Goal: Task Accomplishment & Management: Complete application form

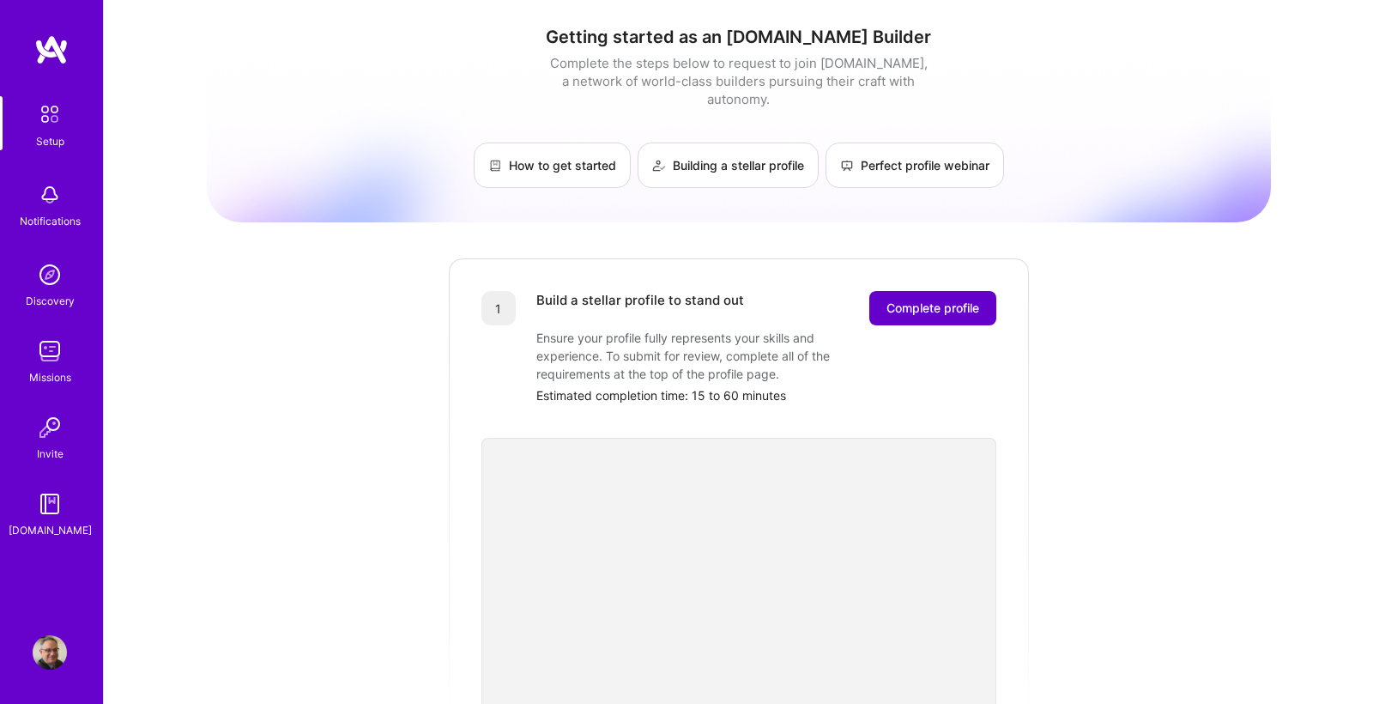
click at [947, 299] on span "Complete profile" at bounding box center [932, 307] width 93 height 17
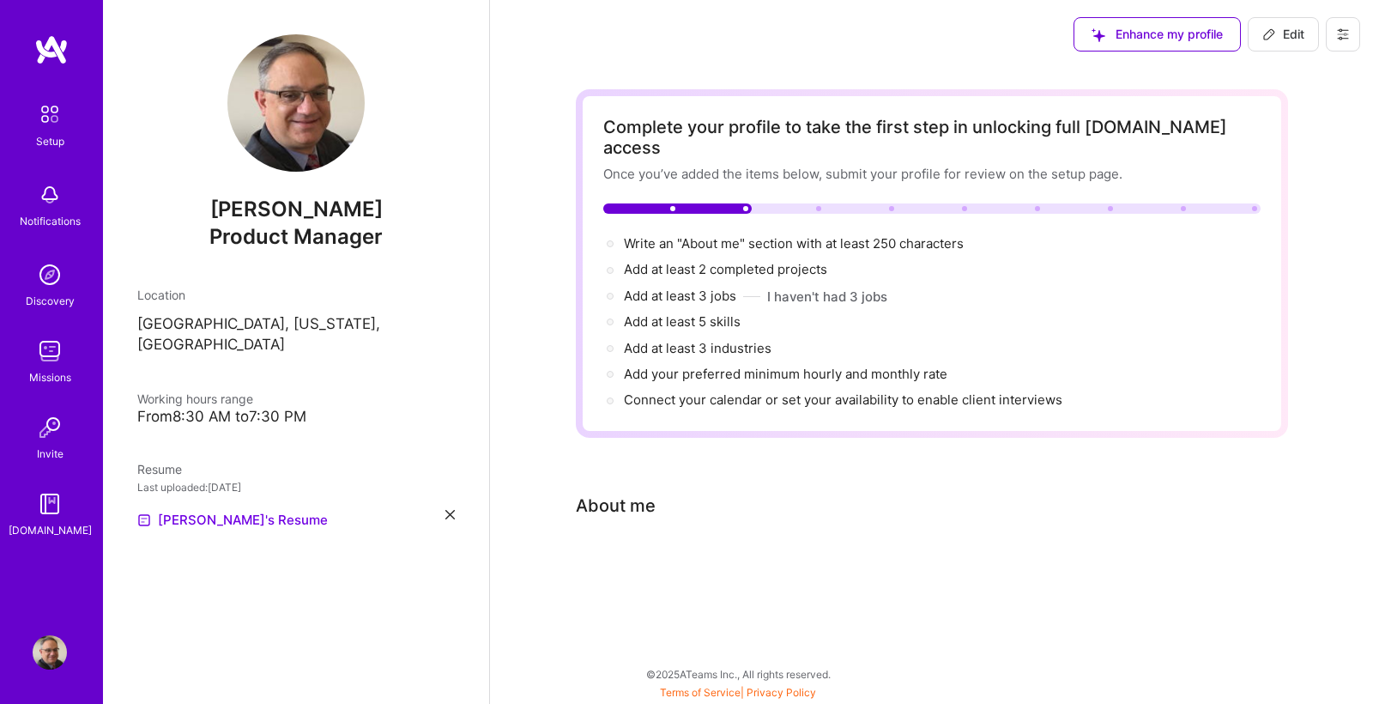
click at [638, 493] on div "About me" at bounding box center [616, 506] width 80 height 26
click at [646, 509] on div "Complete your profile to take the first step in unlocking full [DOMAIN_NAME] ac…" at bounding box center [932, 348] width 712 height 518
click at [619, 529] on div "Complete your profile to take the first step in unlocking full [DOMAIN_NAME] ac…" at bounding box center [932, 348] width 712 height 518
click at [628, 493] on div "About me" at bounding box center [616, 506] width 80 height 26
click at [559, 507] on div "Complete your profile to take the first step in unlocking full [DOMAIN_NAME] ac…" at bounding box center [931, 359] width 883 height 580
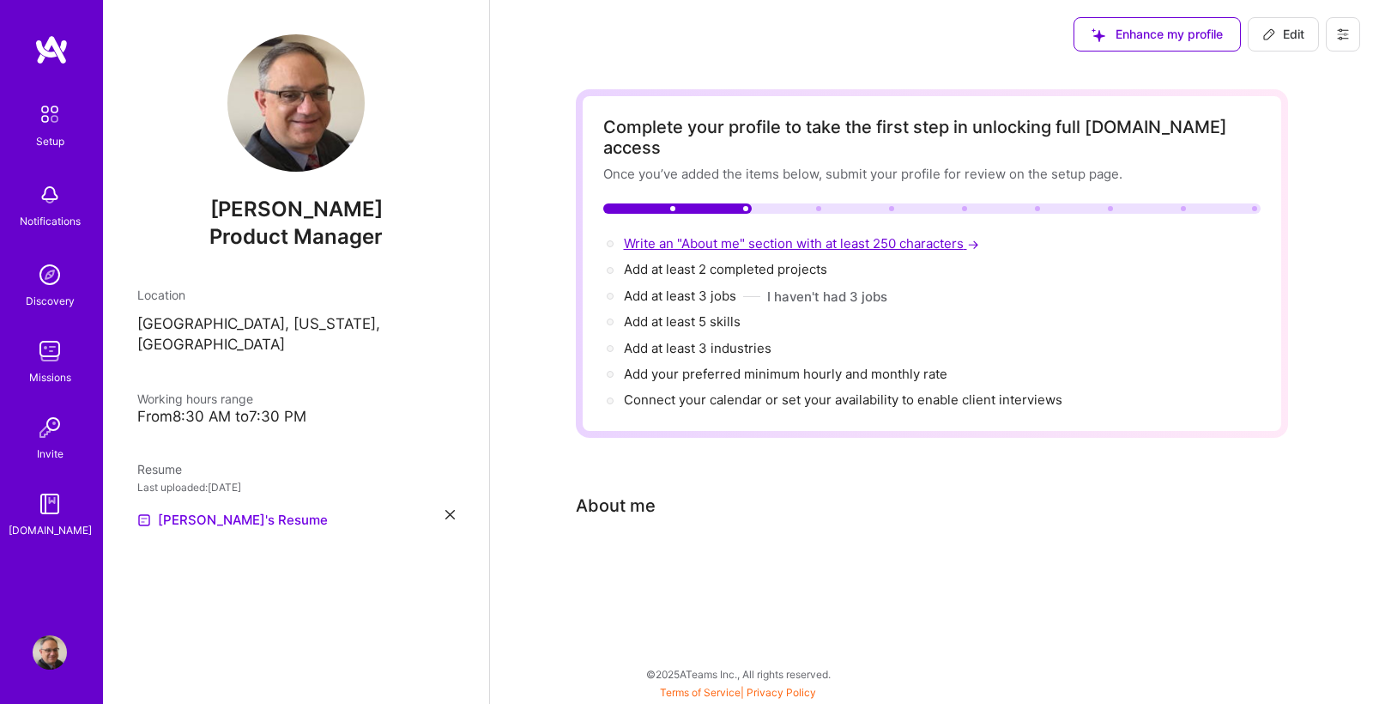
click at [676, 235] on span "Write an "About me" section with at least 250 characters →" at bounding box center [803, 243] width 359 height 16
select select "US"
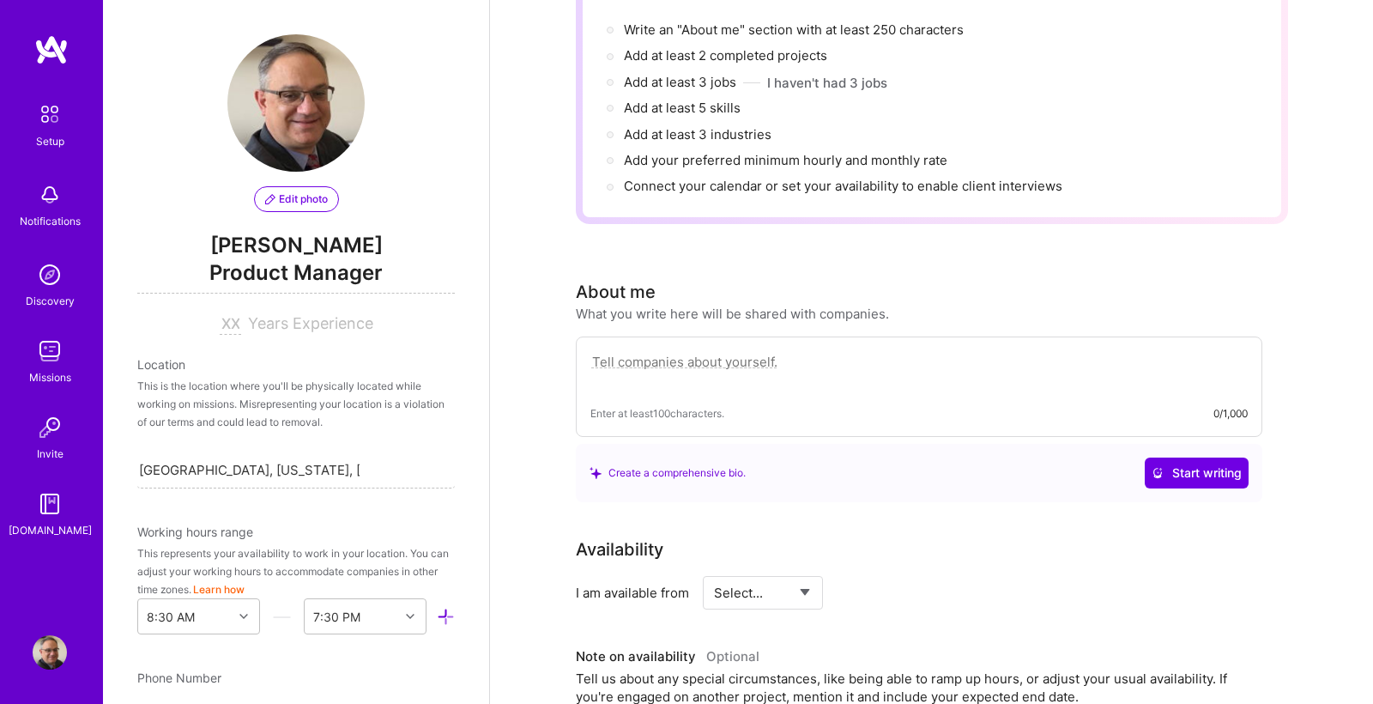
scroll to position [217, 0]
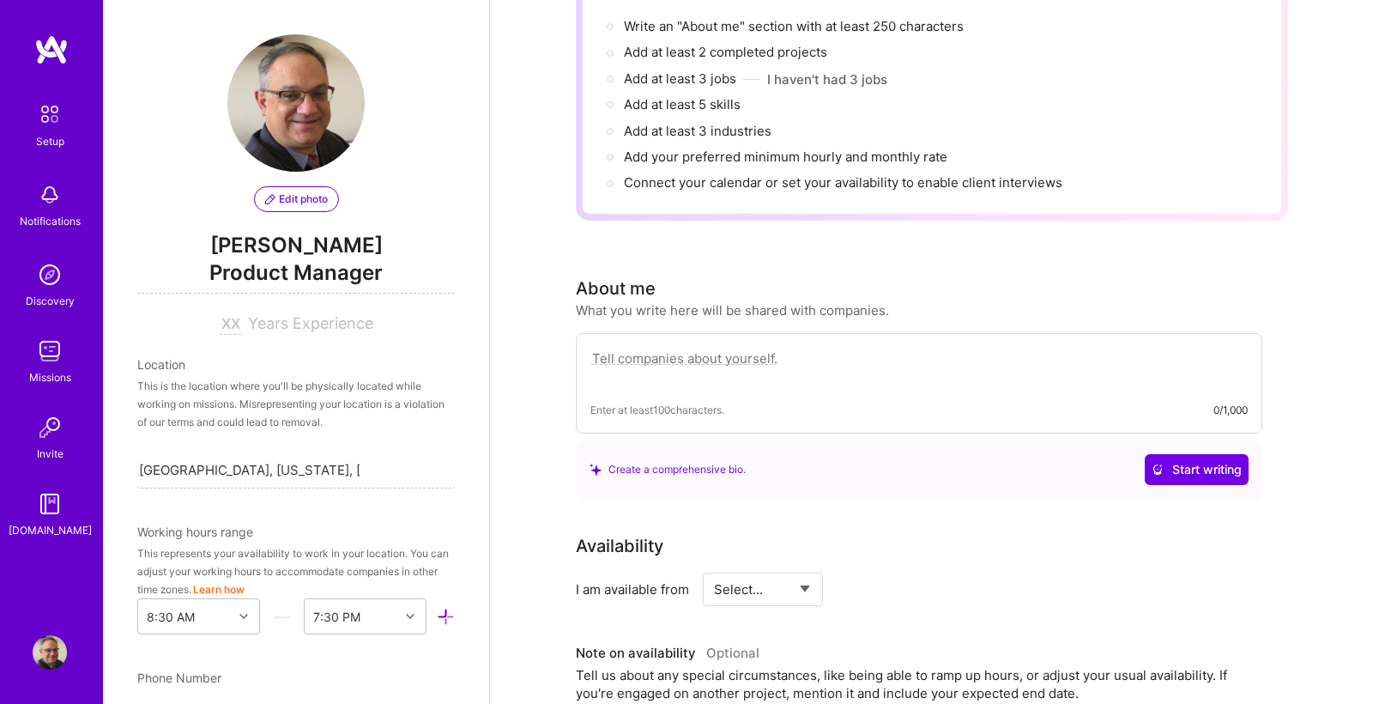
click at [592, 348] on textarea at bounding box center [918, 367] width 657 height 39
paste textarea "Innovative product leader with patents, FDA/BSI approvals, and startup + global…"
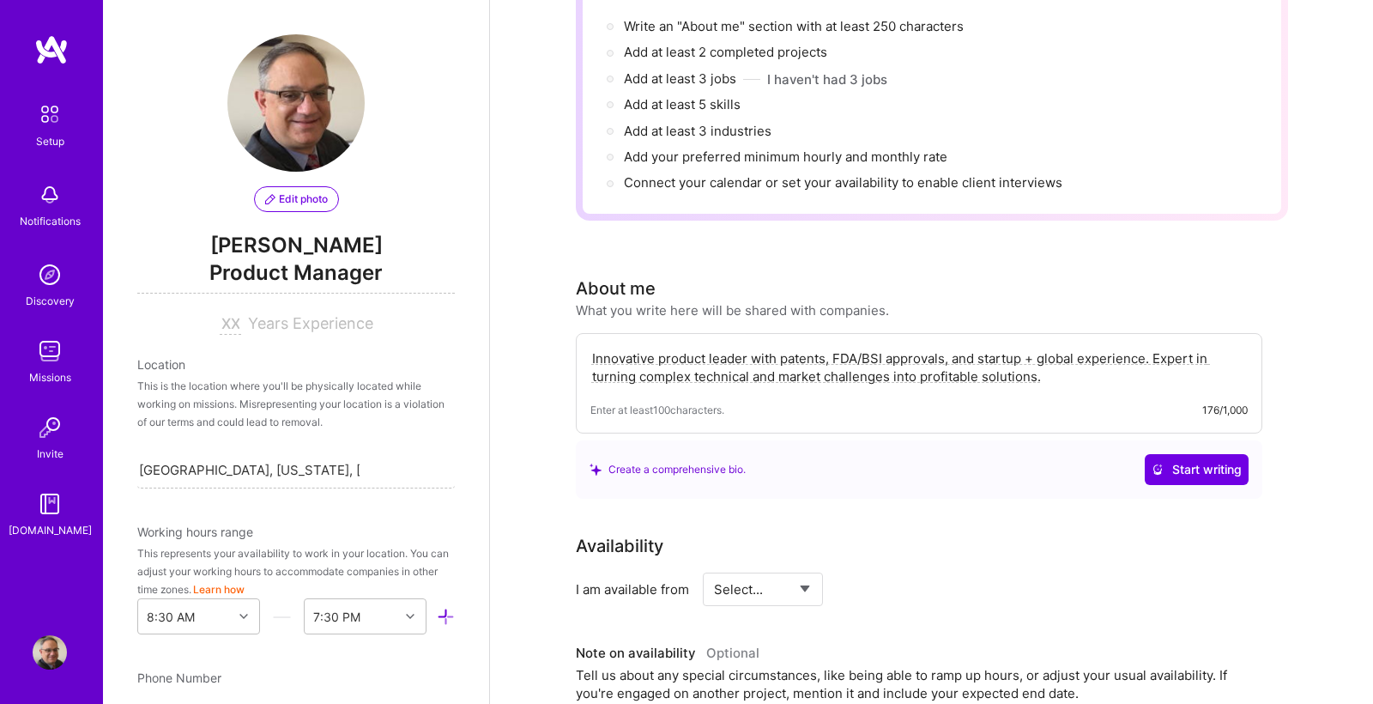
click at [924, 454] on div "Create a comprehensive bio. Start writing" at bounding box center [919, 469] width 659 height 31
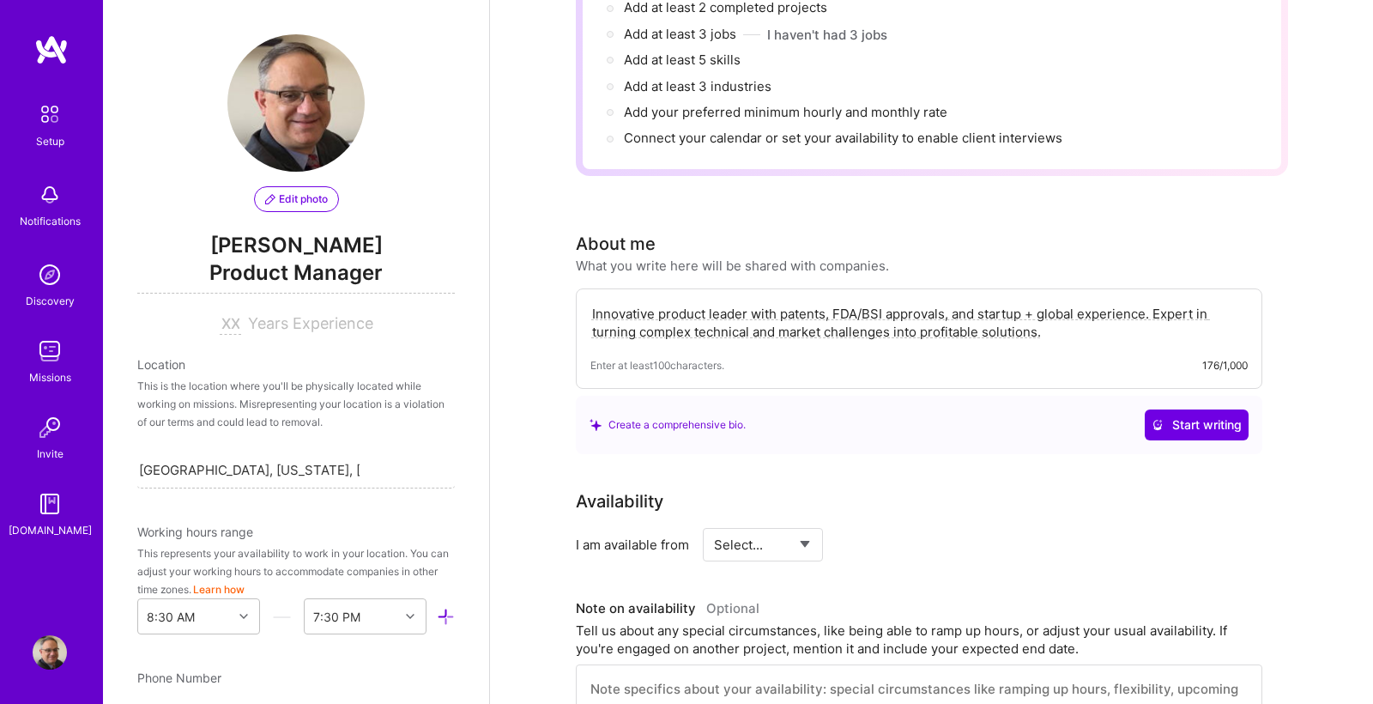
scroll to position [269, 0]
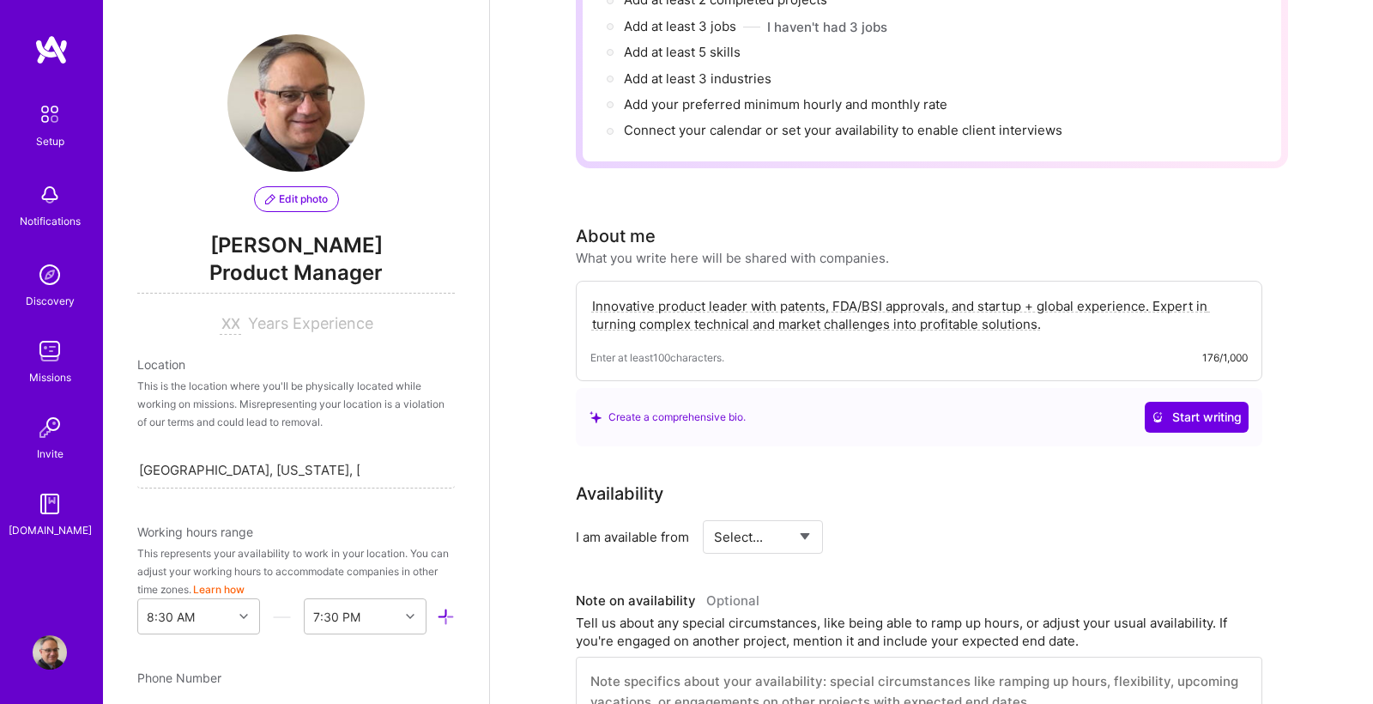
drag, startPoint x: 594, startPoint y: 286, endPoint x: 1049, endPoint y: 299, distance: 455.0
click at [1049, 299] on textarea "Innovative product leader with patents, FDA/BSI approvals, and startup + global…" at bounding box center [918, 314] width 657 height 39
type textarea "I"
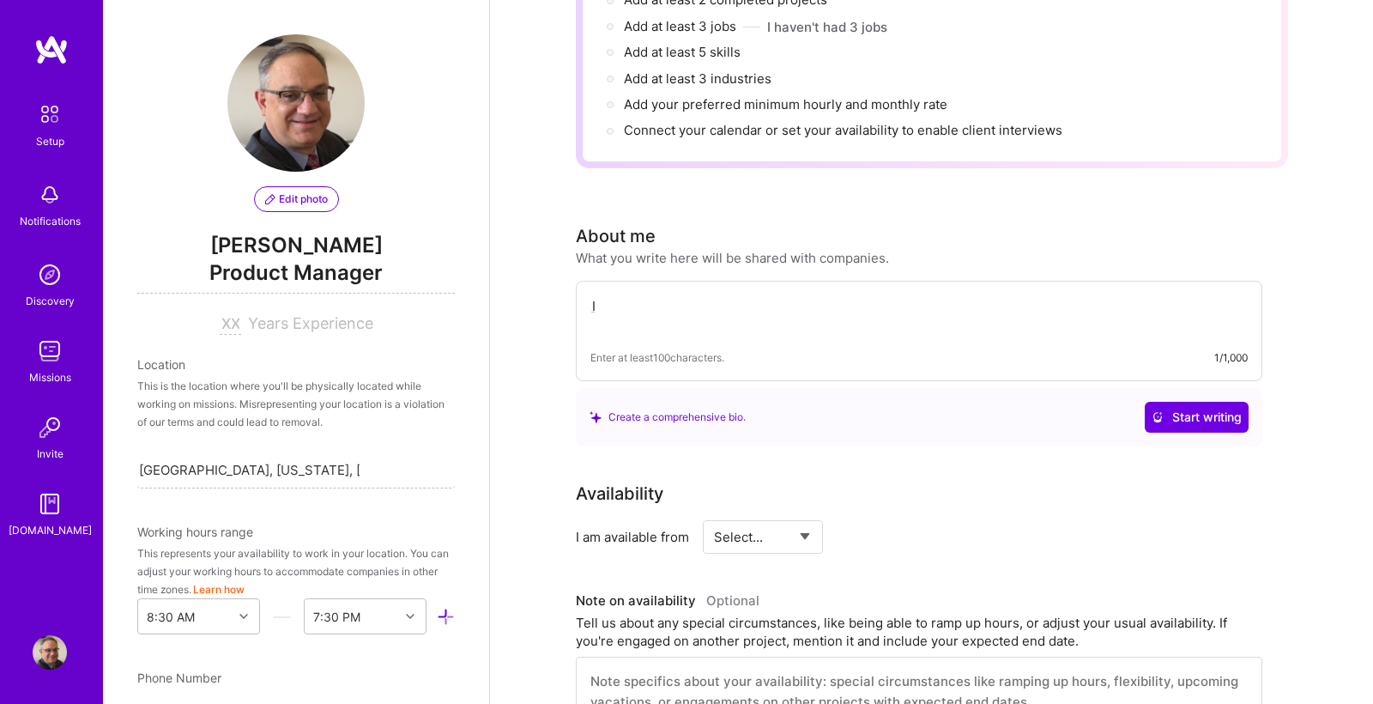
scroll to position [293, 0]
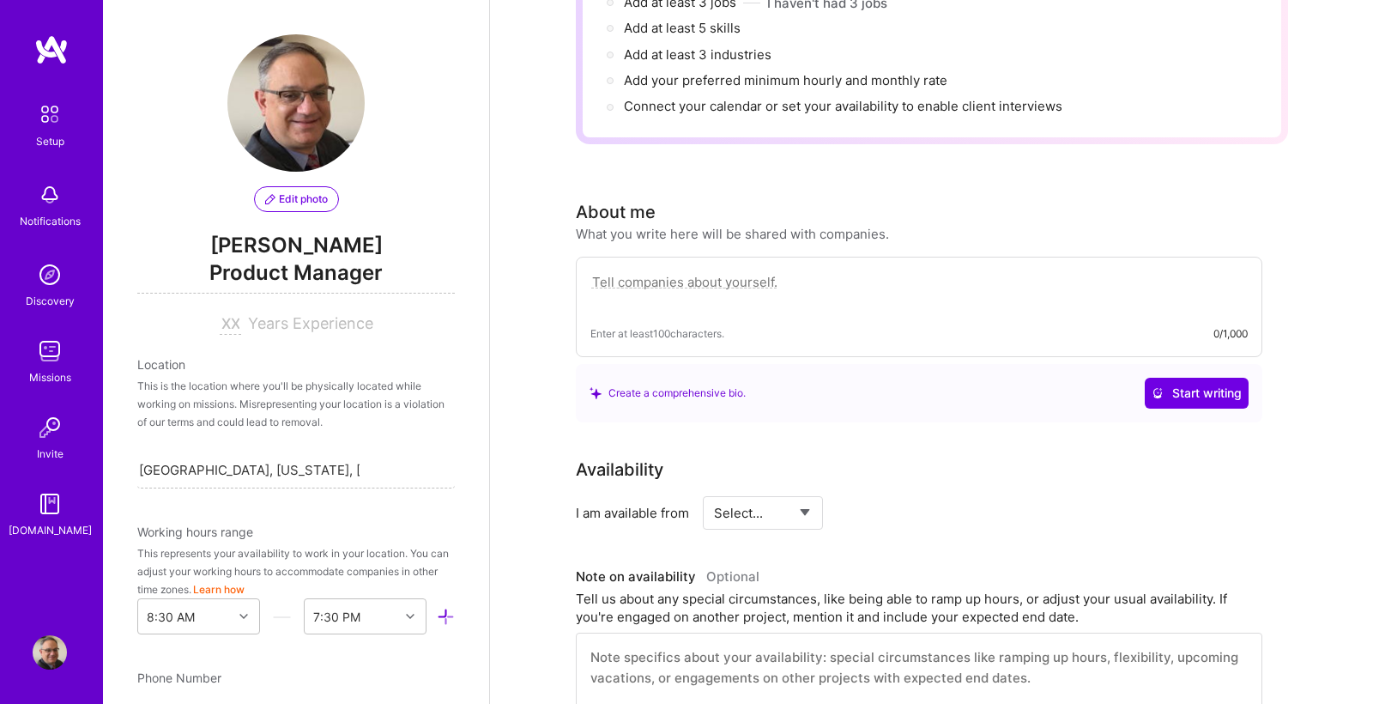
paste textarea "Experienced leader in [GEOGRAPHIC_DATA], industrial, and commercial sectors wit…"
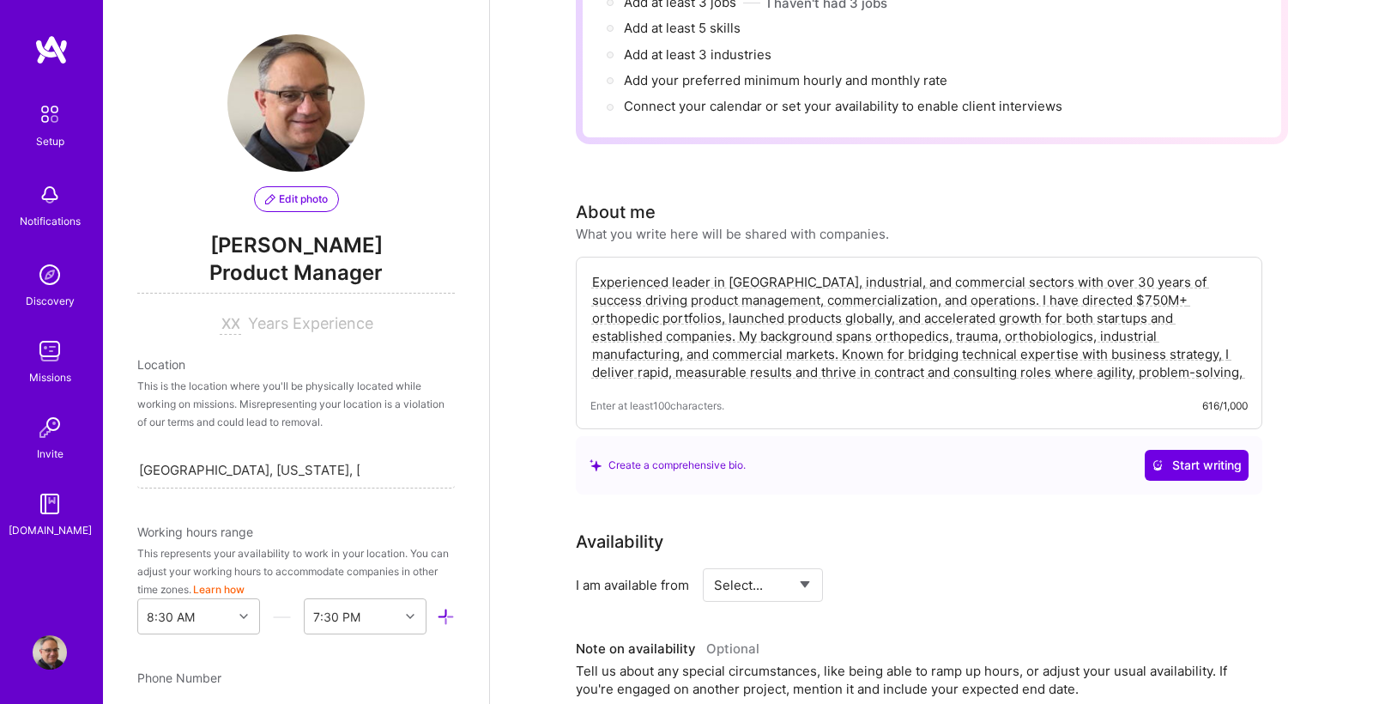
type textarea "Experienced leader in [GEOGRAPHIC_DATA], industrial, and commercial sectors wit…"
click at [916, 468] on div "Create a comprehensive bio. Start writing" at bounding box center [919, 465] width 686 height 58
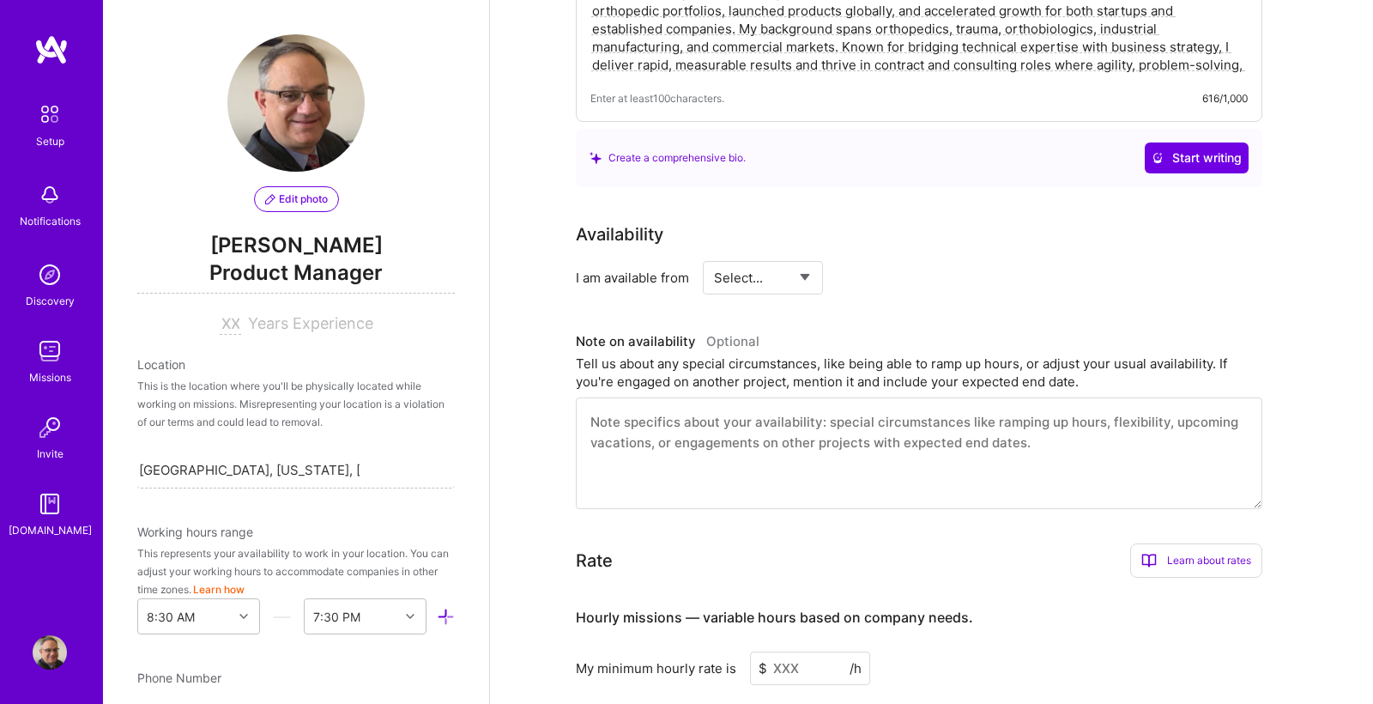
scroll to position [603, 0]
select select "Right Now"
click at [897, 258] on input at bounding box center [919, 274] width 103 height 33
drag, startPoint x: 898, startPoint y: 254, endPoint x: 874, endPoint y: 255, distance: 24.0
click at [874, 258] on input at bounding box center [919, 274] width 103 height 33
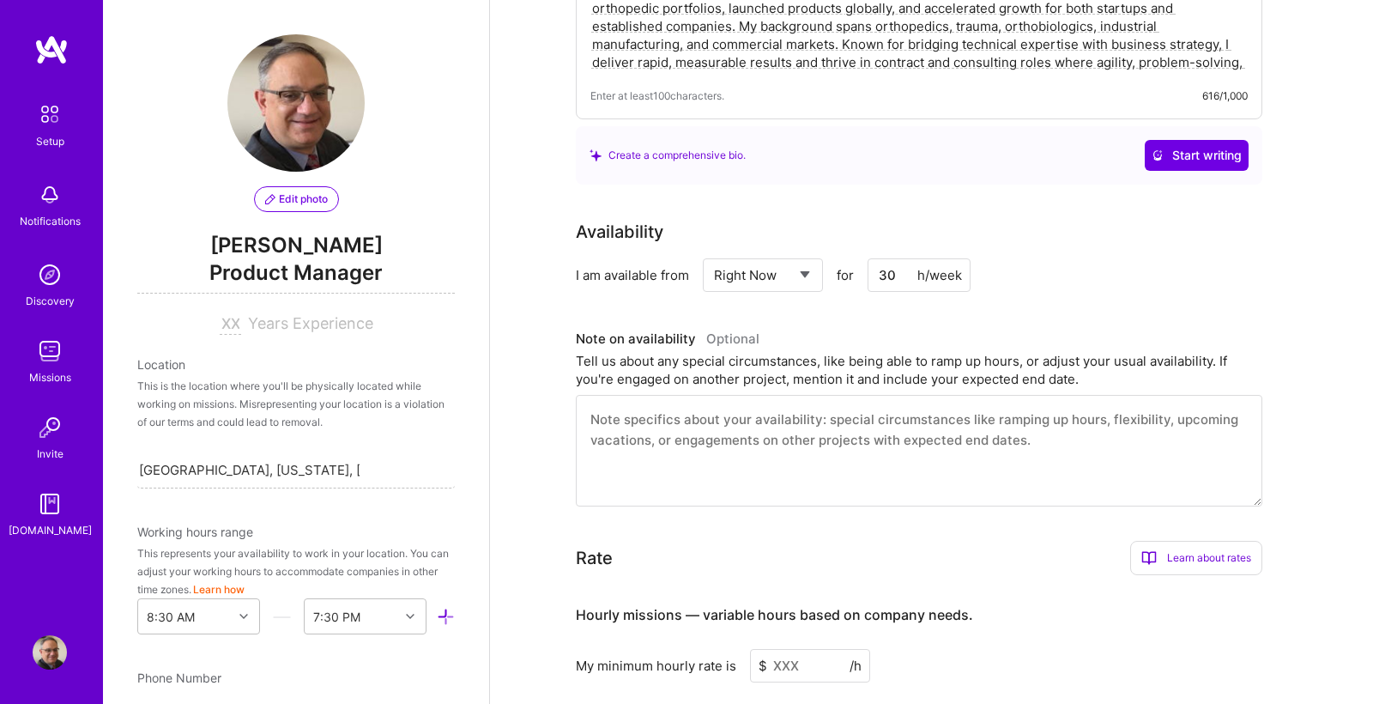
type input "30"
click at [1033, 299] on div "Availability I am available from Select... Right Now Future Date Not Available …" at bounding box center [932, 362] width 712 height 287
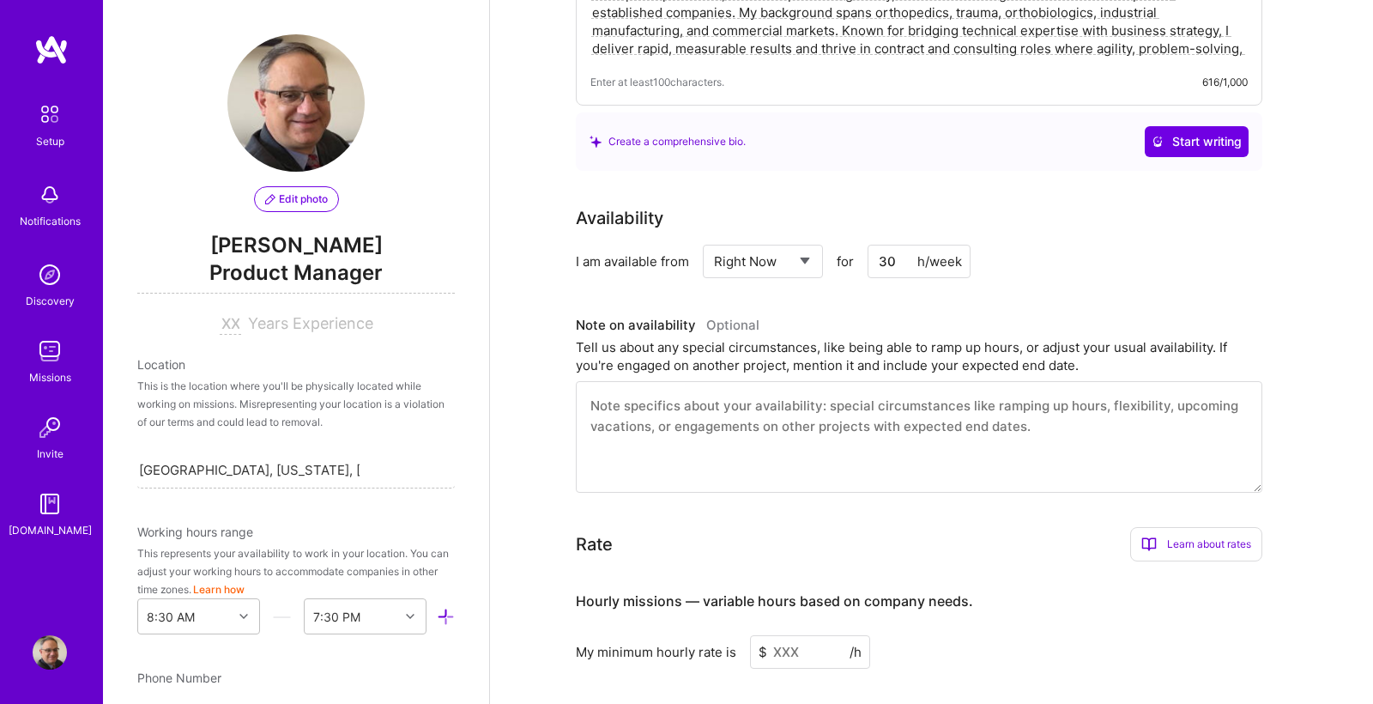
click at [594, 390] on textarea at bounding box center [919, 437] width 686 height 112
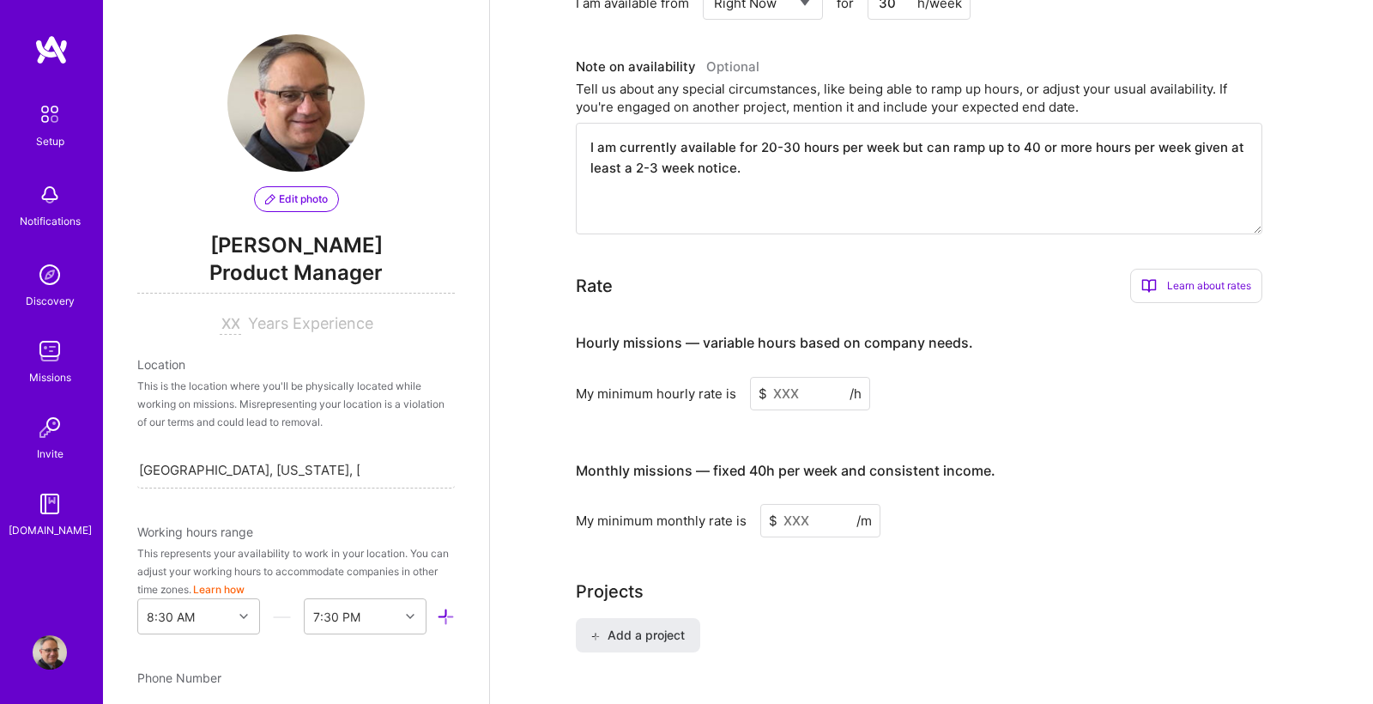
scroll to position [883, 0]
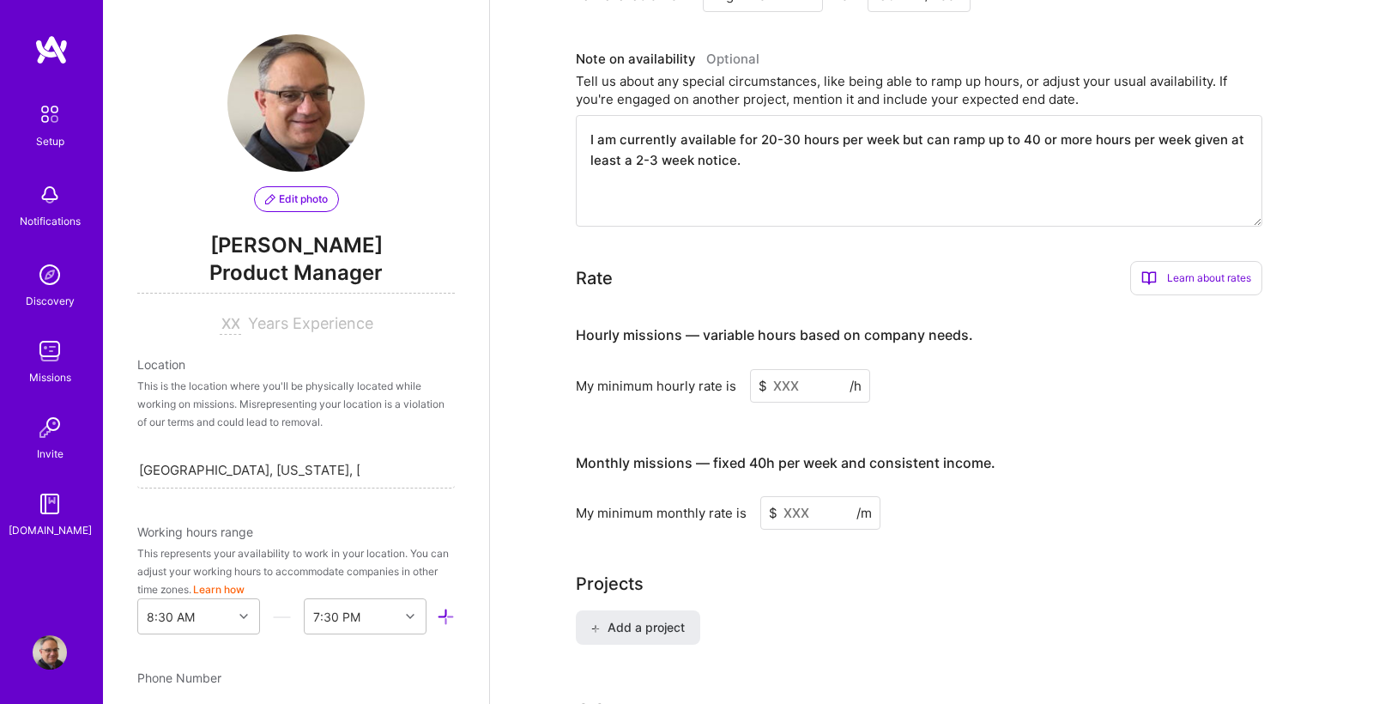
type textarea "I am currently available for 20-30 hours per week but can ramp up to 40 or more…"
drag, startPoint x: 813, startPoint y: 492, endPoint x: 793, endPoint y: 493, distance: 19.8
click at [794, 496] on input at bounding box center [820, 512] width 120 height 33
type input "15000"
click at [972, 496] on div "My minimum monthly rate is $ 15000 /m" at bounding box center [919, 512] width 686 height 33
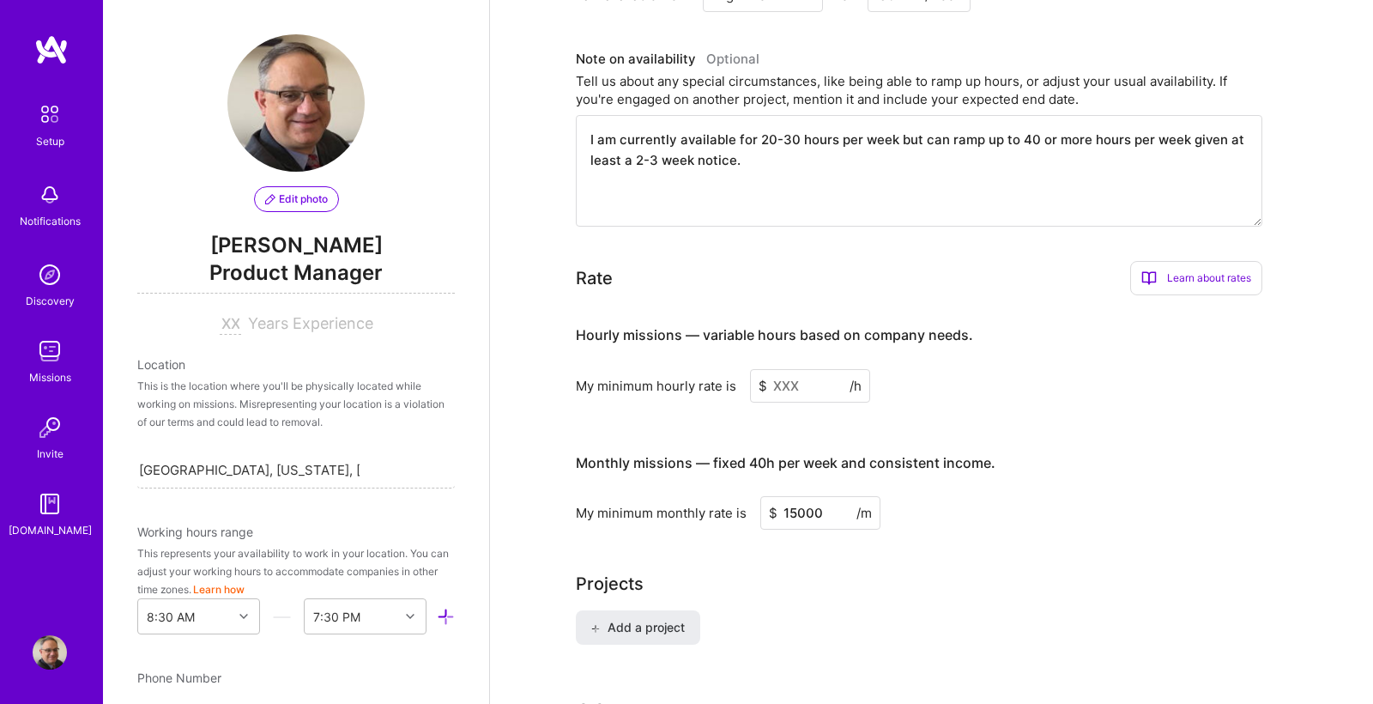
click at [789, 369] on input at bounding box center [810, 385] width 120 height 33
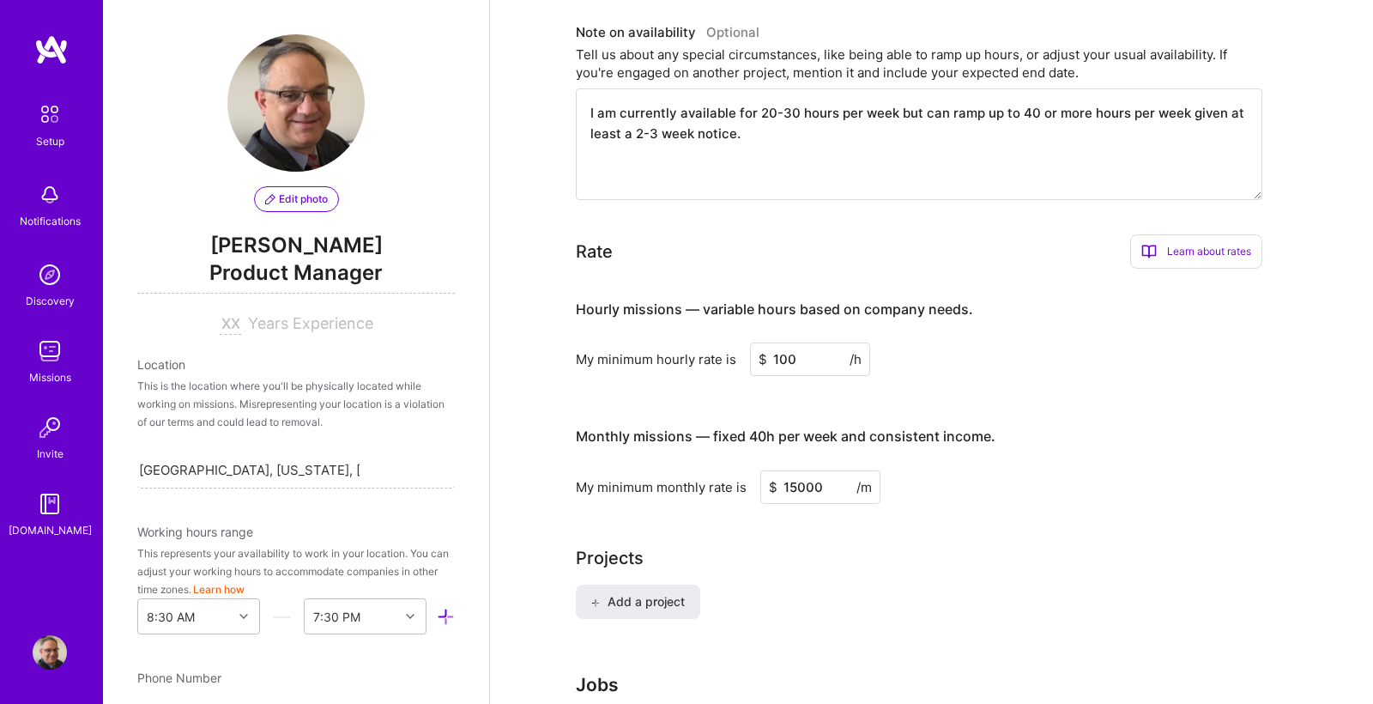
click at [1030, 363] on div "Hourly missions — variable hours based on company needs. My minimum hourly rate…" at bounding box center [919, 392] width 686 height 221
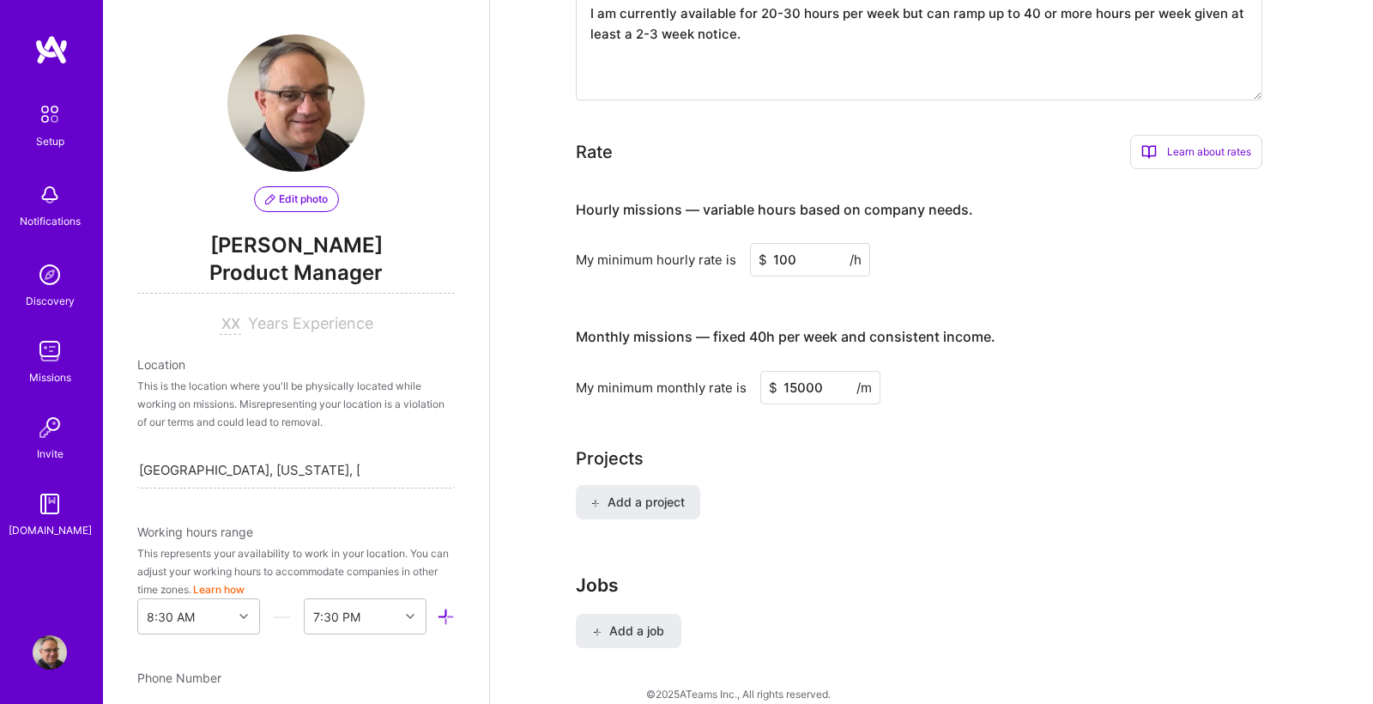
scroll to position [990, 0]
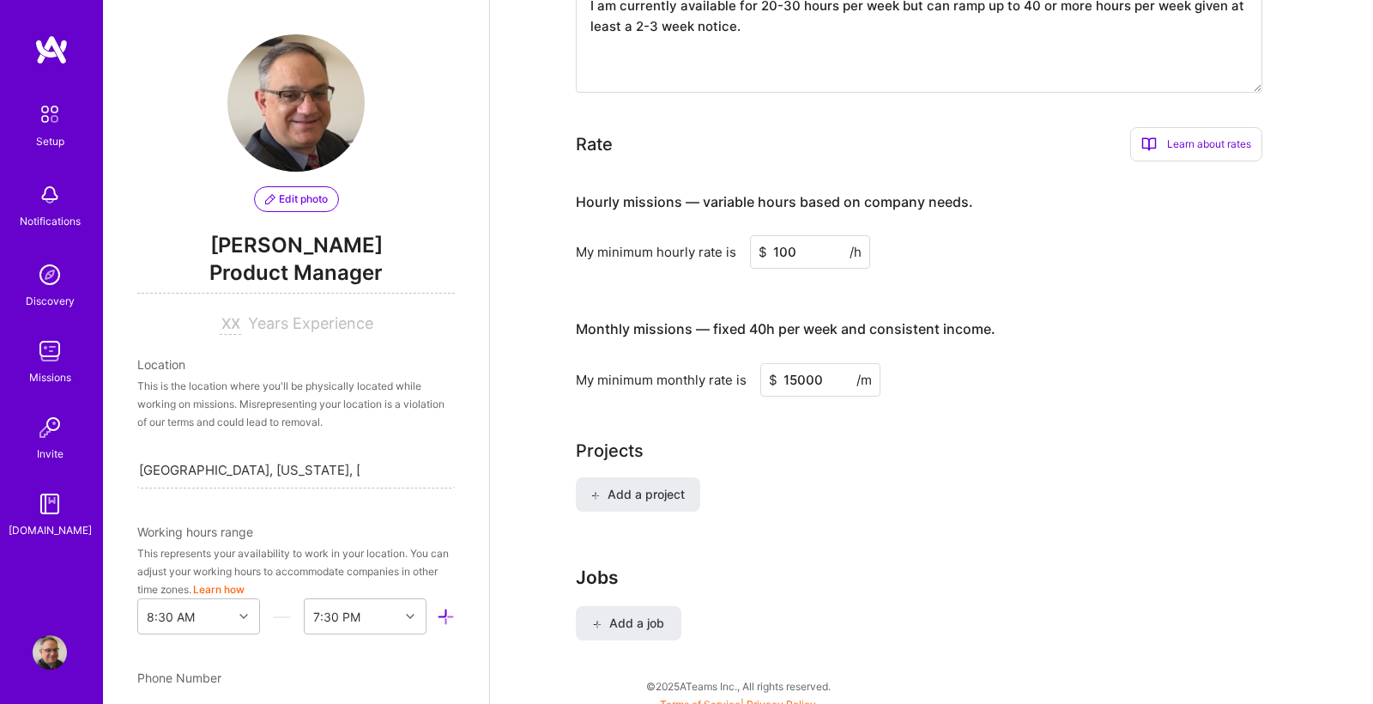
drag, startPoint x: 794, startPoint y: 231, endPoint x: 781, endPoint y: 230, distance: 12.9
click at [781, 235] on input "100" at bounding box center [810, 251] width 120 height 33
type input "100"
click at [910, 445] on div "Projects Add a project" at bounding box center [932, 485] width 712 height 94
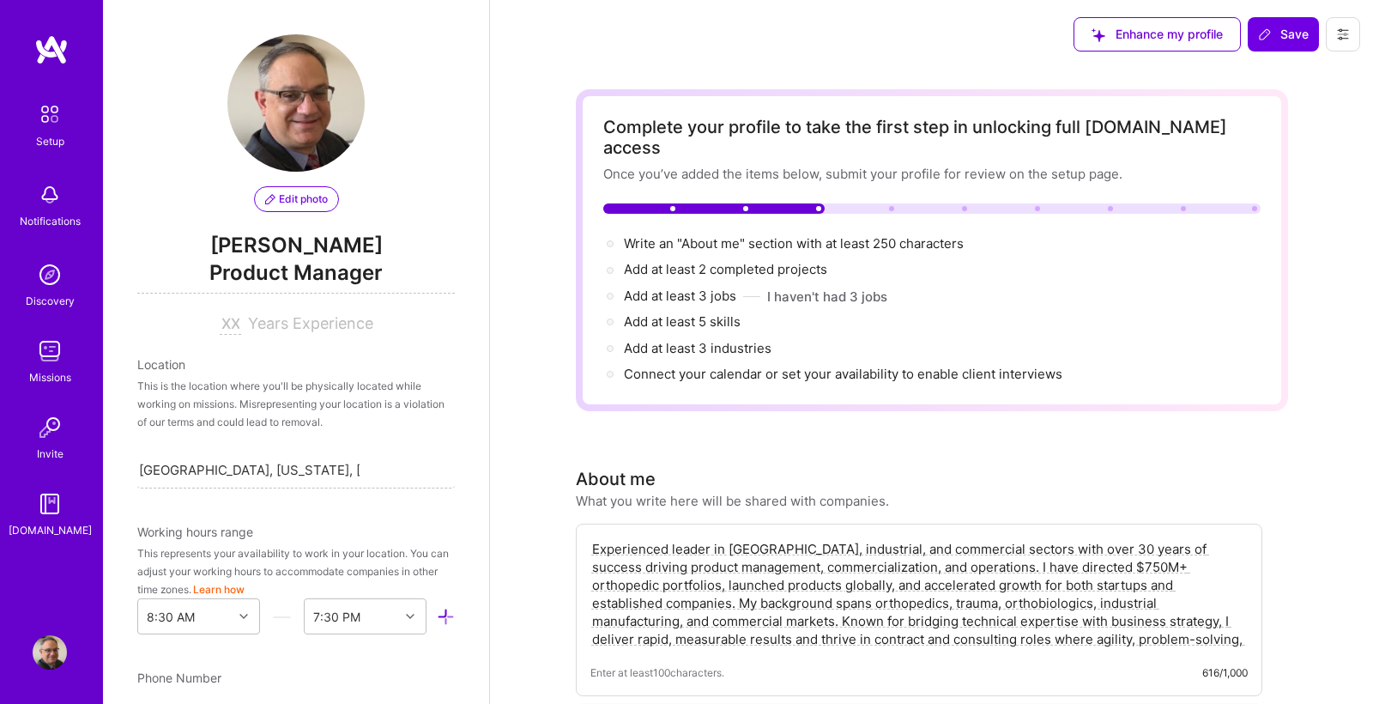
scroll to position [0, 0]
click at [708, 287] on span "Add at least 3 jobs →" at bounding box center [688, 295] width 128 height 16
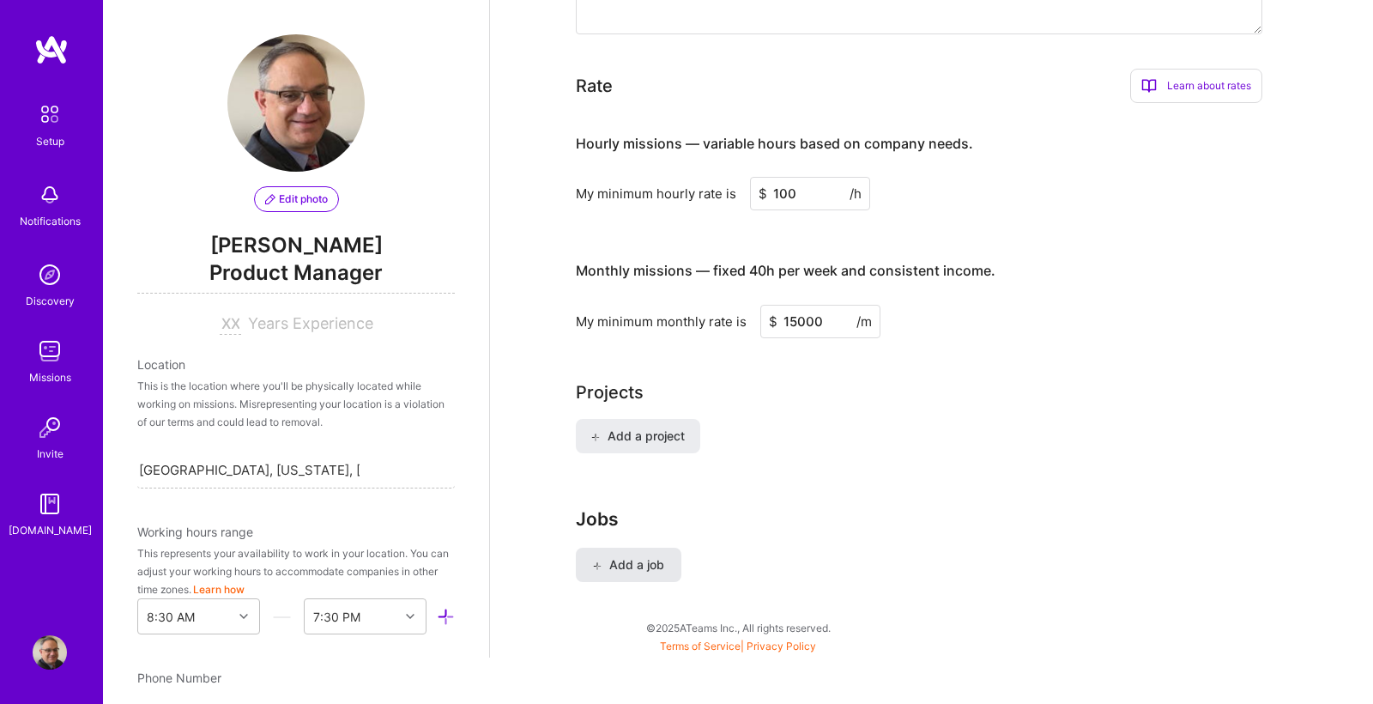
scroll to position [1048, 0]
click at [632, 557] on span "Add a job" at bounding box center [628, 565] width 71 height 17
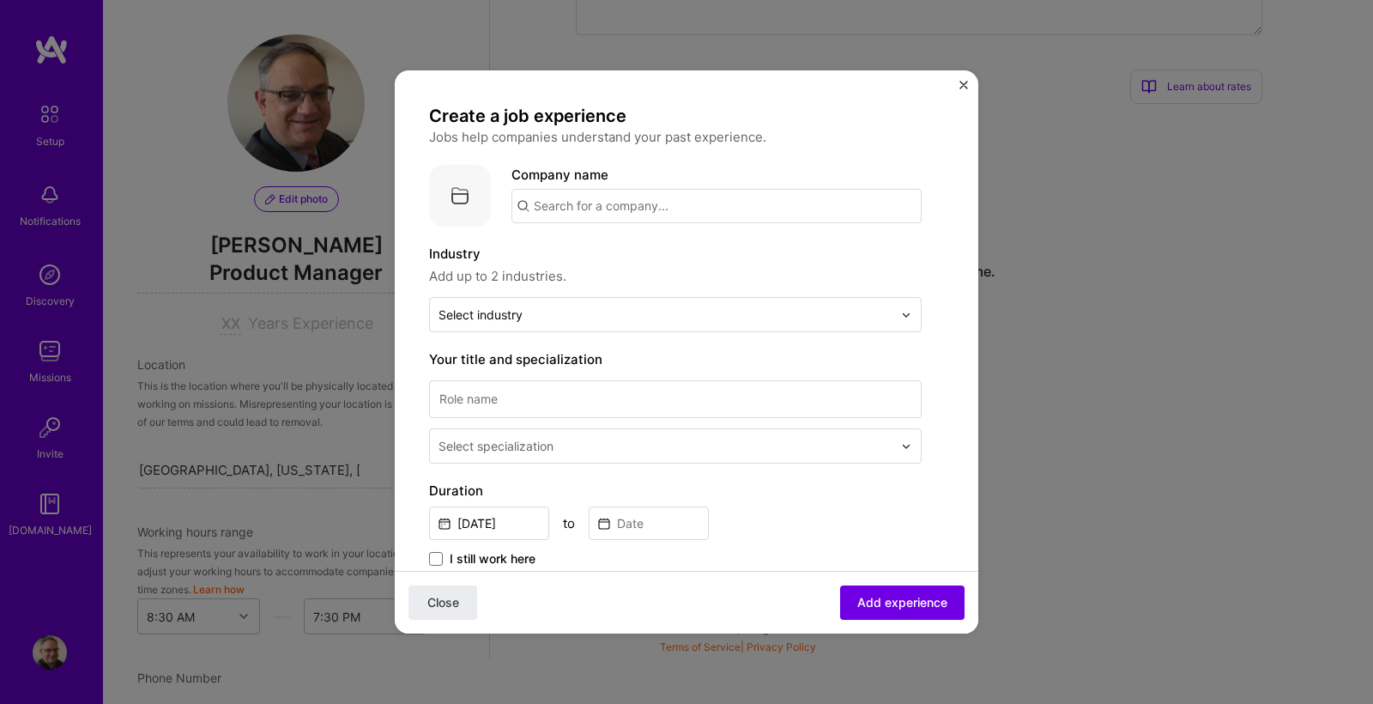
click at [668, 198] on input "text" at bounding box center [716, 206] width 410 height 34
type input "Miraclon Corporation"
click at [690, 249] on div "Miraclon Corporation" at bounding box center [681, 254] width 146 height 30
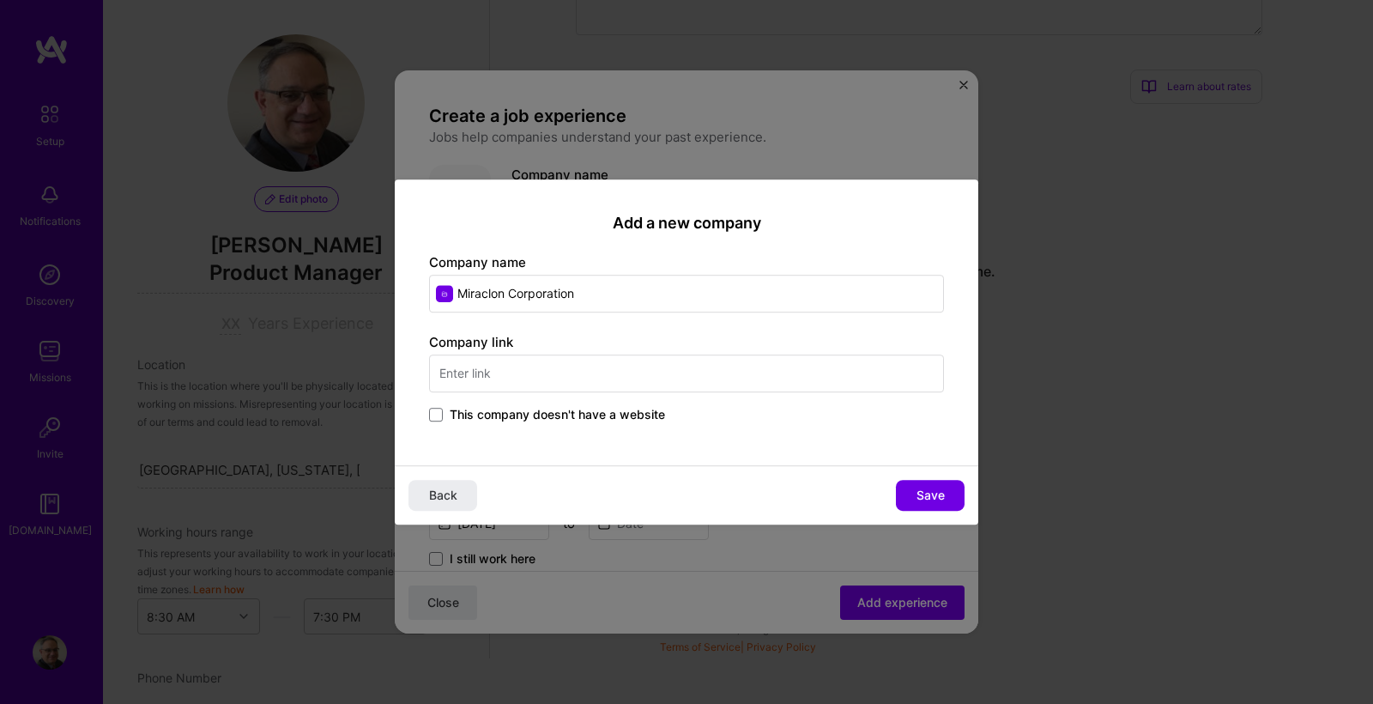
click at [549, 370] on input "text" at bounding box center [686, 373] width 515 height 38
type input "[DOMAIN_NAME]"
click at [932, 492] on span "Save" at bounding box center [930, 495] width 28 height 17
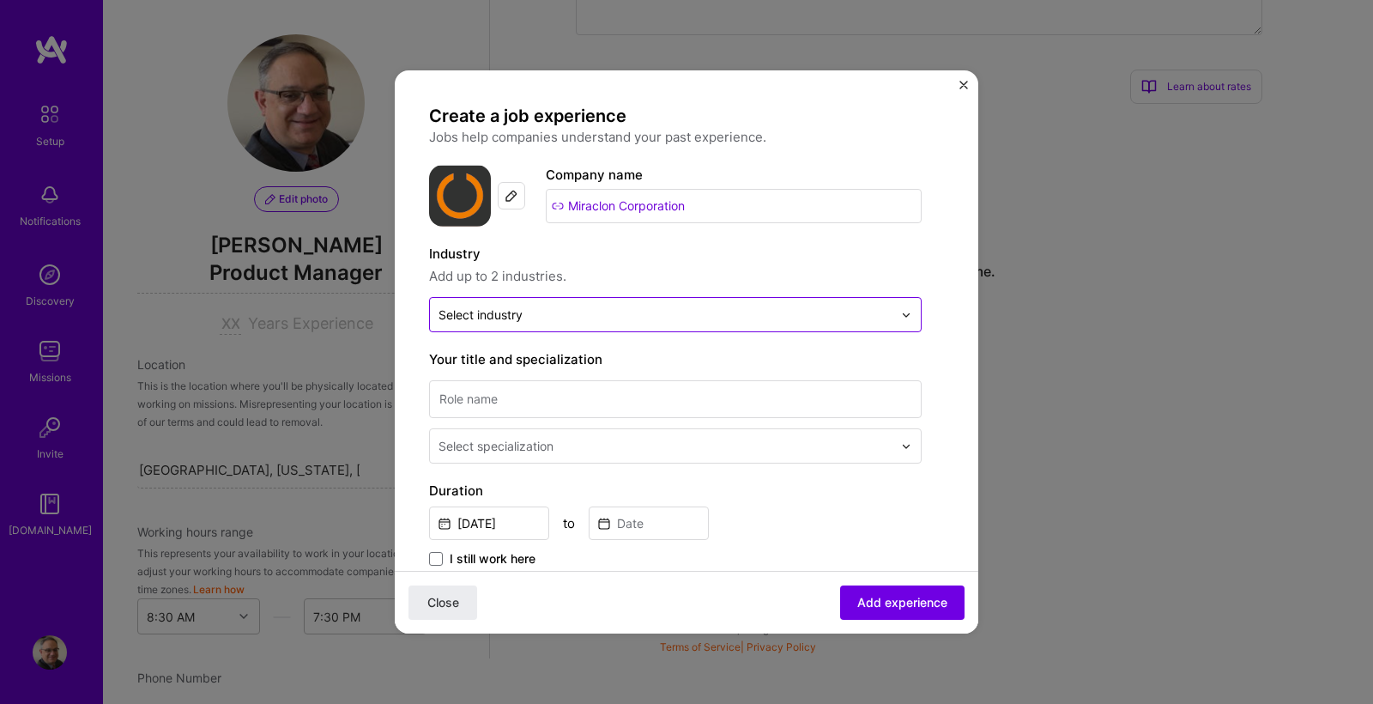
click at [636, 319] on input "text" at bounding box center [665, 314] width 454 height 18
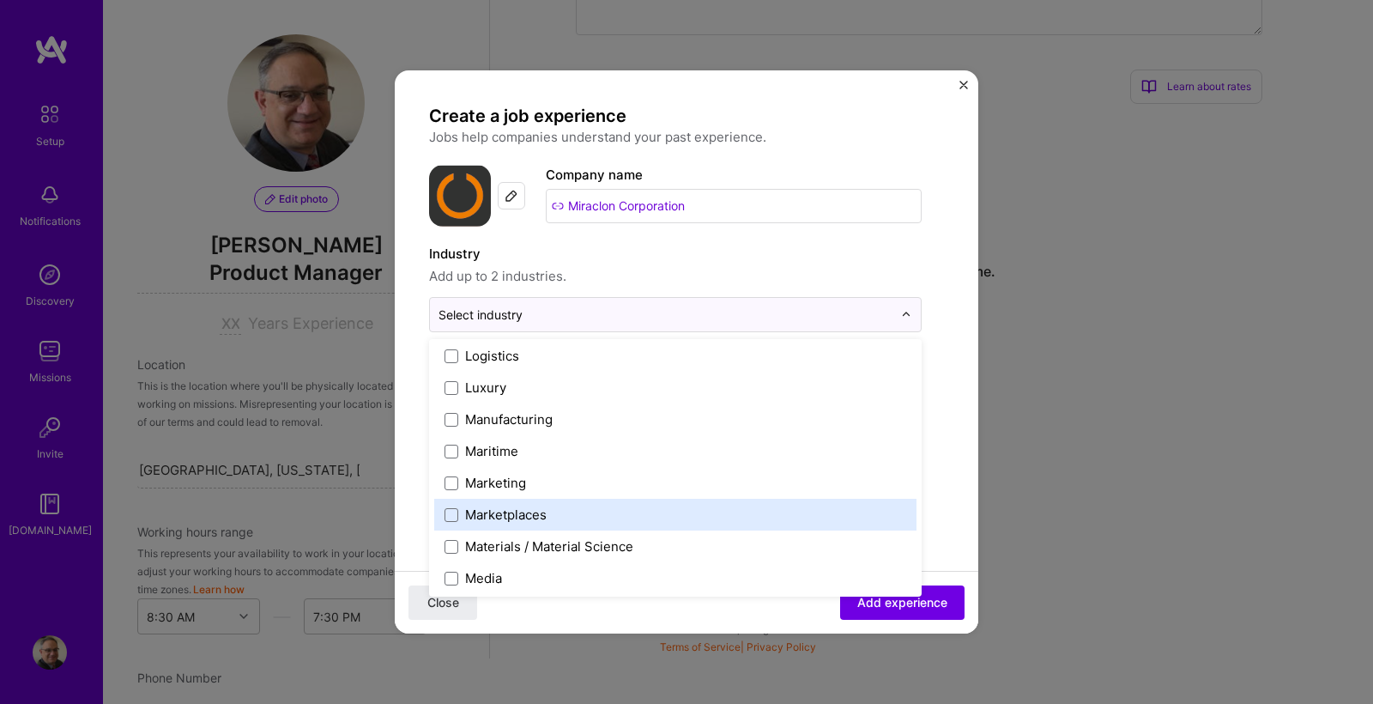
scroll to position [2446, 0]
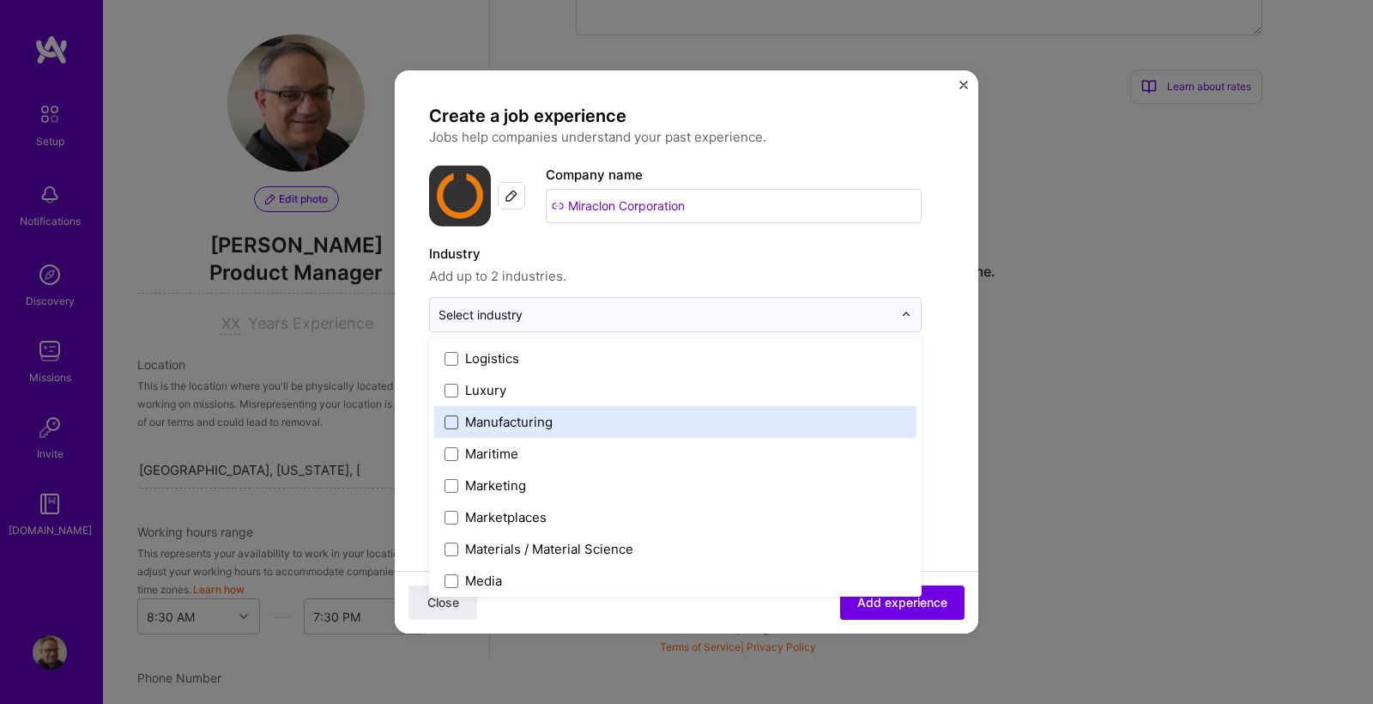
click at [451, 421] on span at bounding box center [452, 422] width 14 height 14
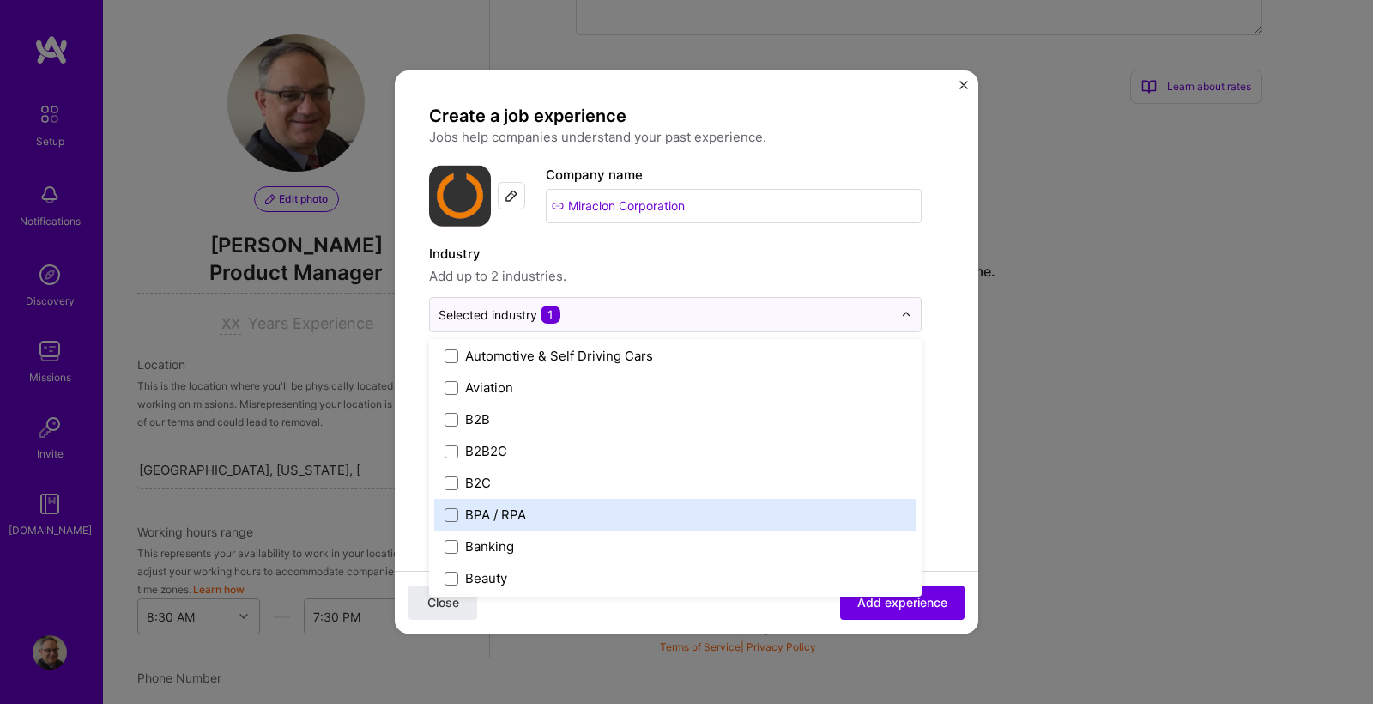
scroll to position [412, 0]
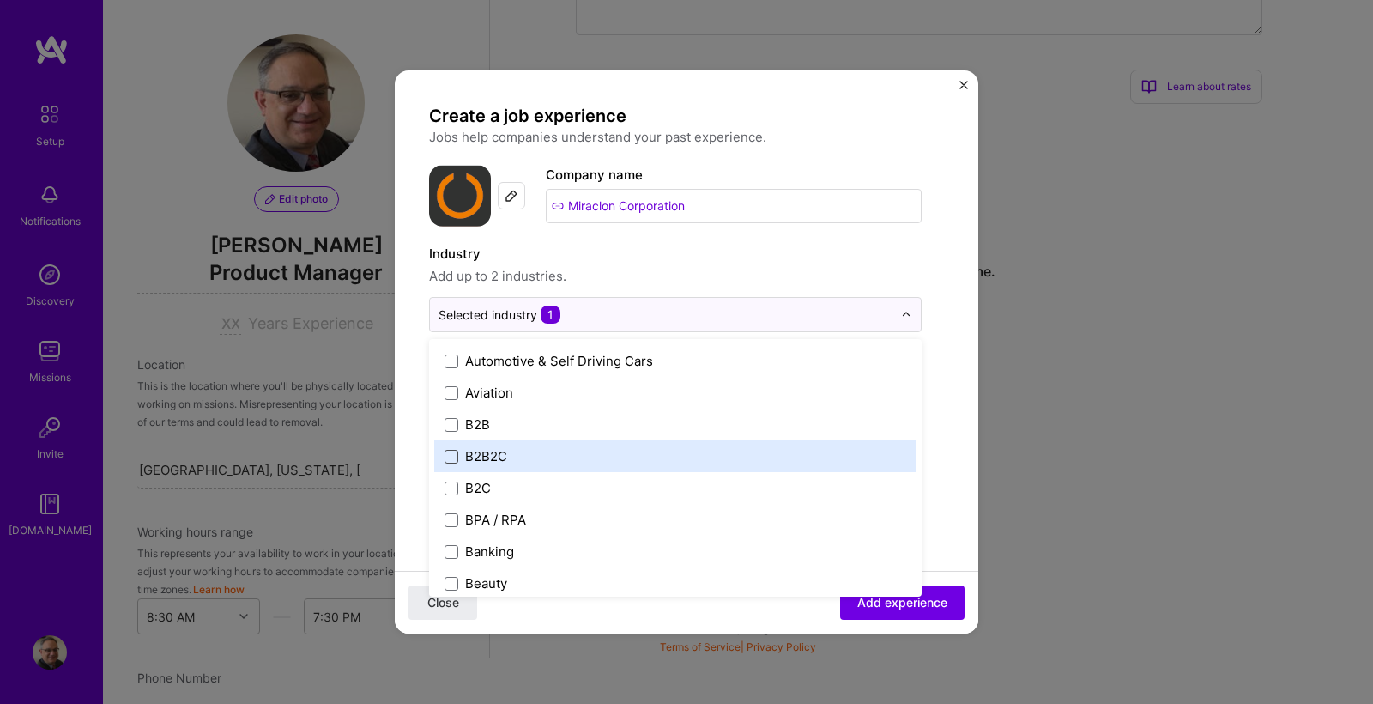
click at [455, 456] on span at bounding box center [452, 457] width 14 height 14
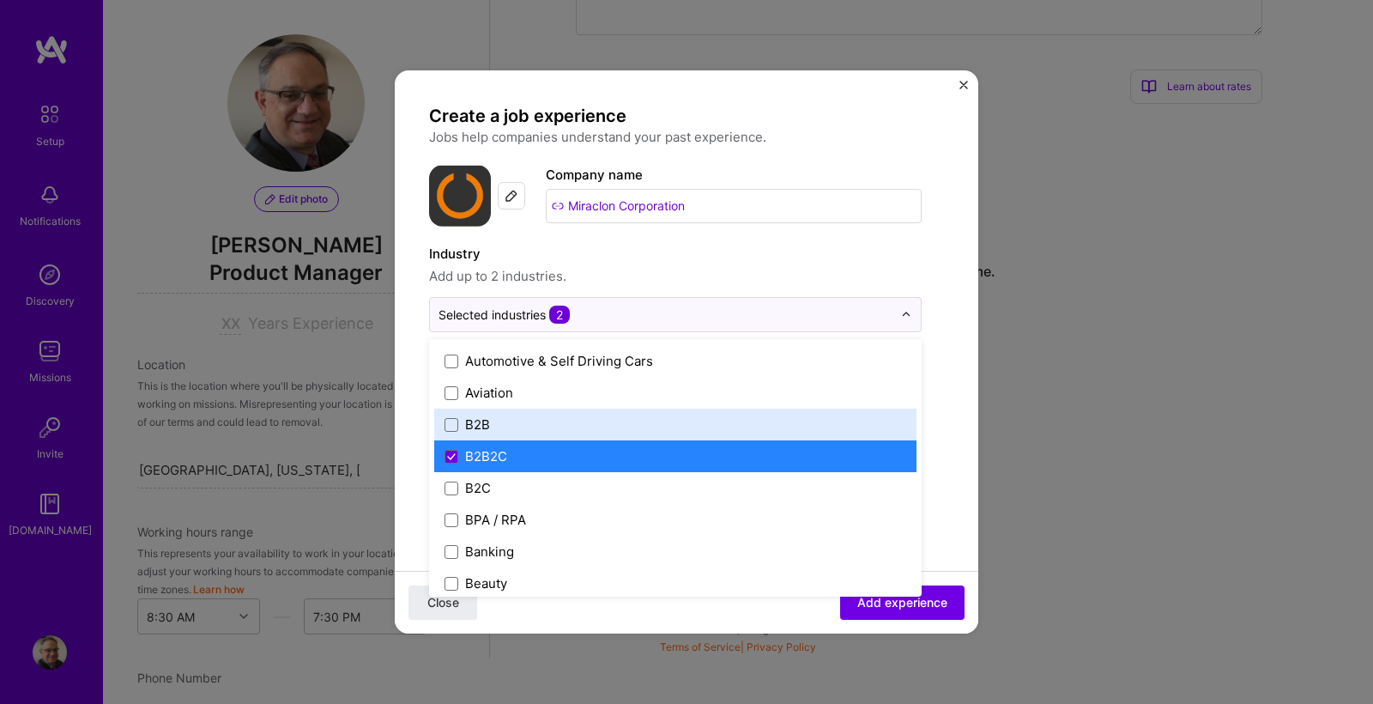
click at [960, 437] on form "Create a job experience Jobs help companies understand your past experience. Co…" at bounding box center [687, 670] width 584 height 1130
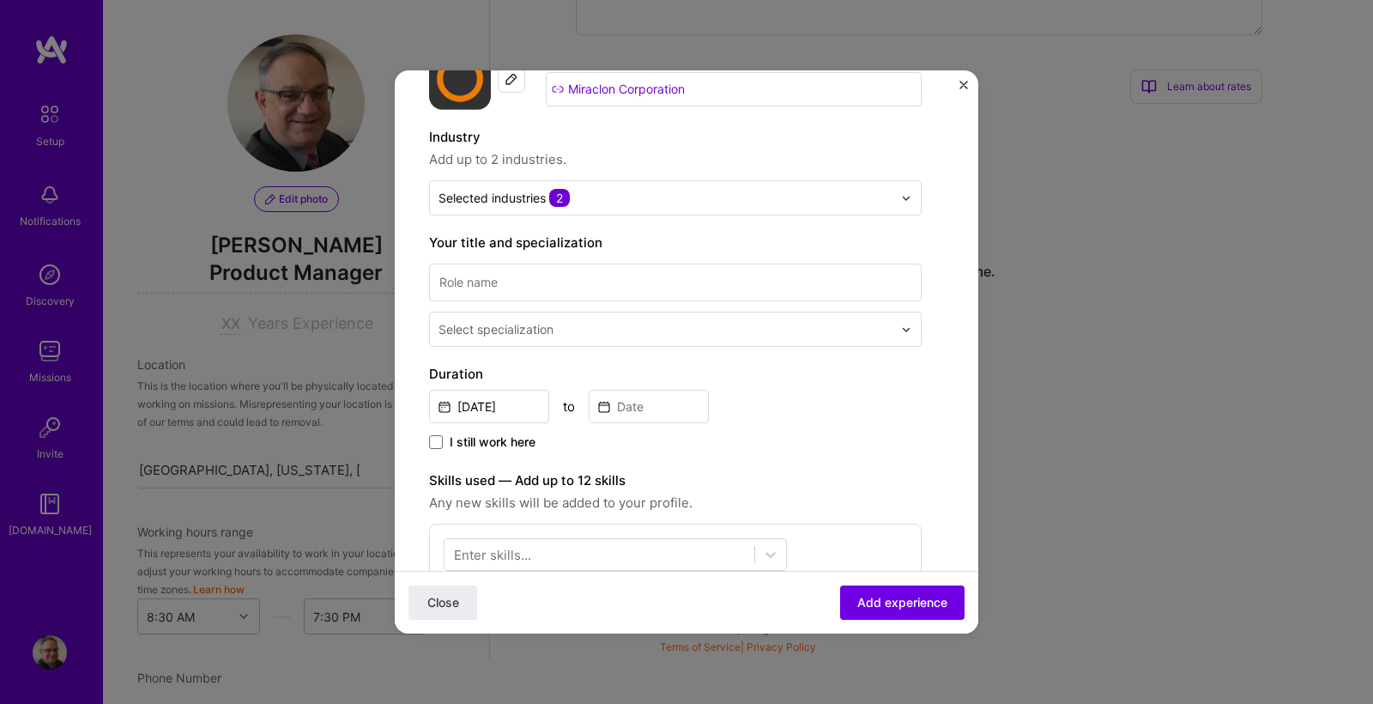
scroll to position [120, 0]
click at [523, 279] on input at bounding box center [675, 279] width 493 height 38
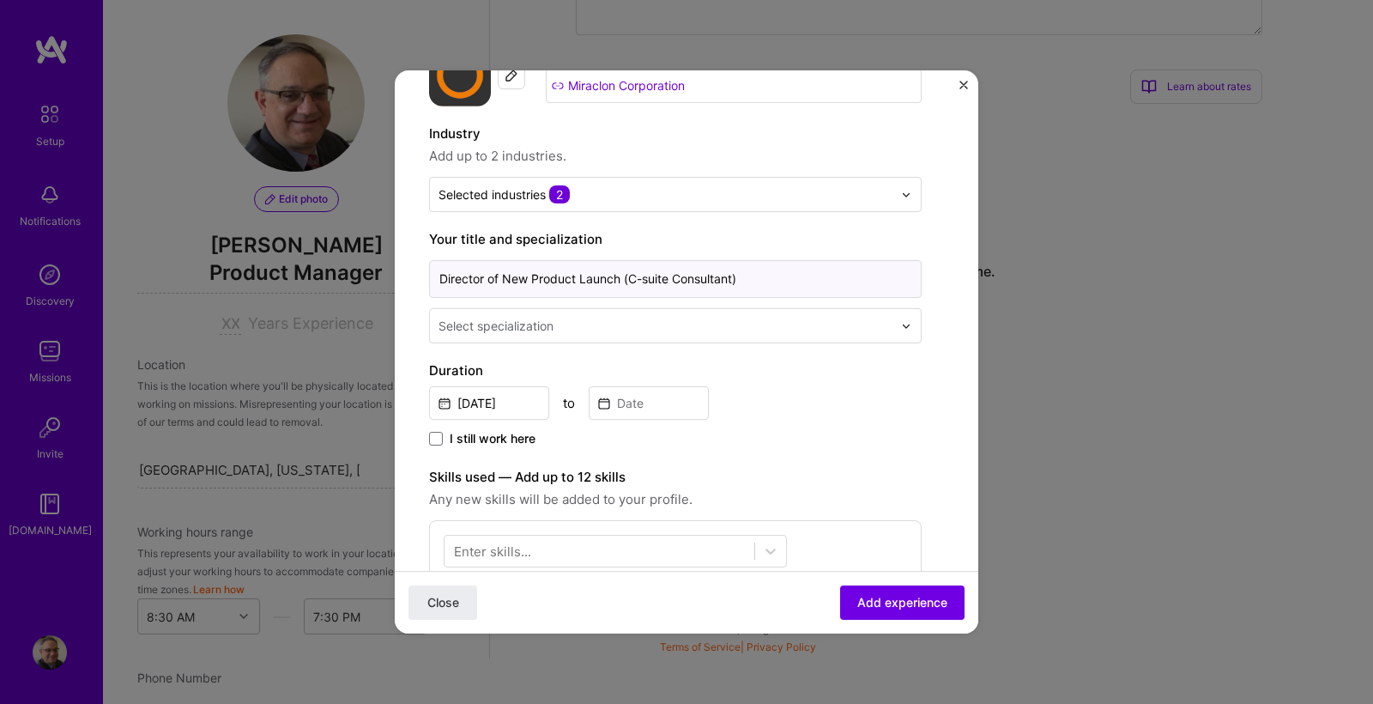
type input "Director of New Product Launch (C-suite Consultant)"
click at [482, 322] on div "Select specialization" at bounding box center [495, 326] width 115 height 18
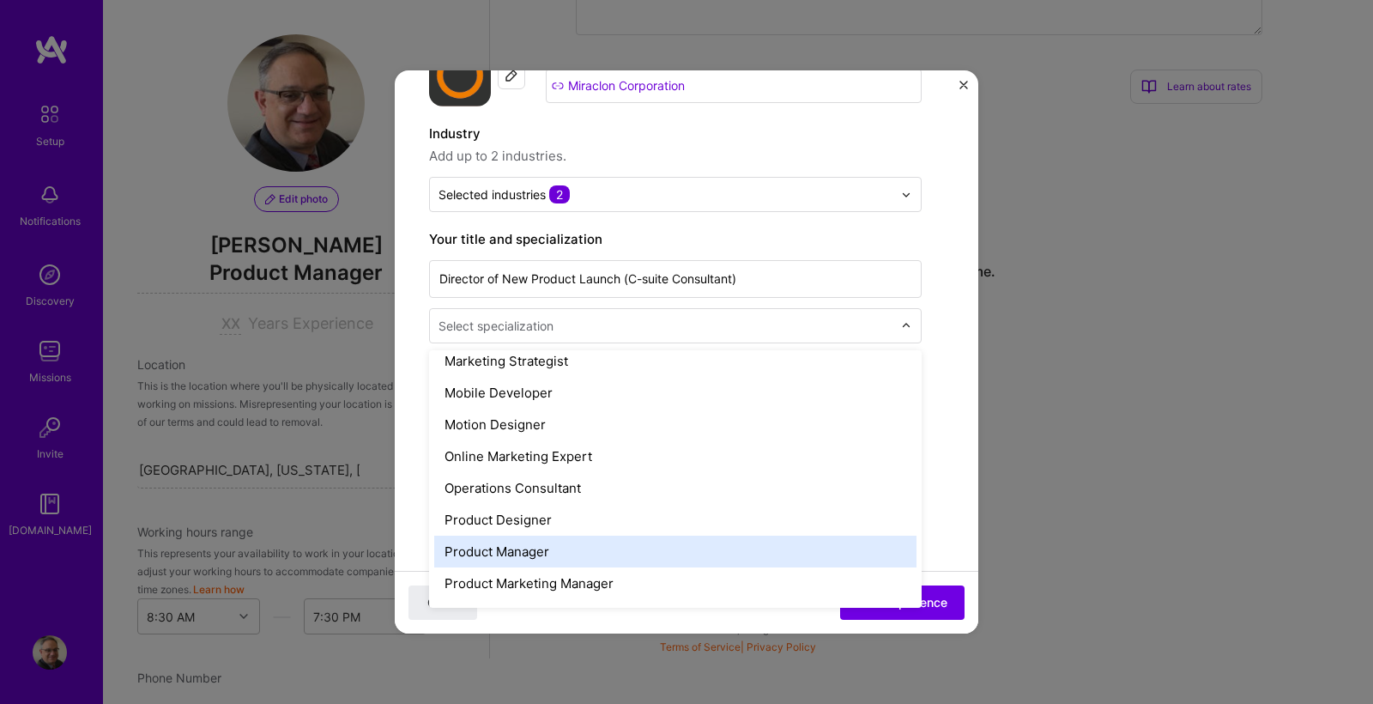
scroll to position [1399, 0]
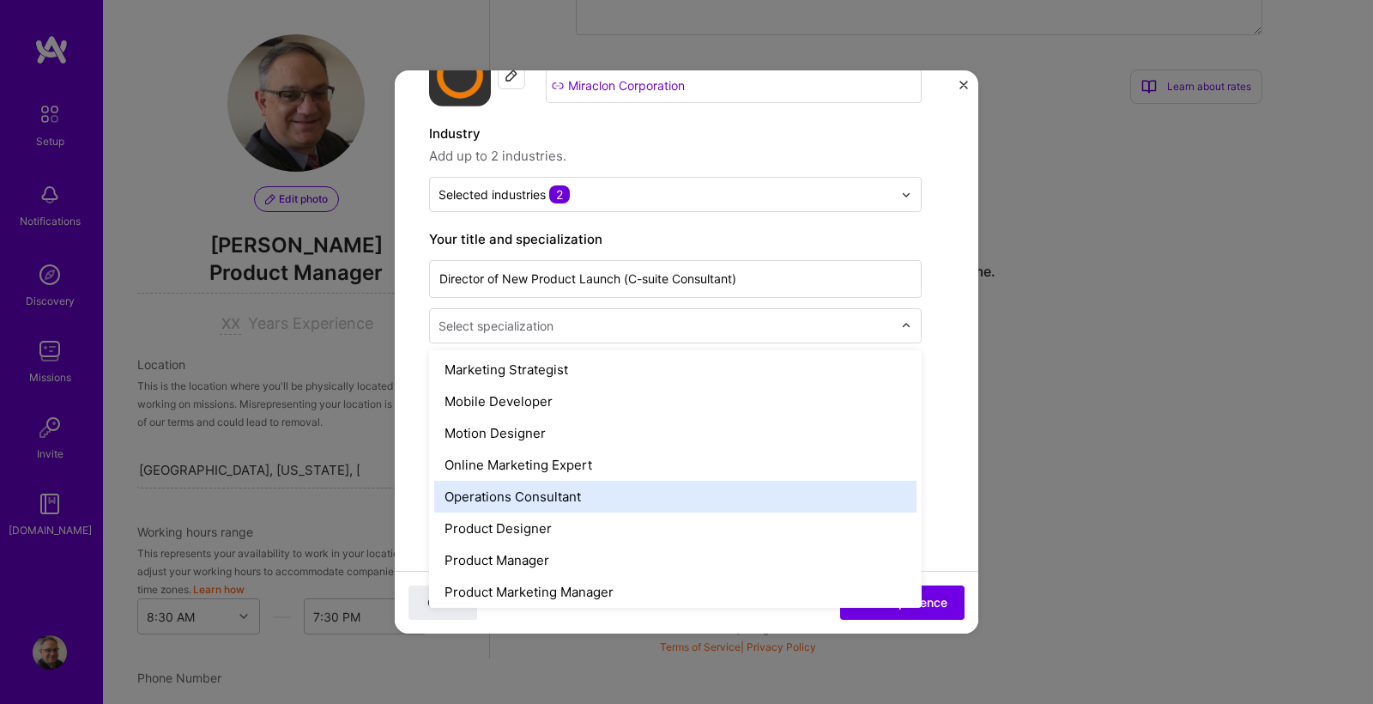
click at [501, 492] on div "Operations Consultant" at bounding box center [675, 497] width 482 height 32
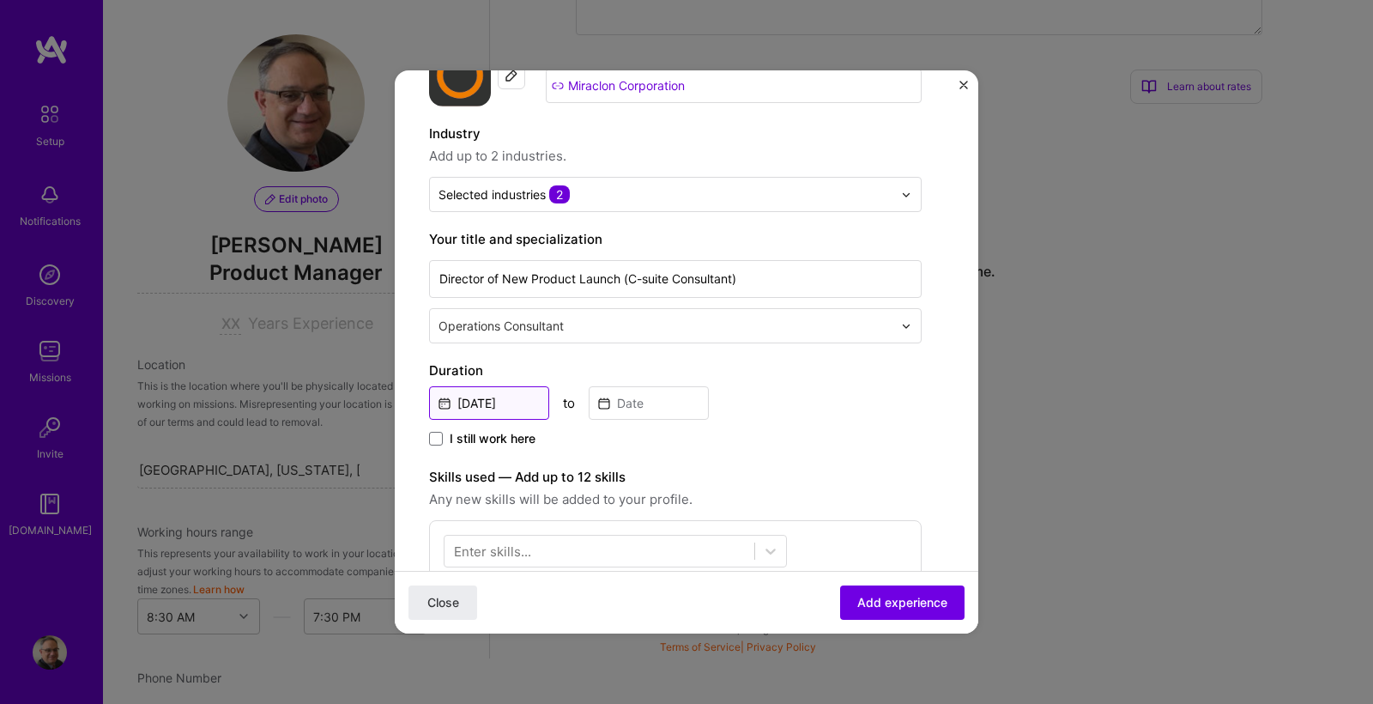
click at [508, 407] on input "[DATE]" at bounding box center [489, 402] width 120 height 33
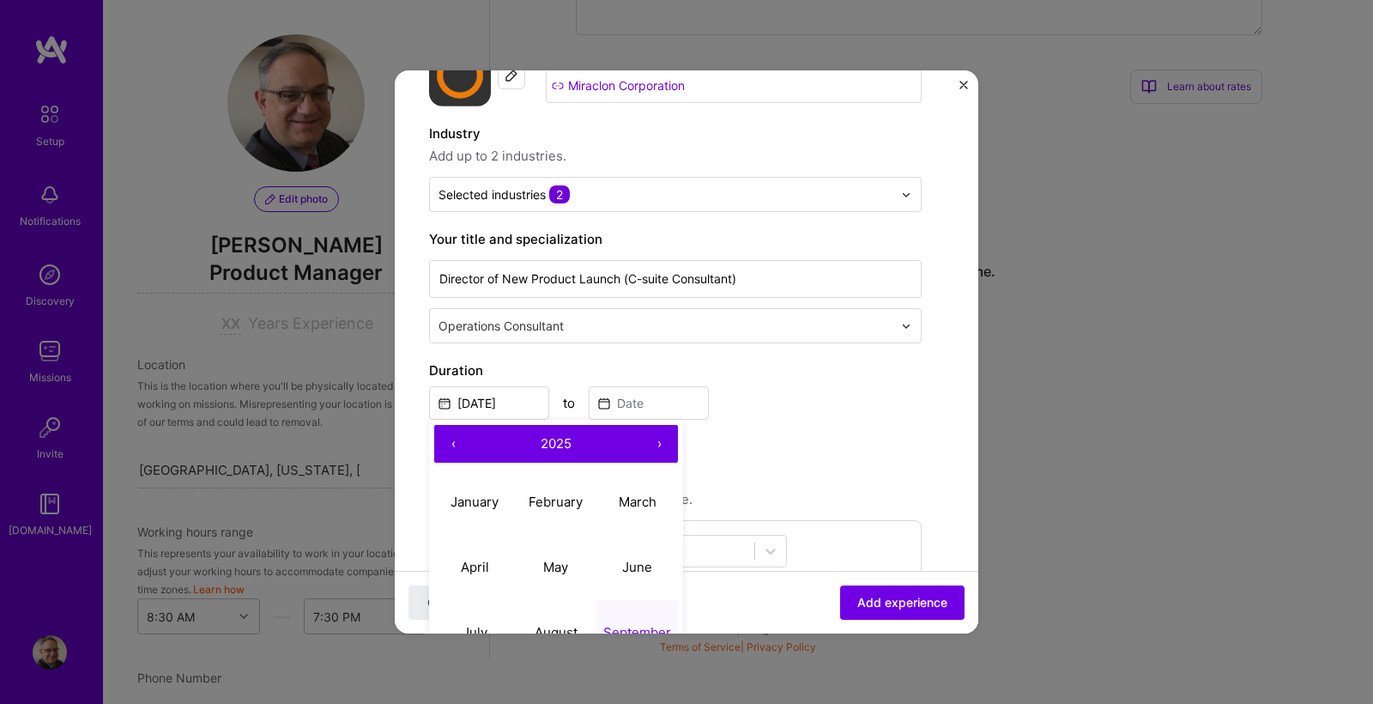
click at [451, 441] on button "‹" at bounding box center [453, 444] width 38 height 38
click at [463, 503] on abbr "January" at bounding box center [475, 501] width 48 height 16
type input "[DATE]"
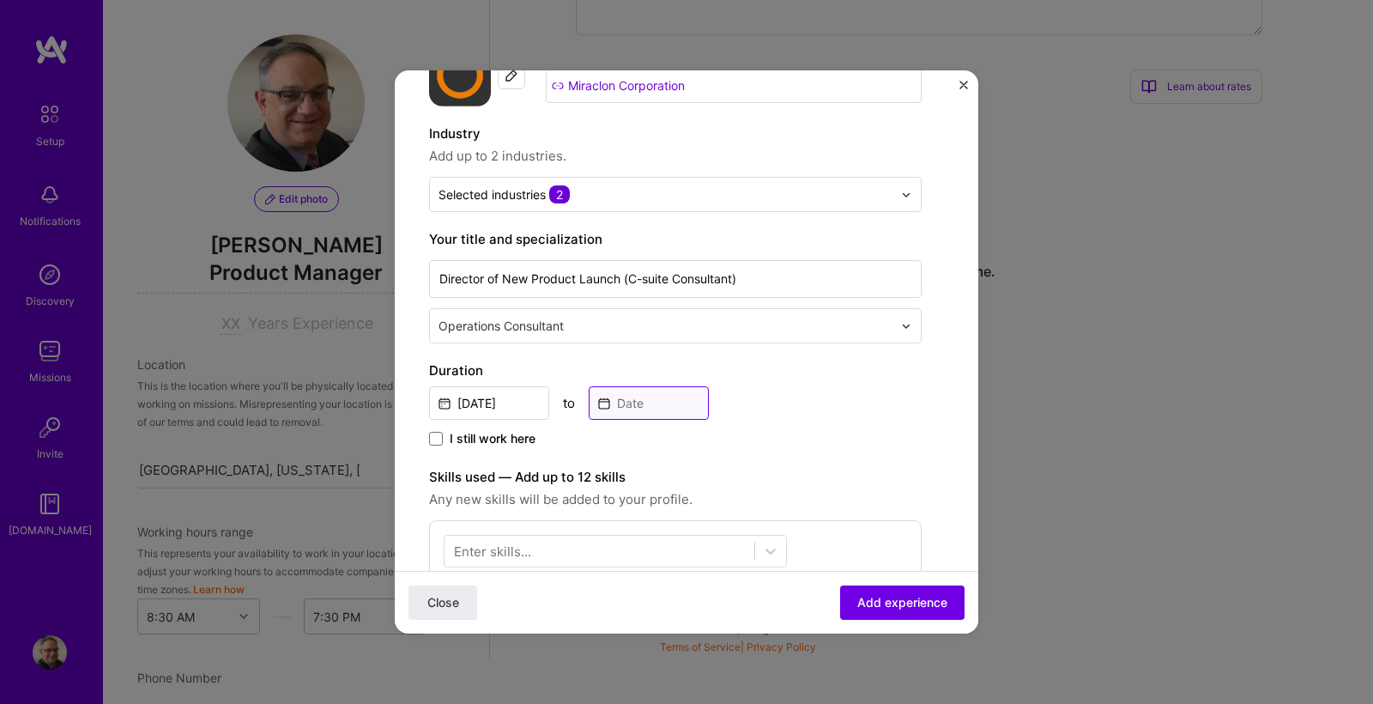
click at [610, 409] on input at bounding box center [649, 402] width 120 height 33
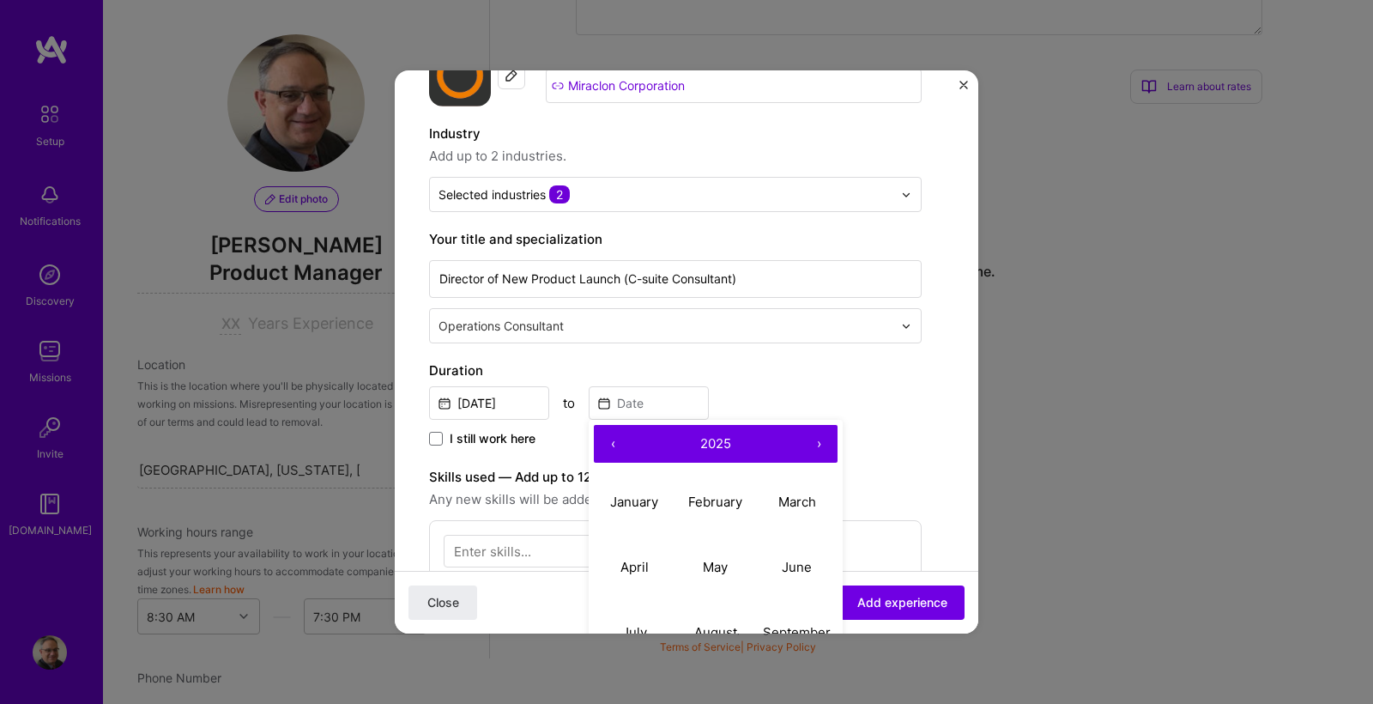
click at [619, 443] on button "‹" at bounding box center [613, 444] width 38 height 38
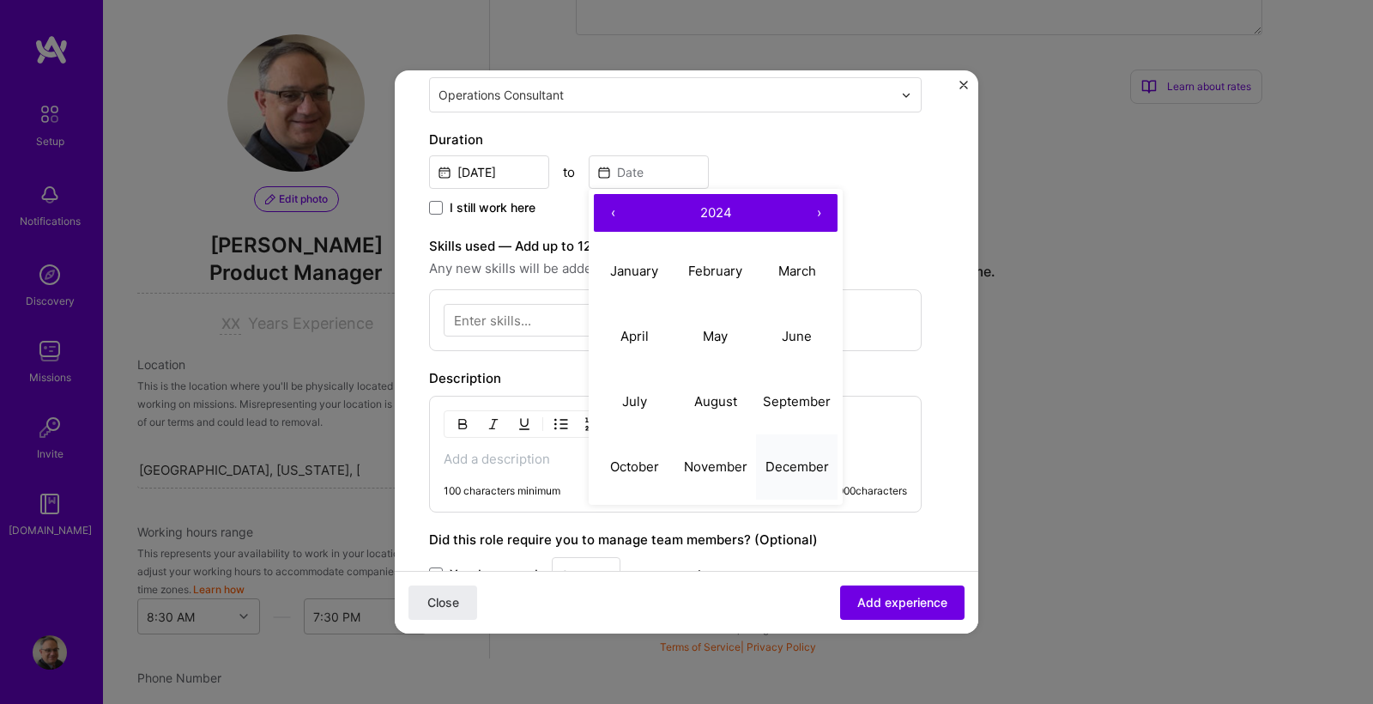
scroll to position [354, 0]
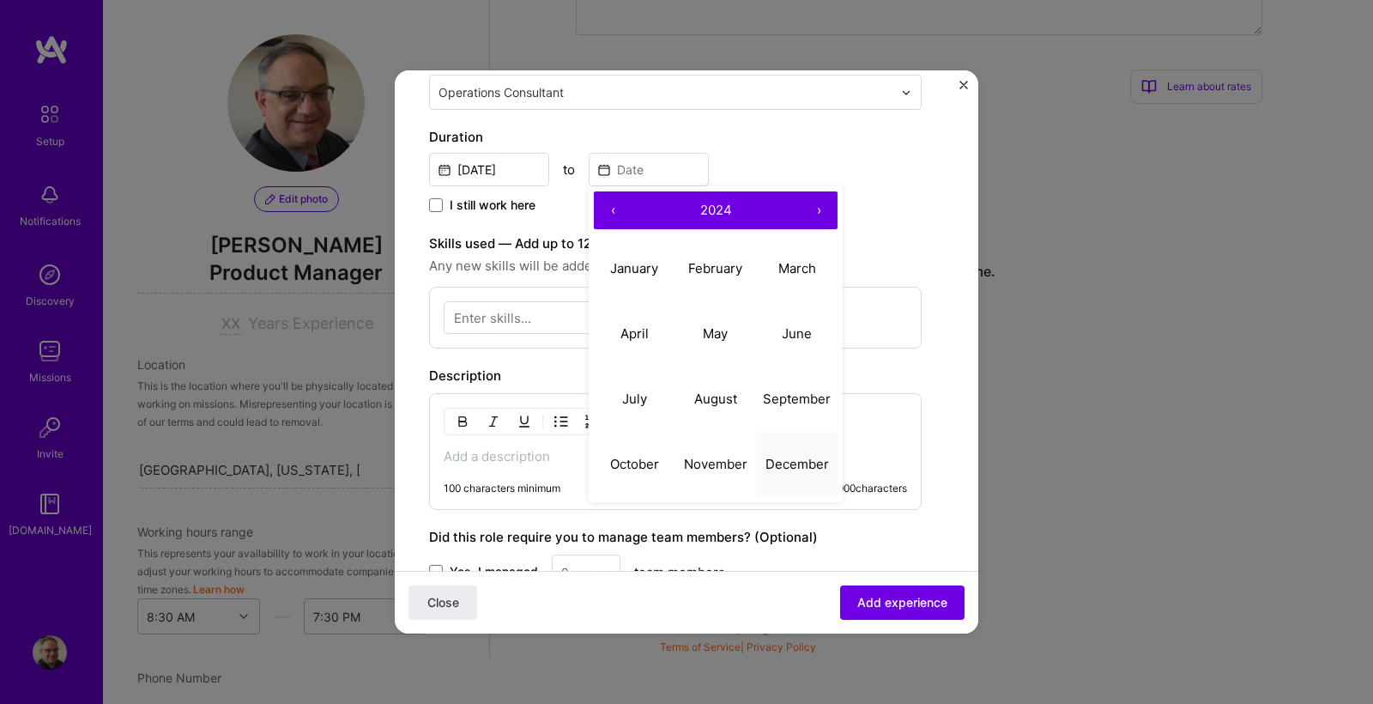
click at [790, 470] on abbr "December" at bounding box center [797, 464] width 64 height 16
type input "[DATE]"
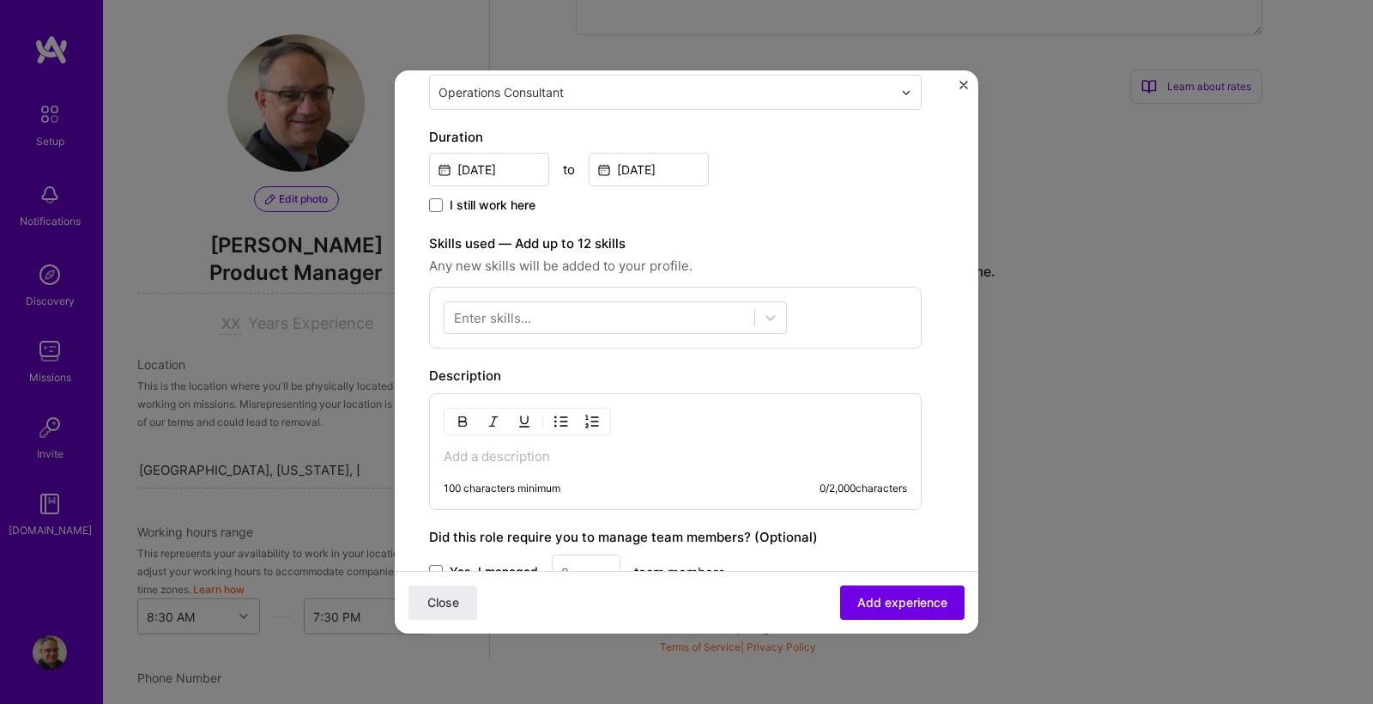
click at [567, 344] on div "Enter skills..." at bounding box center [675, 318] width 493 height 62
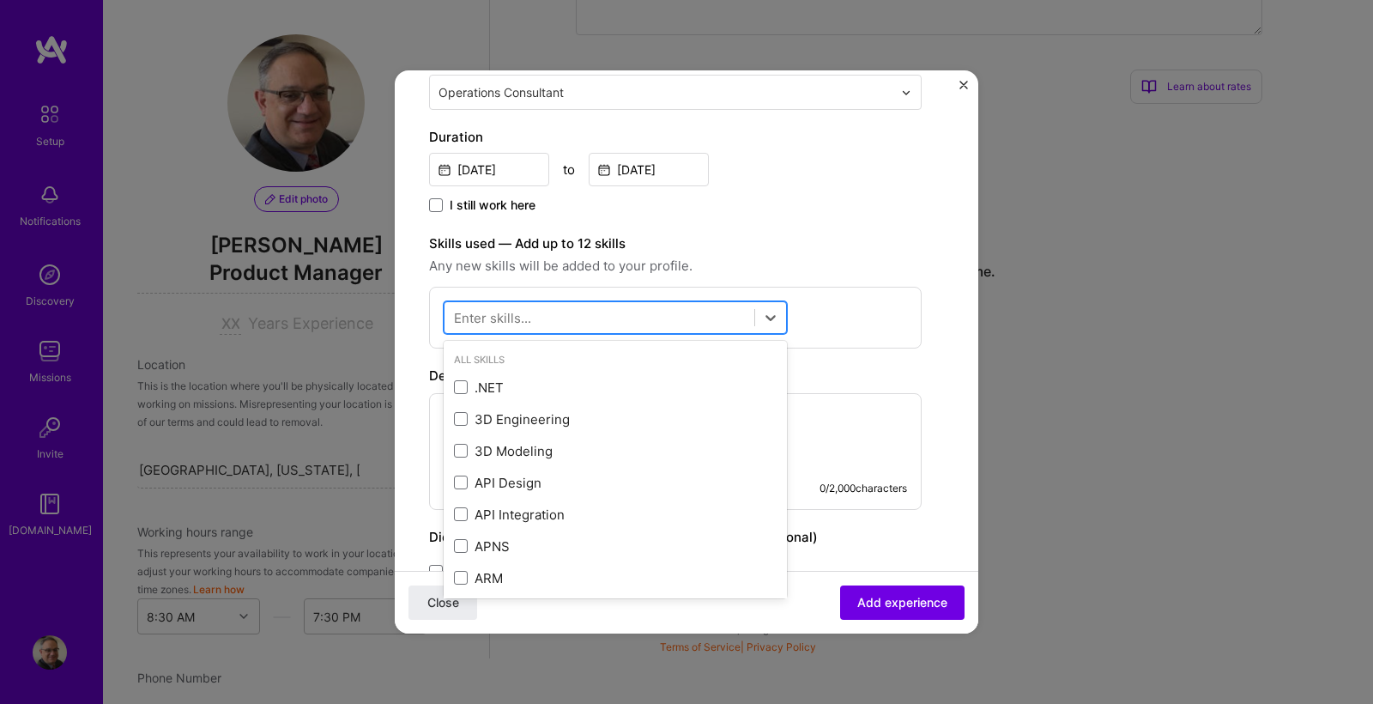
click at [553, 322] on div at bounding box center [600, 318] width 310 height 28
type input "g"
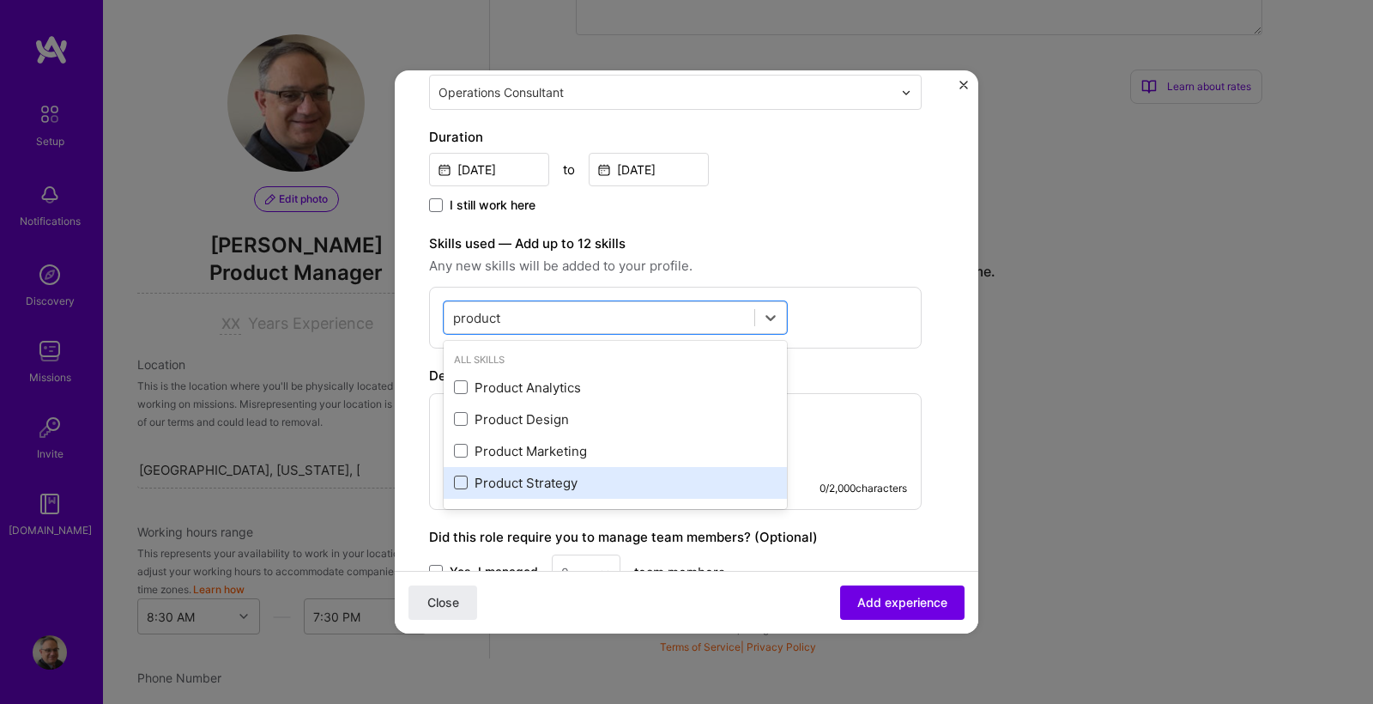
click at [463, 481] on span at bounding box center [461, 482] width 14 height 14
click at [0, 0] on input "checkbox" at bounding box center [0, 0] width 0 height 0
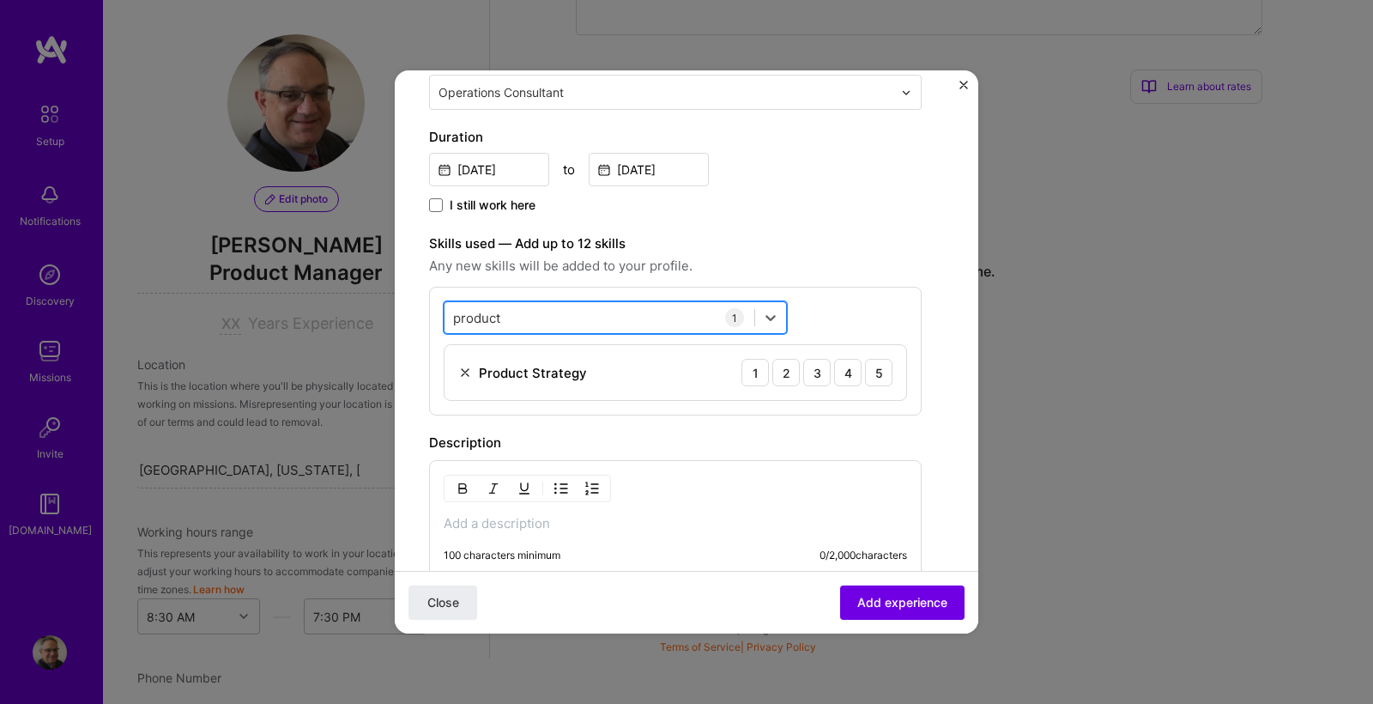
click at [526, 318] on div "product product" at bounding box center [600, 318] width 310 height 28
drag, startPoint x: 438, startPoint y: 317, endPoint x: 405, endPoint y: 315, distance: 33.5
click at [405, 315] on form "Create a job experience Jobs help companies understand your past experience. Co…" at bounding box center [687, 349] width 584 height 1197
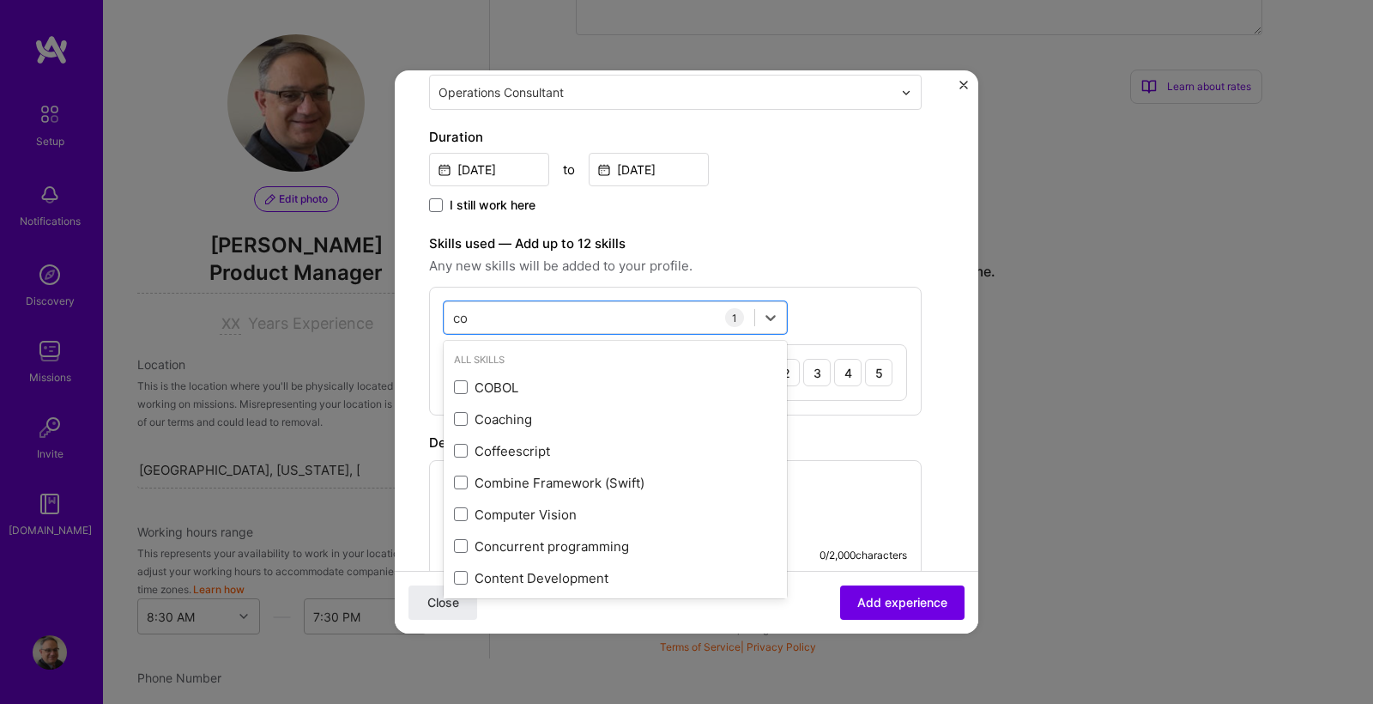
type input "c"
type input "l"
type input "p"
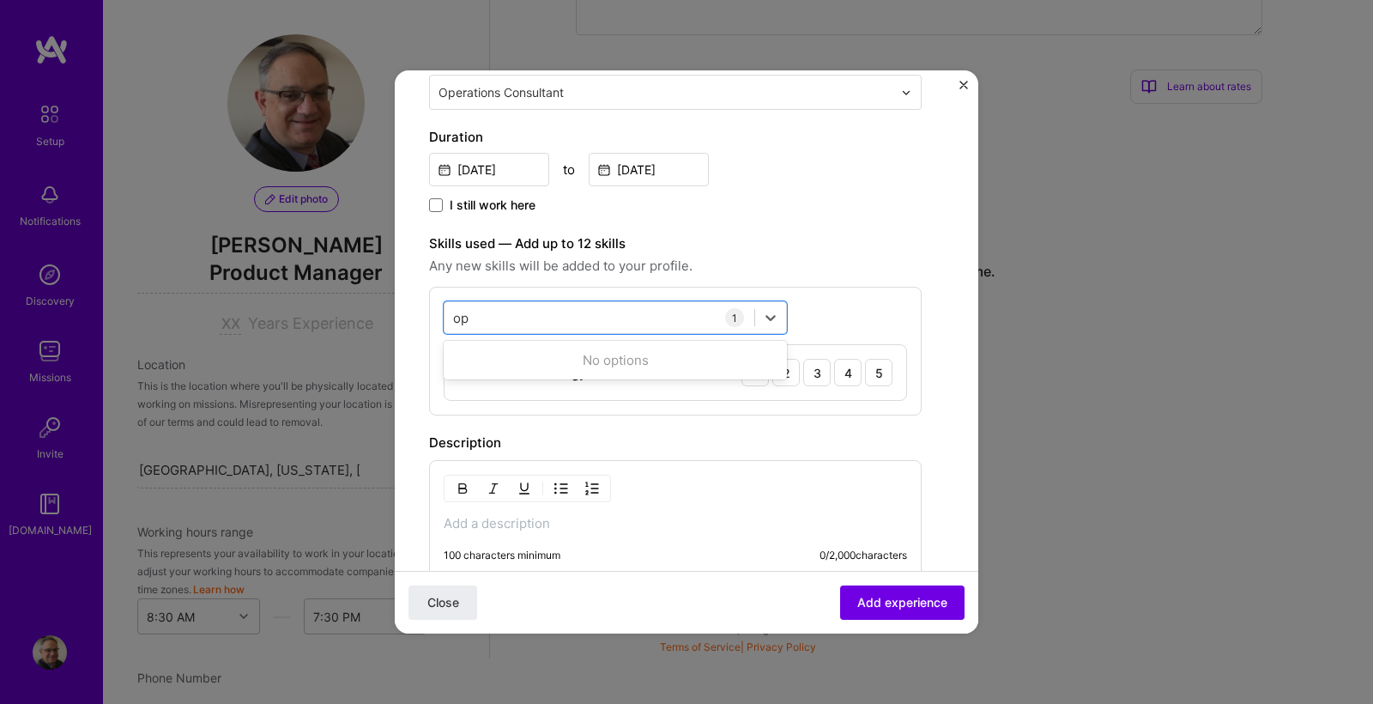
type input "o"
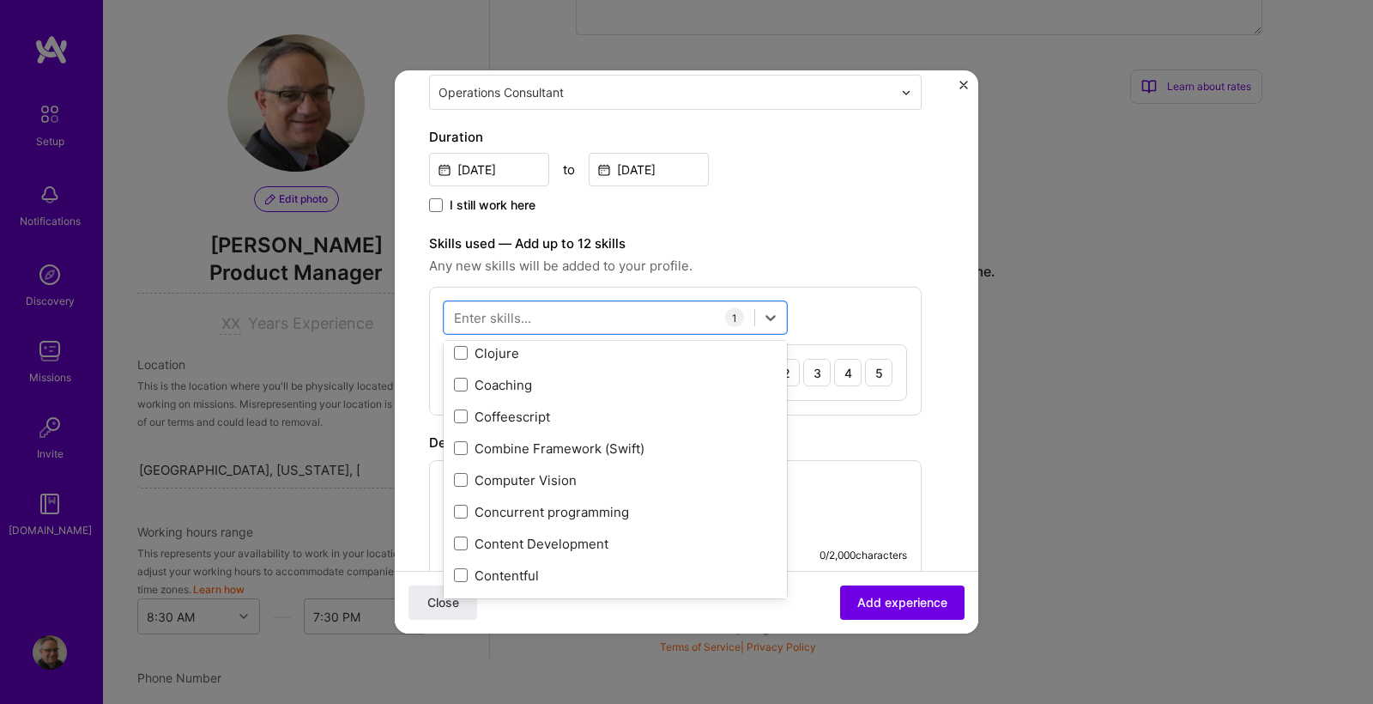
scroll to position [2164, 0]
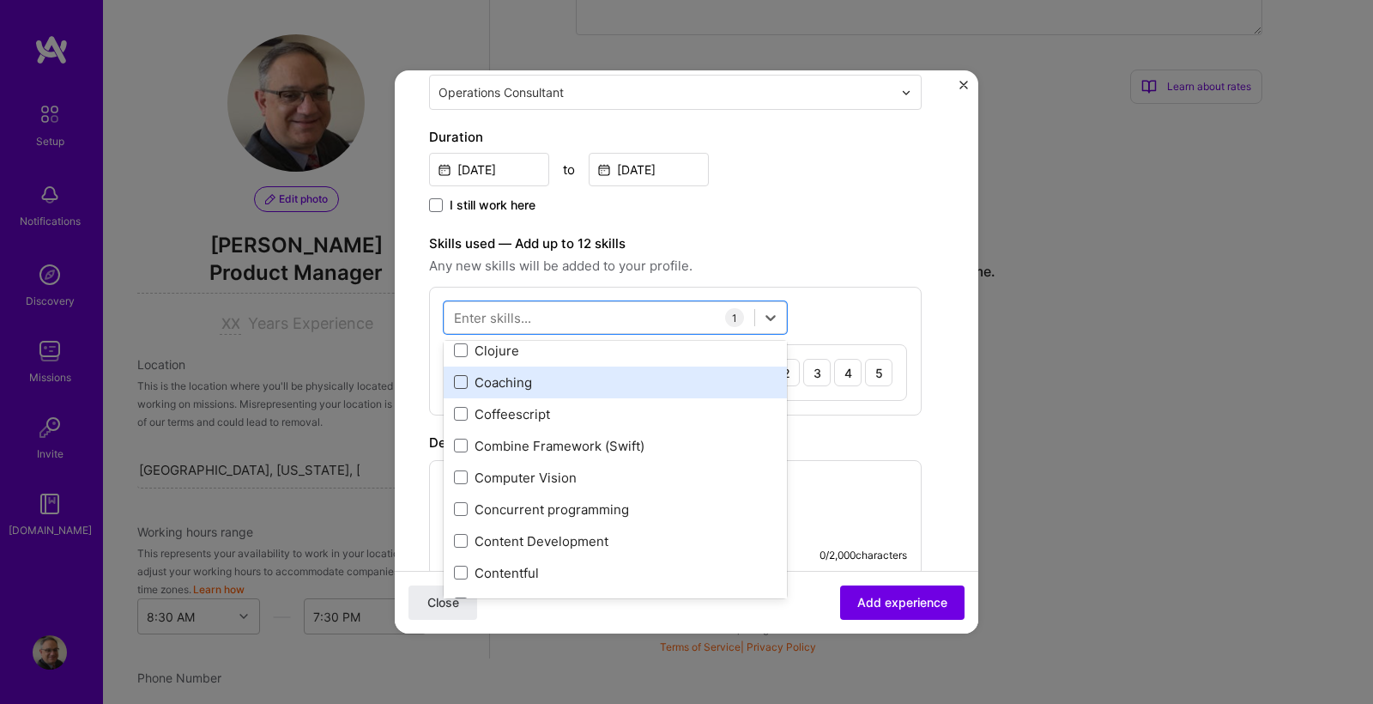
click at [463, 381] on span at bounding box center [461, 382] width 14 height 14
click at [0, 0] on input "checkbox" at bounding box center [0, 0] width 0 height 0
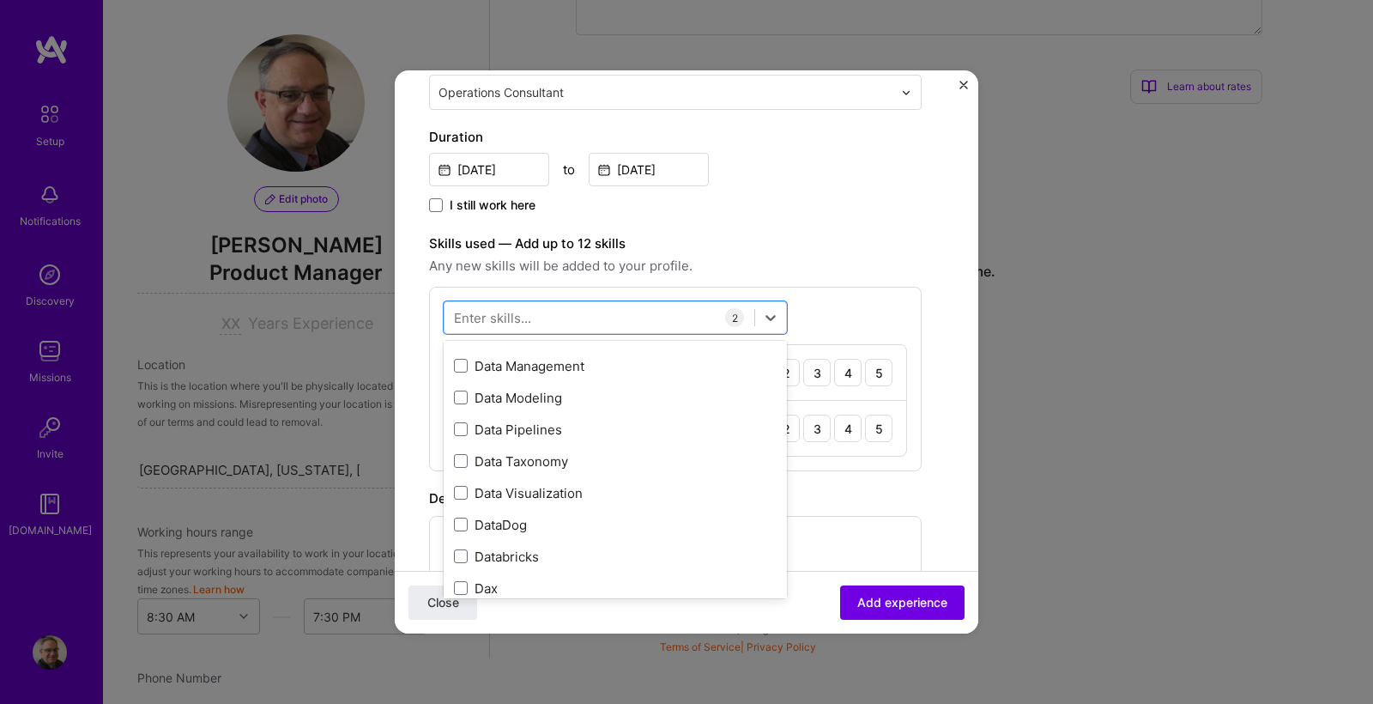
scroll to position [2752, 0]
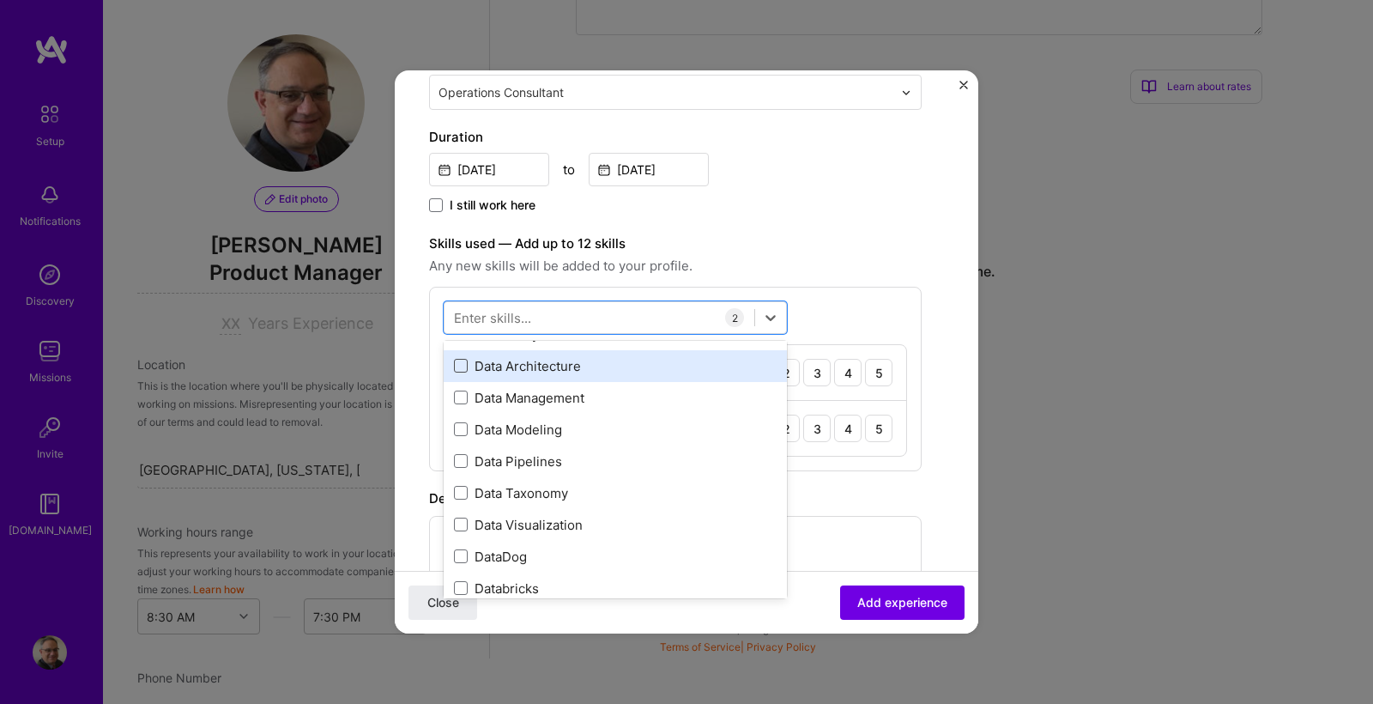
click at [461, 362] on span at bounding box center [461, 366] width 14 height 14
click at [0, 0] on input "checkbox" at bounding box center [0, 0] width 0 height 0
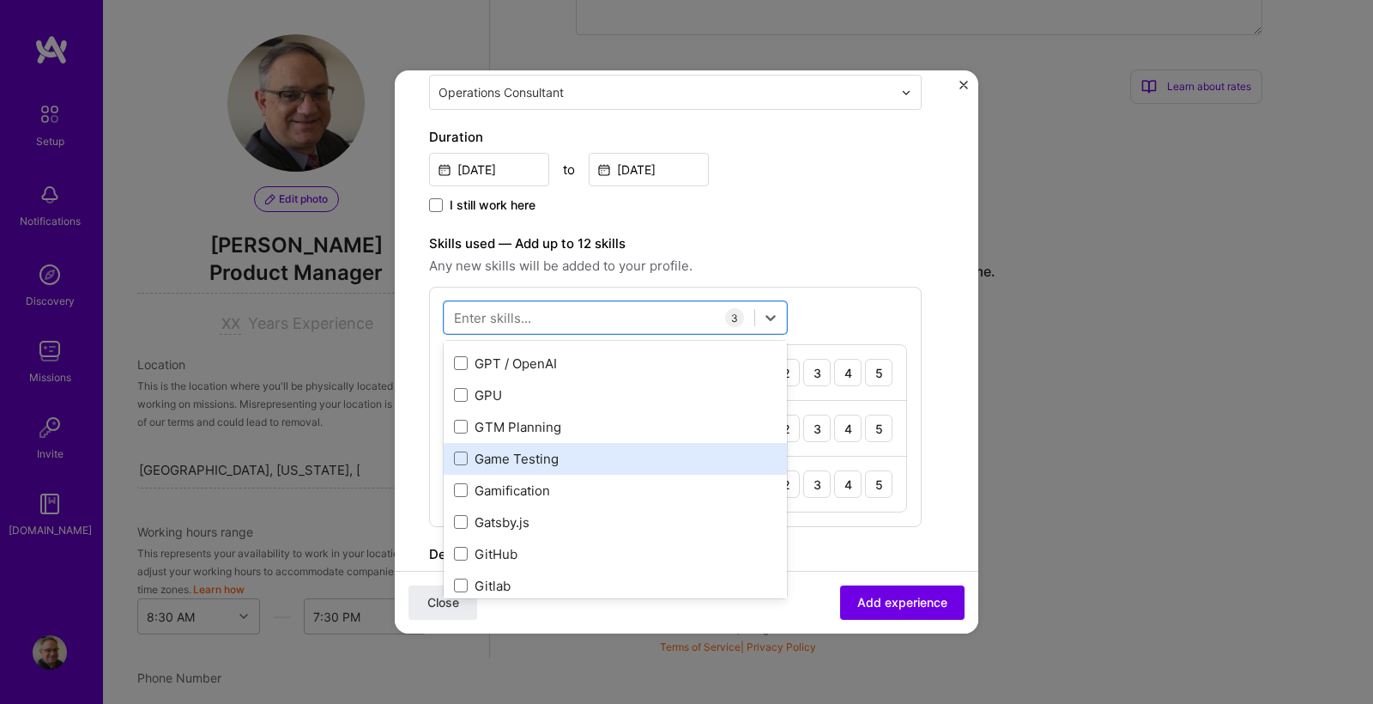
scroll to position [4442, 0]
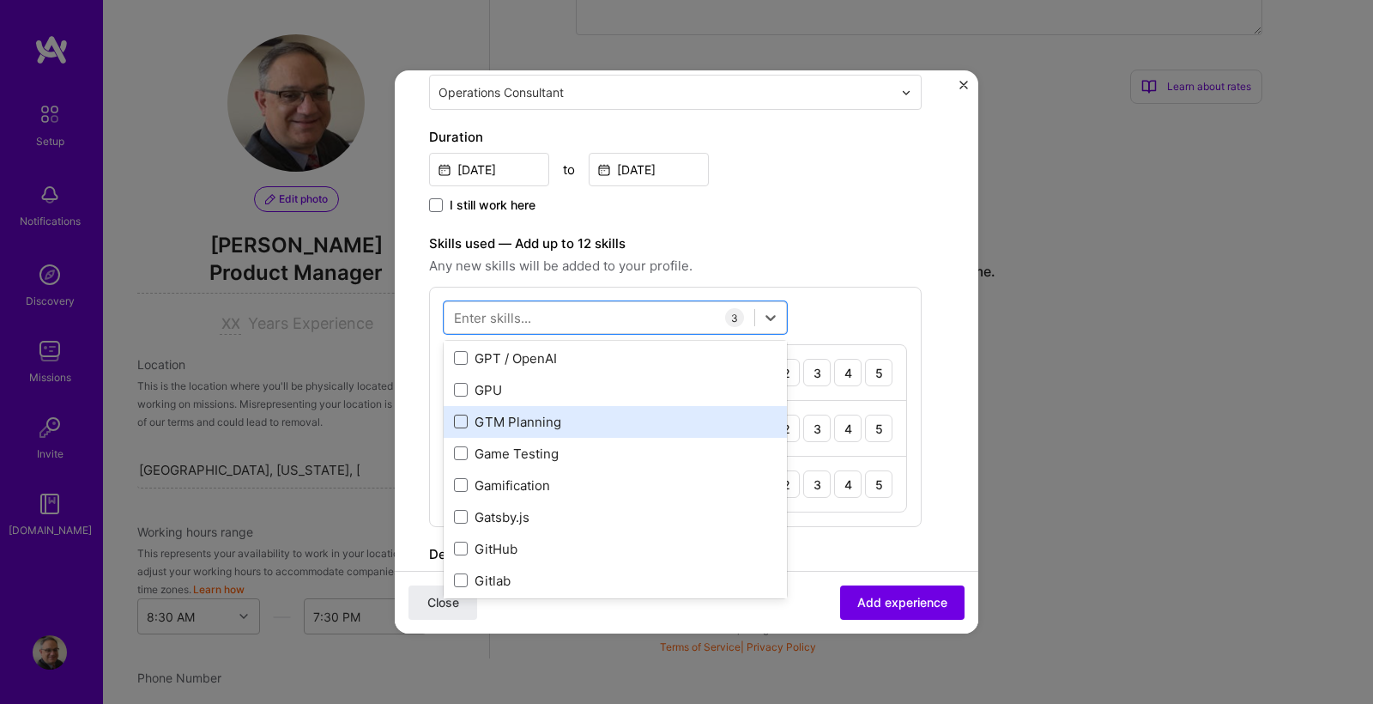
click at [461, 420] on span at bounding box center [461, 421] width 14 height 14
click at [0, 0] on input "checkbox" at bounding box center [0, 0] width 0 height 0
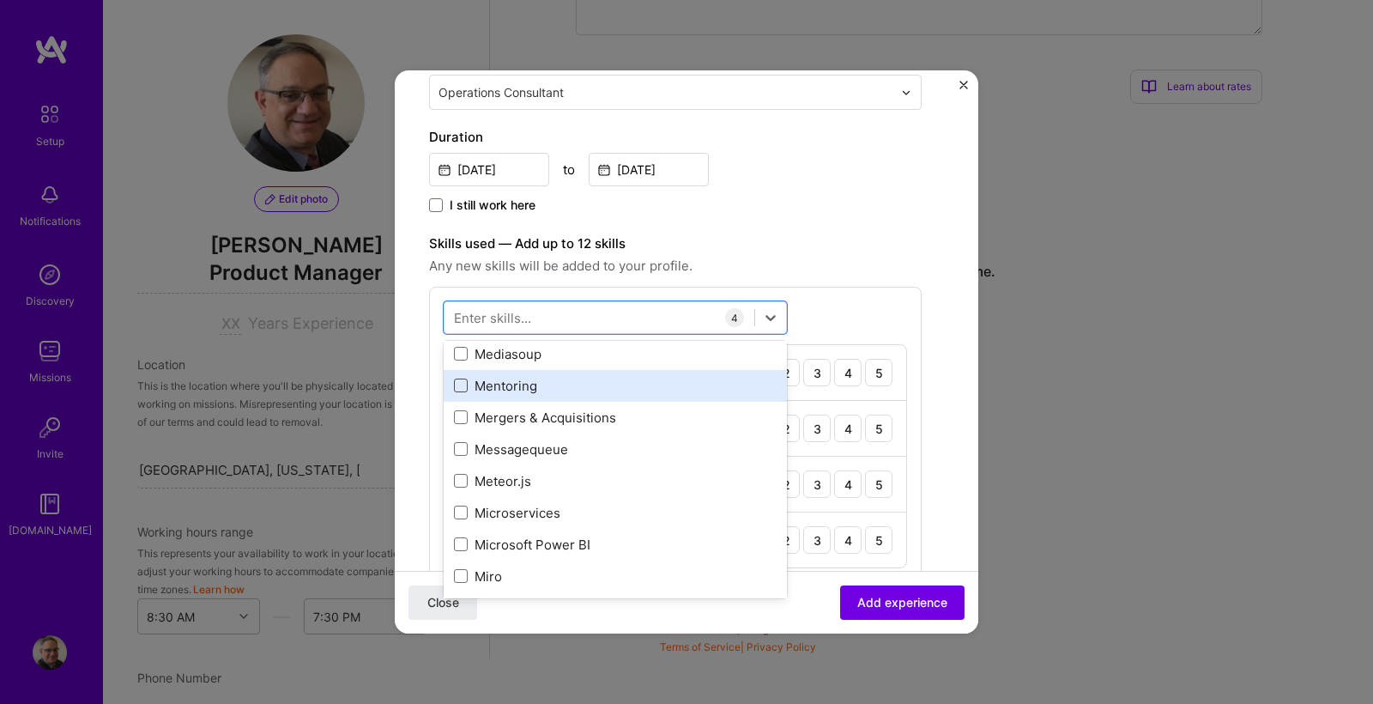
click at [459, 386] on span at bounding box center [461, 385] width 14 height 14
click at [0, 0] on input "checkbox" at bounding box center [0, 0] width 0 height 0
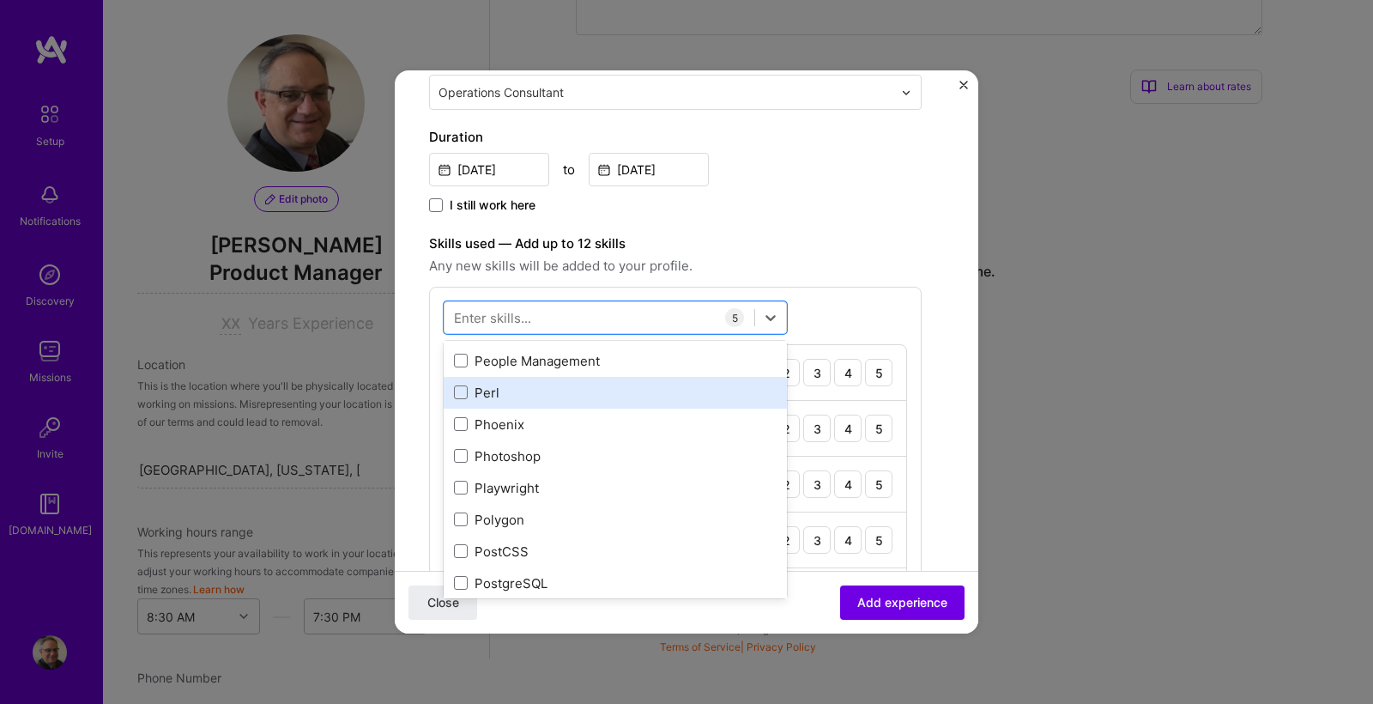
scroll to position [7523, 0]
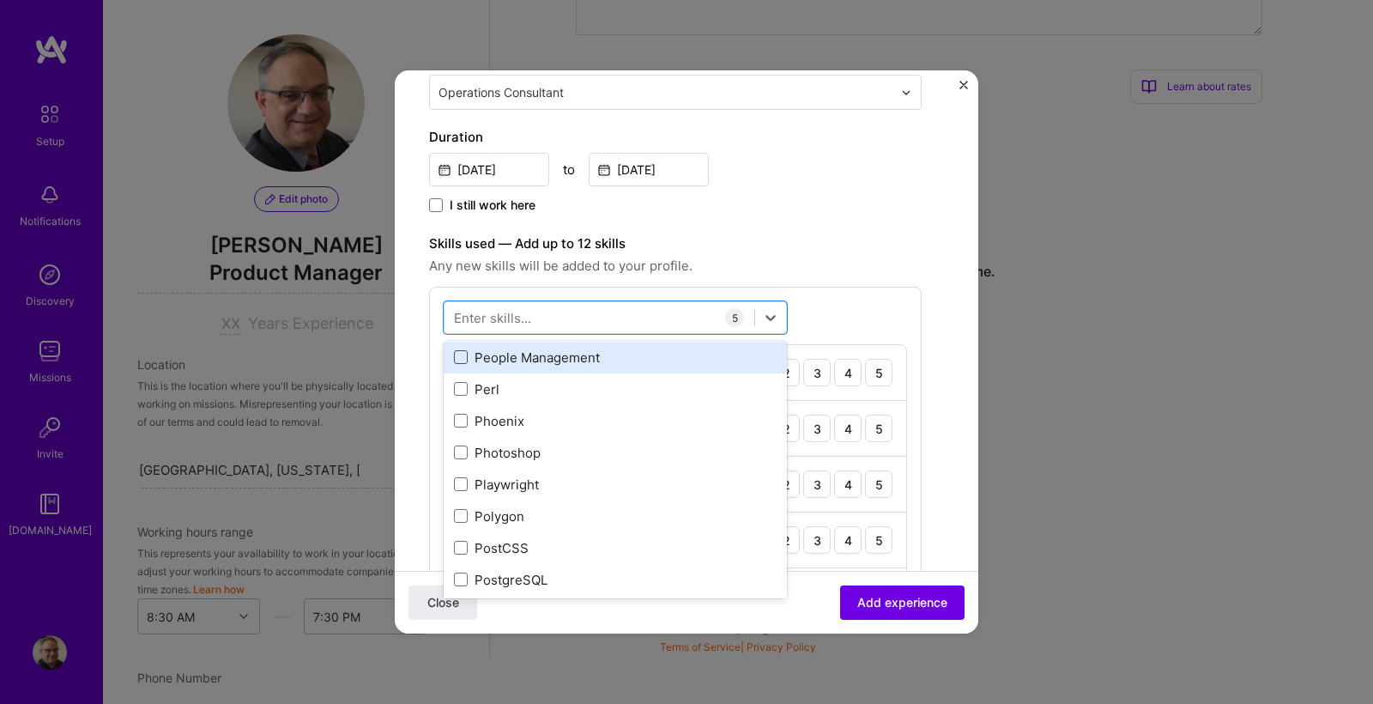
click at [465, 357] on span at bounding box center [461, 357] width 14 height 14
click at [0, 0] on input "checkbox" at bounding box center [0, 0] width 0 height 0
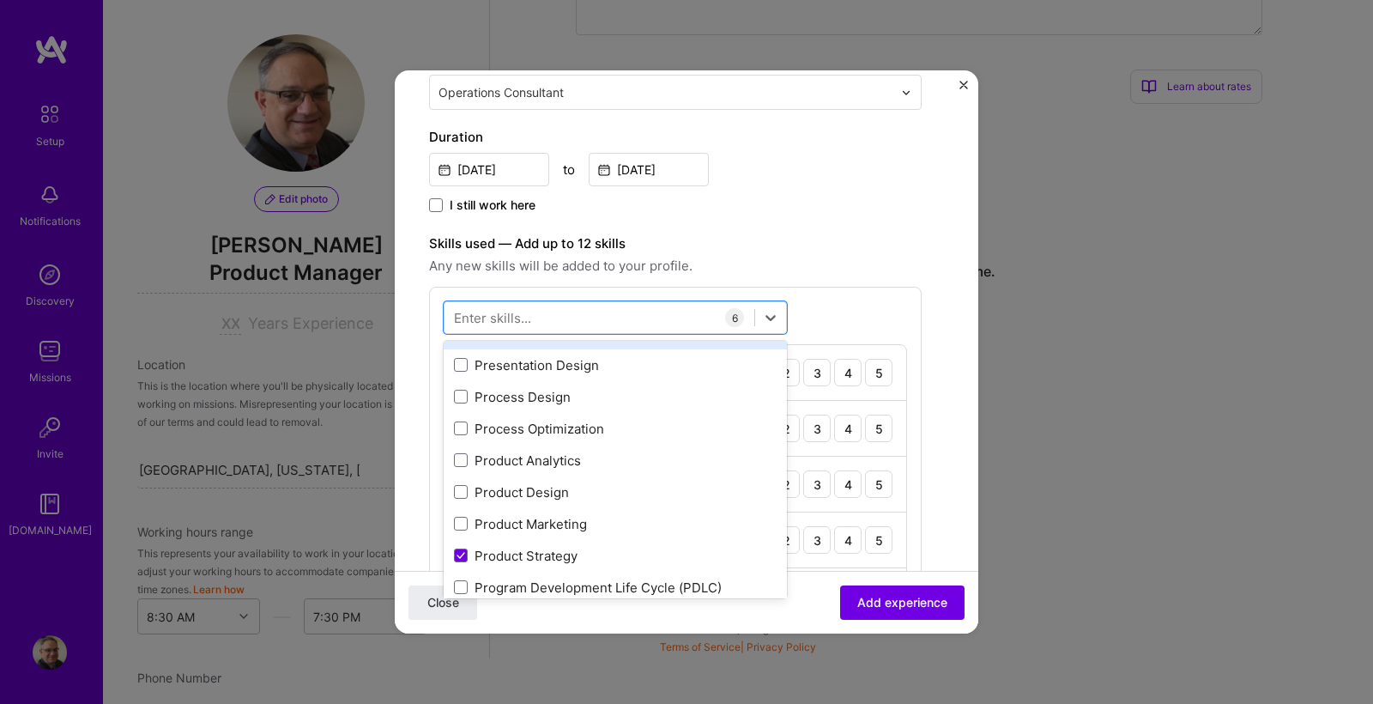
scroll to position [7814, 0]
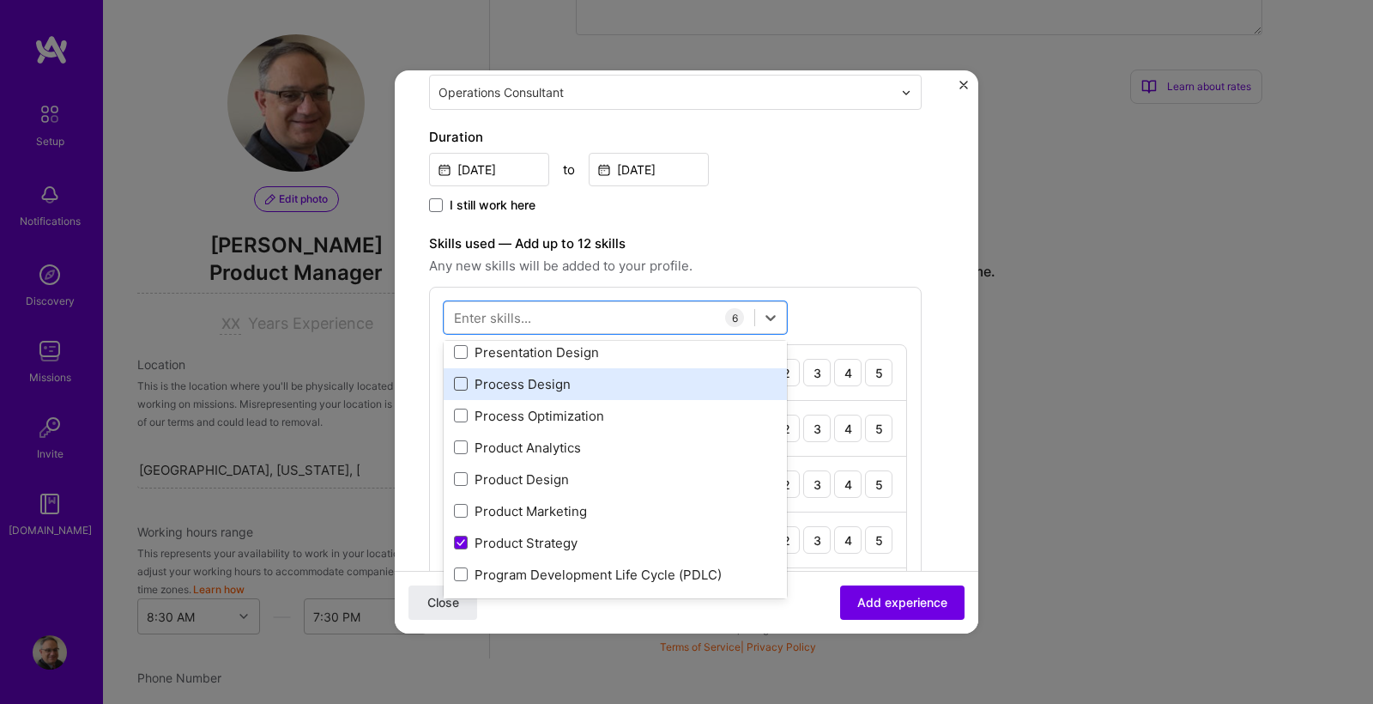
click at [462, 383] on span at bounding box center [461, 384] width 14 height 14
click at [0, 0] on input "checkbox" at bounding box center [0, 0] width 0 height 0
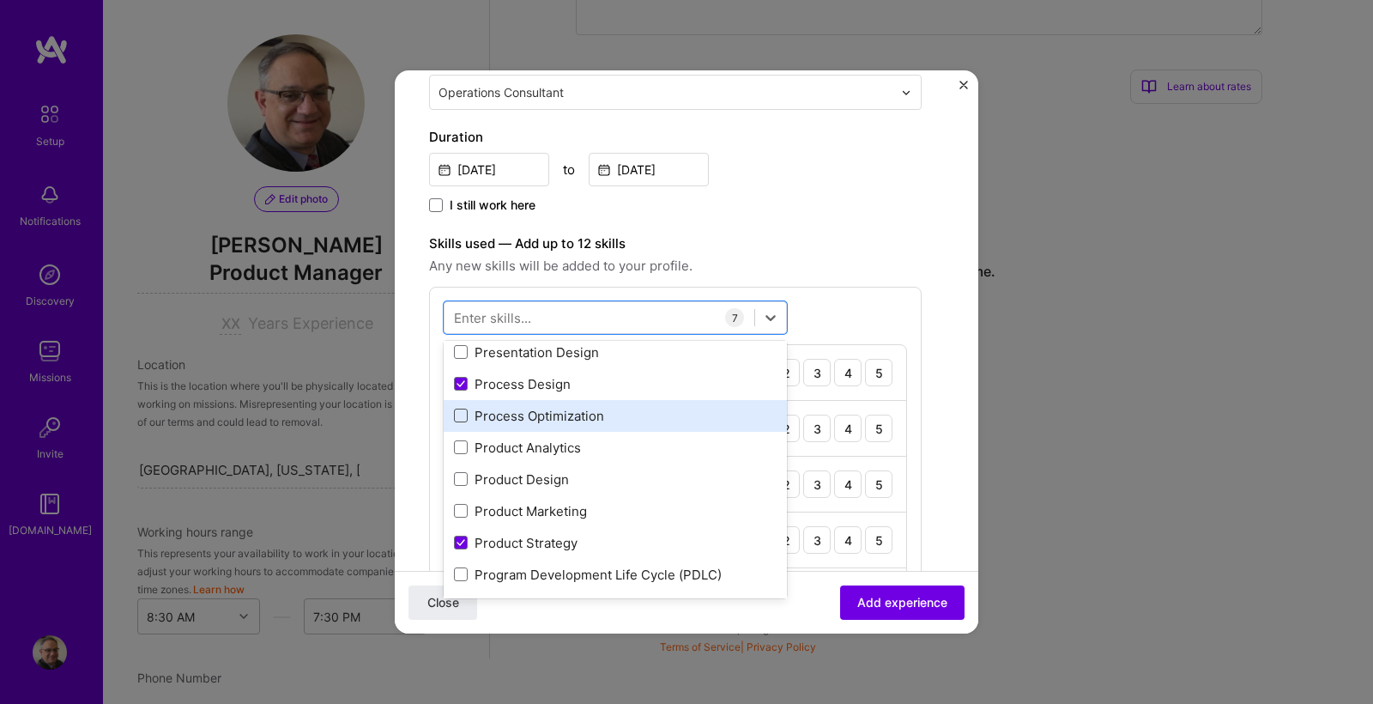
click at [460, 414] on span at bounding box center [461, 415] width 14 height 14
click at [0, 0] on input "checkbox" at bounding box center [0, 0] width 0 height 0
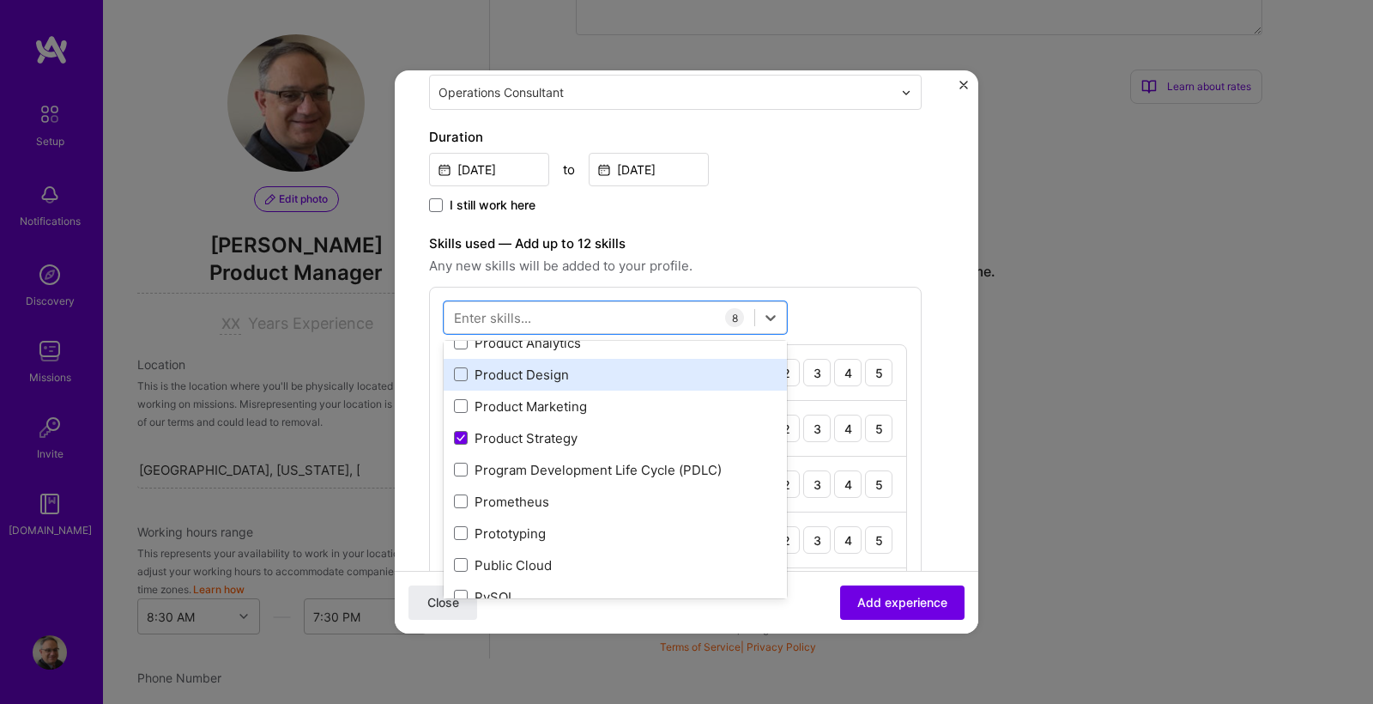
scroll to position [7886, 0]
click at [463, 376] on span at bounding box center [461, 375] width 14 height 14
click at [0, 0] on input "checkbox" at bounding box center [0, 0] width 0 height 0
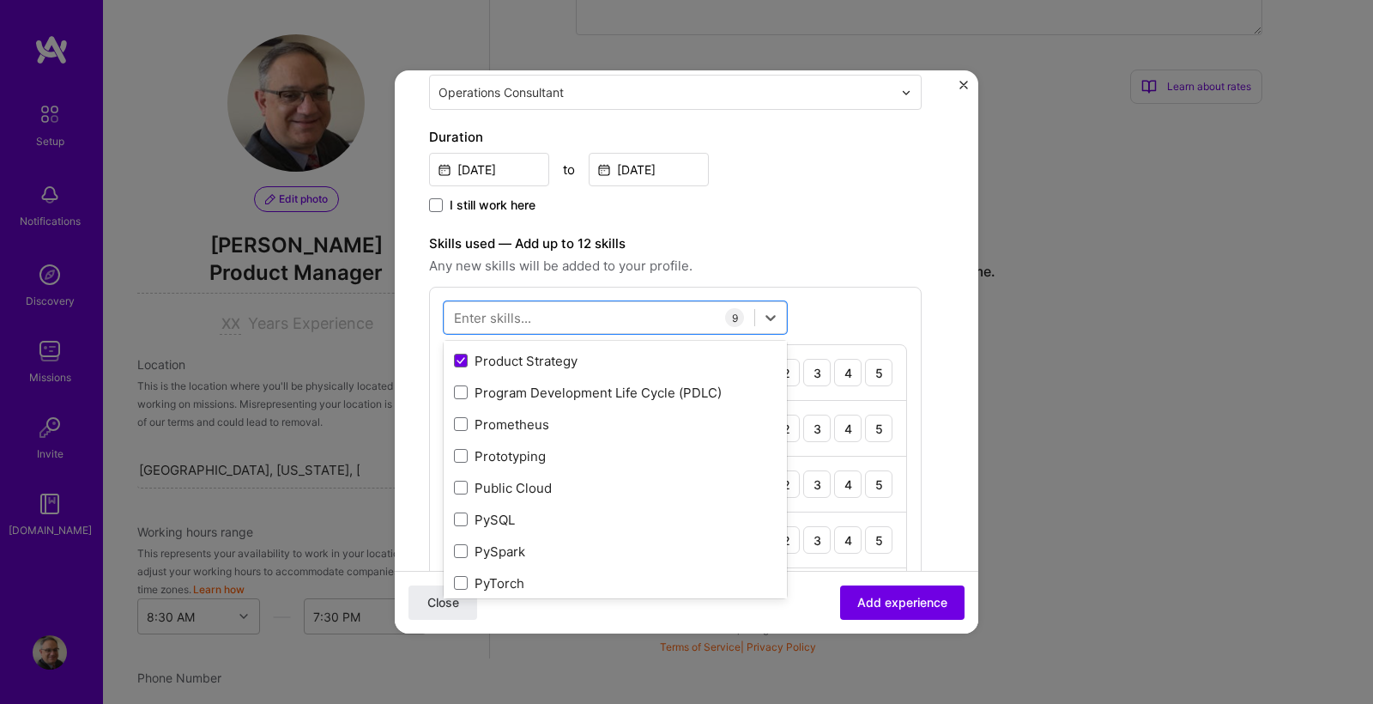
scroll to position [8005, 0]
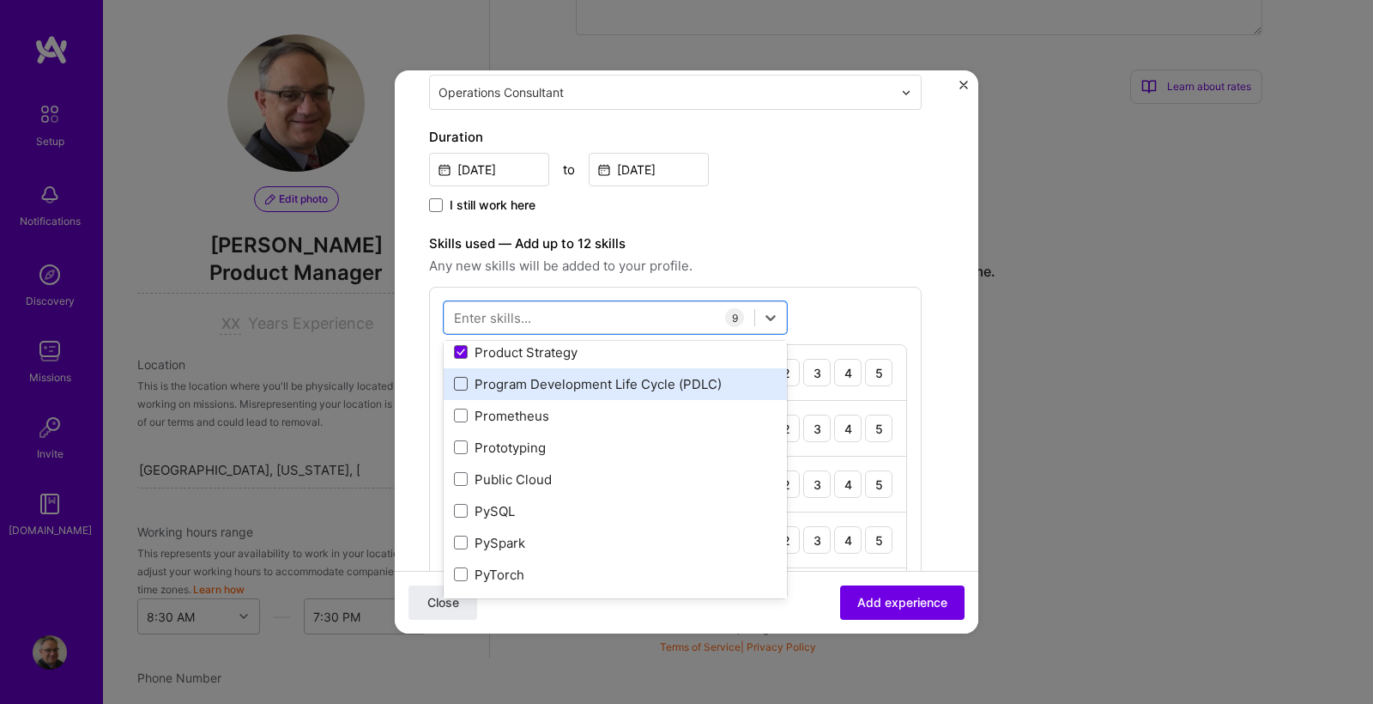
click at [462, 384] on span at bounding box center [461, 384] width 14 height 14
click at [0, 0] on input "checkbox" at bounding box center [0, 0] width 0 height 0
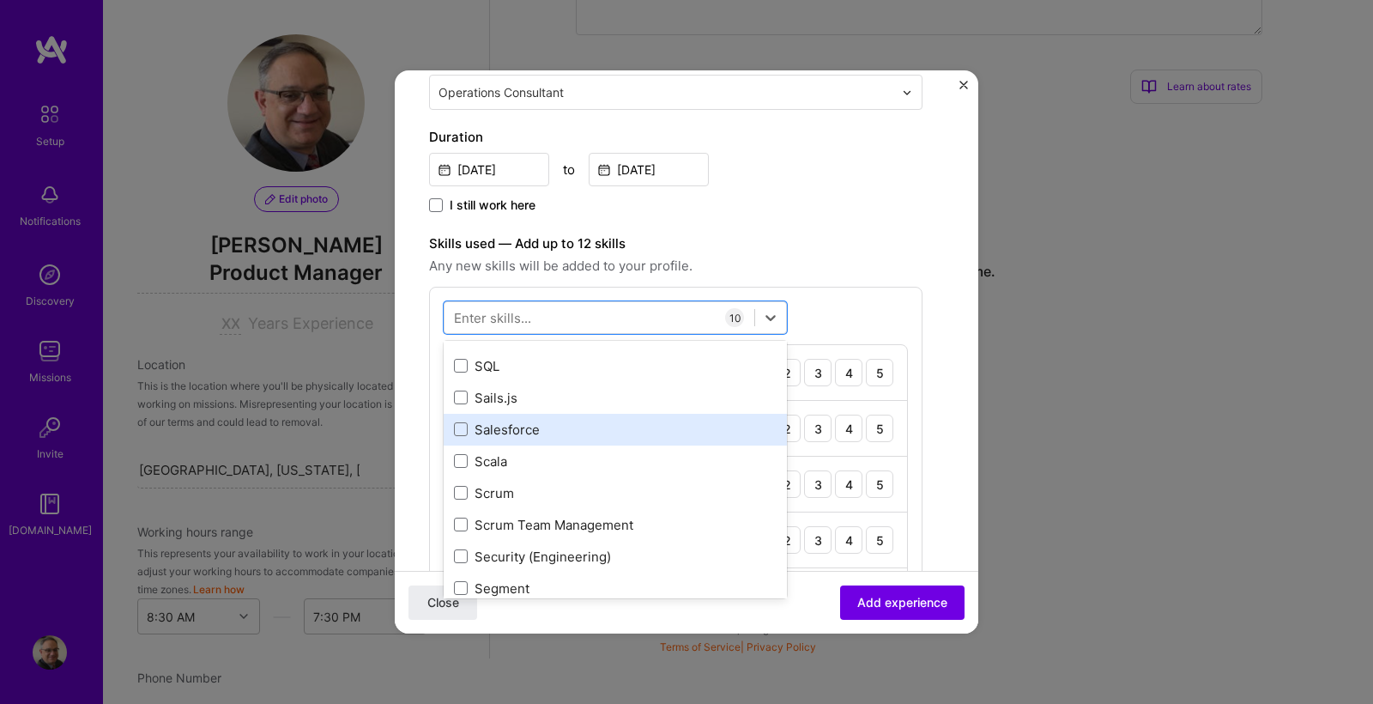
scroll to position [9198, 0]
click at [462, 426] on span at bounding box center [461, 428] width 14 height 14
click at [0, 0] on input "checkbox" at bounding box center [0, 0] width 0 height 0
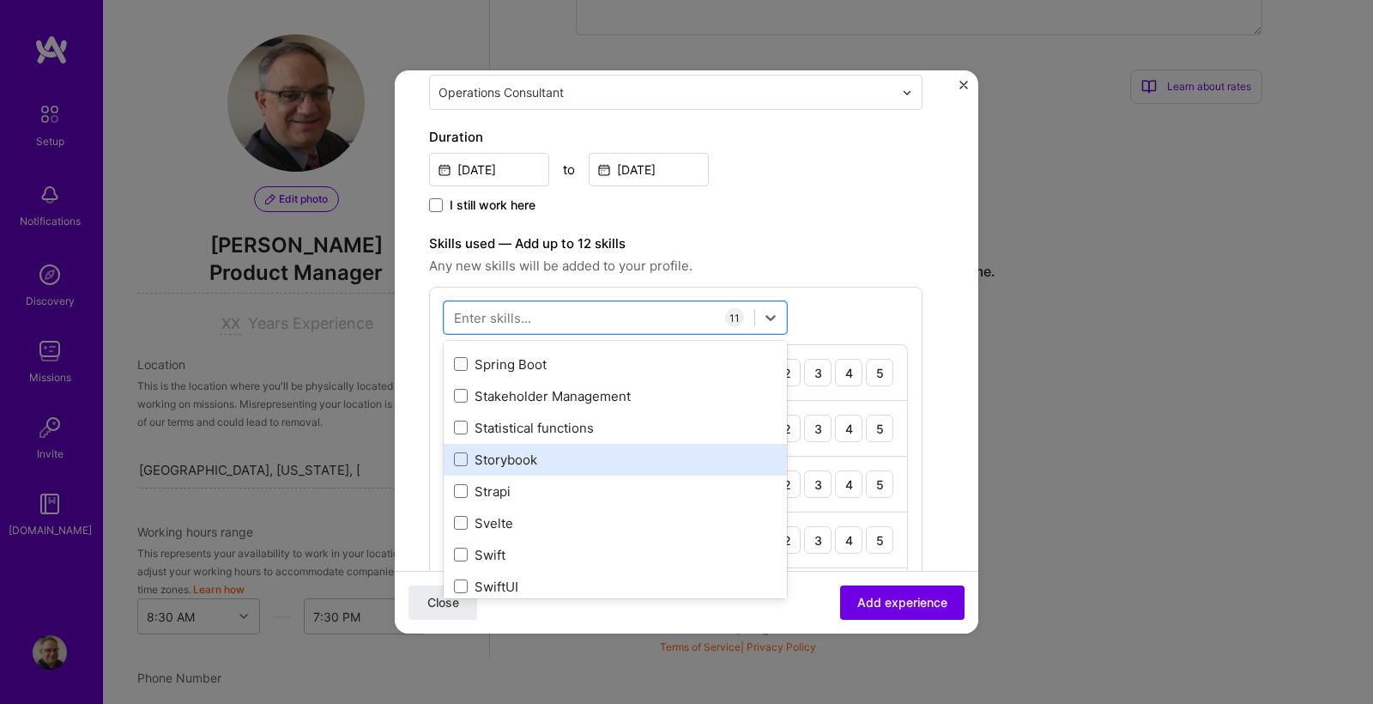
scroll to position [10089, 0]
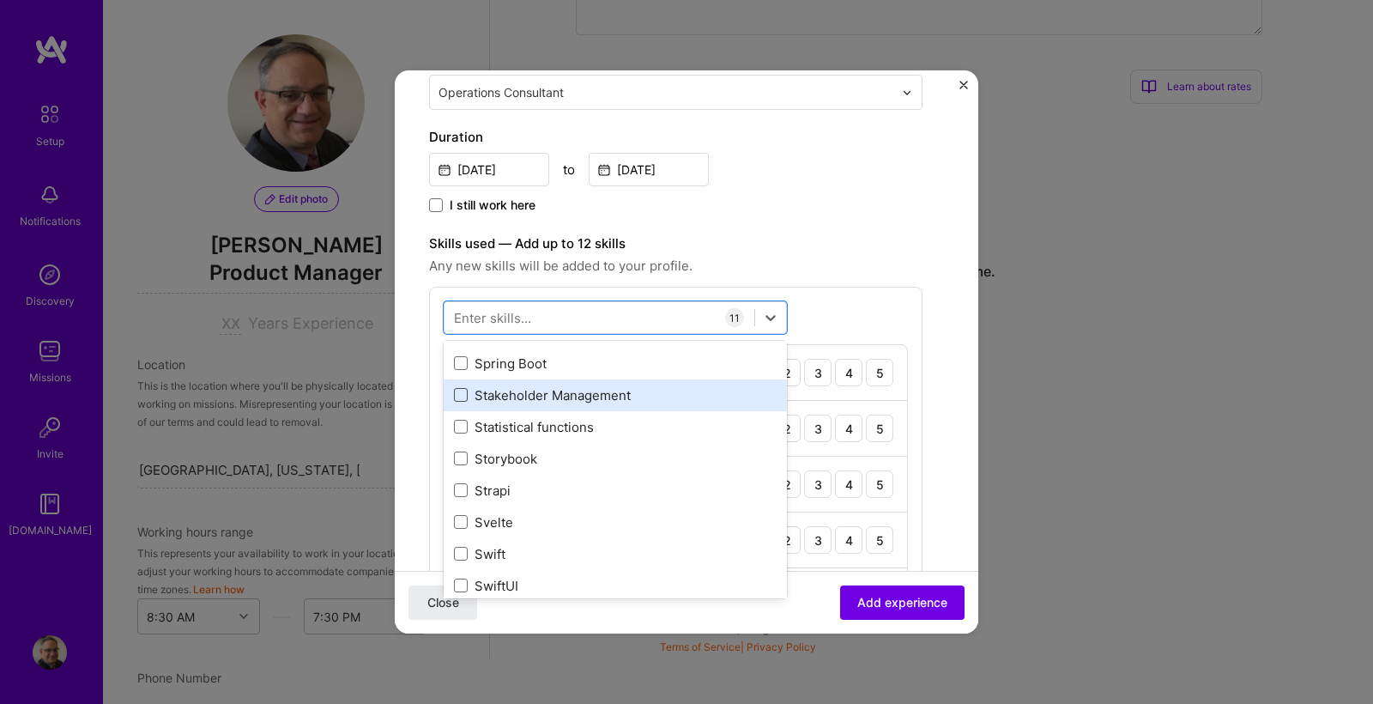
click at [459, 392] on span at bounding box center [461, 395] width 14 height 14
click at [0, 0] on input "checkbox" at bounding box center [0, 0] width 0 height 0
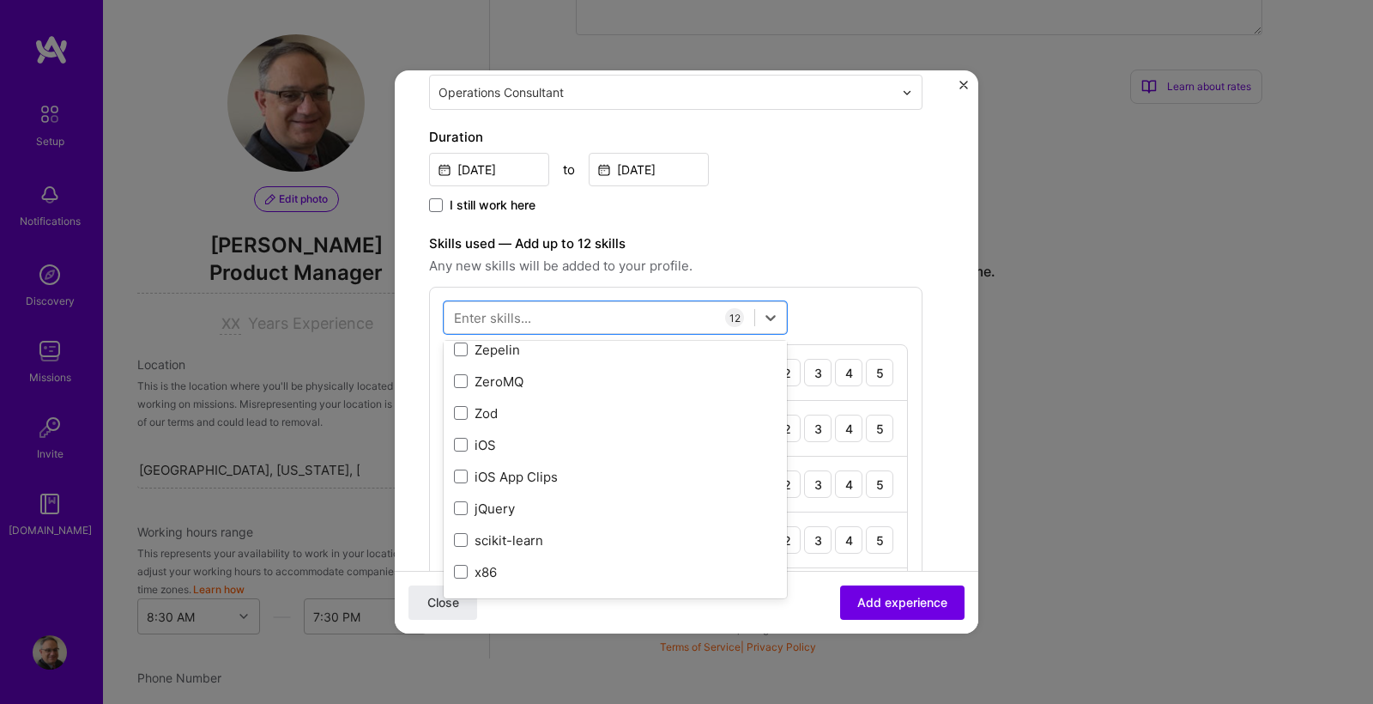
scroll to position [11785, 0]
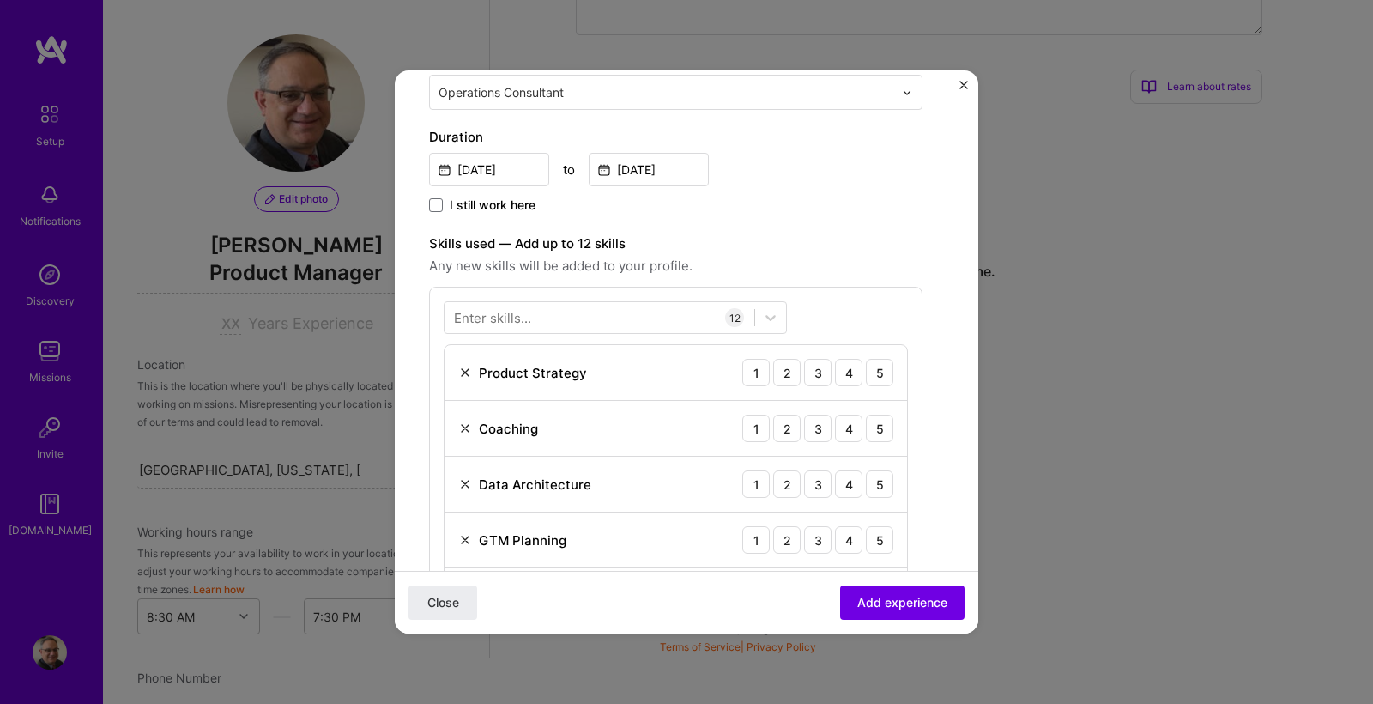
click at [930, 447] on div "Create a job experience Jobs help companies understand your past experience. Co…" at bounding box center [686, 608] width 515 height 1714
click at [826, 375] on div "3" at bounding box center [817, 372] width 27 height 27
click at [880, 431] on div "5" at bounding box center [879, 427] width 27 height 27
click at [823, 486] on div "3" at bounding box center [817, 483] width 27 height 27
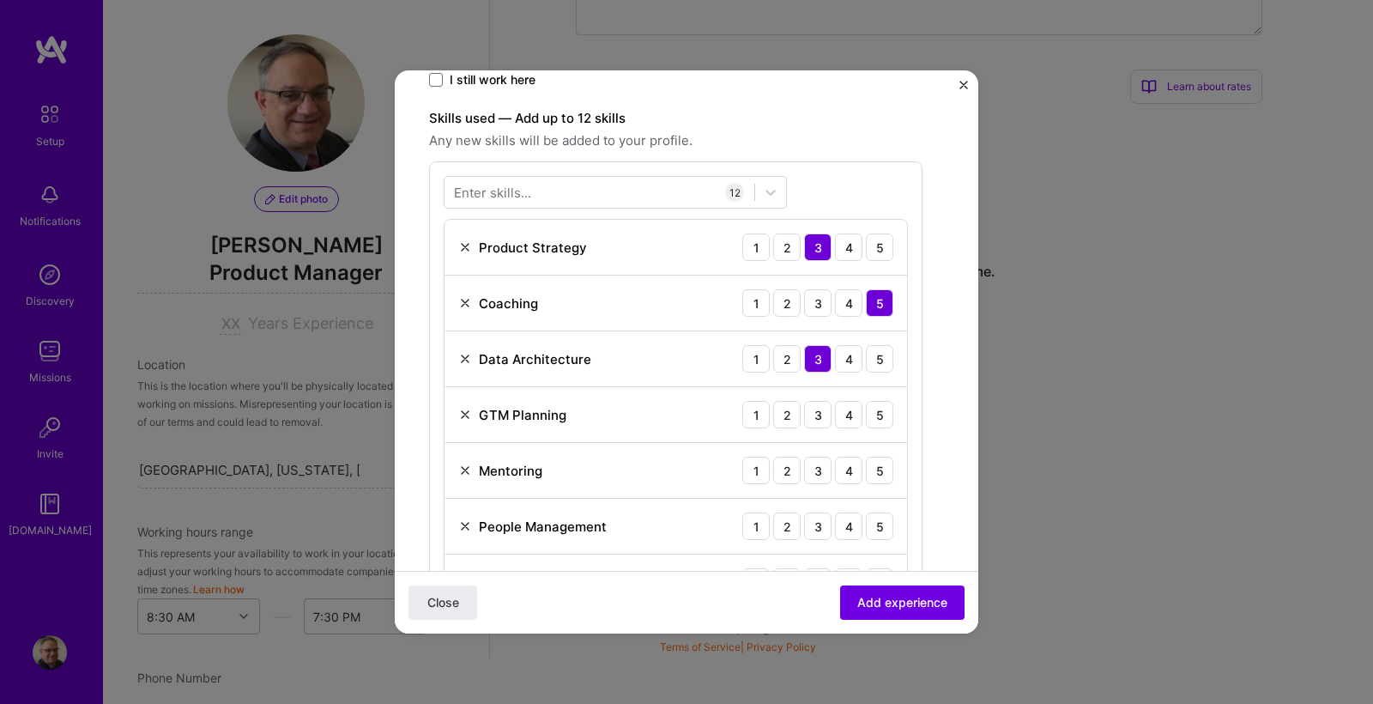
scroll to position [482, 0]
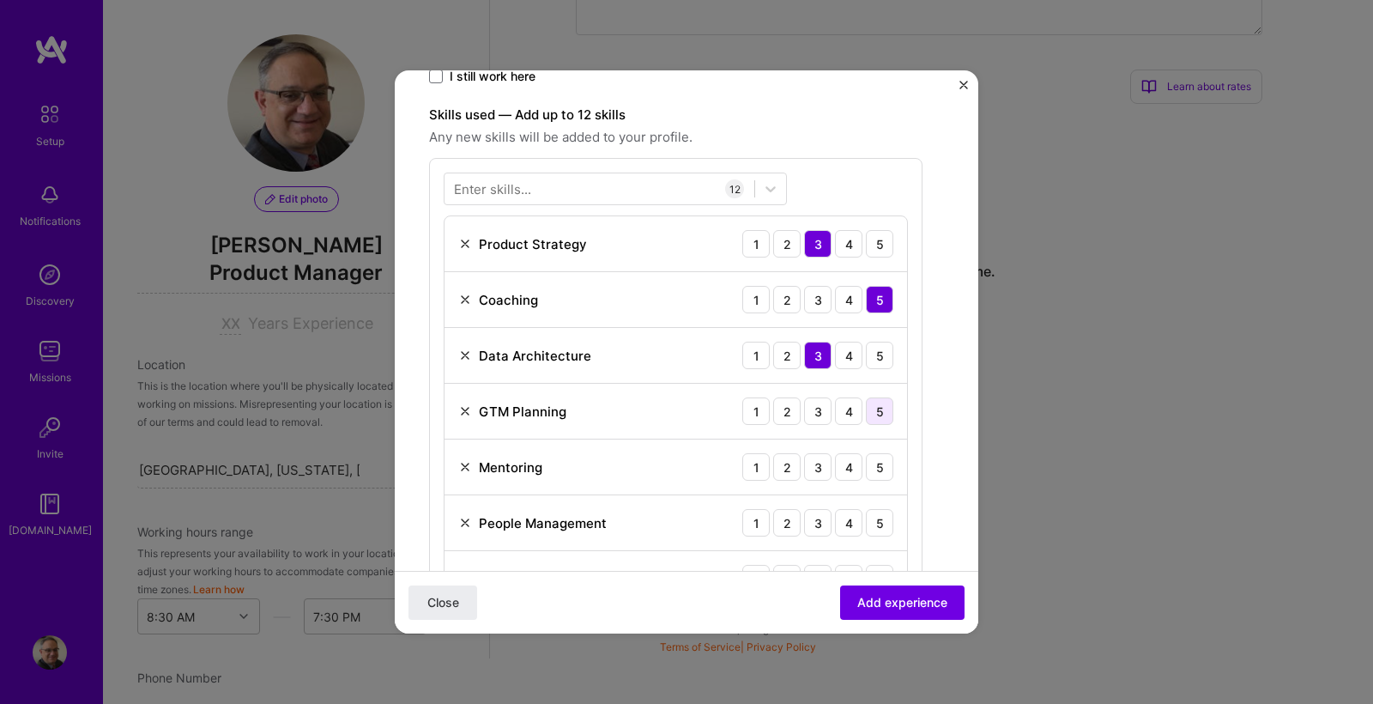
click at [884, 412] on div "5" at bounding box center [879, 410] width 27 height 27
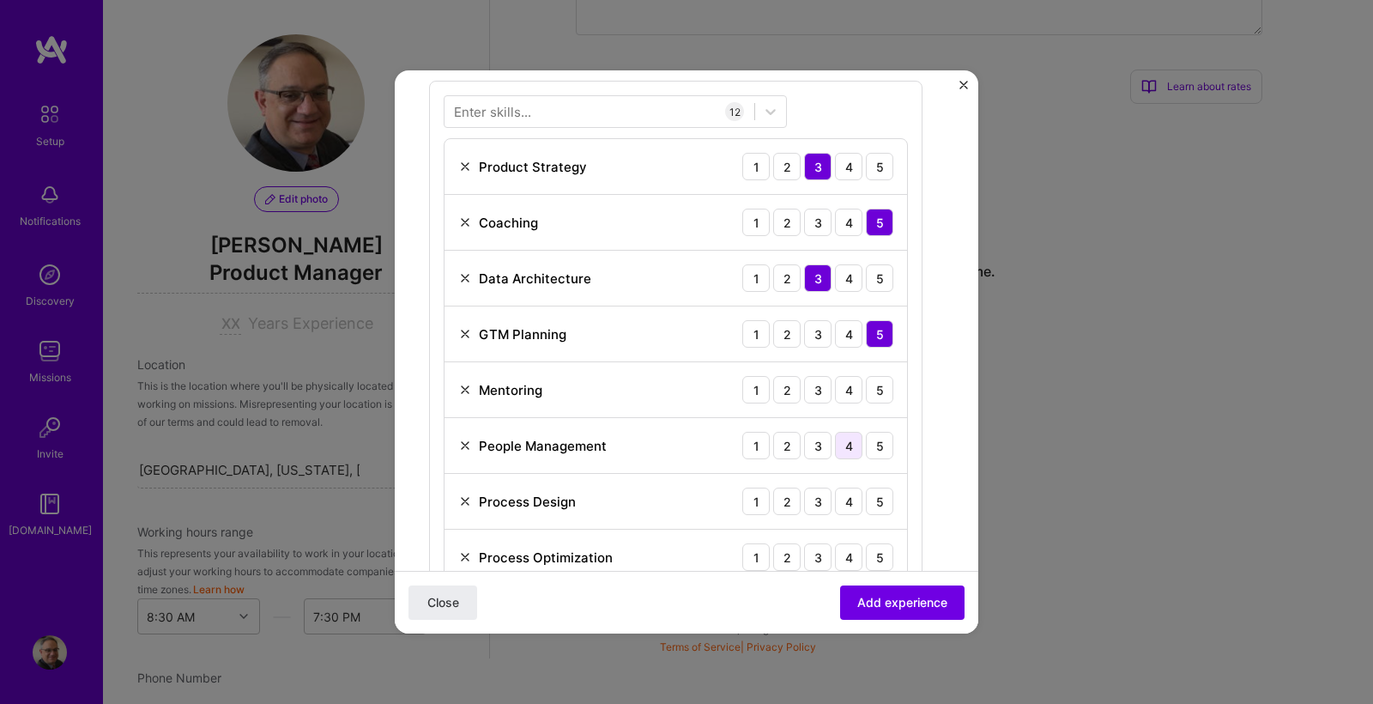
scroll to position [570, 0]
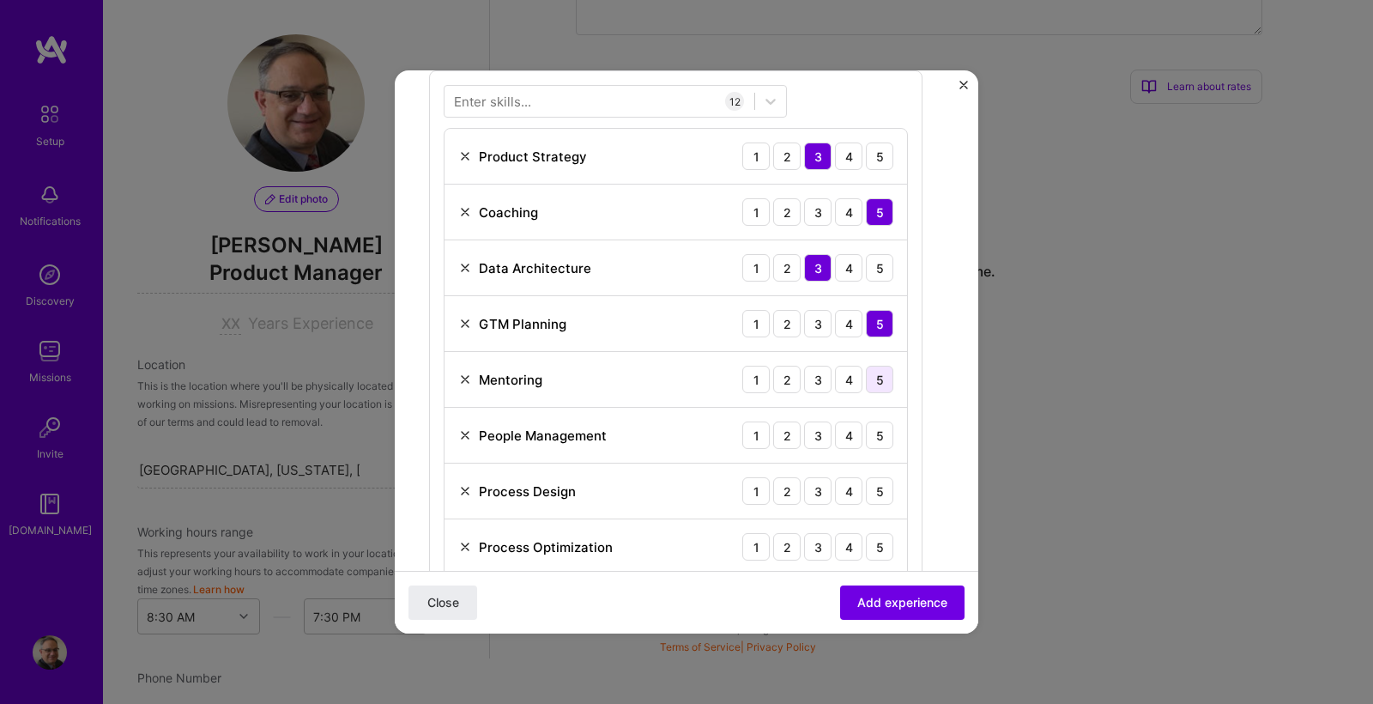
click at [876, 383] on div "5" at bounding box center [879, 379] width 27 height 27
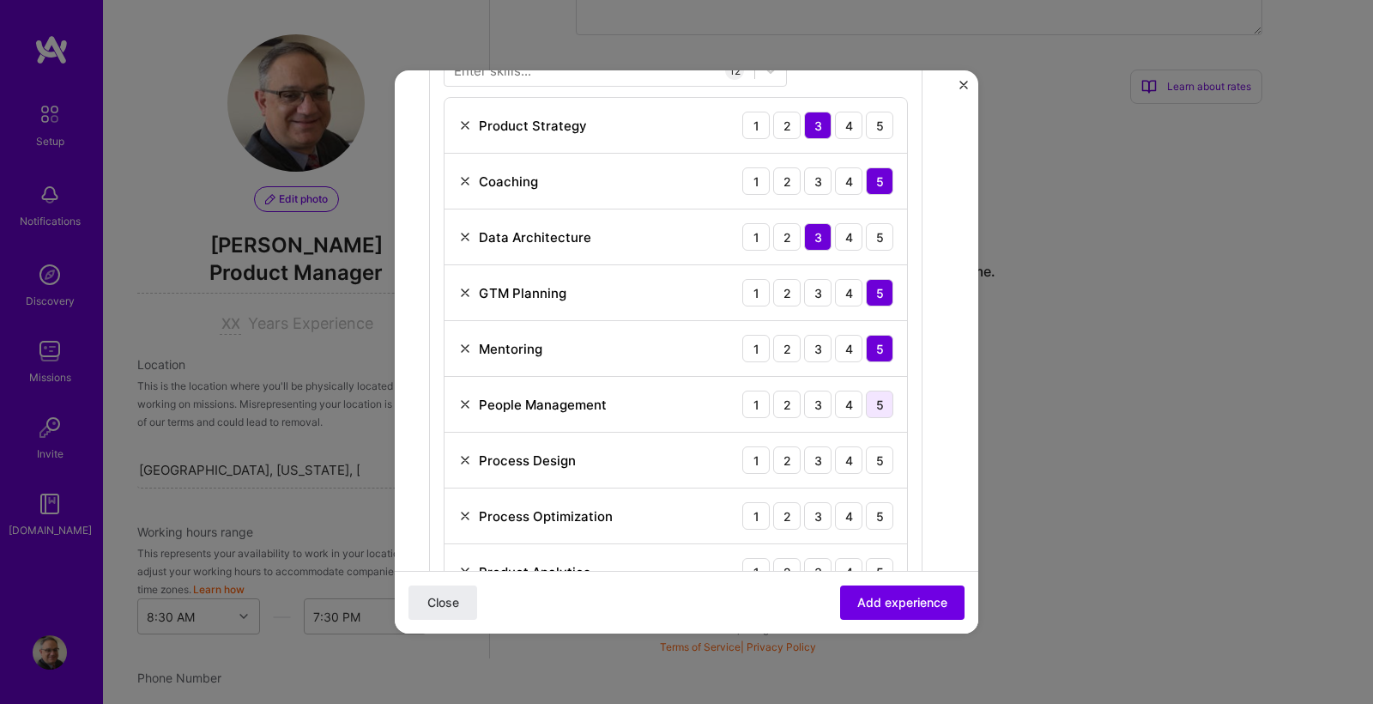
scroll to position [602, 0]
click at [850, 404] on div "4" at bounding box center [848, 403] width 27 height 27
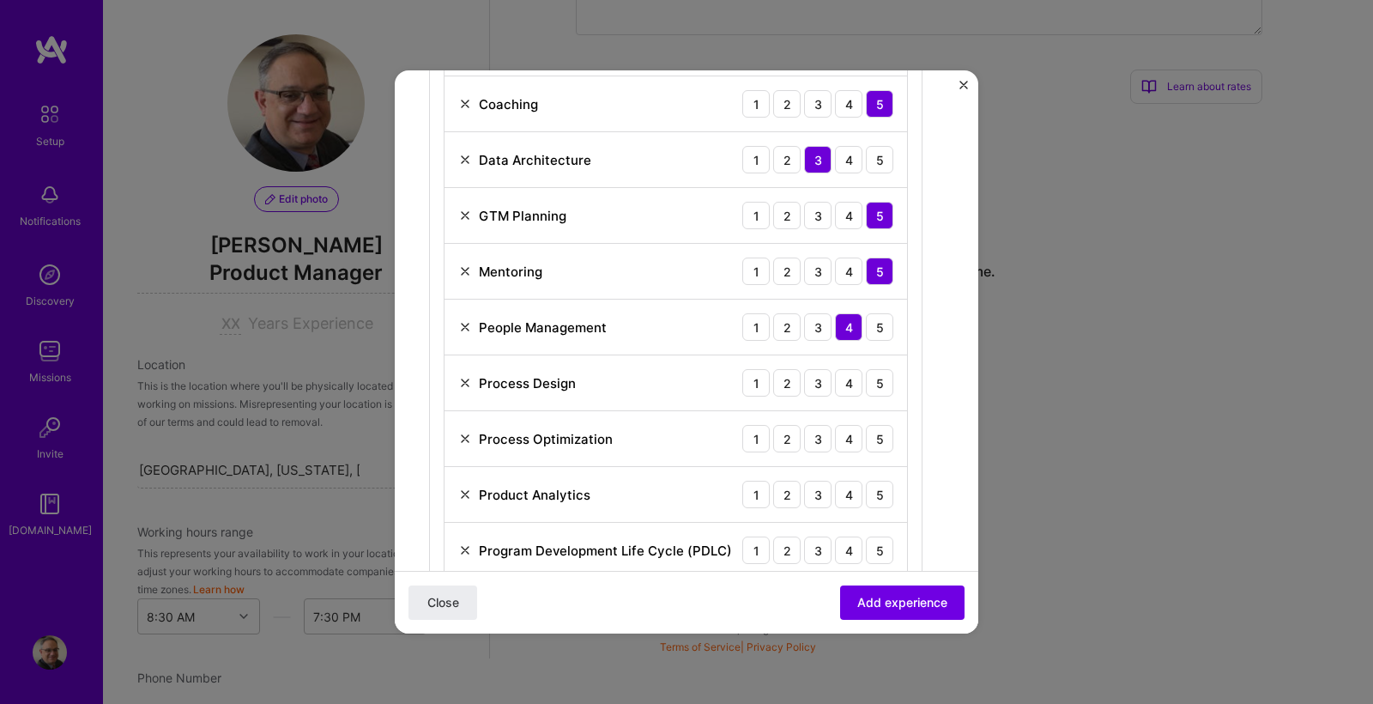
scroll to position [692, 0]
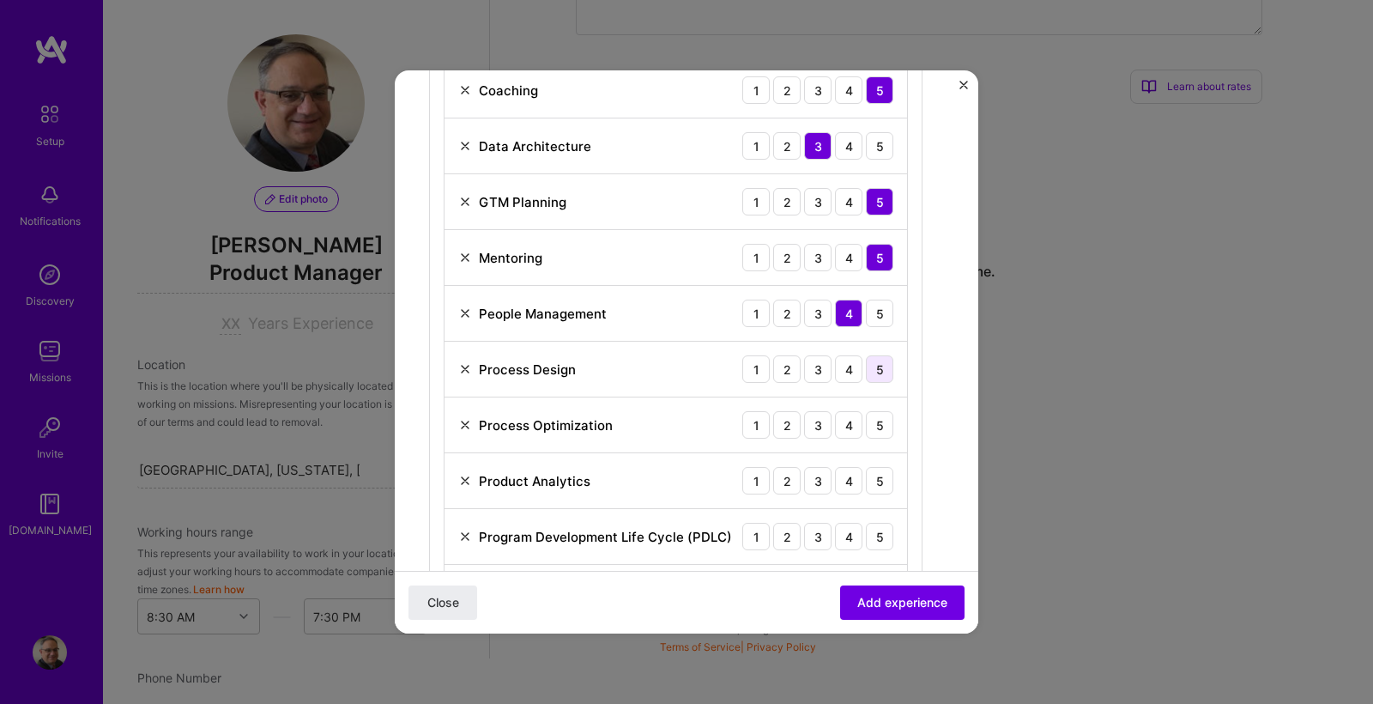
click at [874, 369] on div "5" at bounding box center [879, 368] width 27 height 27
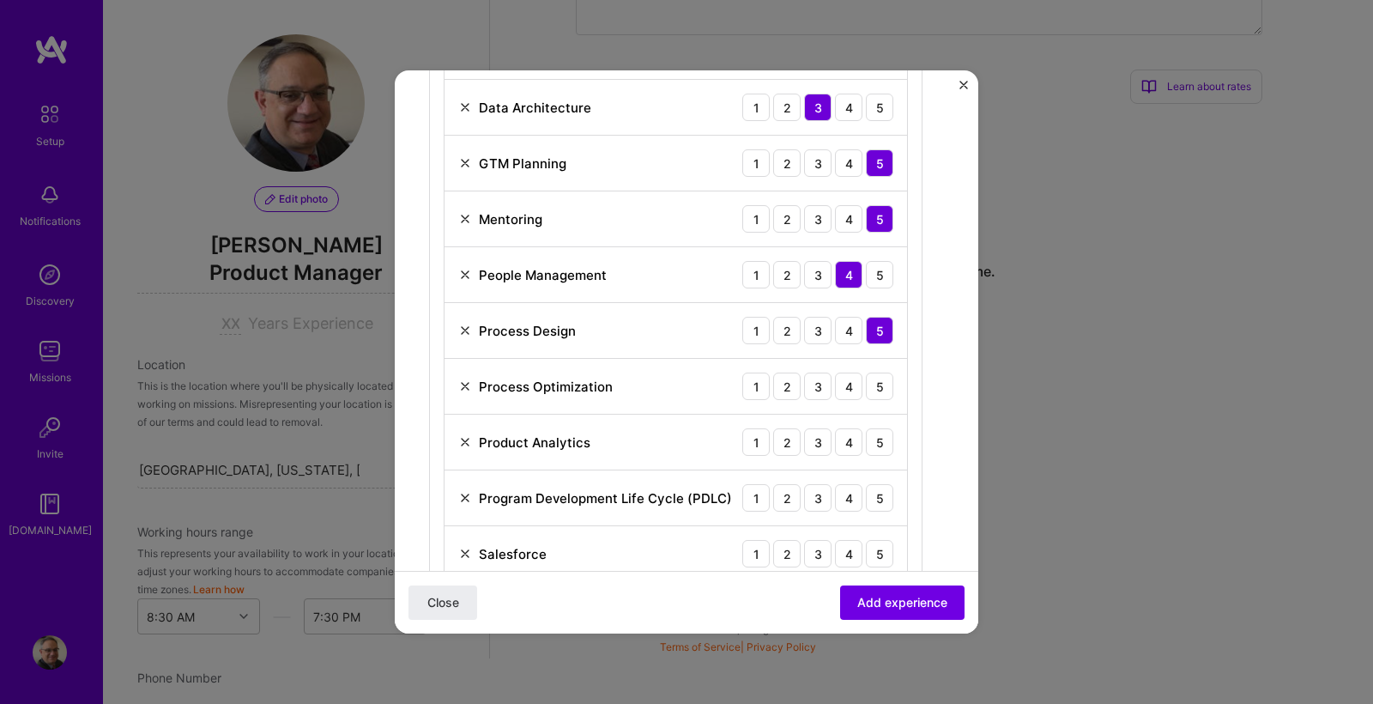
scroll to position [741, 0]
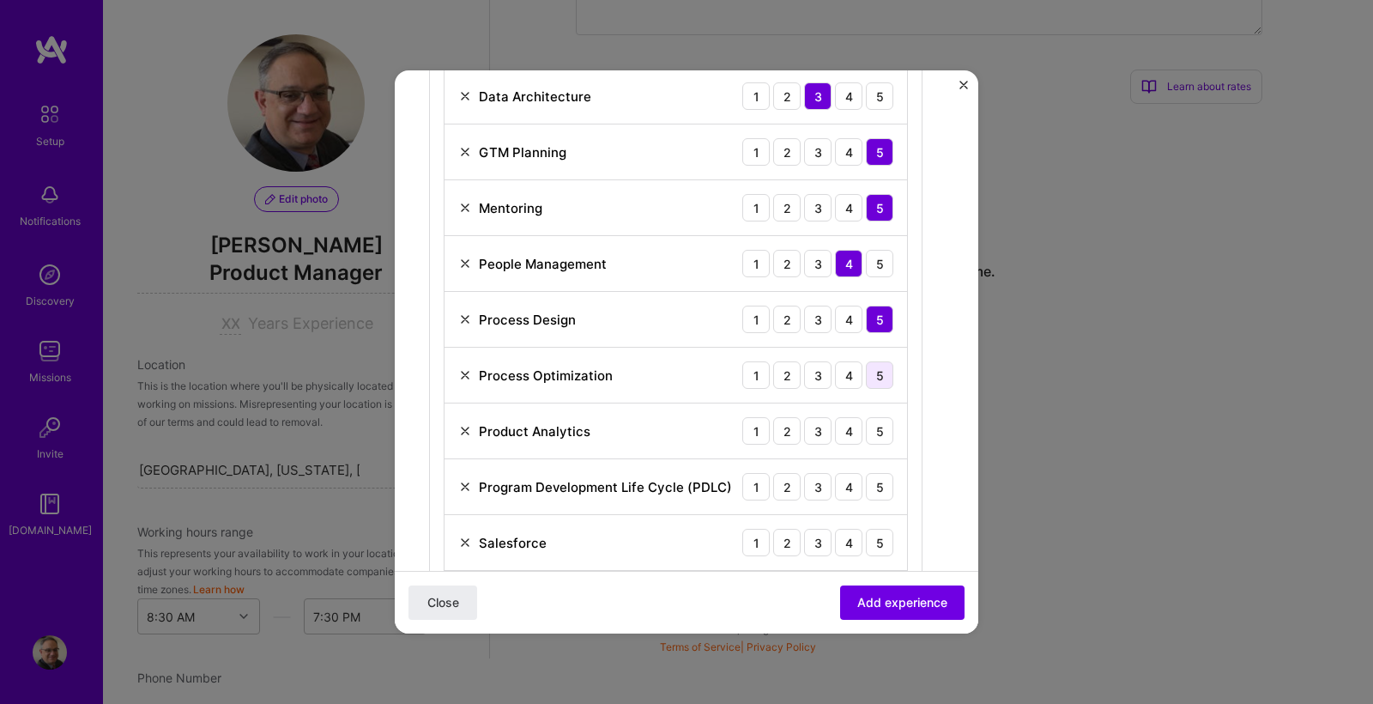
click at [874, 376] on div "5" at bounding box center [879, 374] width 27 height 27
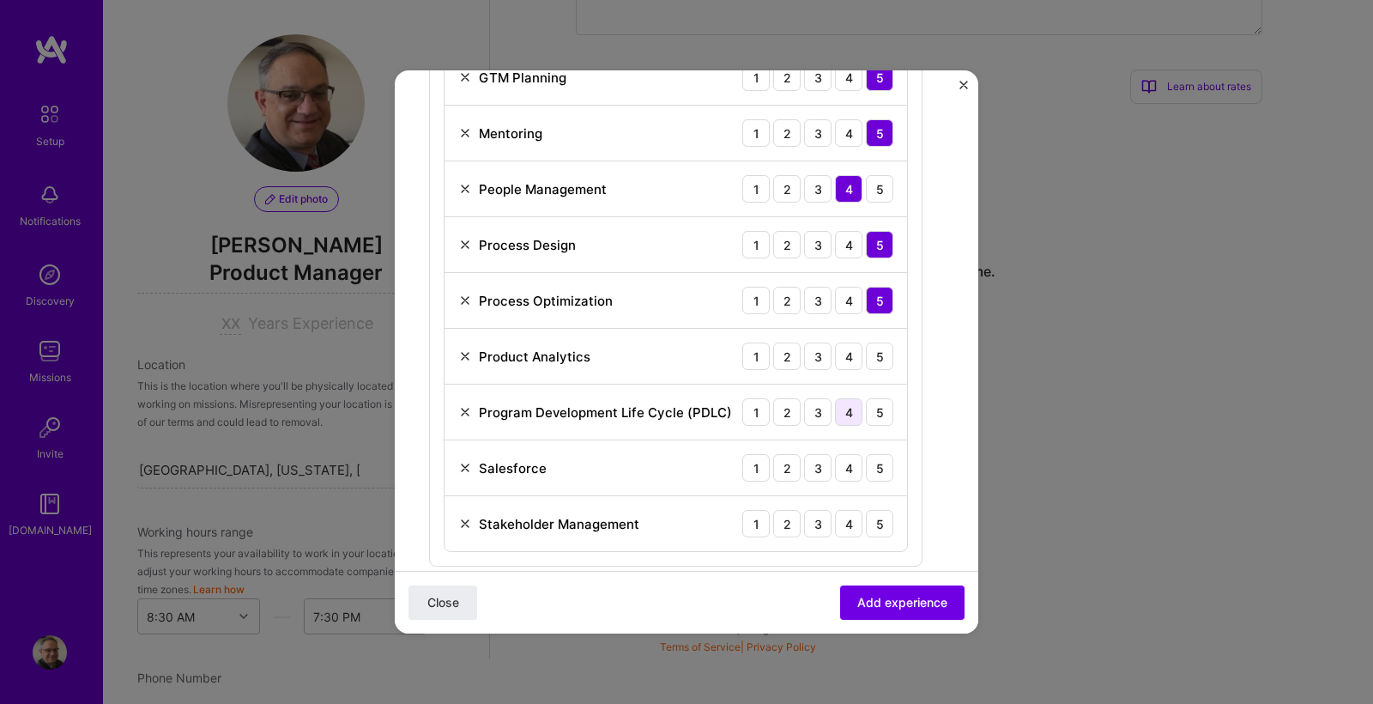
scroll to position [818, 0]
click at [820, 362] on div "3" at bounding box center [817, 354] width 27 height 27
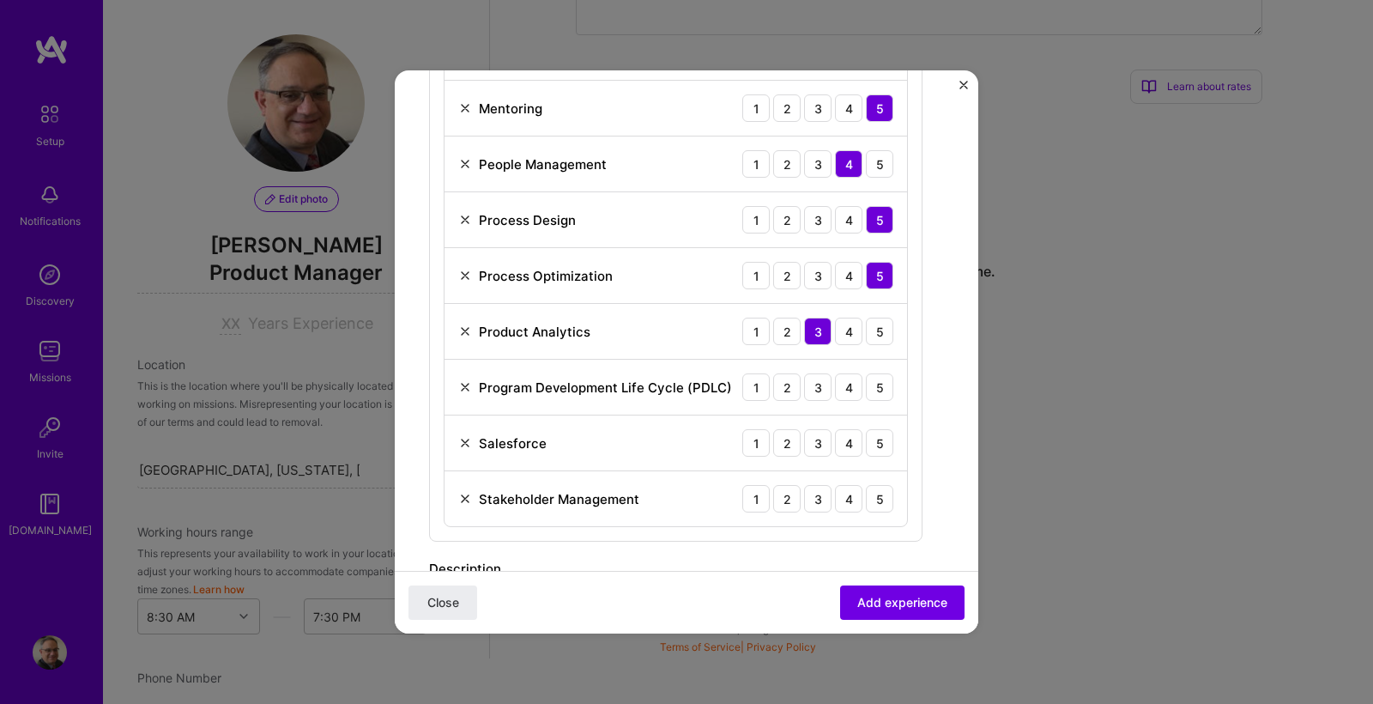
scroll to position [851, 0]
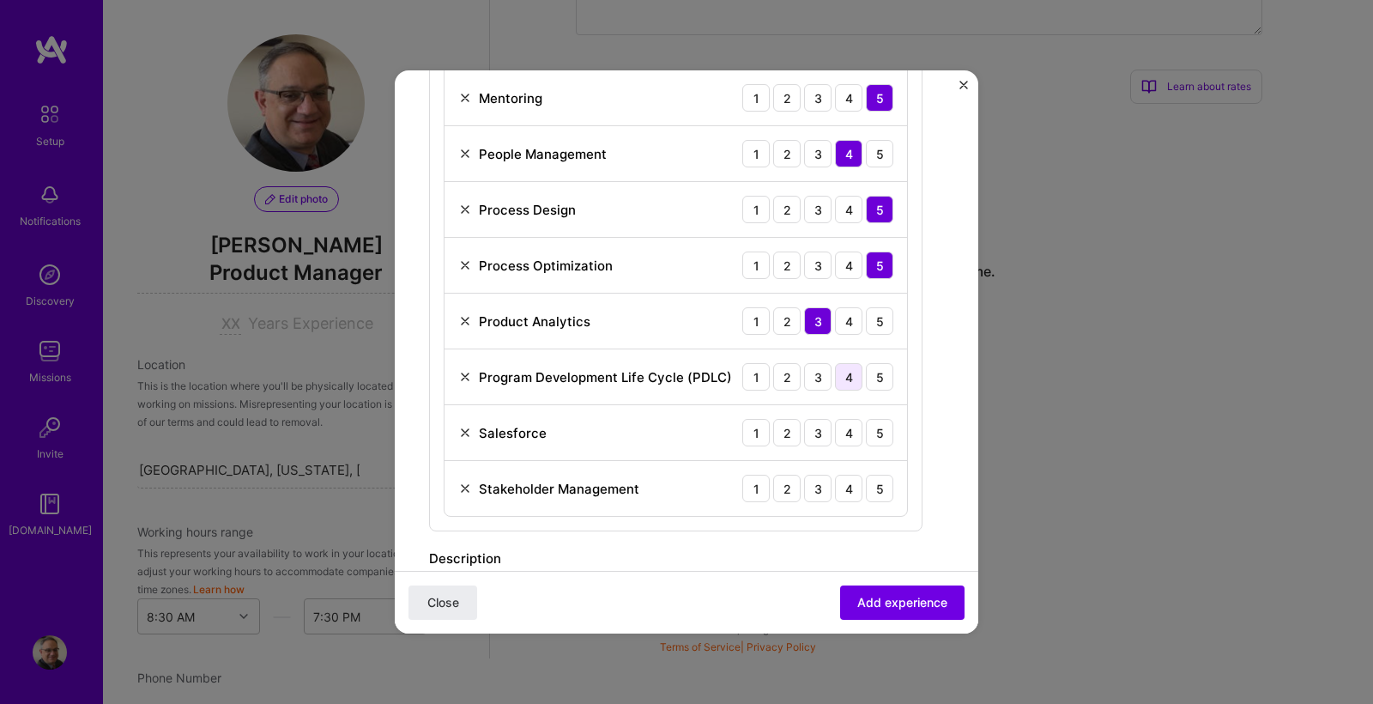
click at [845, 382] on div "4" at bounding box center [848, 376] width 27 height 27
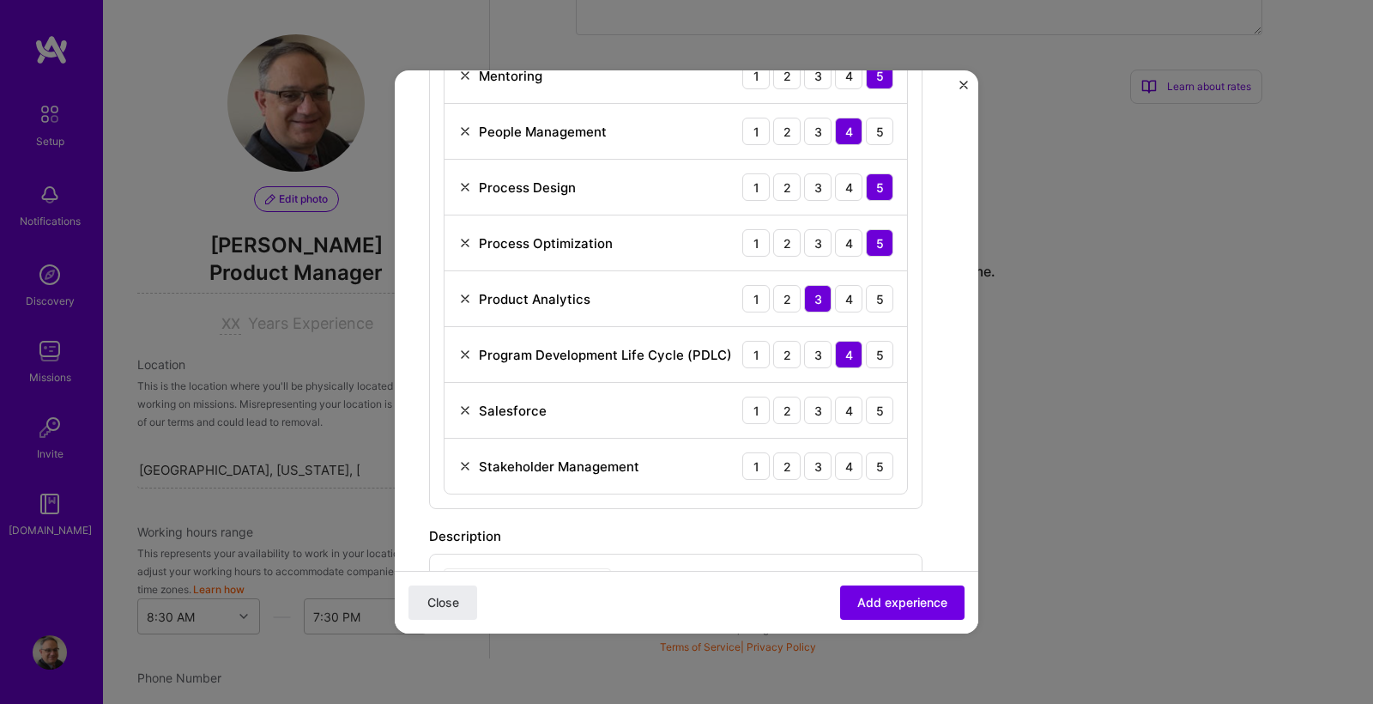
scroll to position [877, 0]
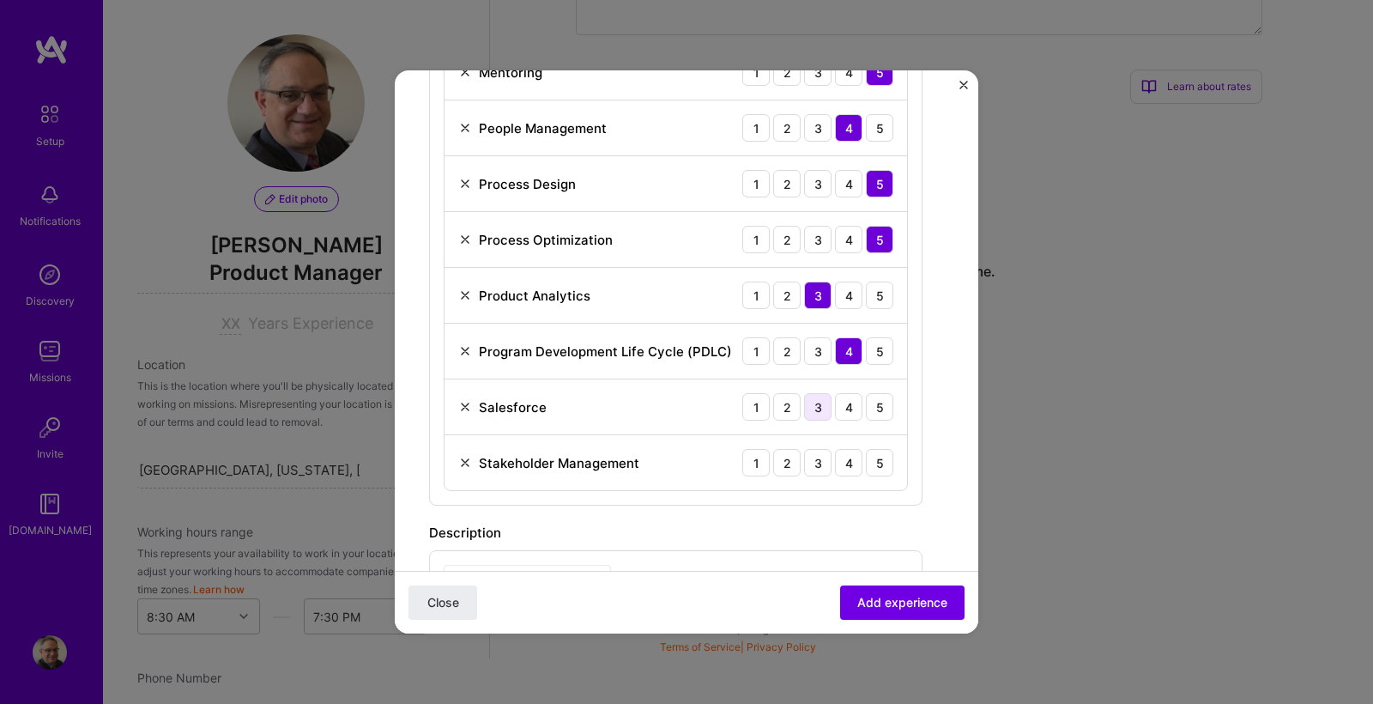
click at [826, 408] on div "3" at bounding box center [817, 406] width 27 height 27
click at [876, 458] on div "5" at bounding box center [879, 462] width 27 height 27
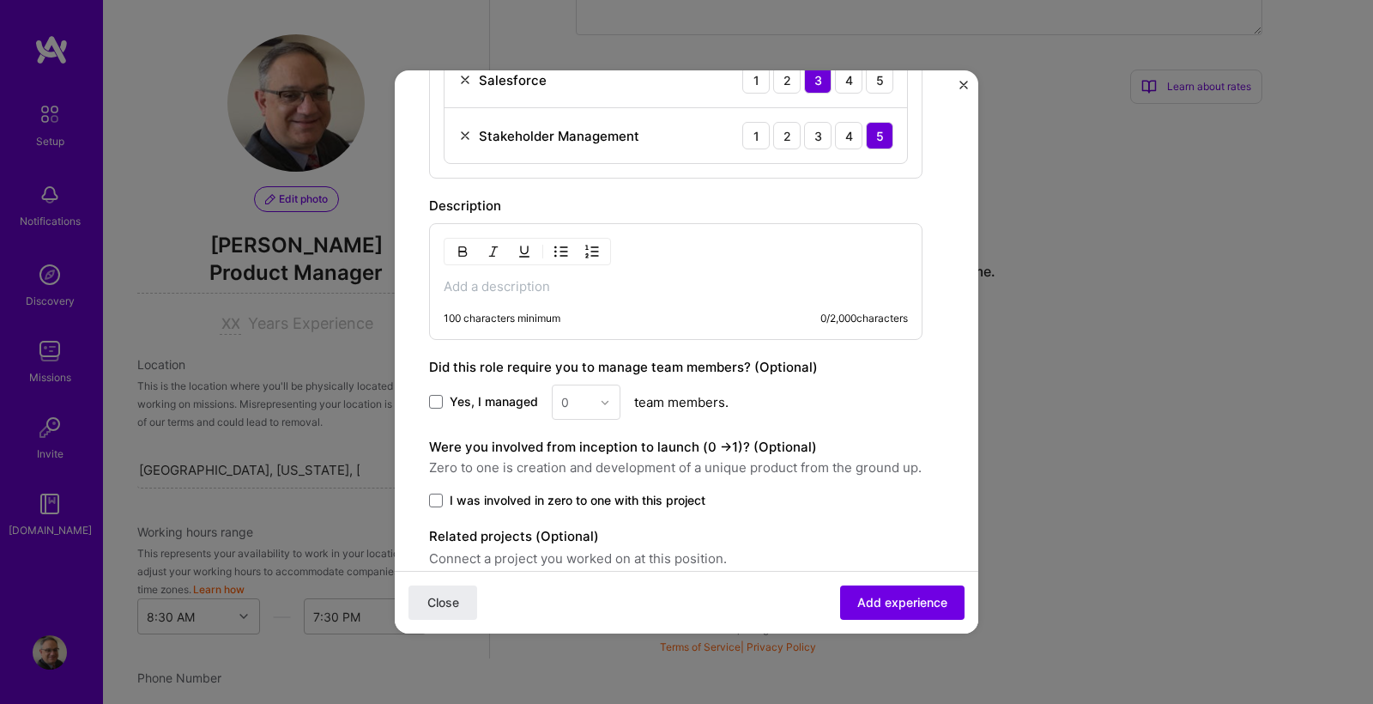
scroll to position [1206, 0]
click at [439, 400] on span at bounding box center [436, 400] width 14 height 14
click at [0, 0] on input "Yes, I managed" at bounding box center [0, 0] width 0 height 0
click at [605, 402] on img at bounding box center [605, 401] width 10 height 10
click at [585, 476] on div "2" at bounding box center [586, 478] width 58 height 32
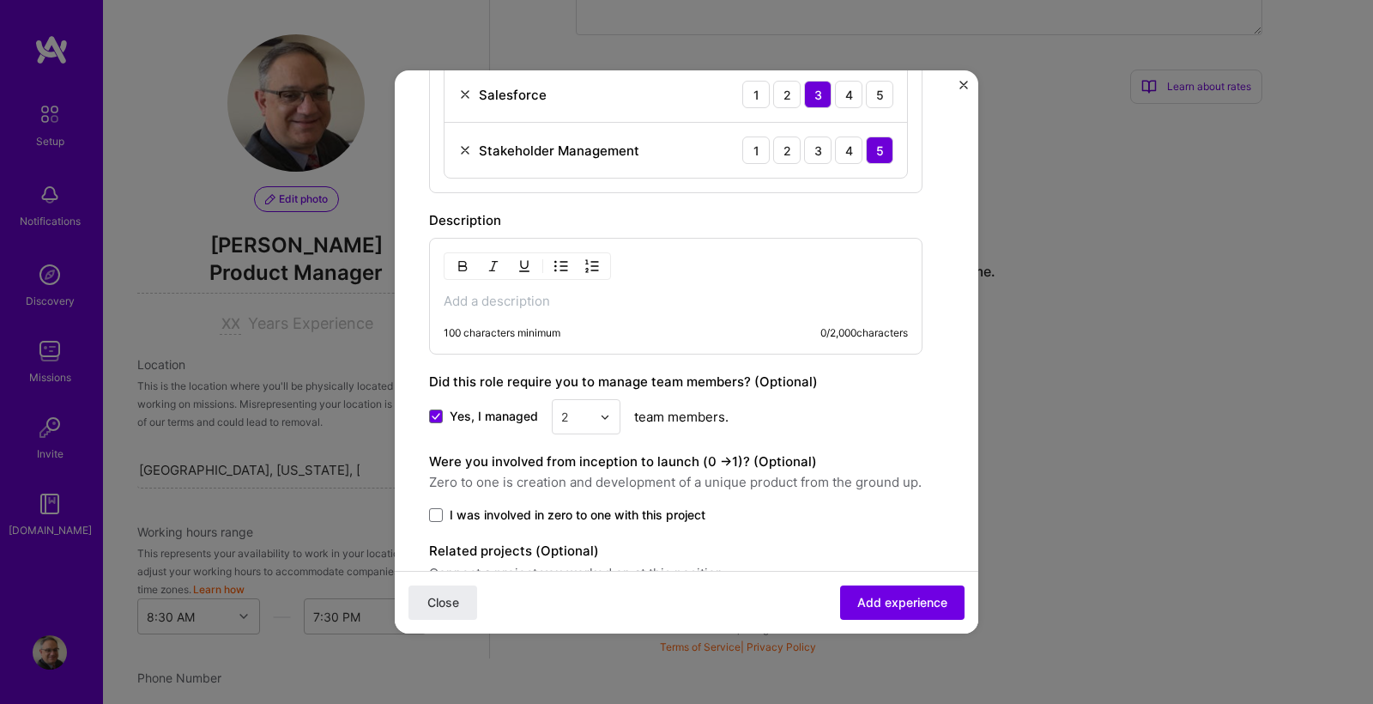
scroll to position [1178, 0]
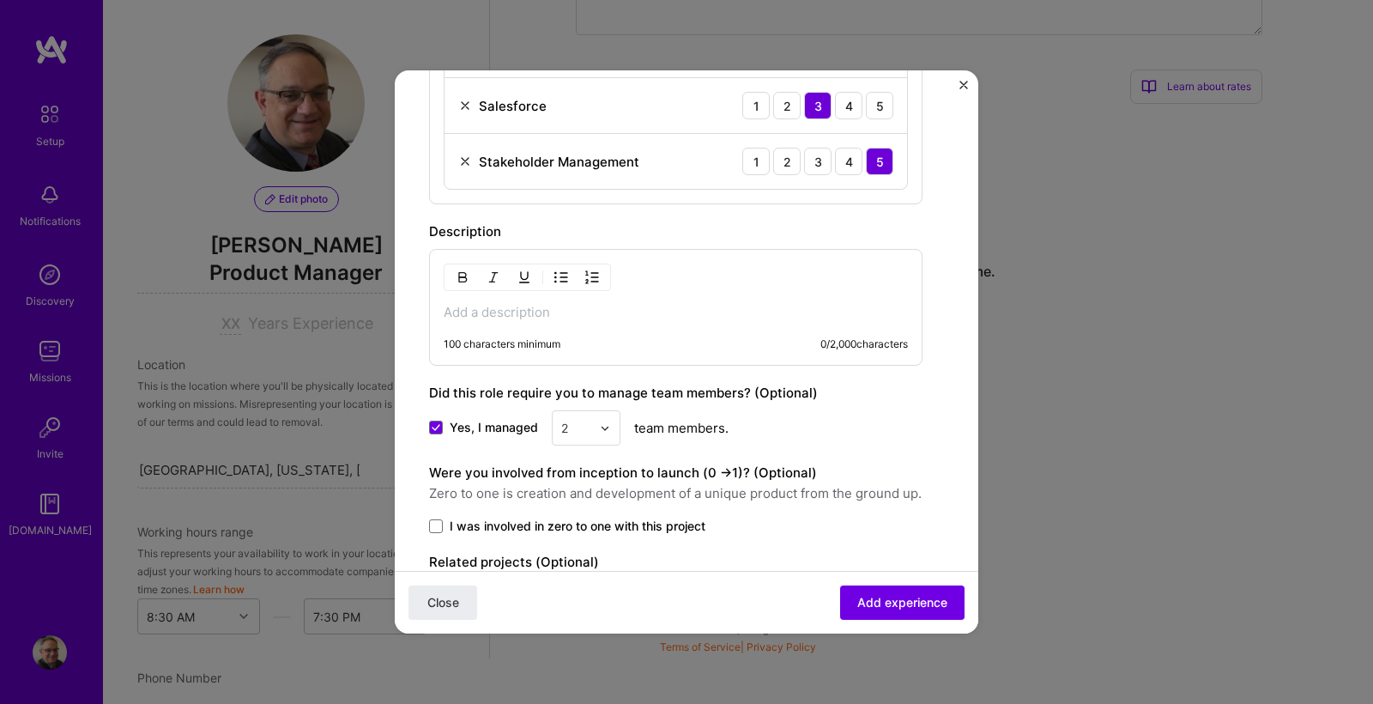
click at [475, 314] on p at bounding box center [676, 312] width 464 height 17
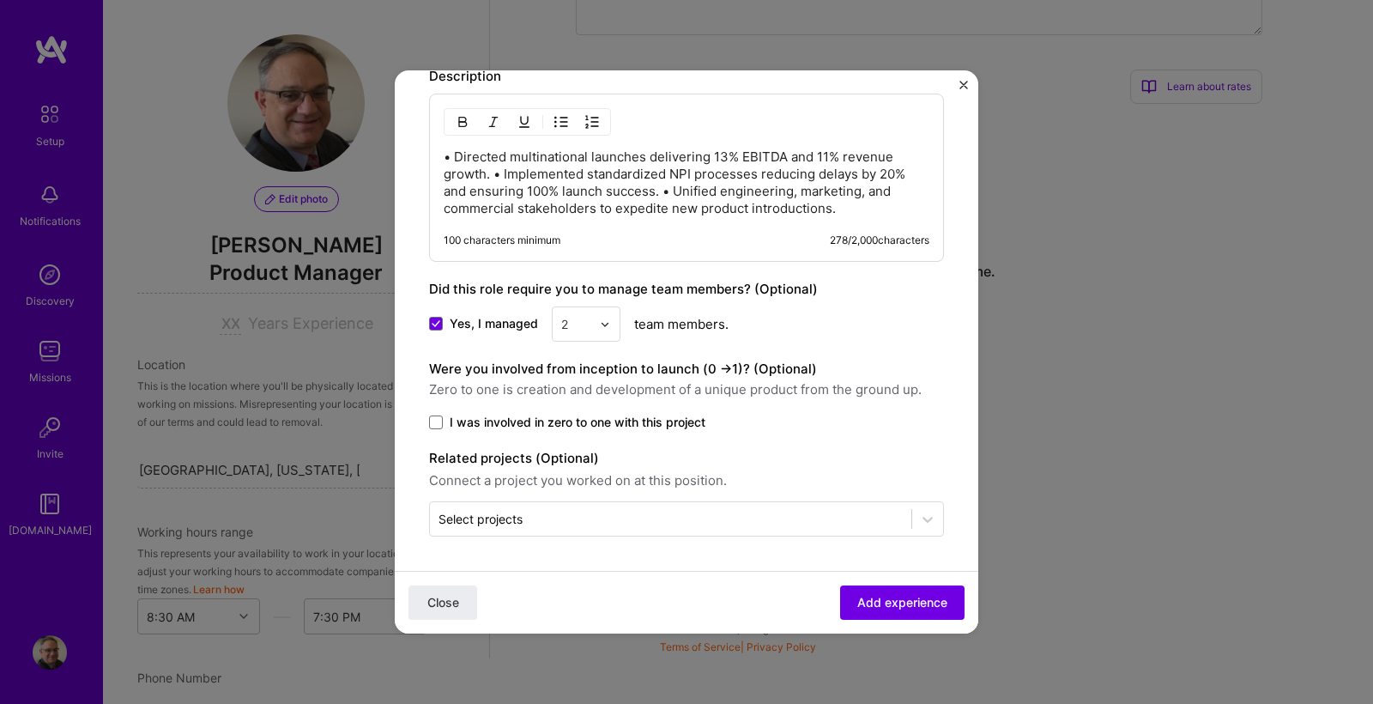
scroll to position [1334, 0]
click at [895, 604] on span "Add experience" at bounding box center [902, 602] width 90 height 17
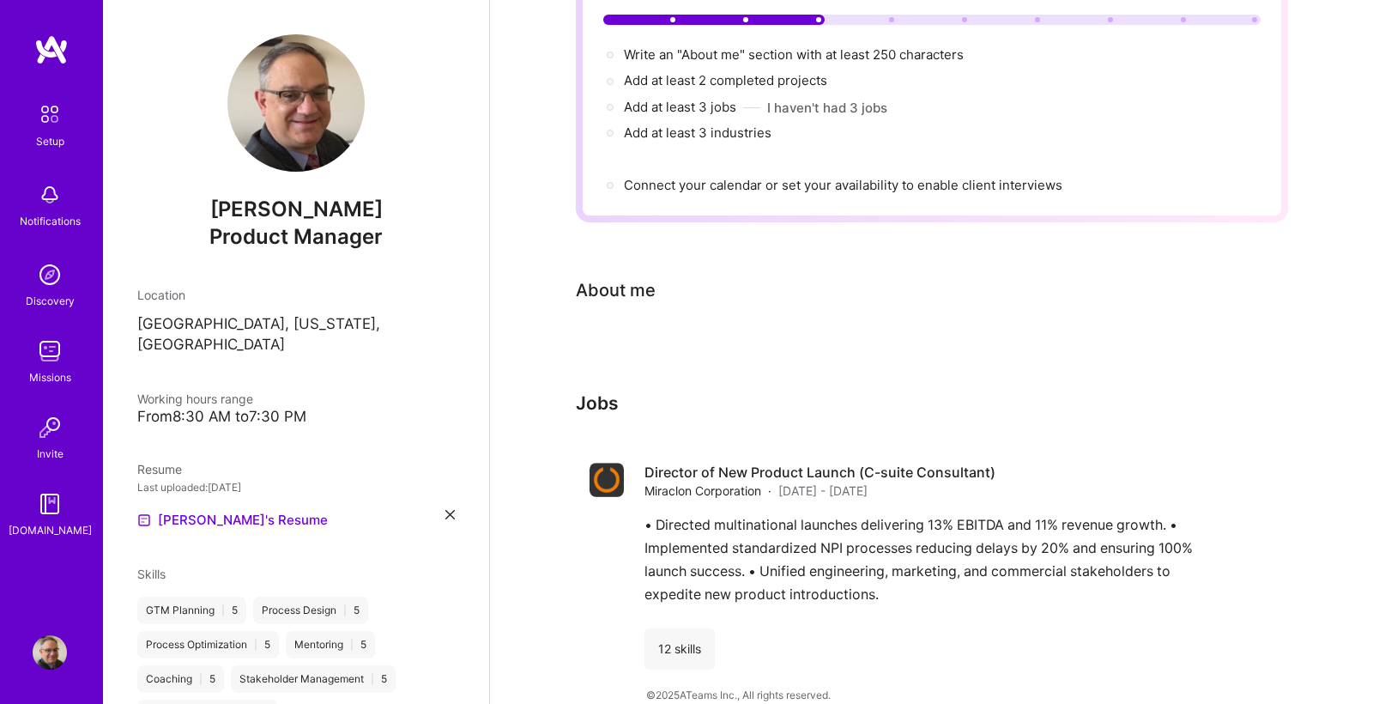
scroll to position [188, 0]
click at [724, 100] on span "Add at least 3 jobs →" at bounding box center [688, 108] width 128 height 16
select select "US"
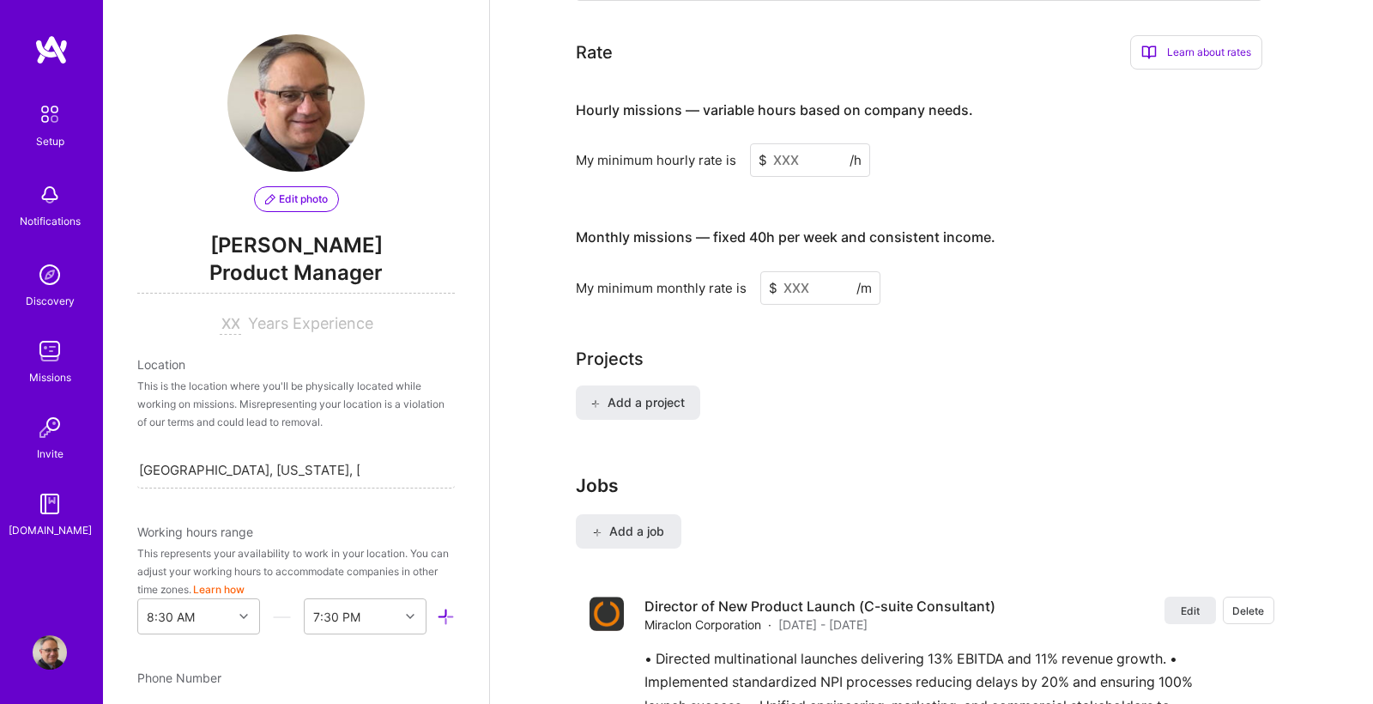
scroll to position [1144, 0]
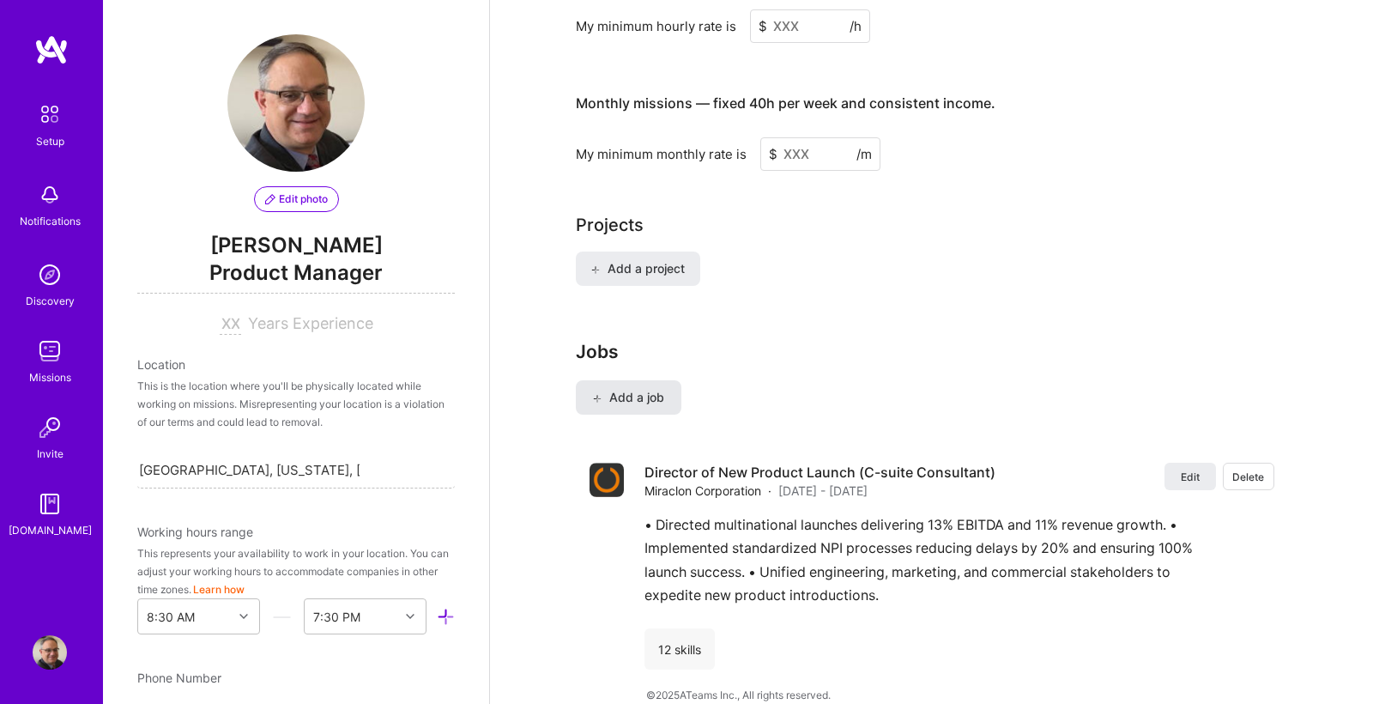
click at [639, 389] on span "Add a job" at bounding box center [628, 397] width 71 height 17
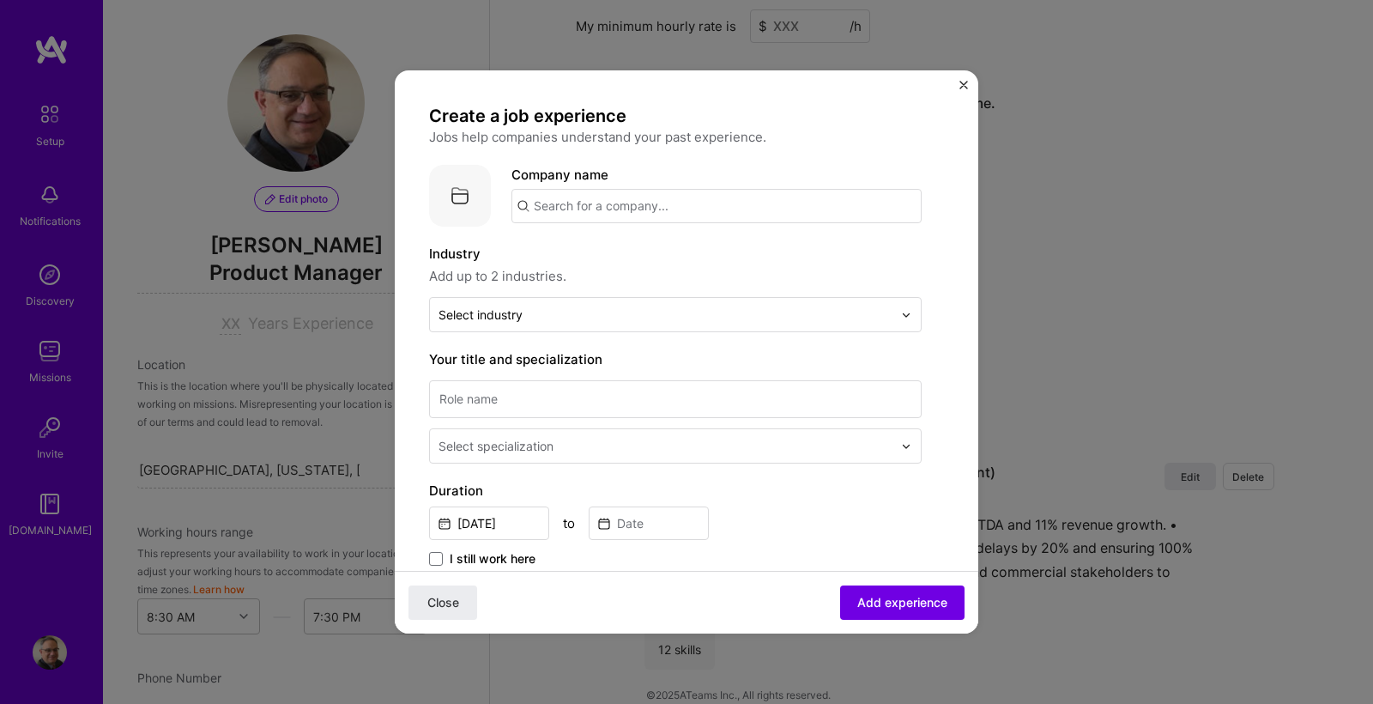
click at [599, 209] on input "text" at bounding box center [716, 206] width 410 height 34
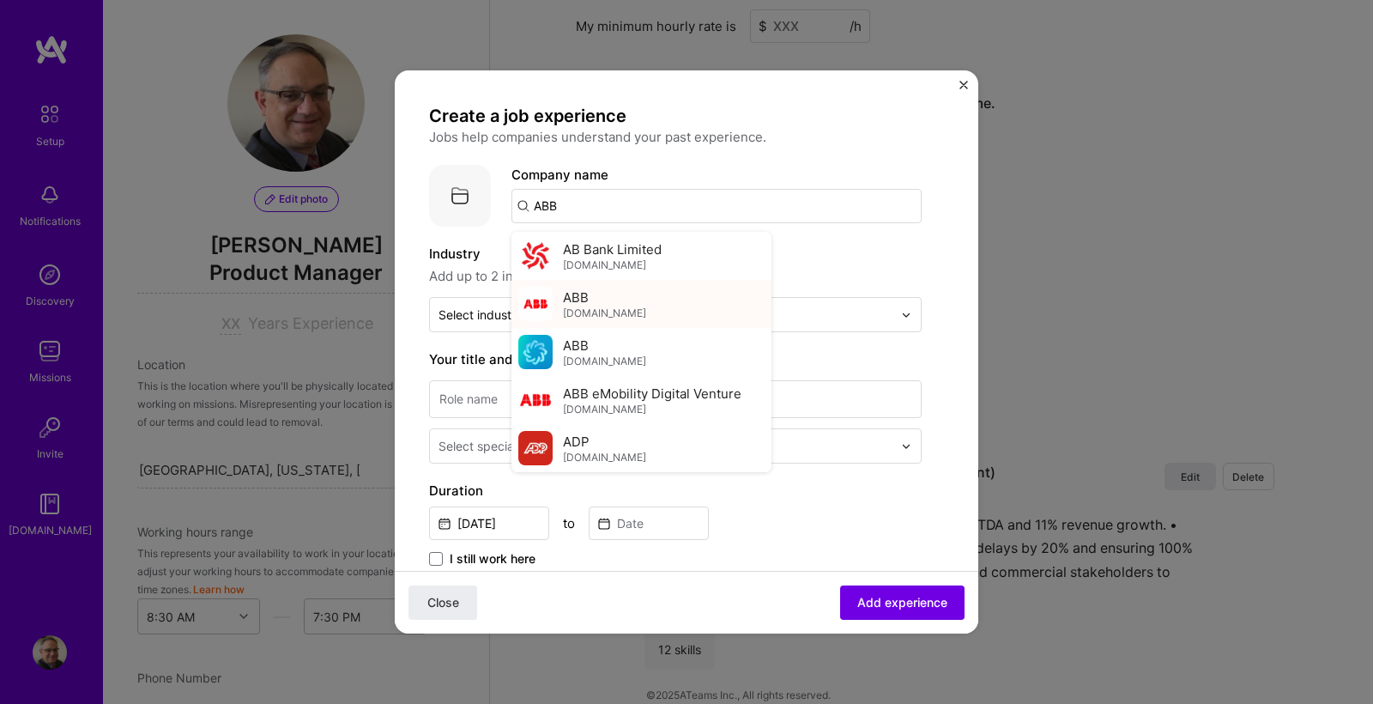
type input "ABB"
click at [617, 305] on div "ABB [DOMAIN_NAME]" at bounding box center [604, 304] width 83 height 32
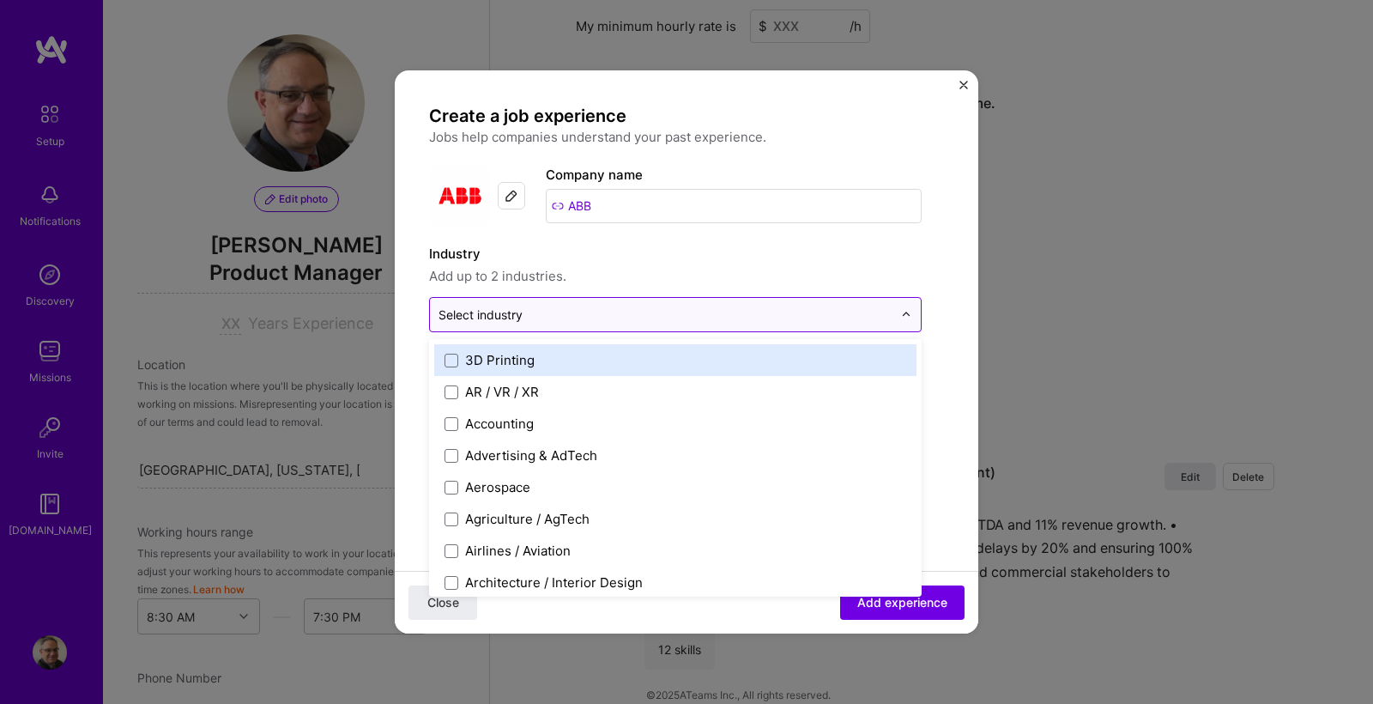
click at [611, 316] on input "text" at bounding box center [665, 314] width 454 height 18
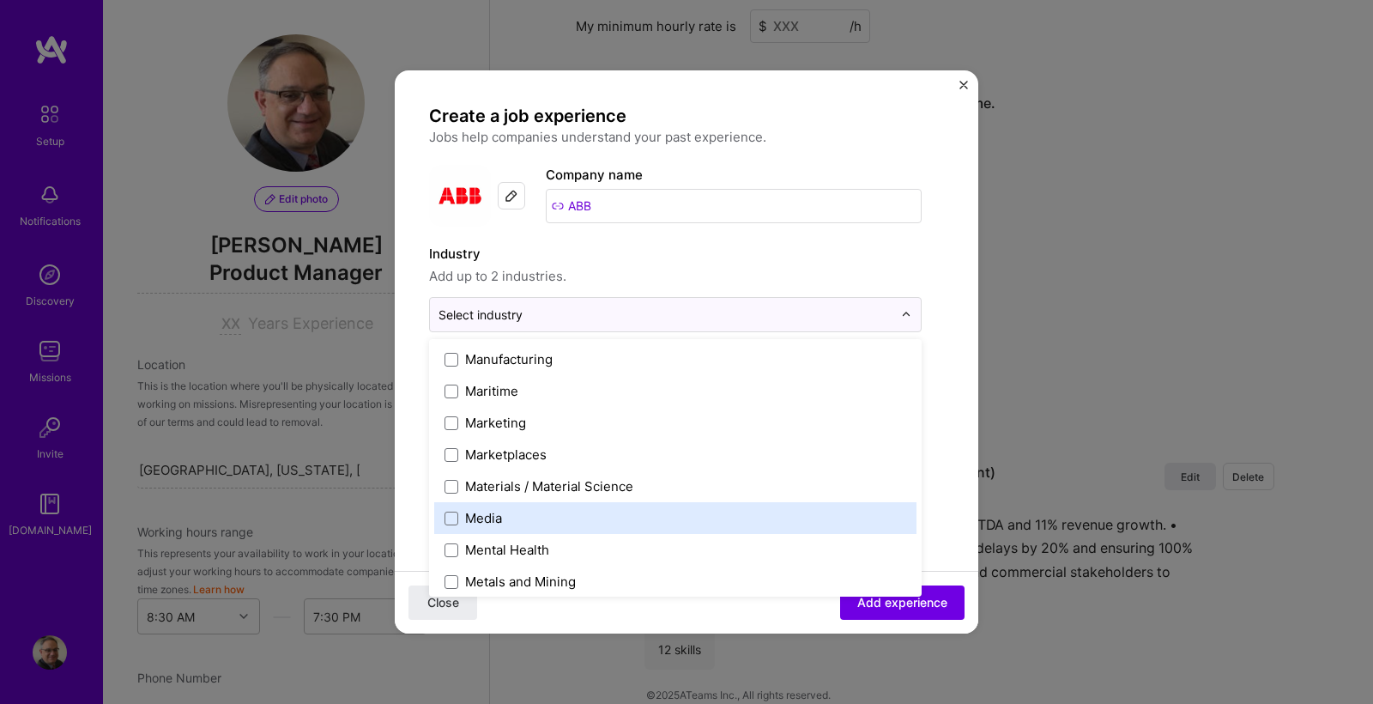
scroll to position [2503, 0]
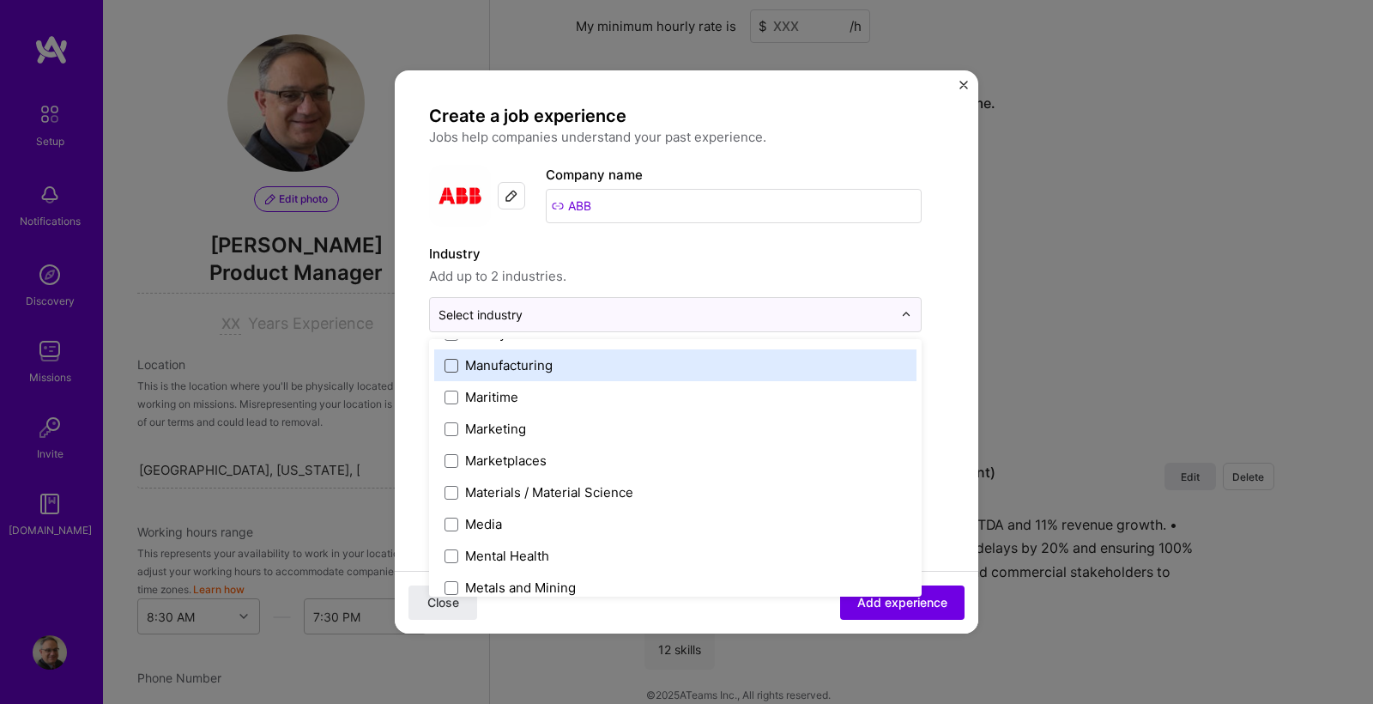
click at [457, 366] on span at bounding box center [452, 366] width 14 height 14
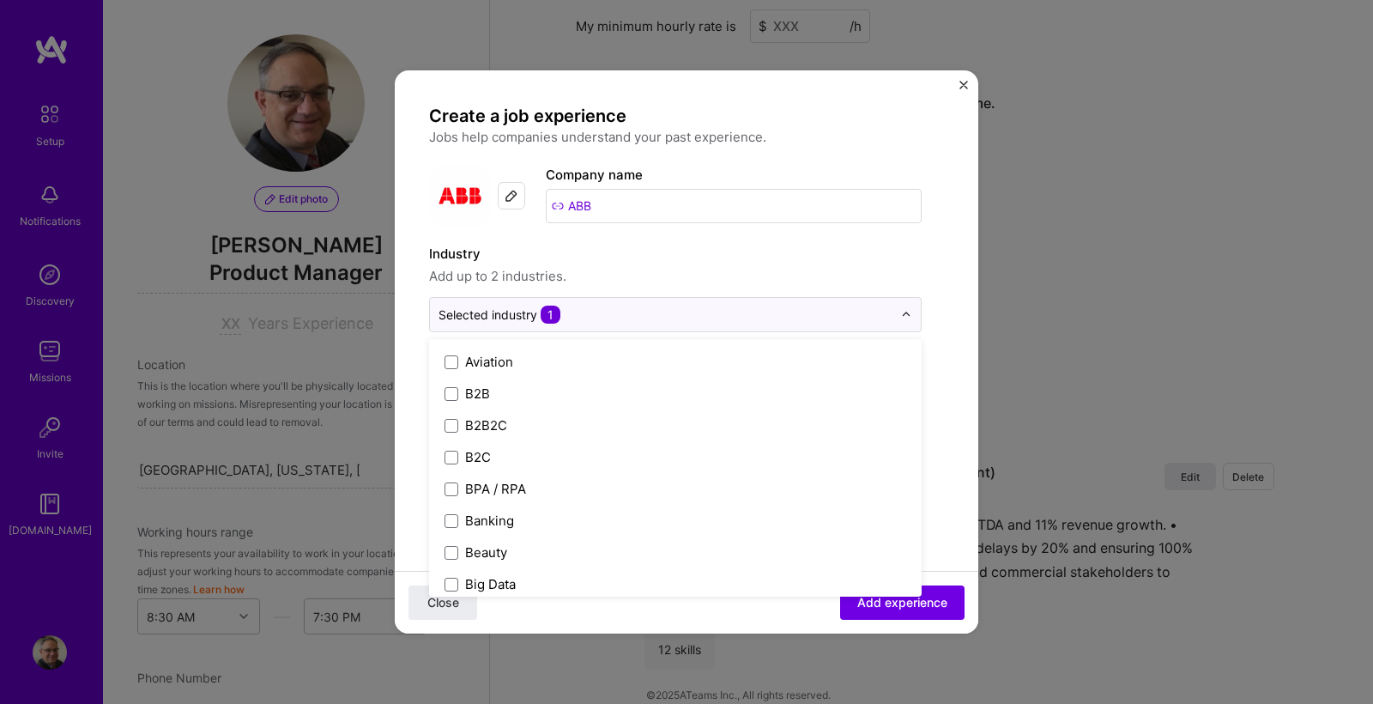
scroll to position [452, 0]
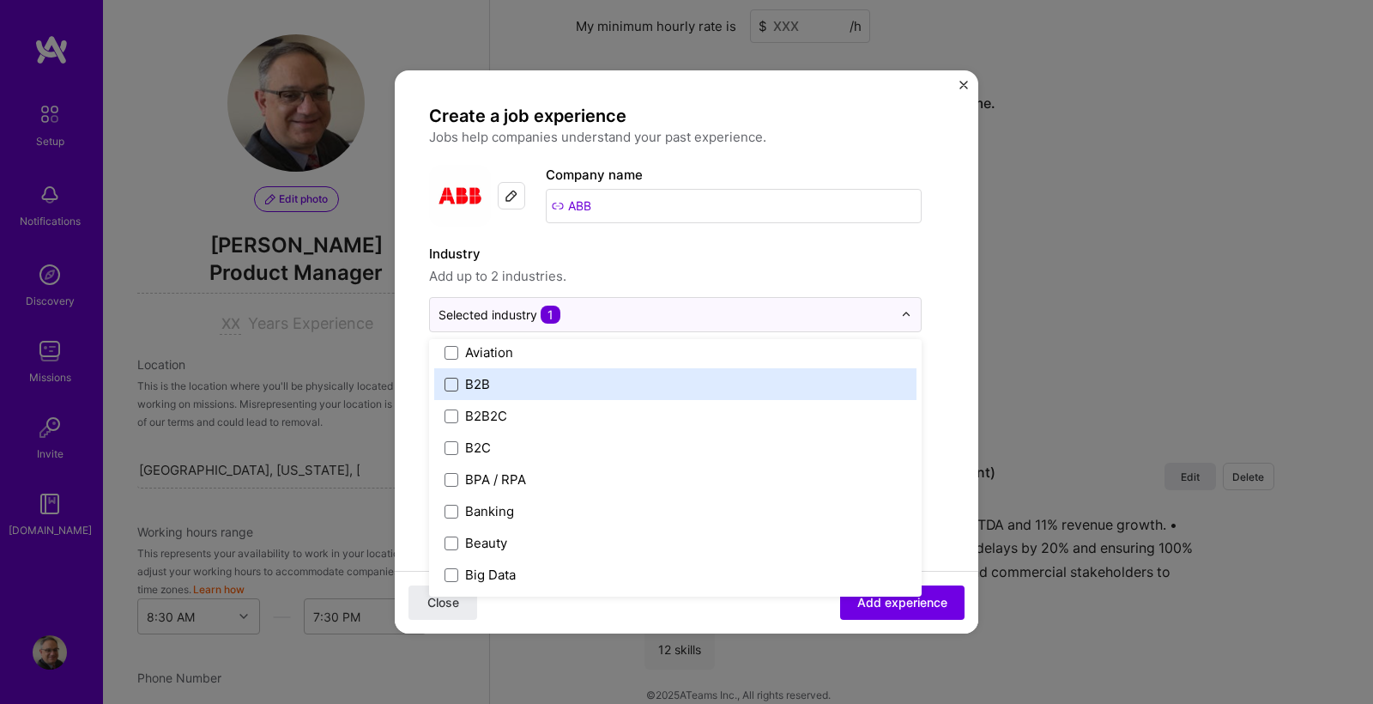
click at [448, 383] on span at bounding box center [452, 385] width 14 height 14
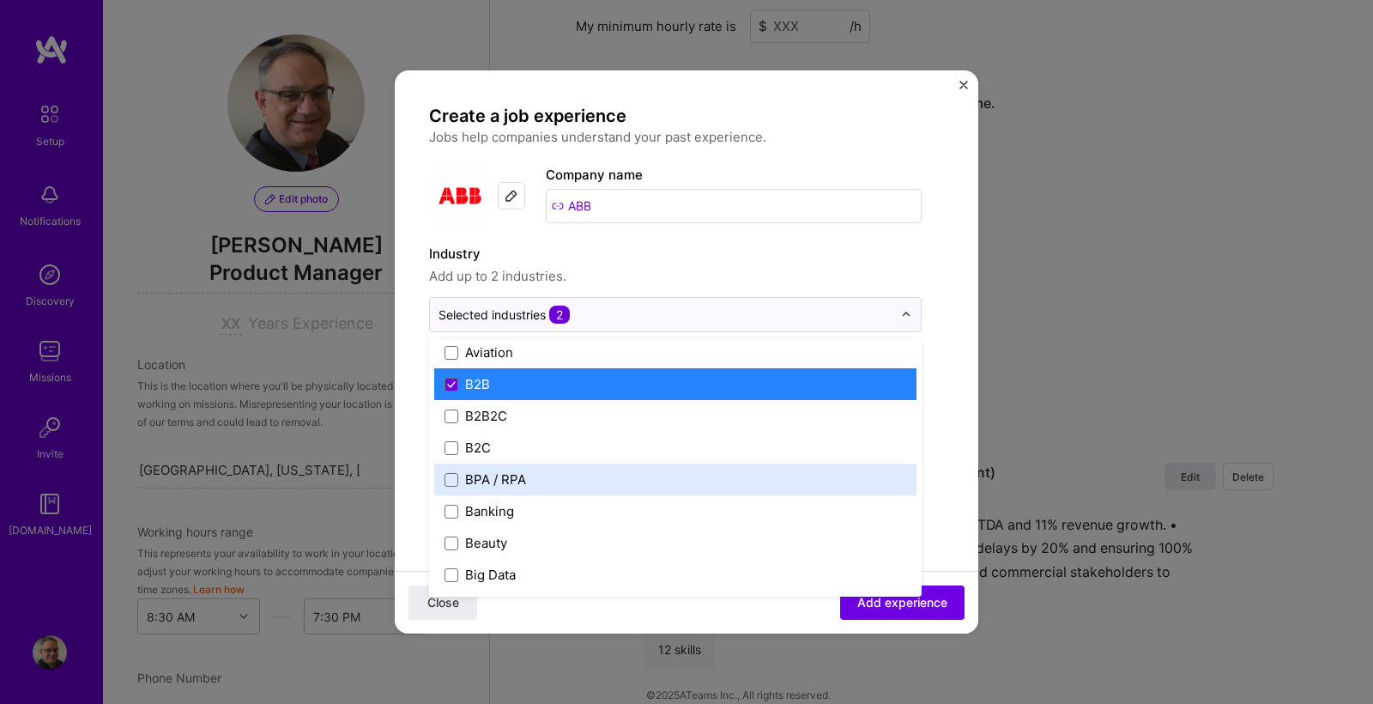
click at [951, 478] on form "Create a job experience Jobs help companies understand your past experience. Co…" at bounding box center [687, 670] width 584 height 1130
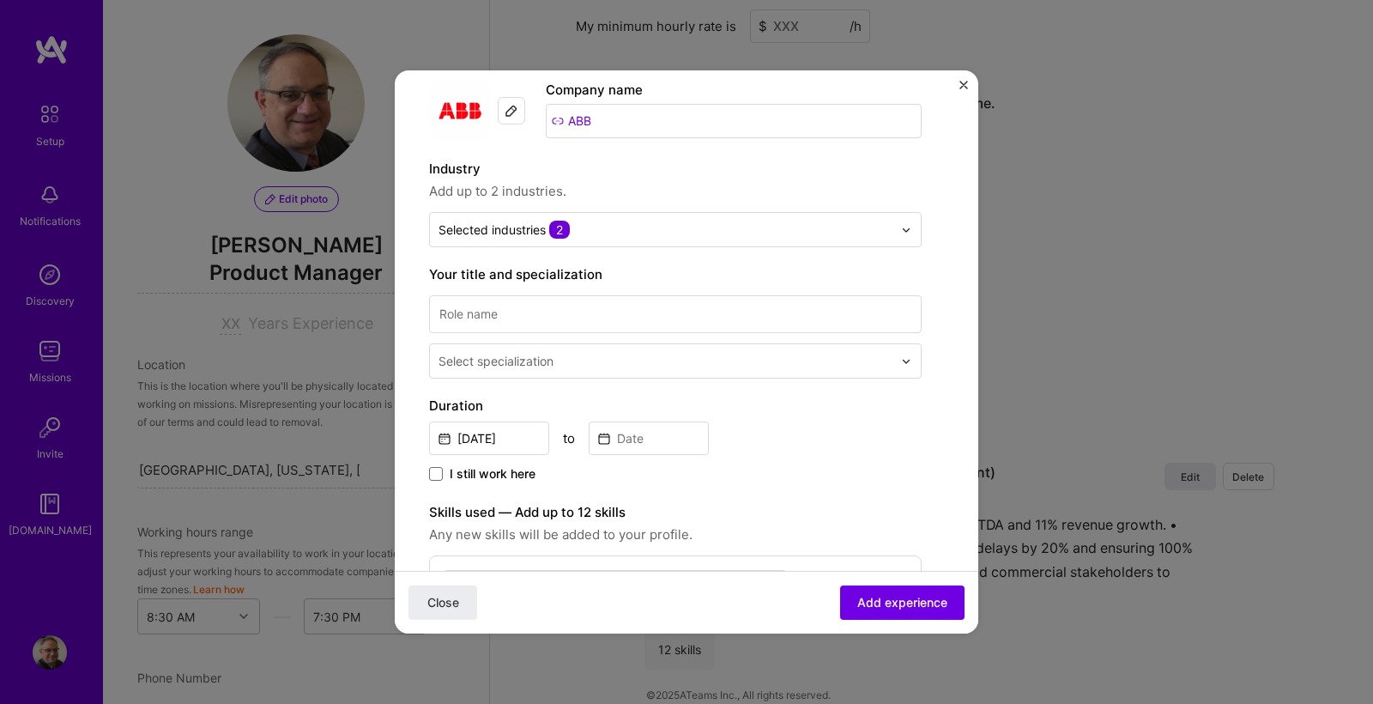
scroll to position [102, 0]
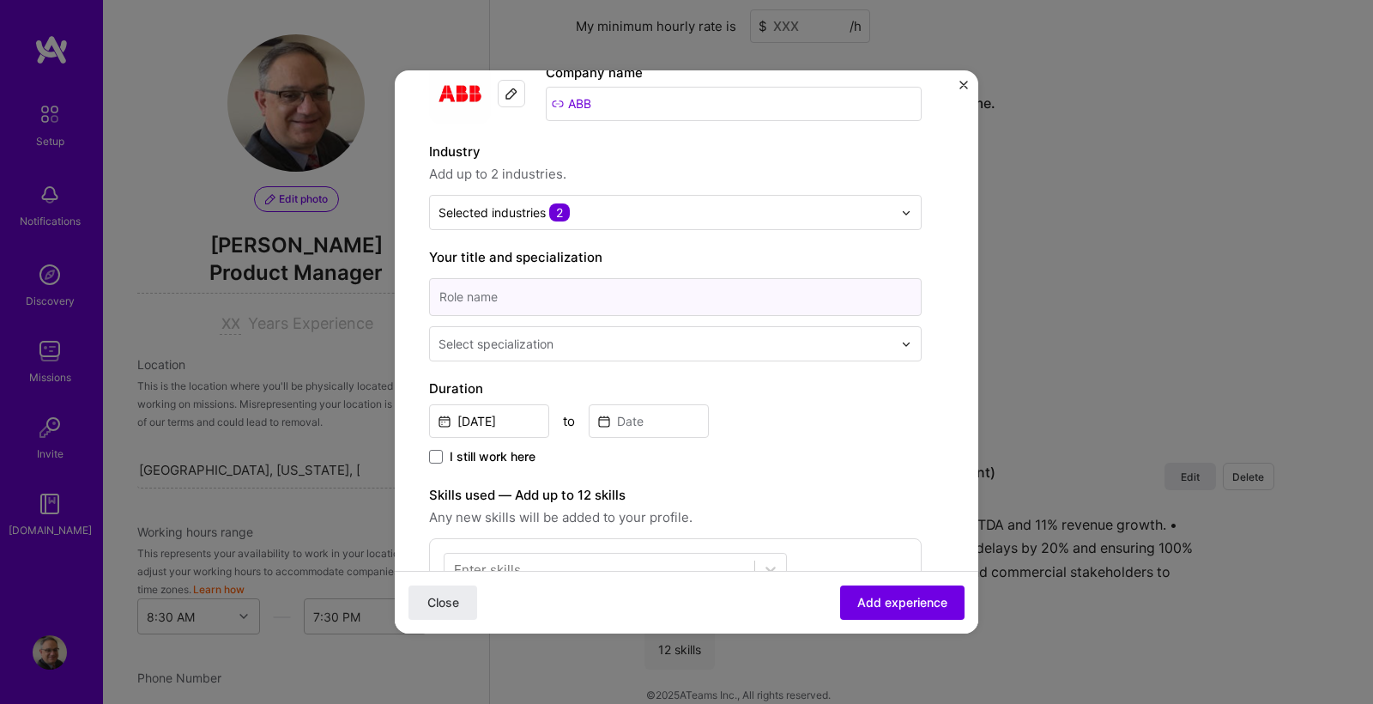
click at [522, 299] on input at bounding box center [675, 297] width 493 height 38
type input "Director of Product Management"
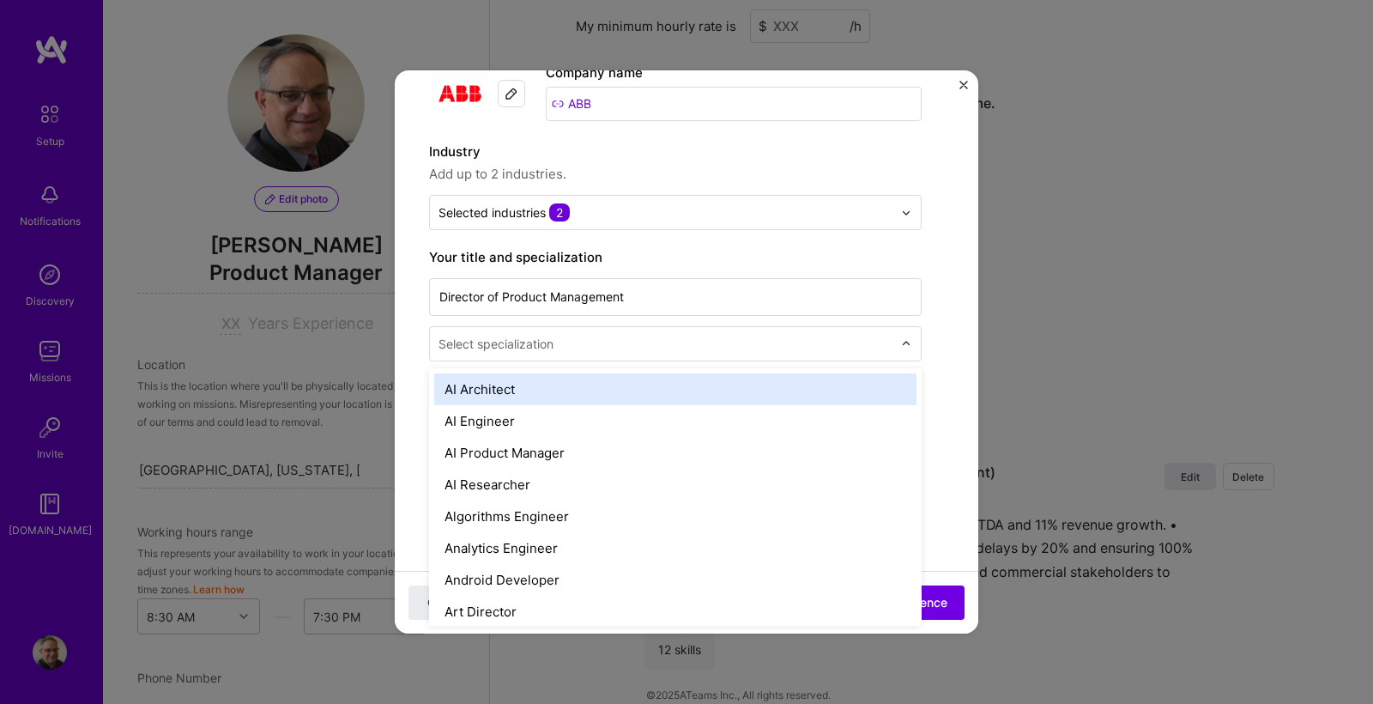
click at [520, 343] on div "Select specialization" at bounding box center [495, 344] width 115 height 18
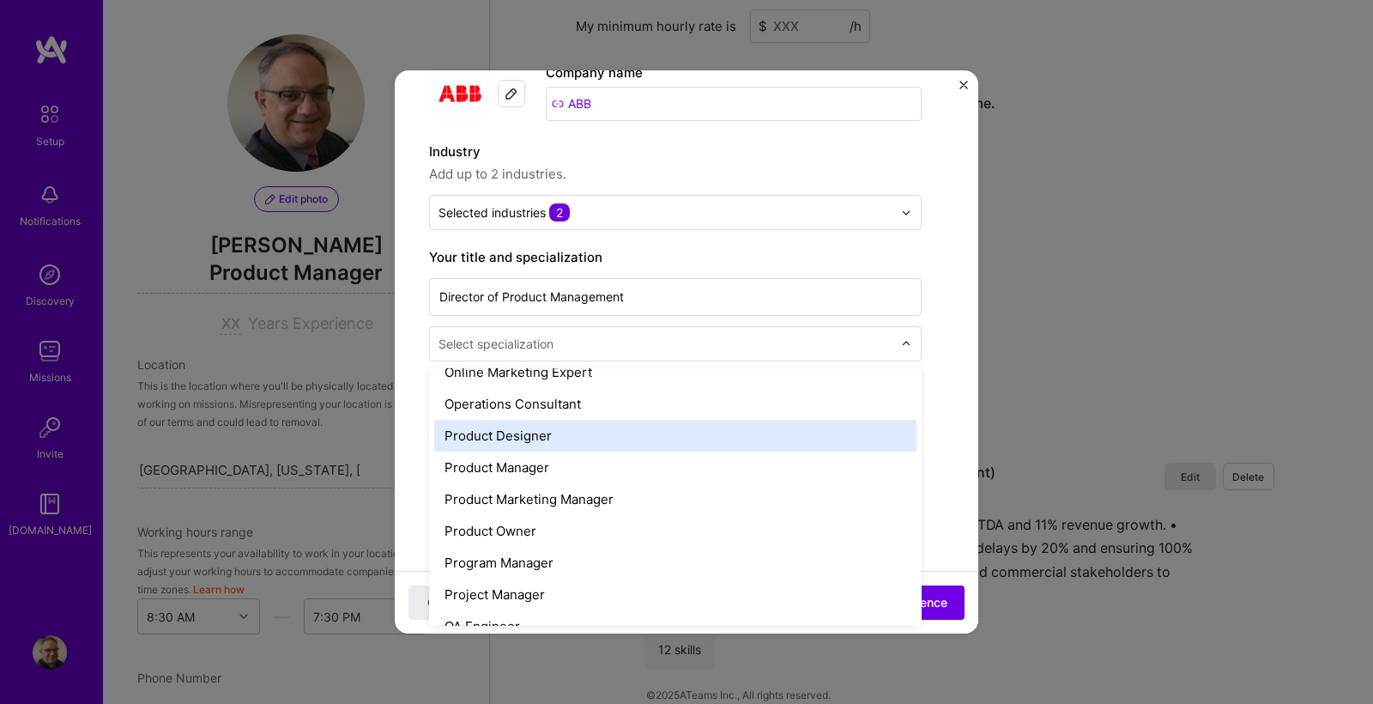
scroll to position [1515, 0]
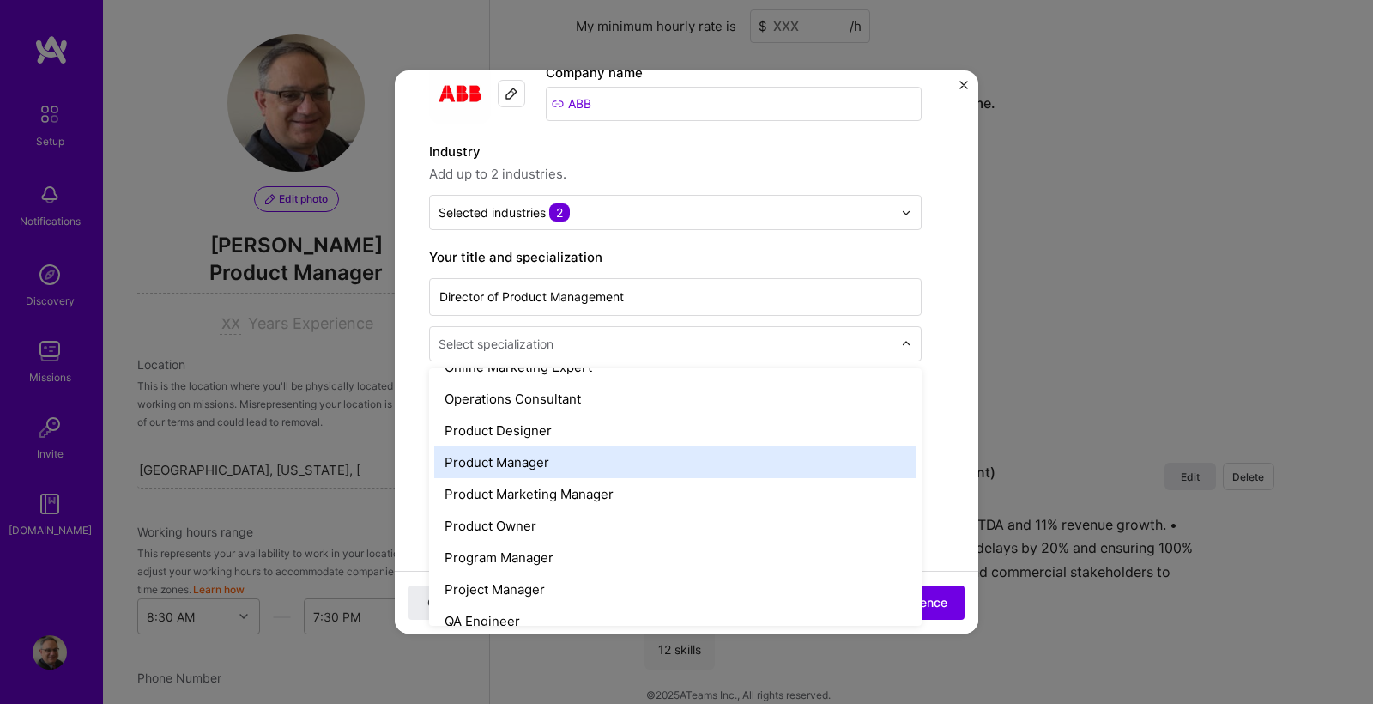
click at [531, 459] on div "Product Manager" at bounding box center [675, 462] width 482 height 32
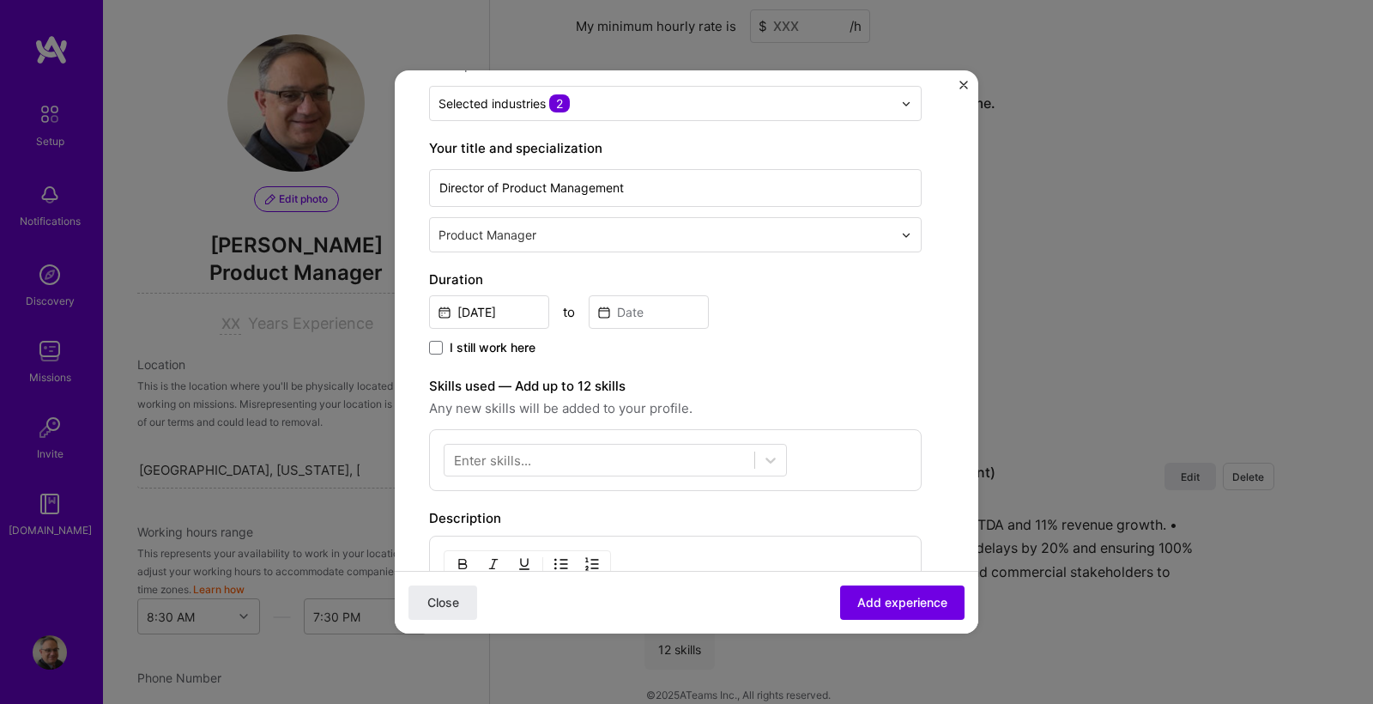
scroll to position [220, 0]
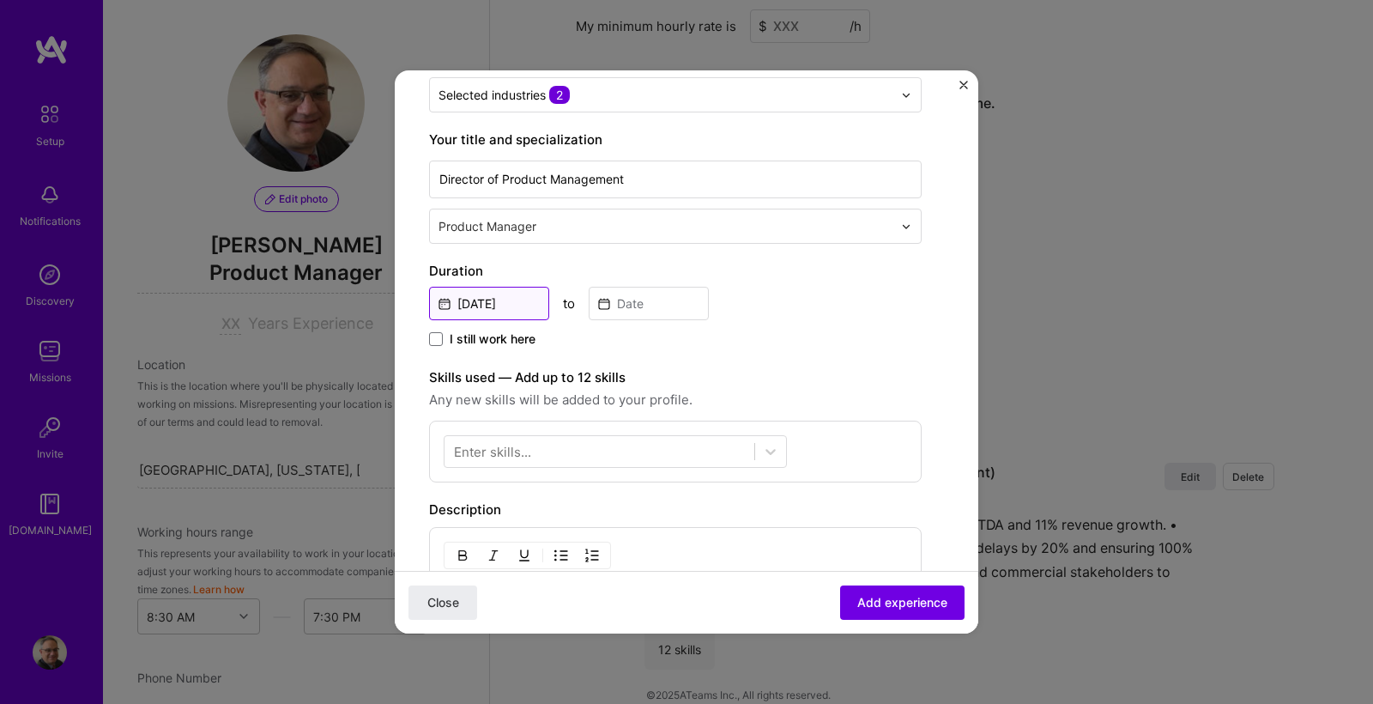
click at [517, 309] on input "[DATE]" at bounding box center [489, 303] width 120 height 33
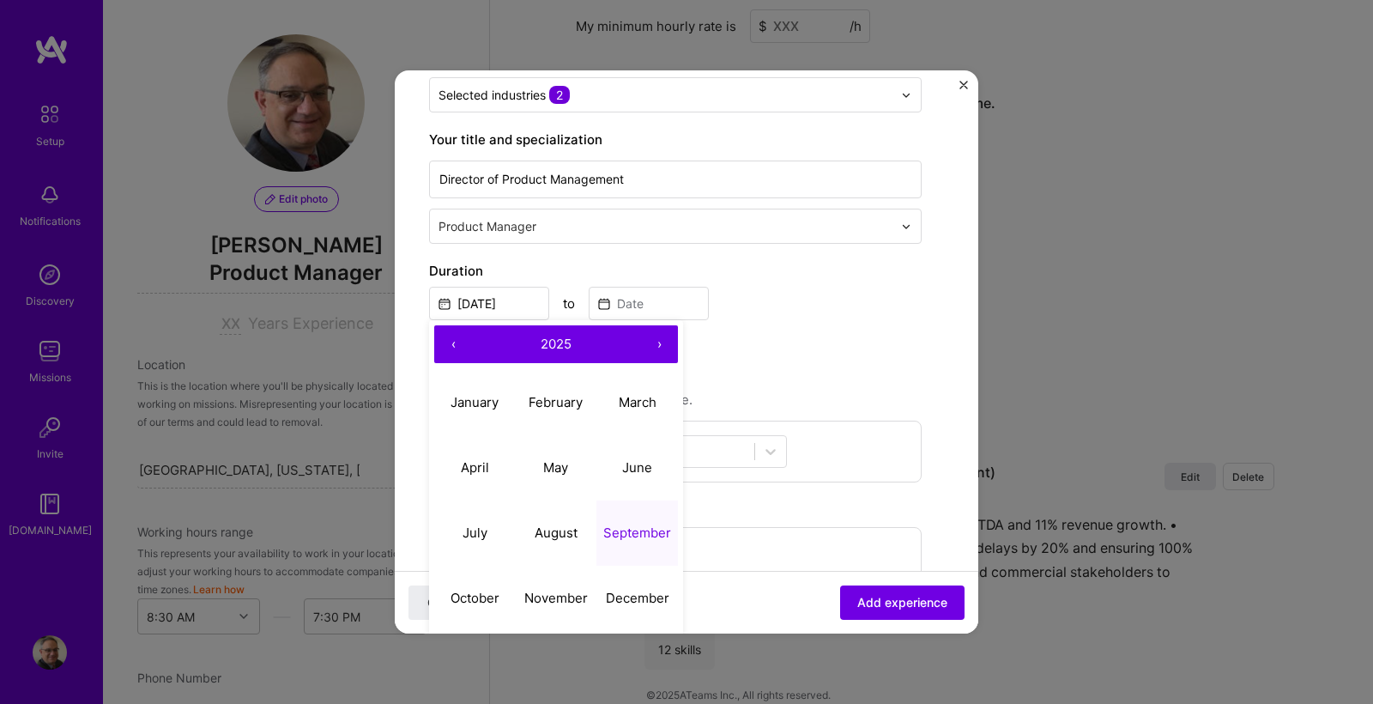
click at [457, 343] on button "‹" at bounding box center [453, 344] width 38 height 38
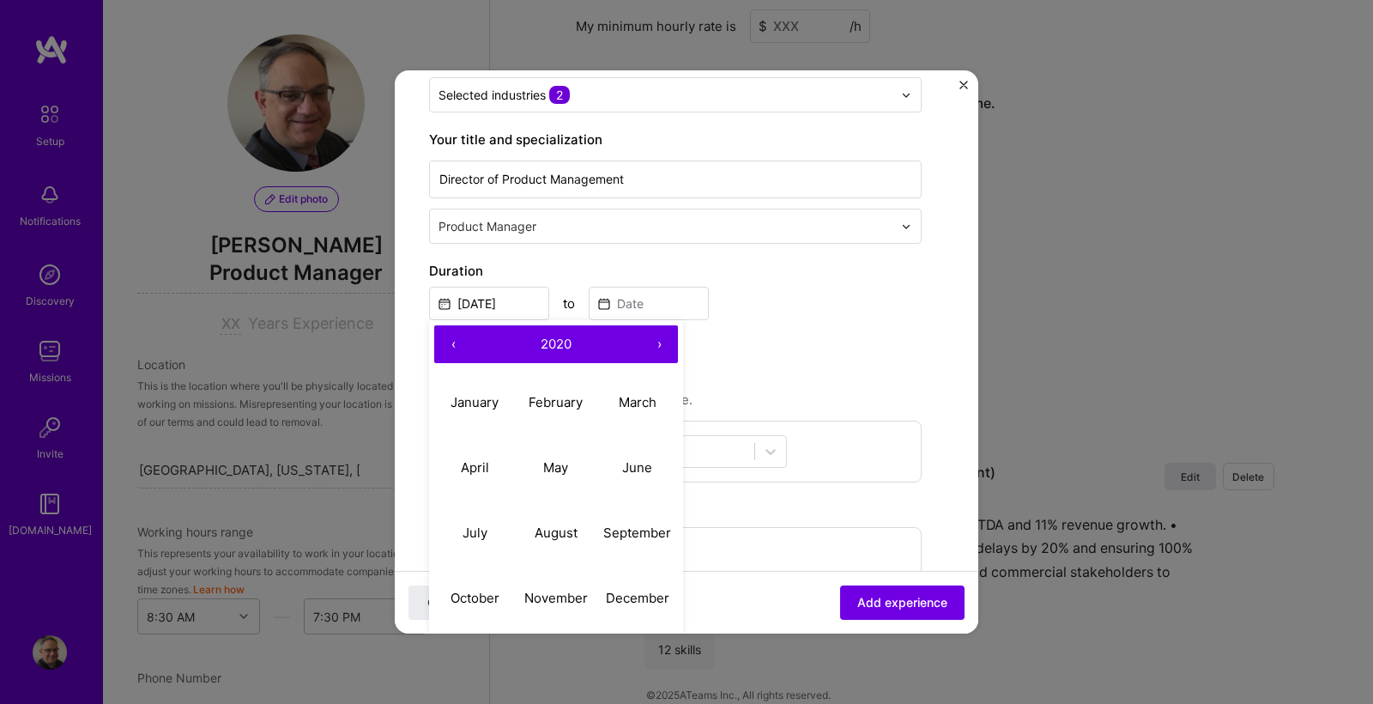
click at [457, 343] on button "‹" at bounding box center [453, 344] width 38 height 38
click at [628, 595] on abbr "December" at bounding box center [638, 598] width 64 height 16
type input "[DATE]"
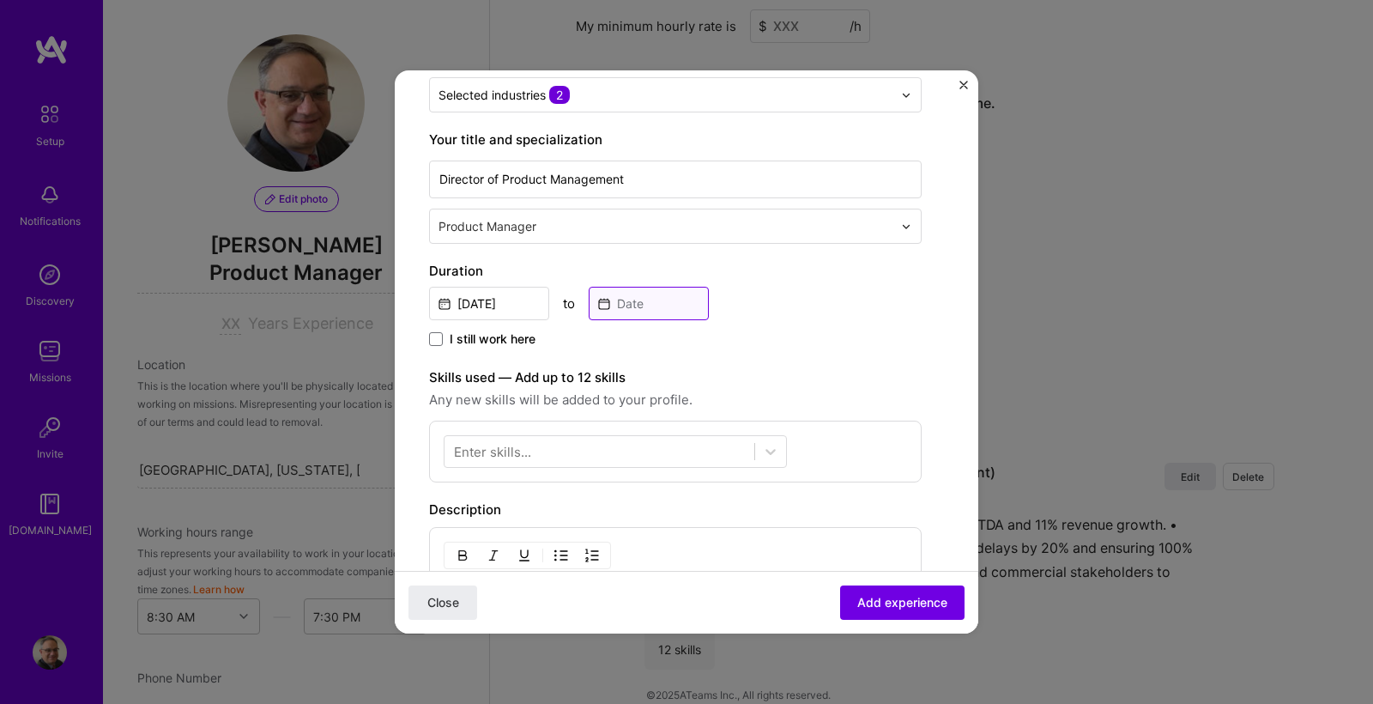
click at [635, 307] on input at bounding box center [649, 303] width 120 height 33
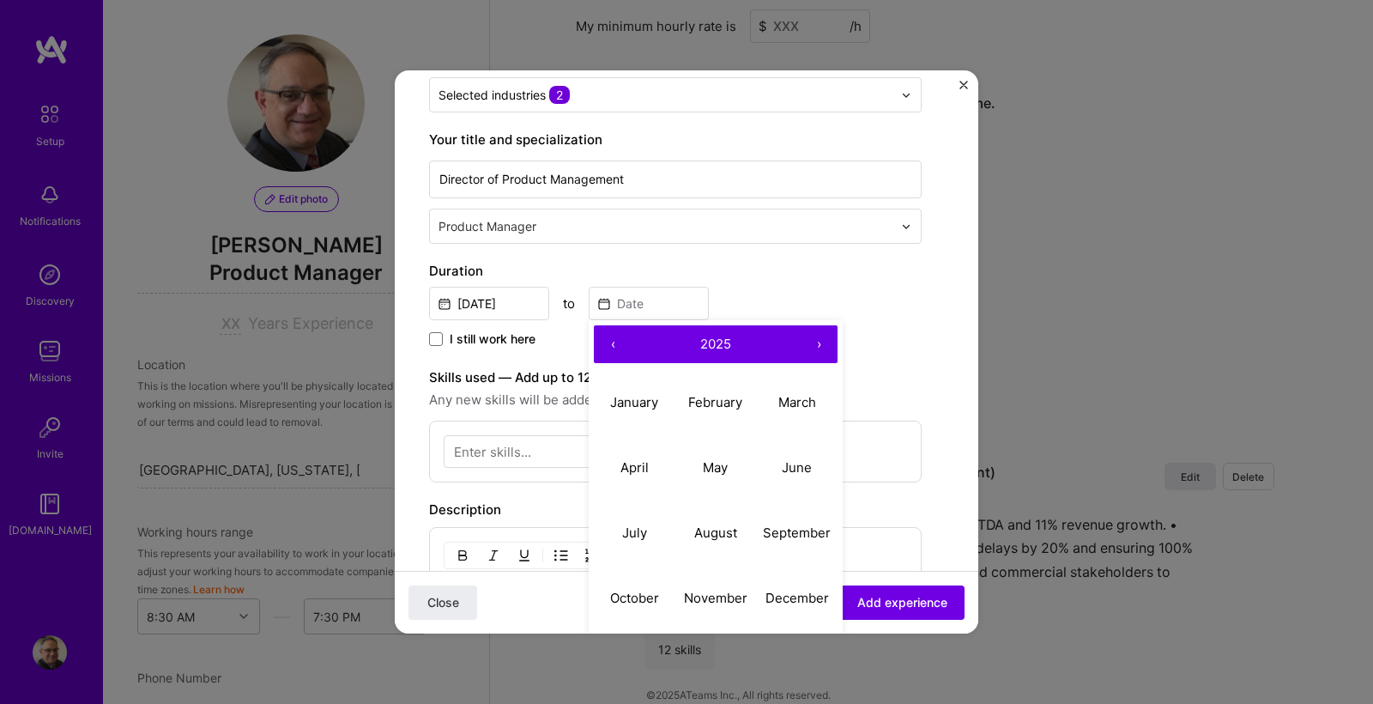
click at [613, 348] on button "‹" at bounding box center [613, 344] width 38 height 38
click at [795, 535] on abbr "September" at bounding box center [797, 532] width 68 height 16
type input "[DATE]"
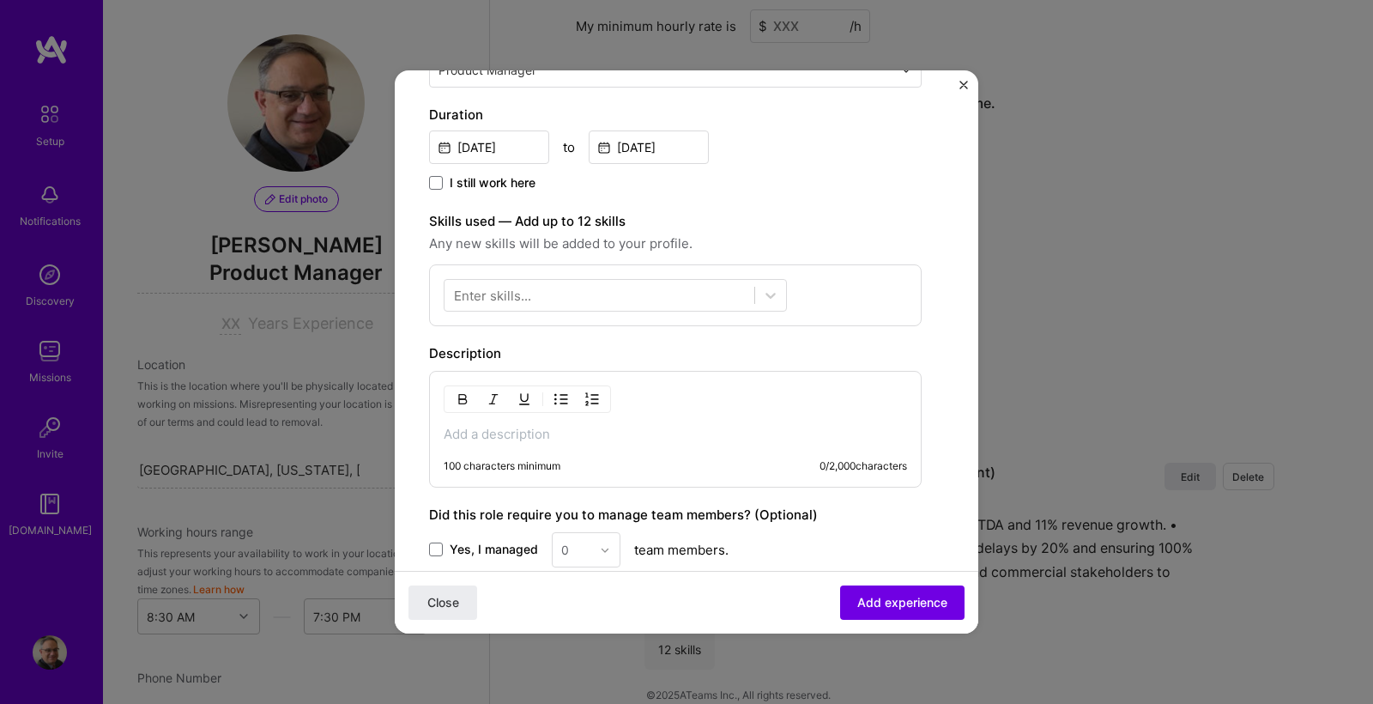
scroll to position [379, 0]
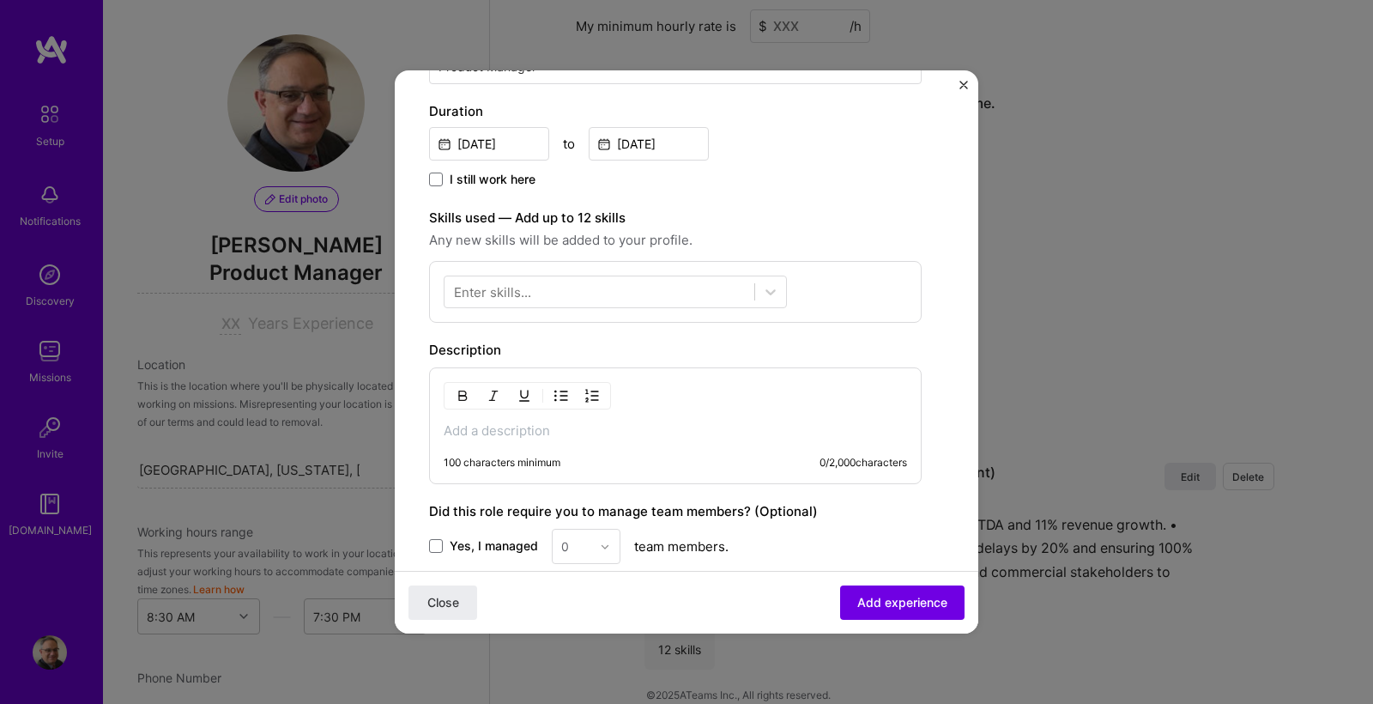
click at [472, 289] on div "Enter skills..." at bounding box center [492, 292] width 77 height 18
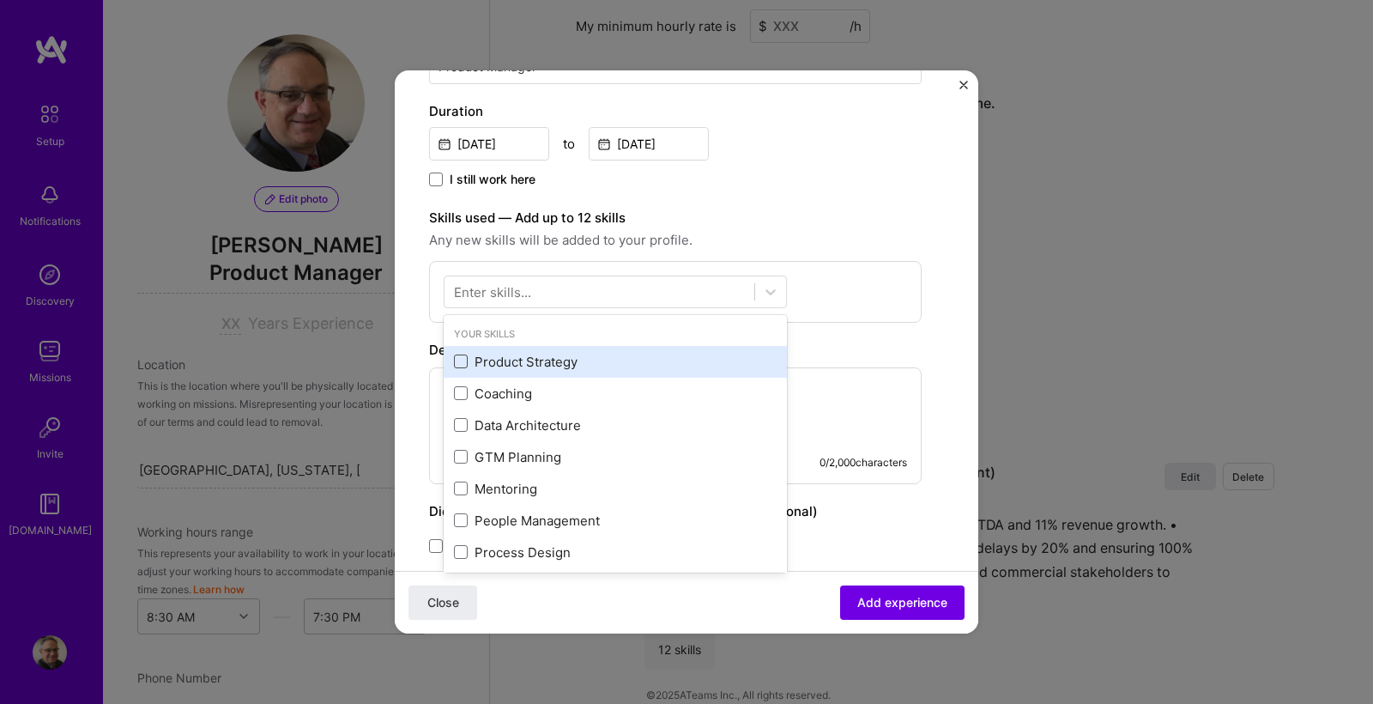
click at [459, 362] on span at bounding box center [461, 361] width 14 height 14
click at [0, 0] on input "checkbox" at bounding box center [0, 0] width 0 height 0
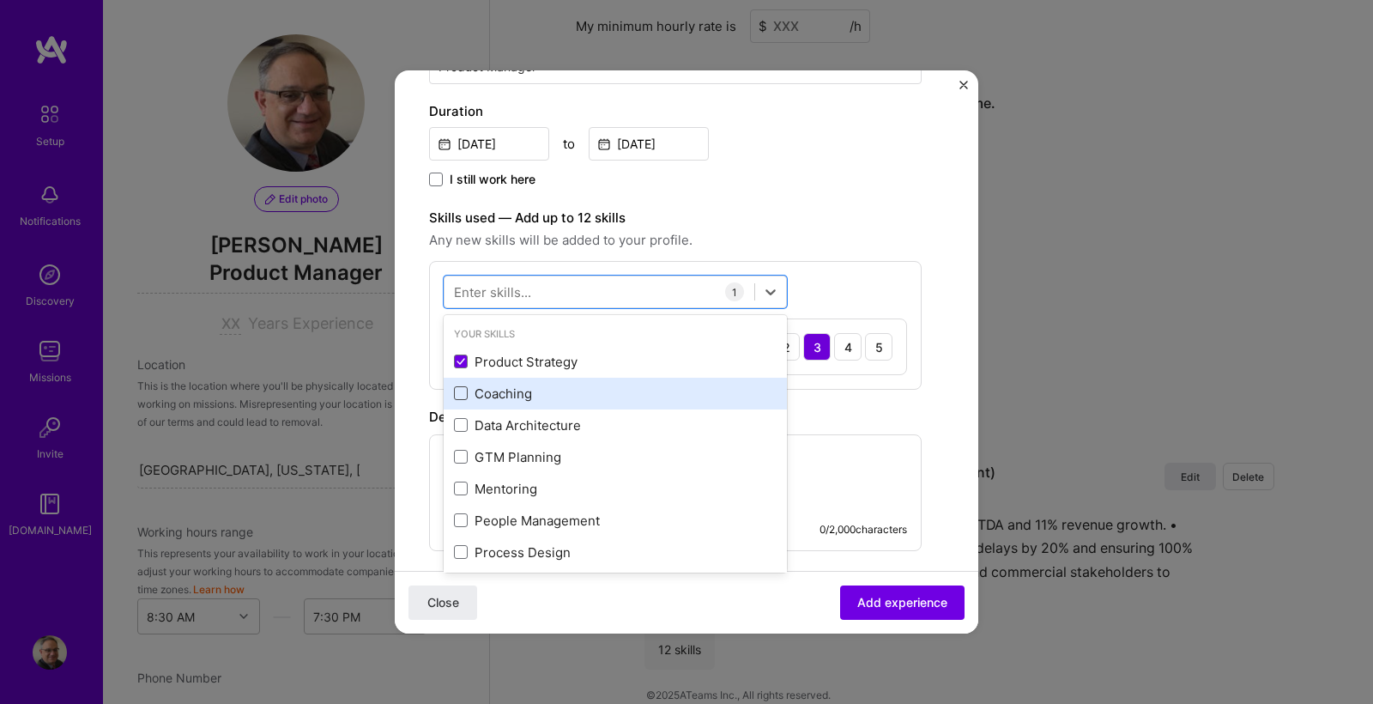
click at [460, 395] on span at bounding box center [461, 393] width 14 height 14
click at [0, 0] on input "checkbox" at bounding box center [0, 0] width 0 height 0
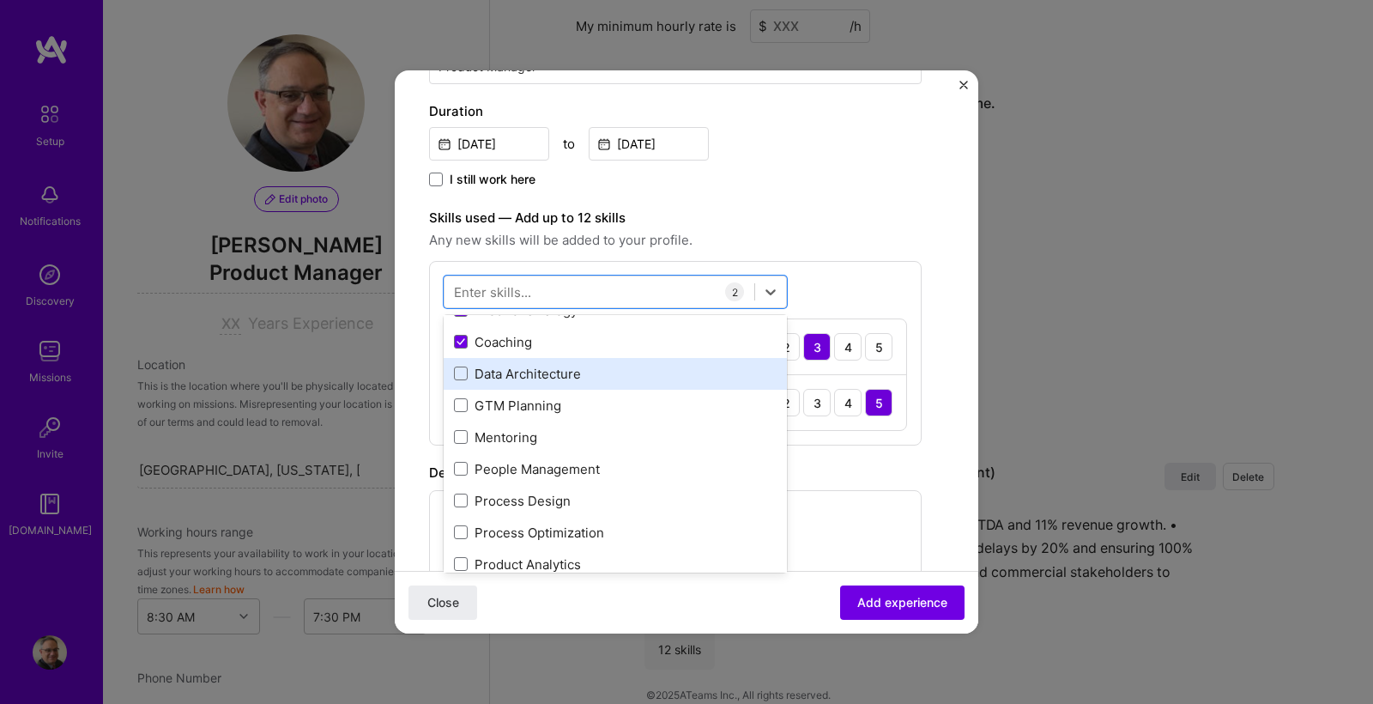
scroll to position [69, 0]
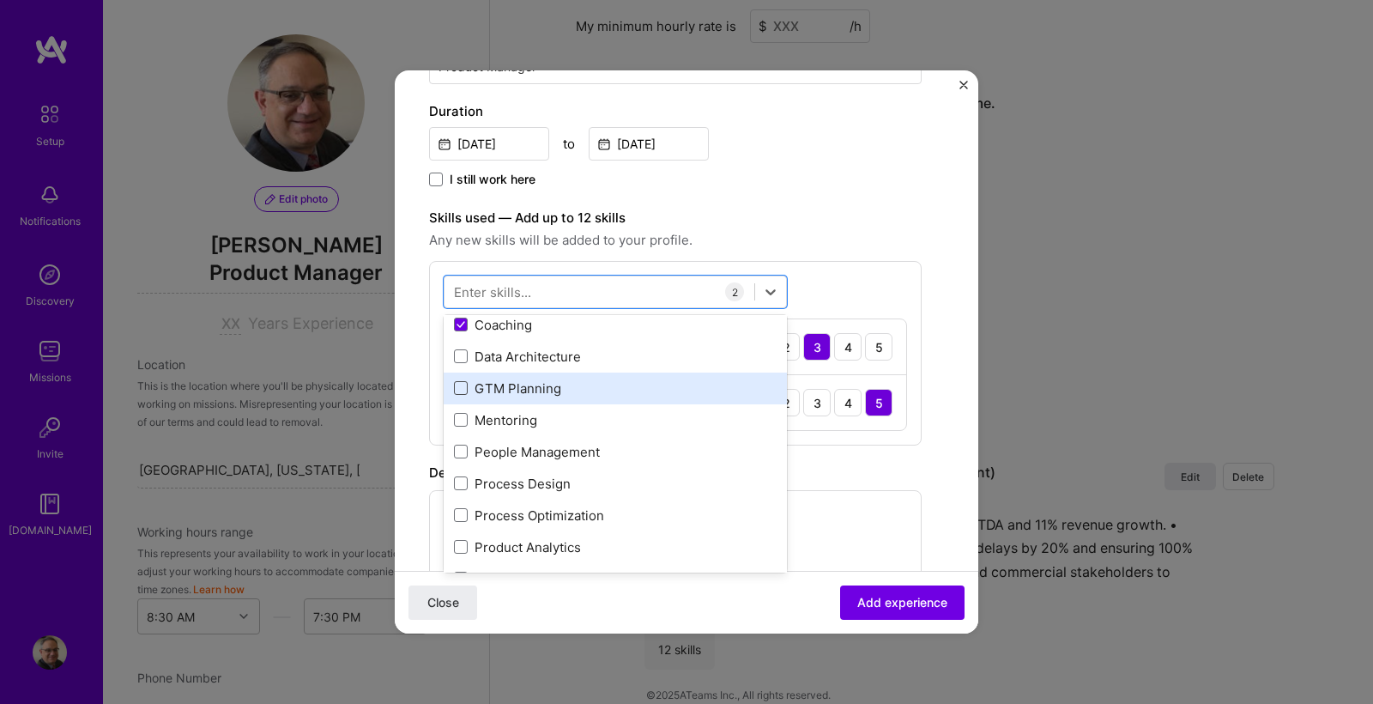
click at [463, 385] on span at bounding box center [461, 388] width 14 height 14
click at [0, 0] on input "checkbox" at bounding box center [0, 0] width 0 height 0
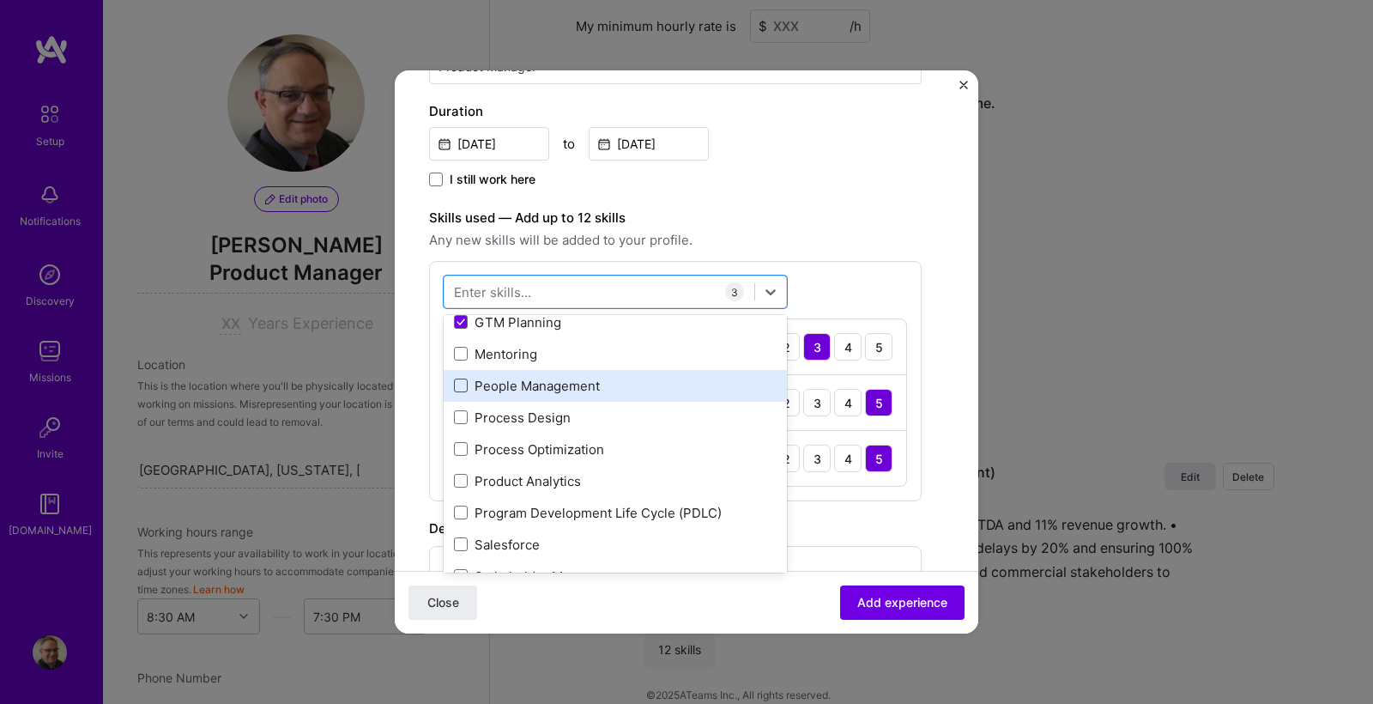
click at [457, 386] on span at bounding box center [461, 385] width 14 height 14
click at [0, 0] on input "checkbox" at bounding box center [0, 0] width 0 height 0
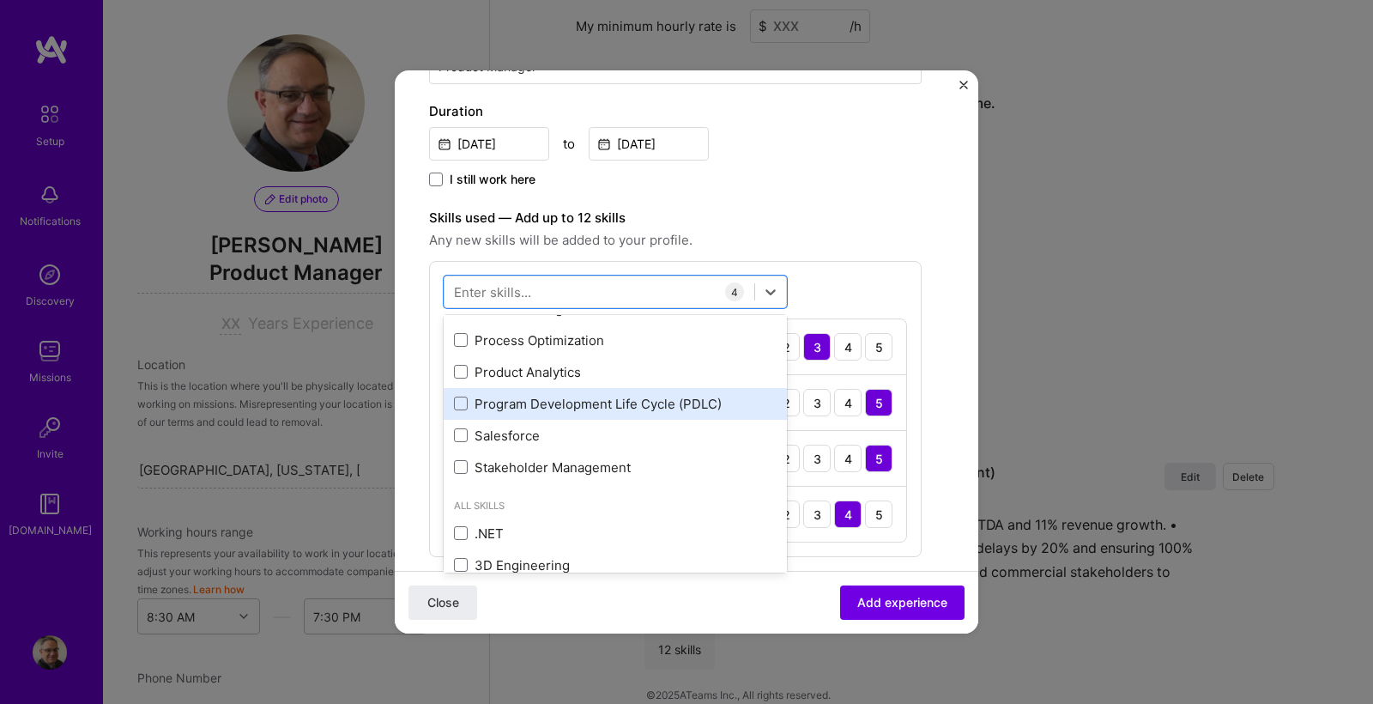
scroll to position [245, 0]
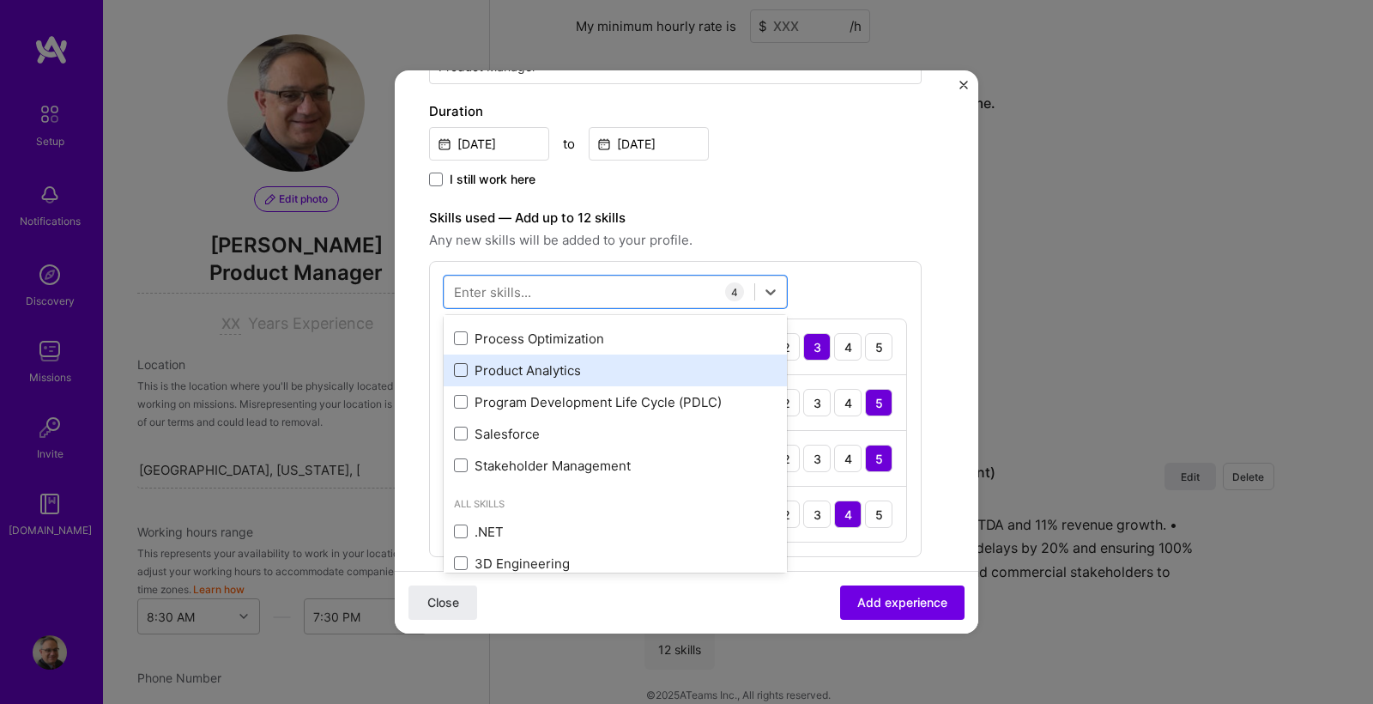
click at [464, 369] on span at bounding box center [461, 370] width 14 height 14
click at [0, 0] on input "checkbox" at bounding box center [0, 0] width 0 height 0
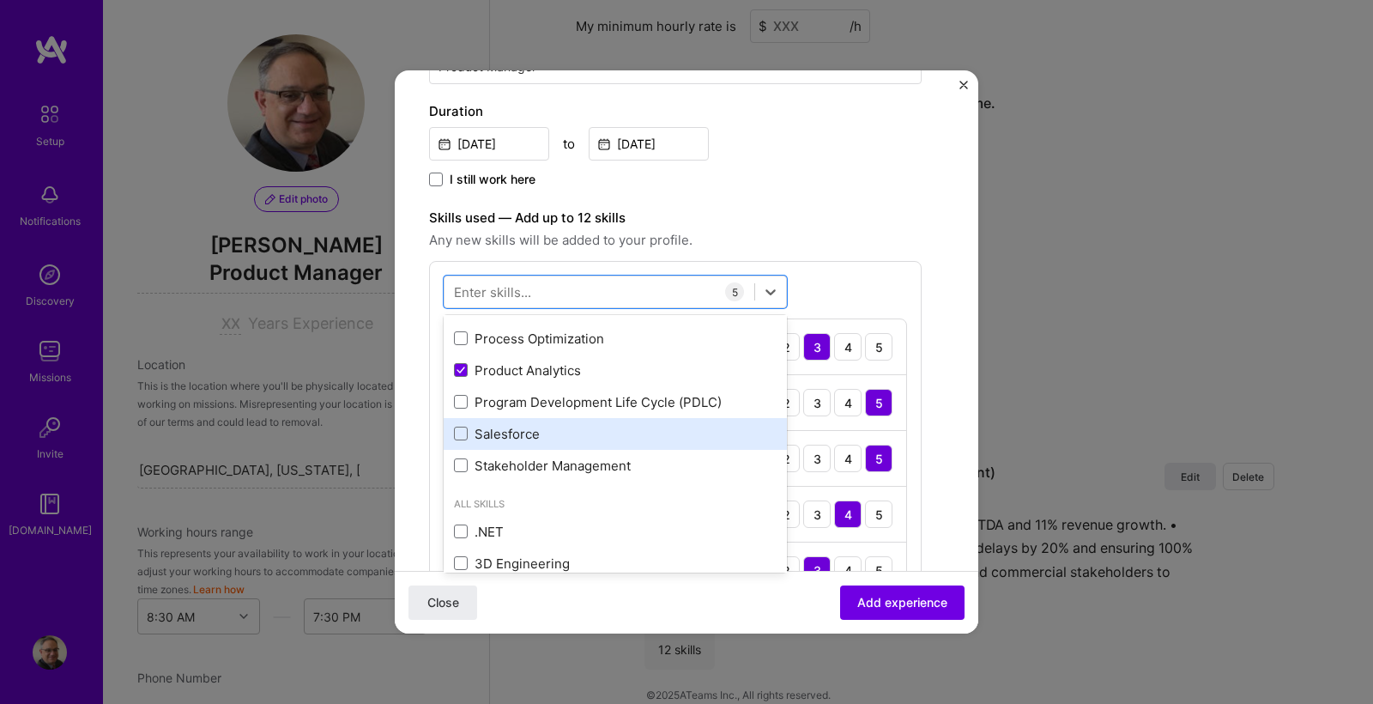
scroll to position [248, 0]
click at [462, 431] on span at bounding box center [461, 431] width 14 height 14
click at [0, 0] on input "checkbox" at bounding box center [0, 0] width 0 height 0
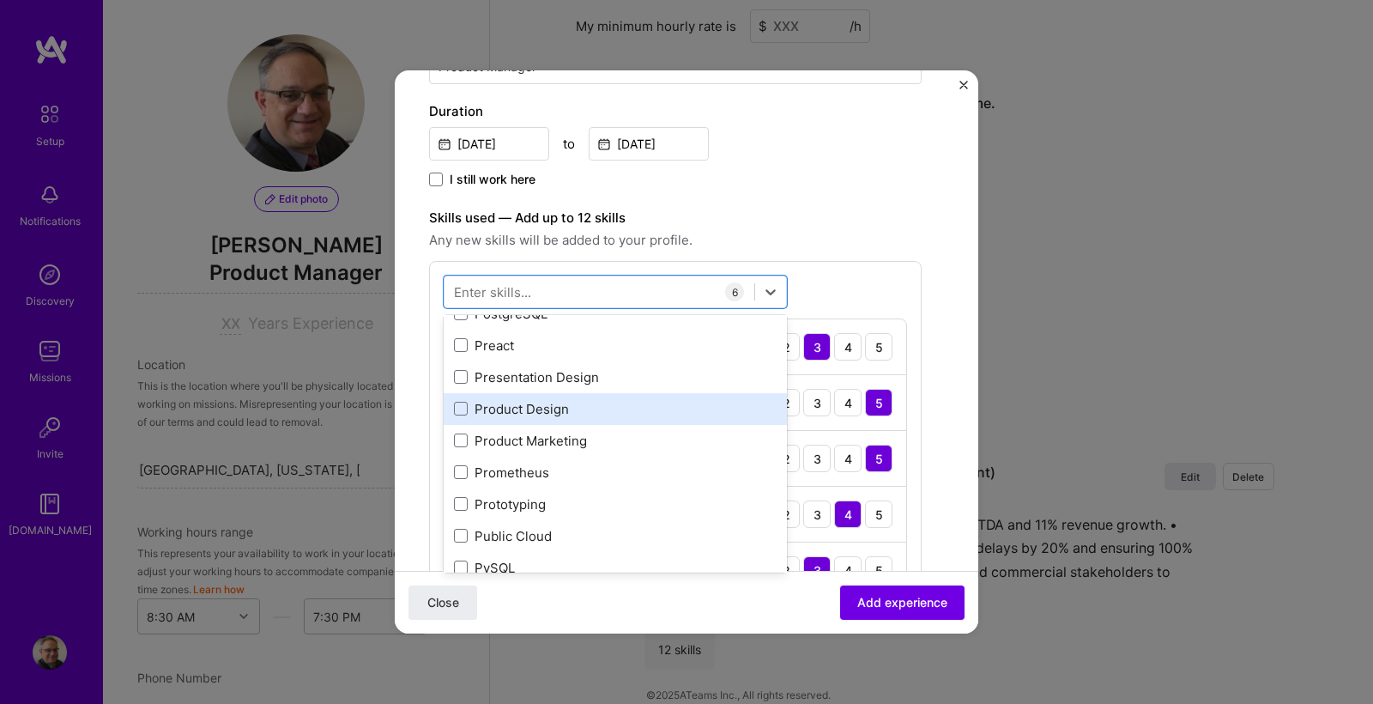
scroll to position [8023, 0]
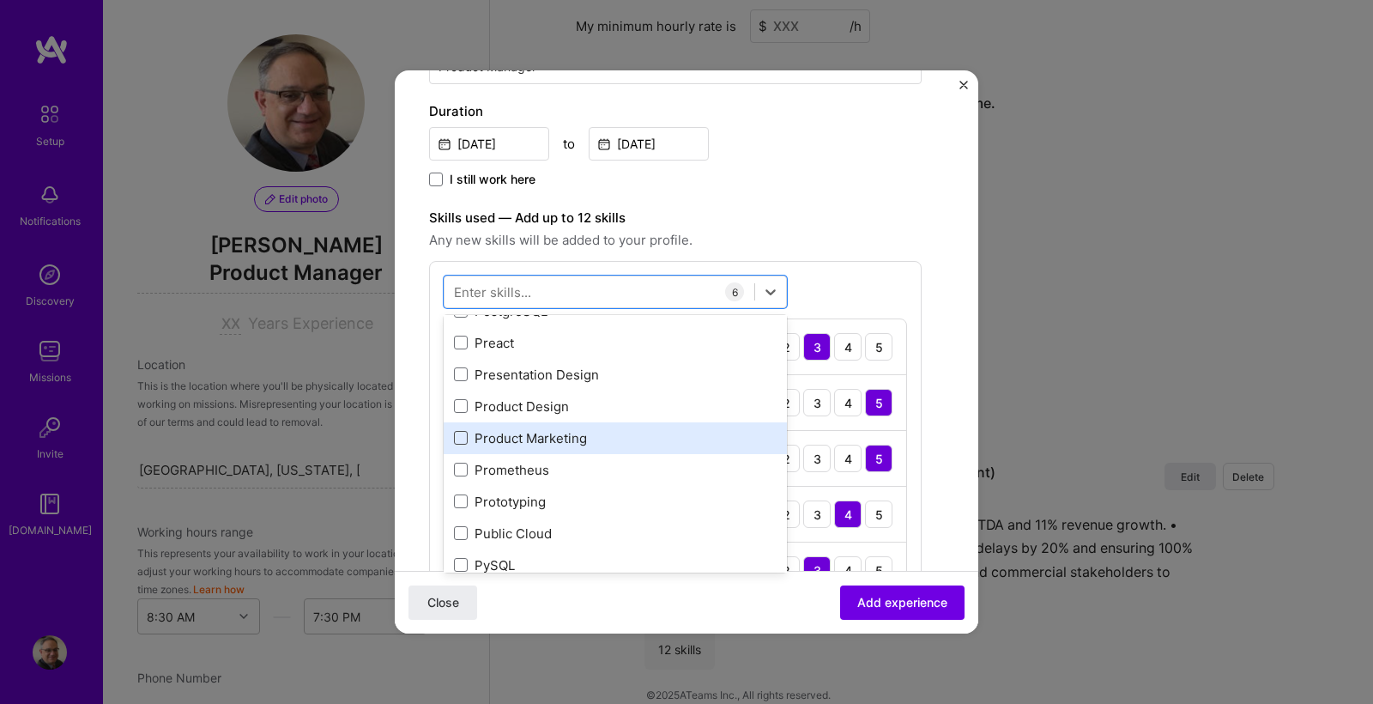
click at [466, 437] on span at bounding box center [461, 438] width 14 height 14
click at [0, 0] on input "checkbox" at bounding box center [0, 0] width 0 height 0
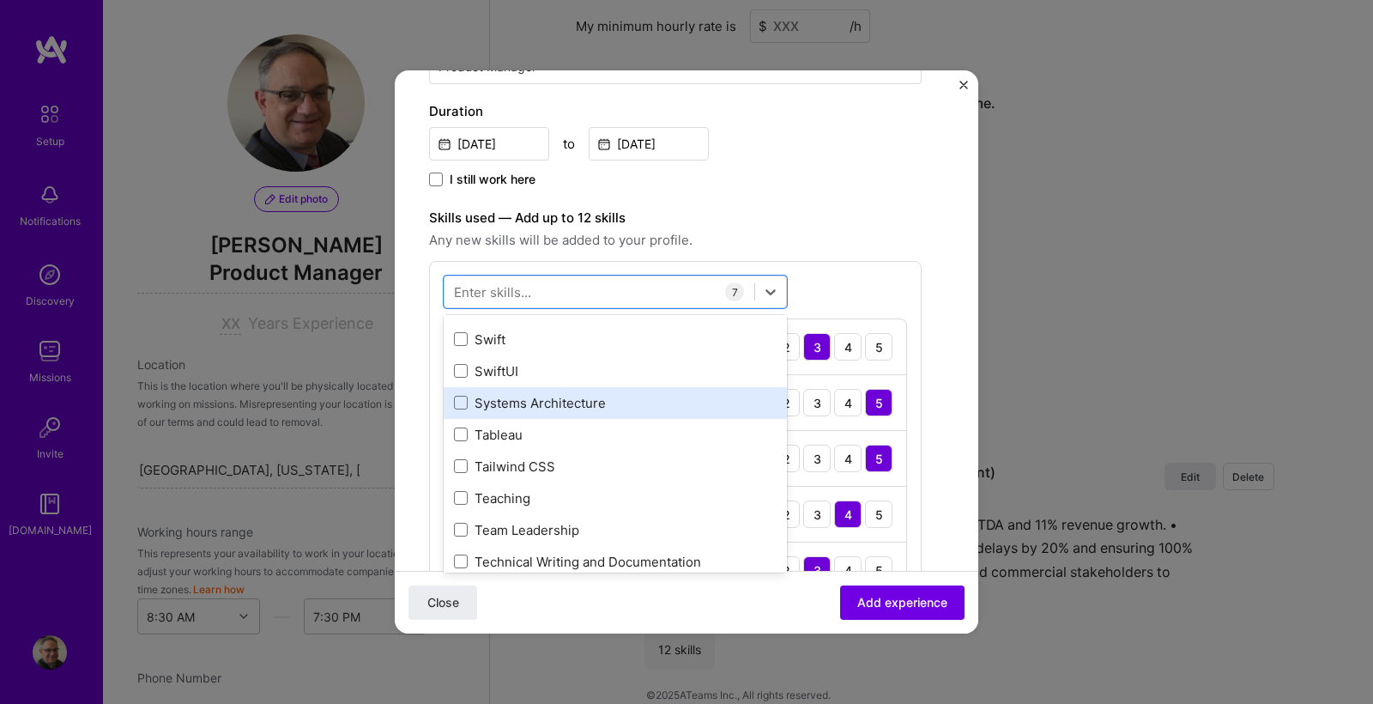
scroll to position [10318, 0]
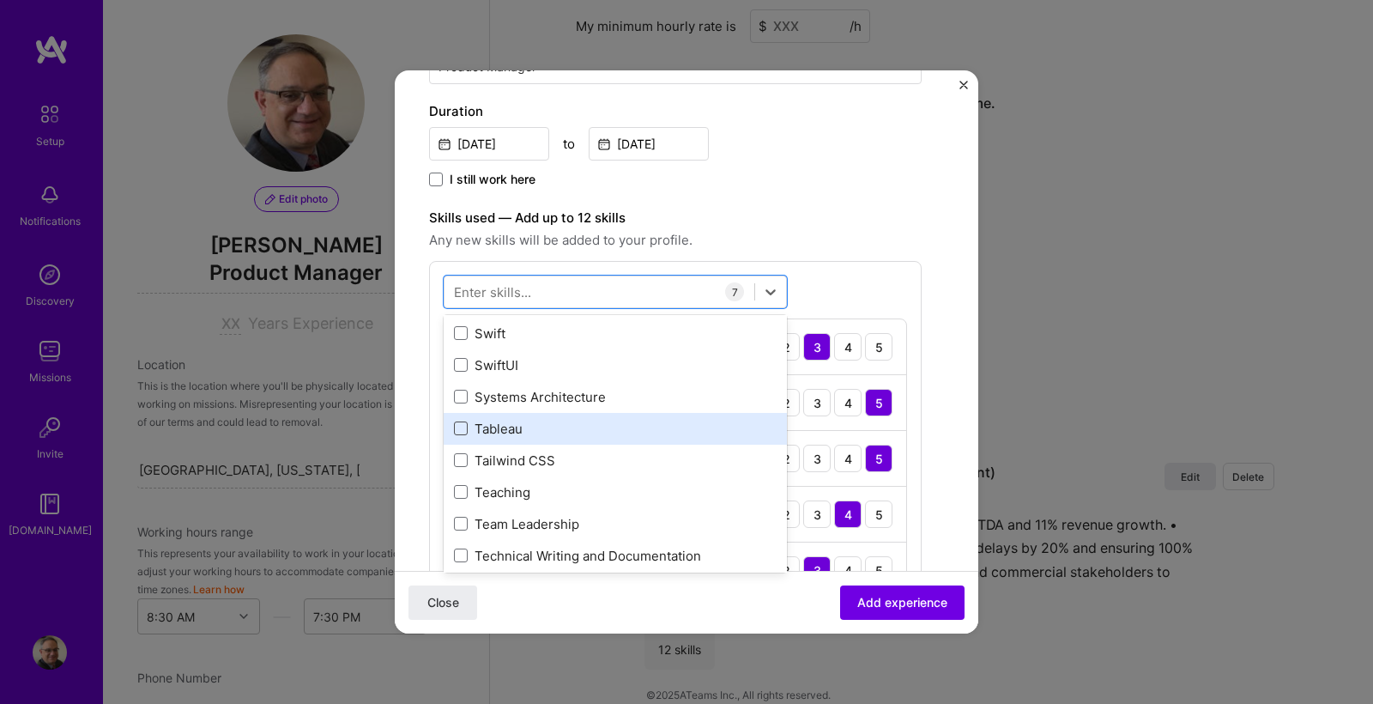
click at [461, 428] on span at bounding box center [461, 428] width 14 height 14
click at [0, 0] on input "checkbox" at bounding box center [0, 0] width 0 height 0
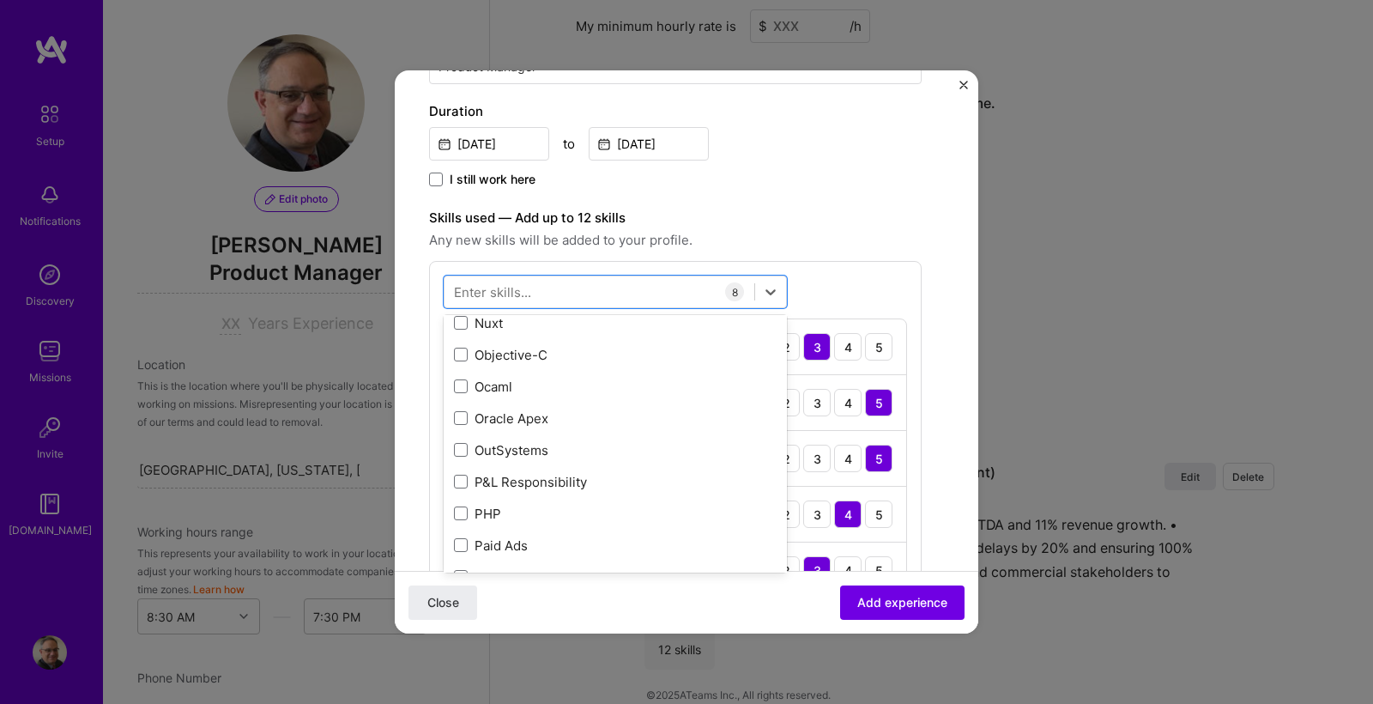
scroll to position [7438, 0]
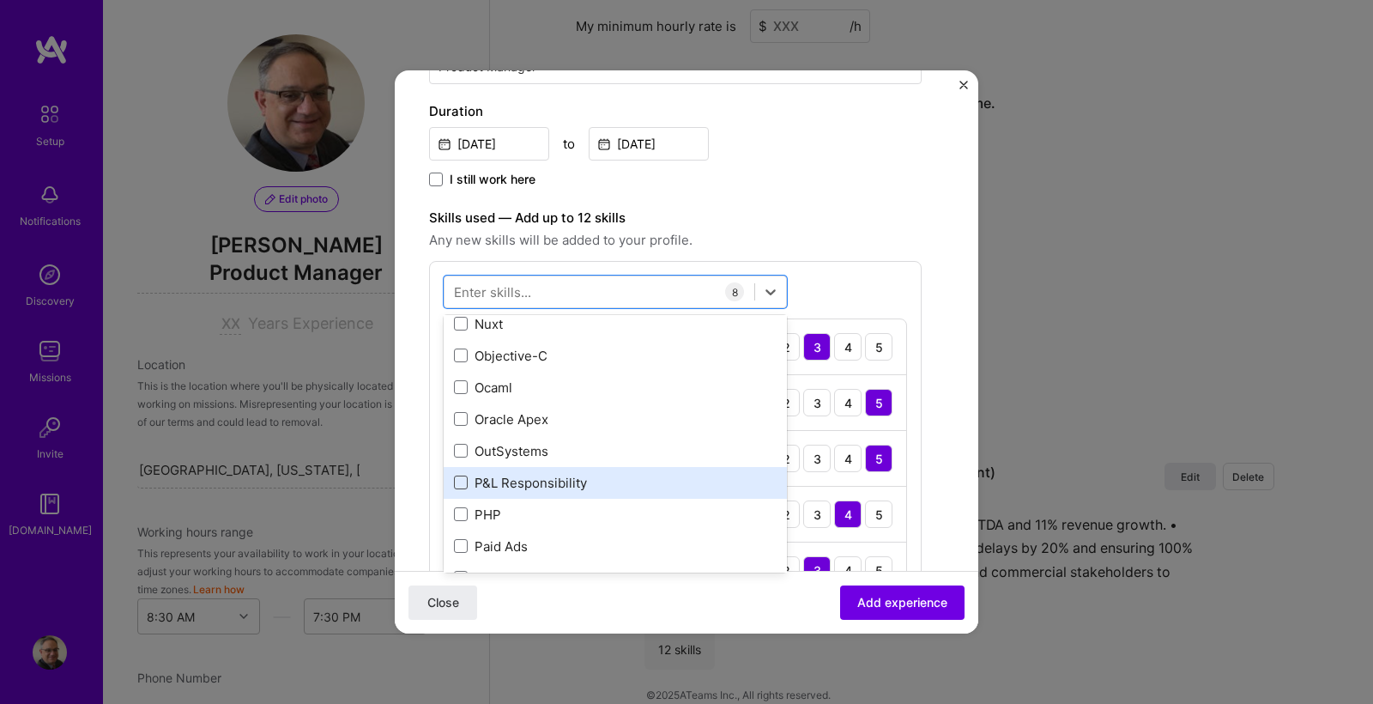
click at [464, 485] on span at bounding box center [461, 482] width 14 height 14
click at [0, 0] on input "checkbox" at bounding box center [0, 0] width 0 height 0
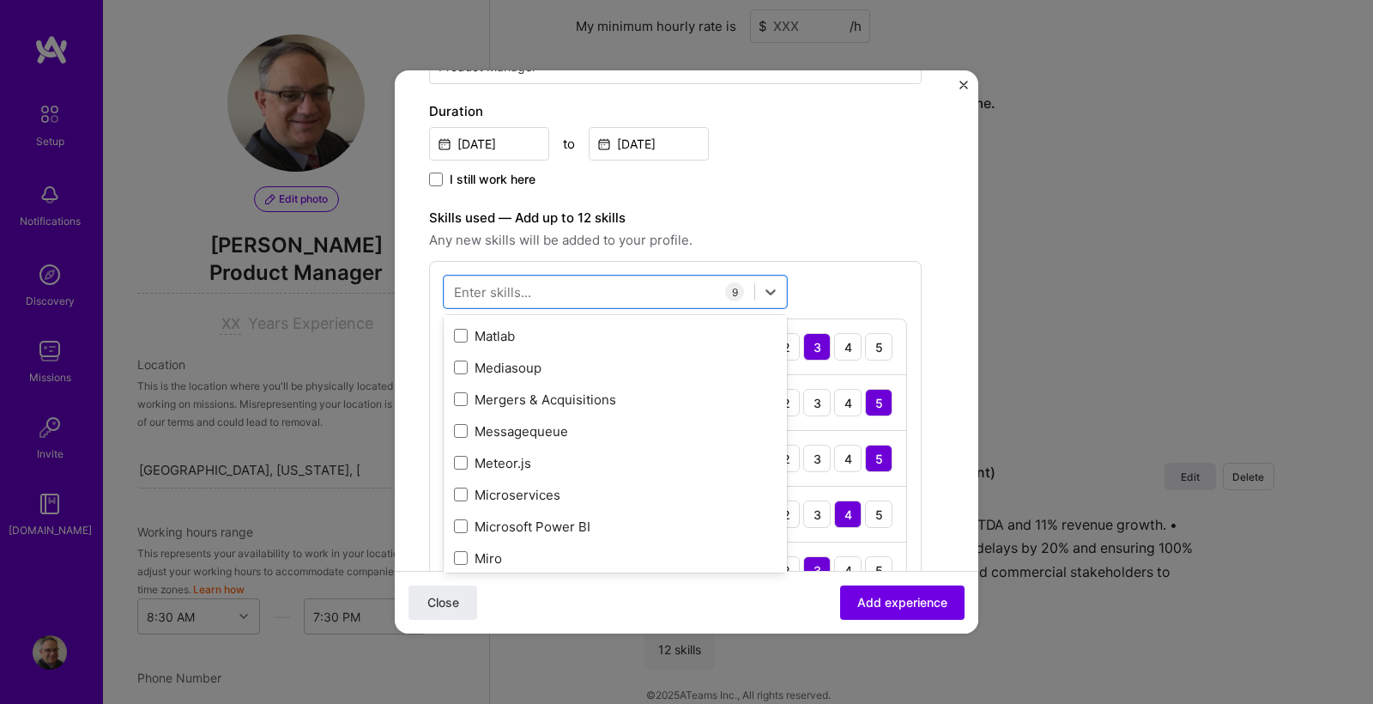
scroll to position [6656, 0]
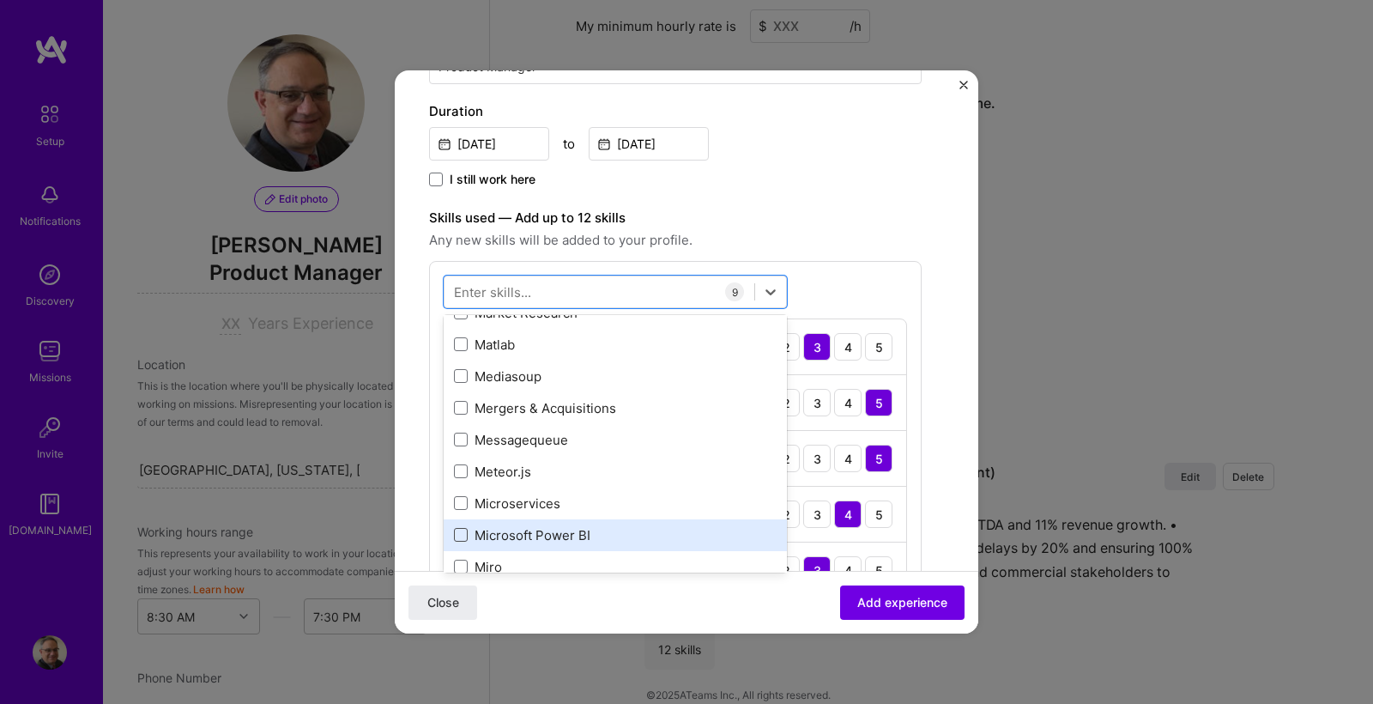
click at [466, 533] on span at bounding box center [461, 535] width 14 height 14
click at [0, 0] on input "checkbox" at bounding box center [0, 0] width 0 height 0
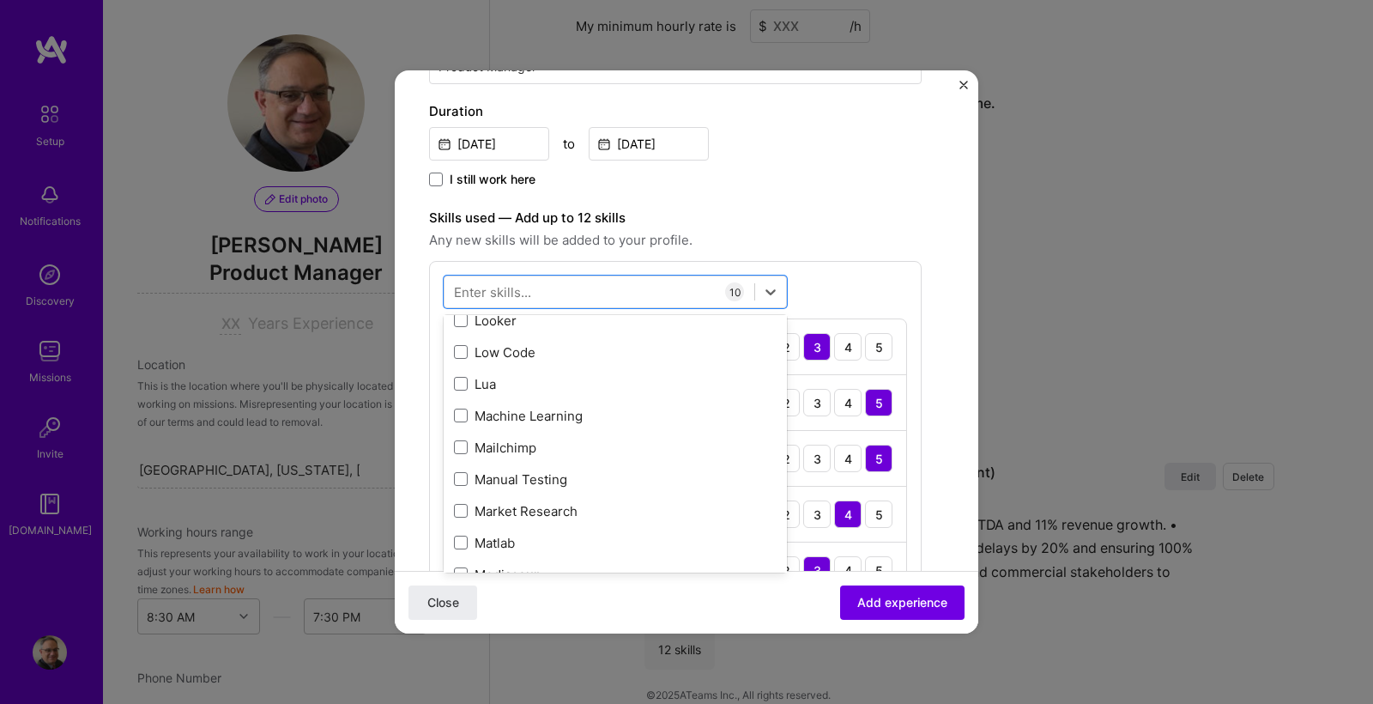
scroll to position [6476, 0]
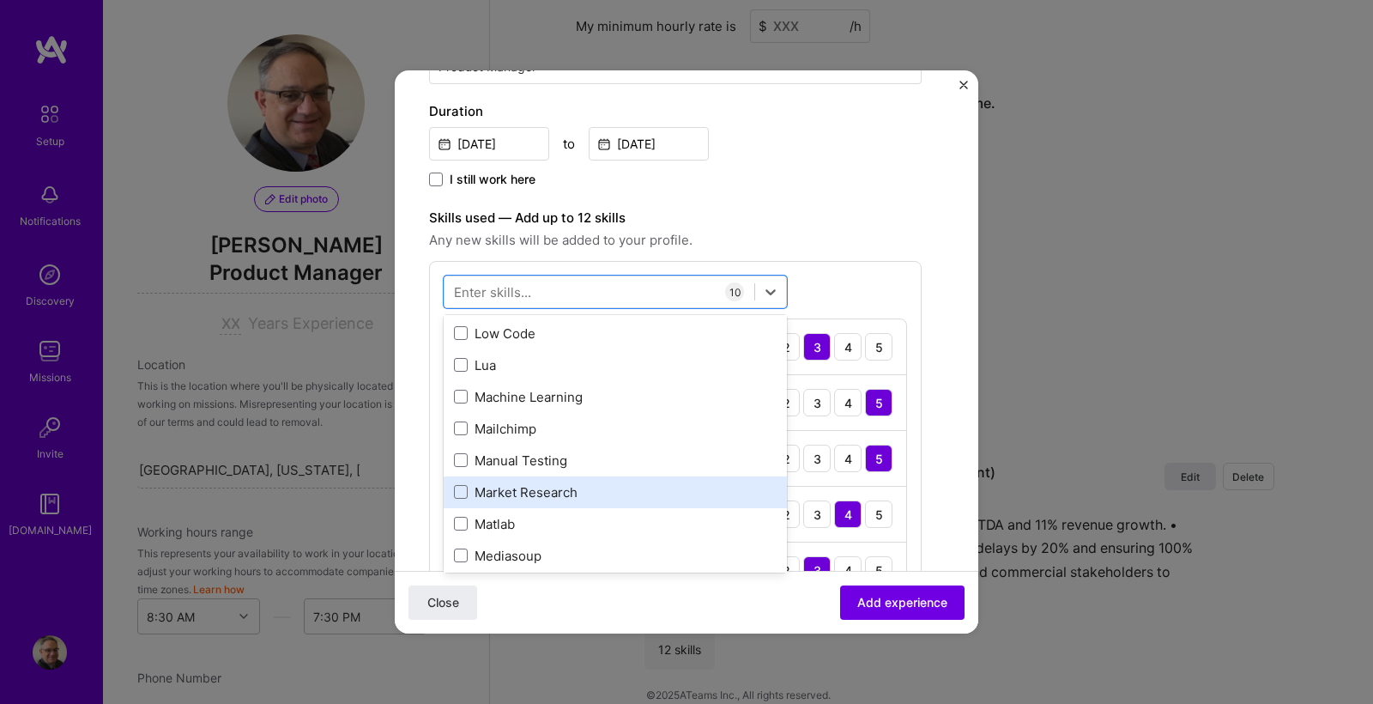
click at [465, 489] on span at bounding box center [461, 492] width 14 height 14
click at [0, 0] on input "checkbox" at bounding box center [0, 0] width 0 height 0
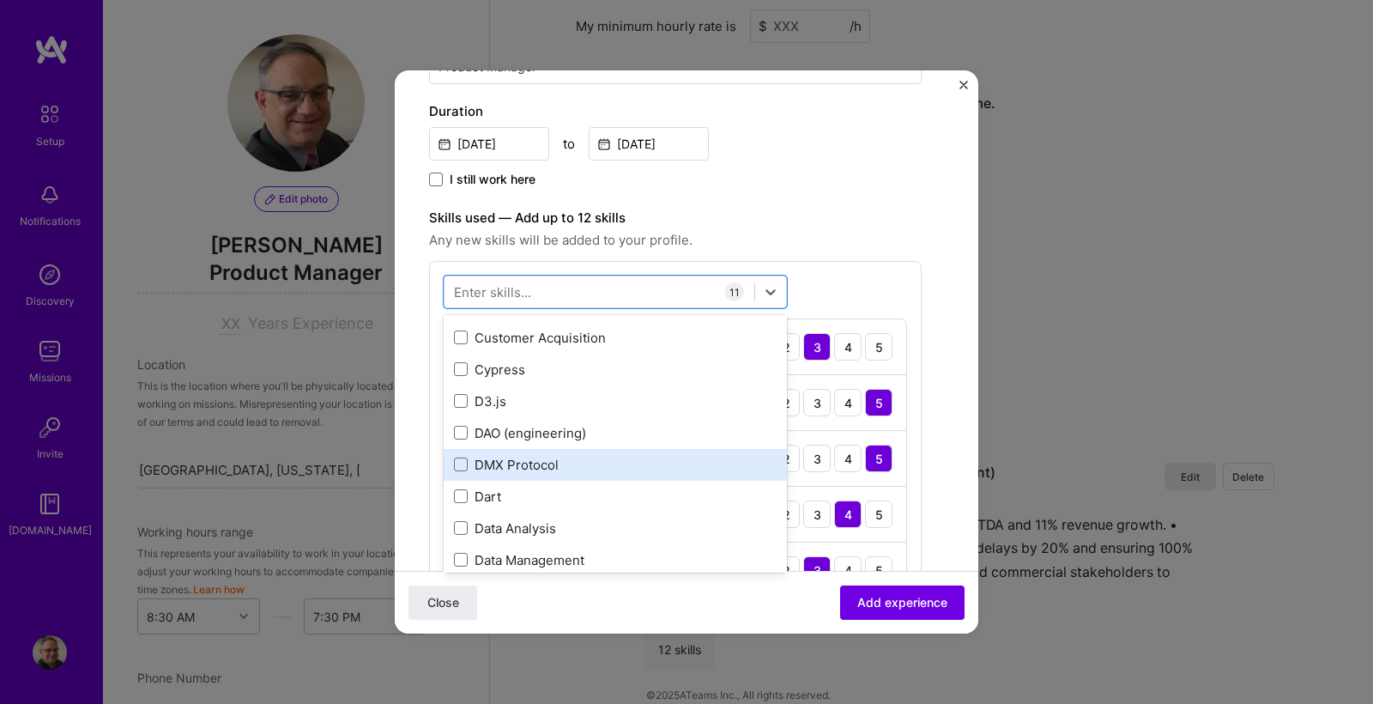
scroll to position [2915, 0]
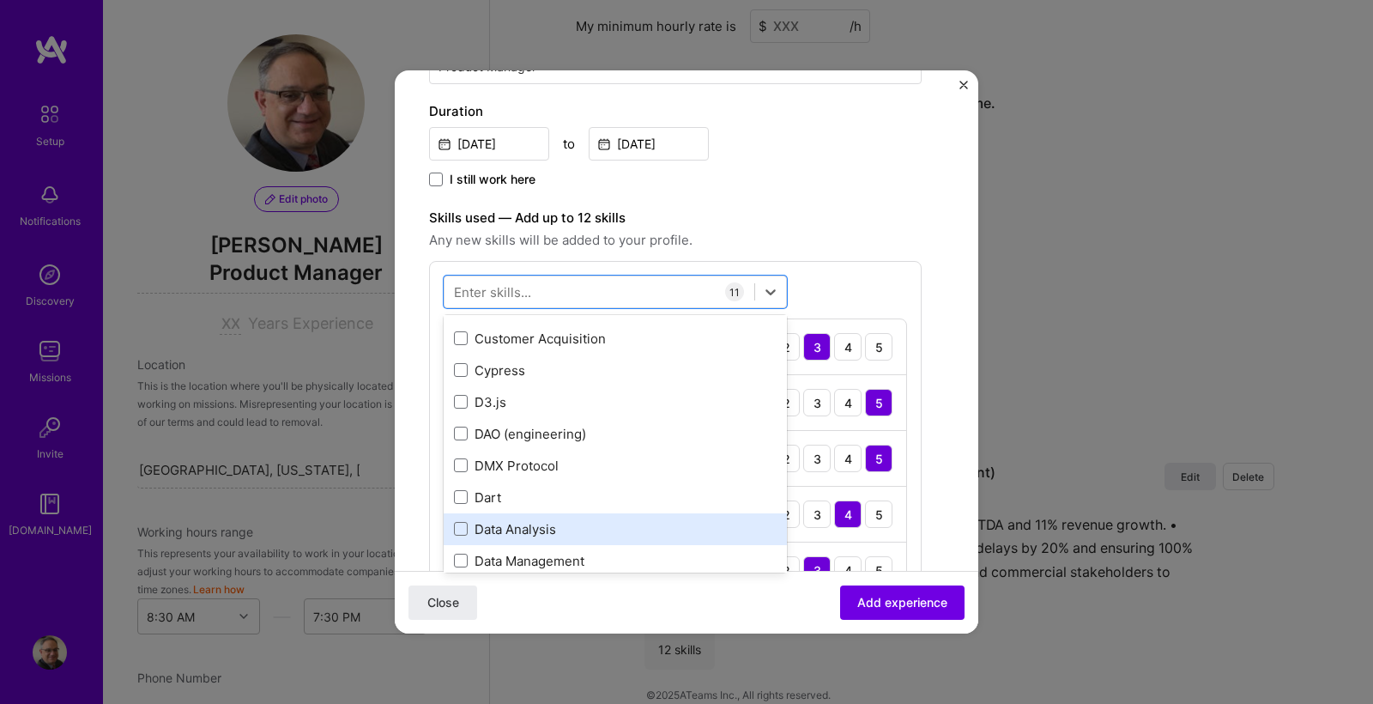
click at [467, 524] on span at bounding box center [461, 529] width 14 height 14
click at [0, 0] on input "checkbox" at bounding box center [0, 0] width 0 height 0
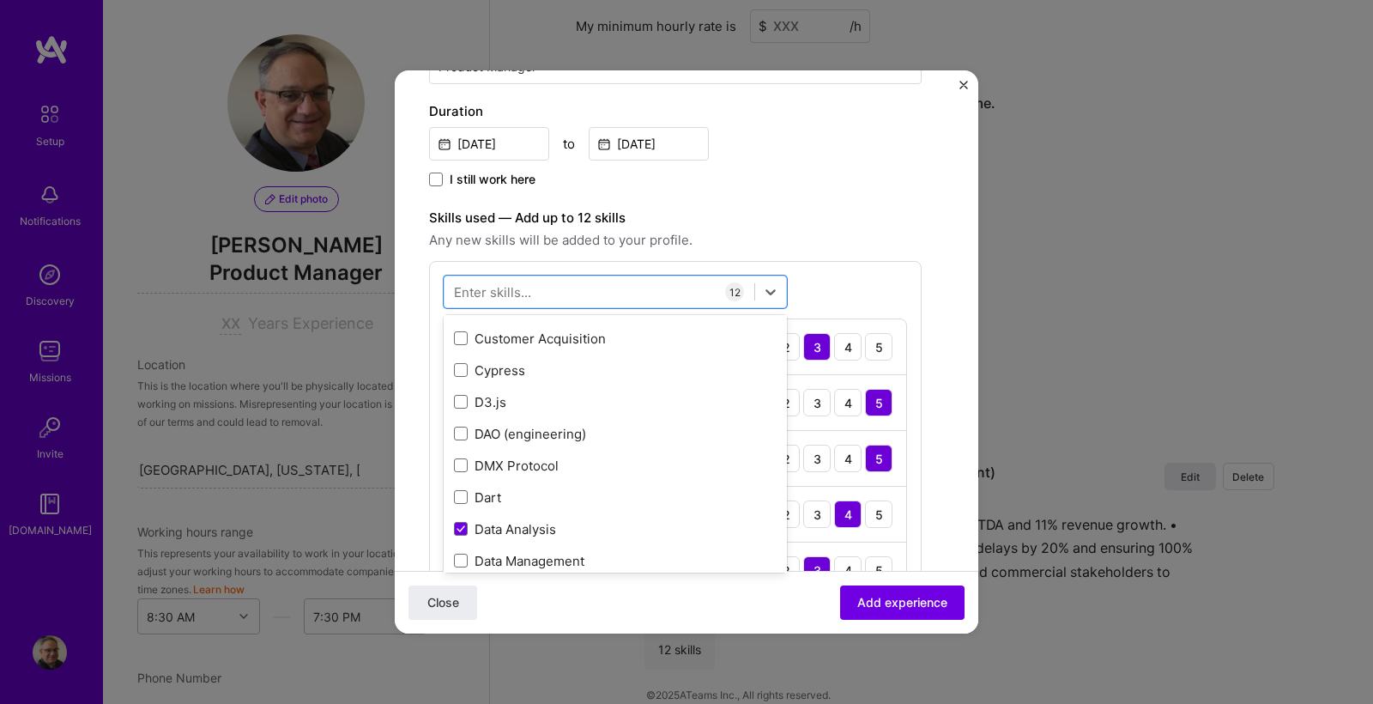
click at [958, 499] on form "Create a job experience Jobs help companies understand your past experience. Co…" at bounding box center [687, 630] width 584 height 1811
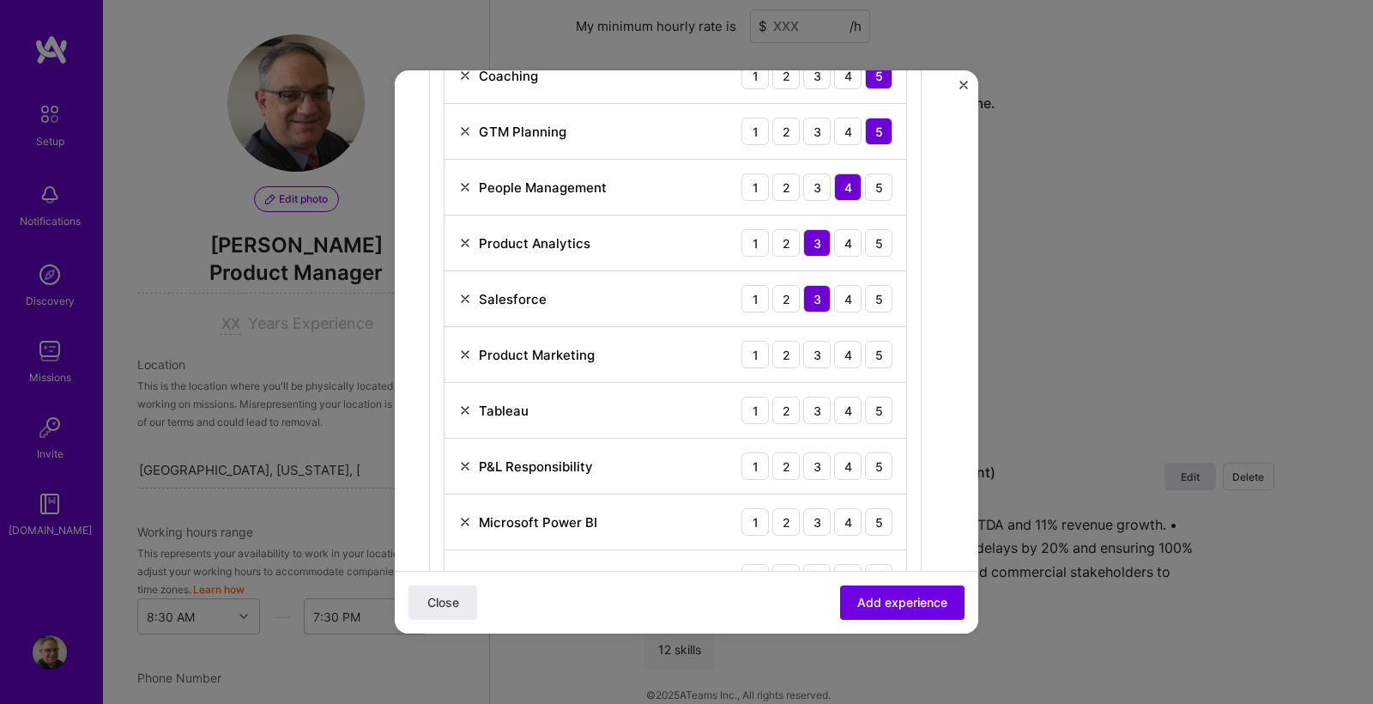
scroll to position [715, 0]
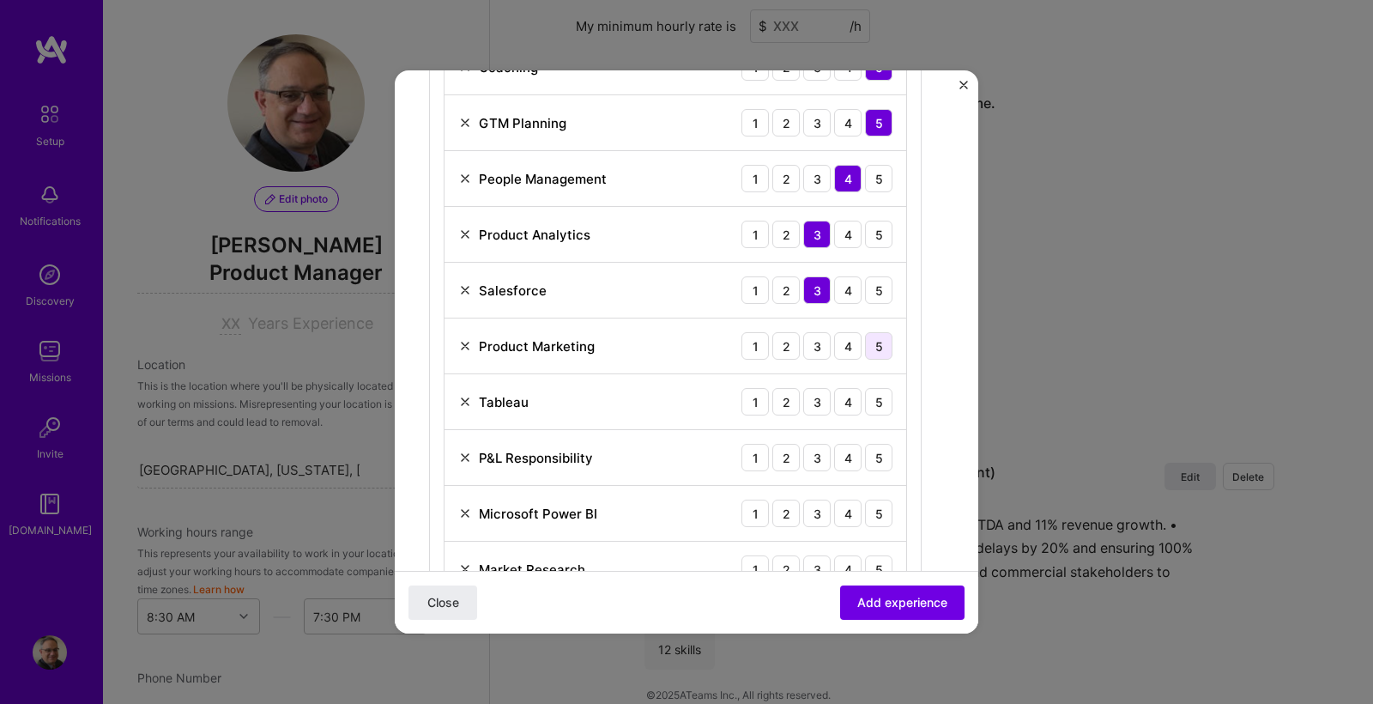
click at [880, 345] on div "5" at bounding box center [878, 345] width 27 height 27
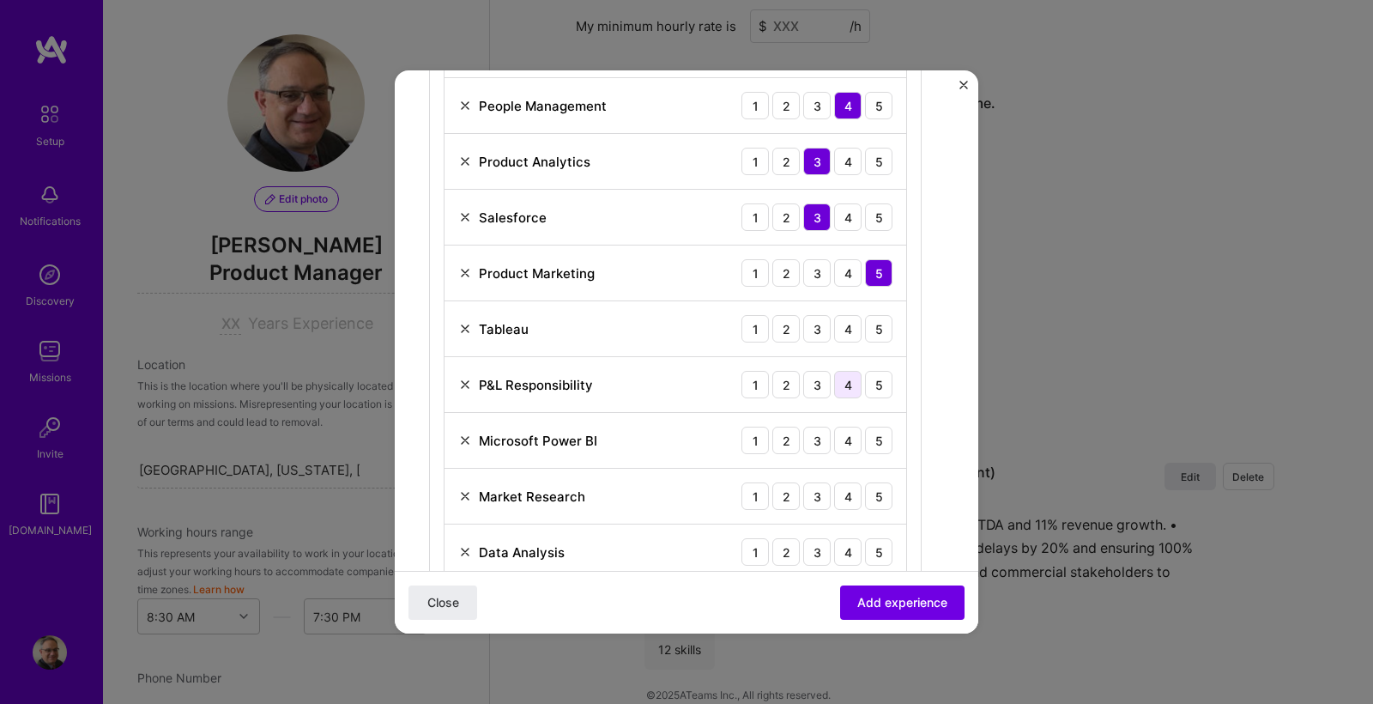
scroll to position [794, 0]
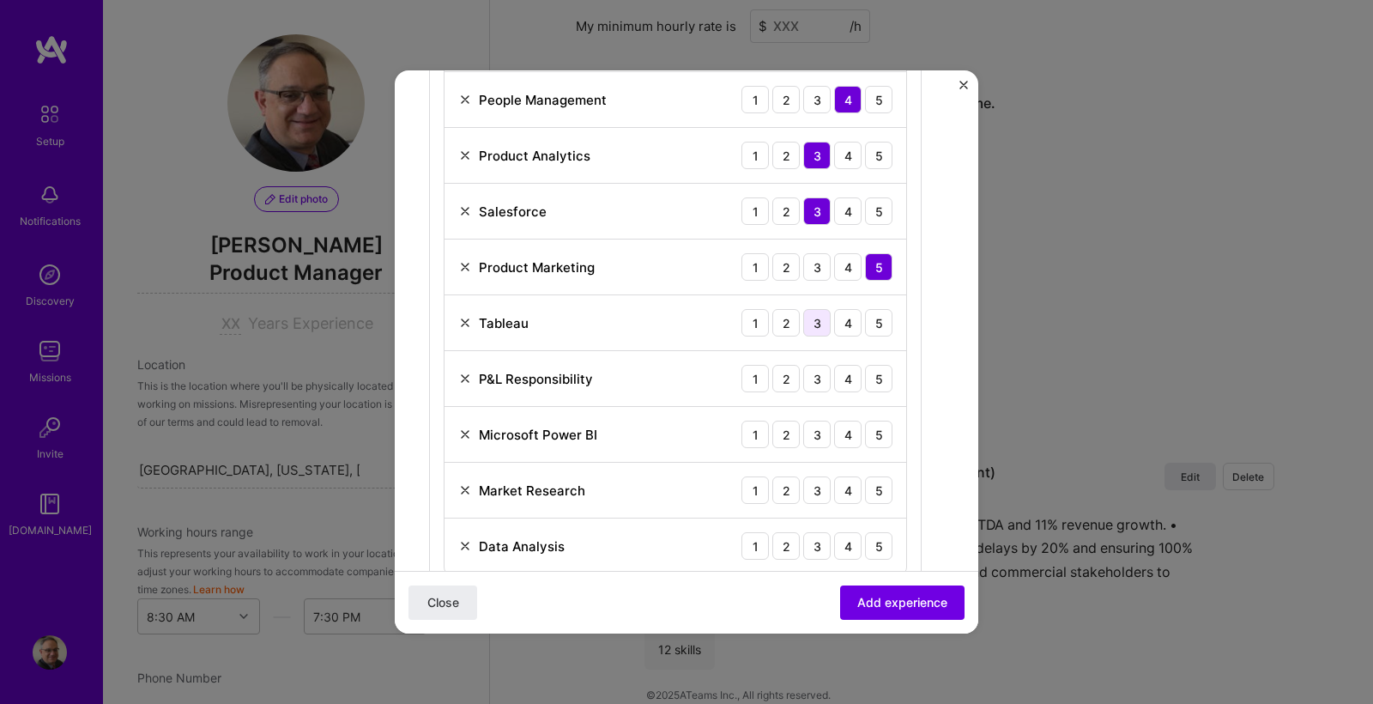
click at [822, 325] on div "3" at bounding box center [816, 322] width 27 height 27
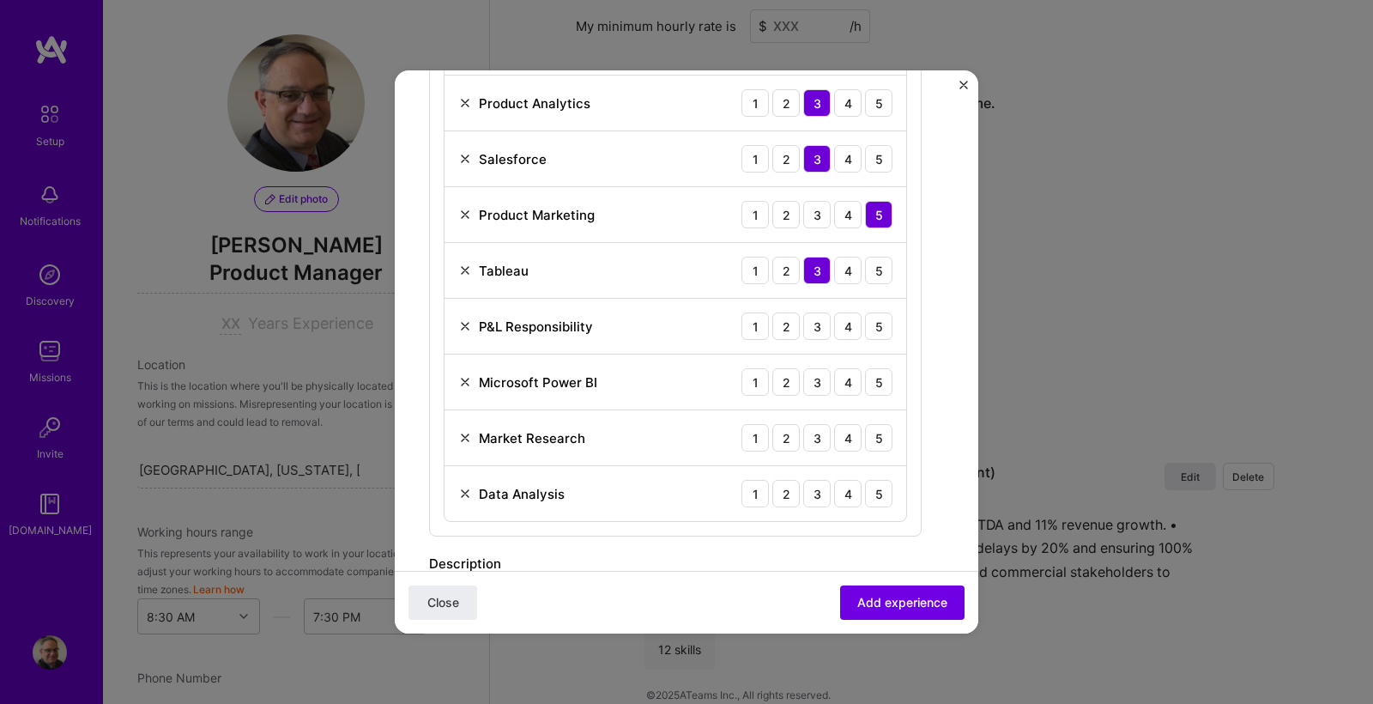
scroll to position [852, 0]
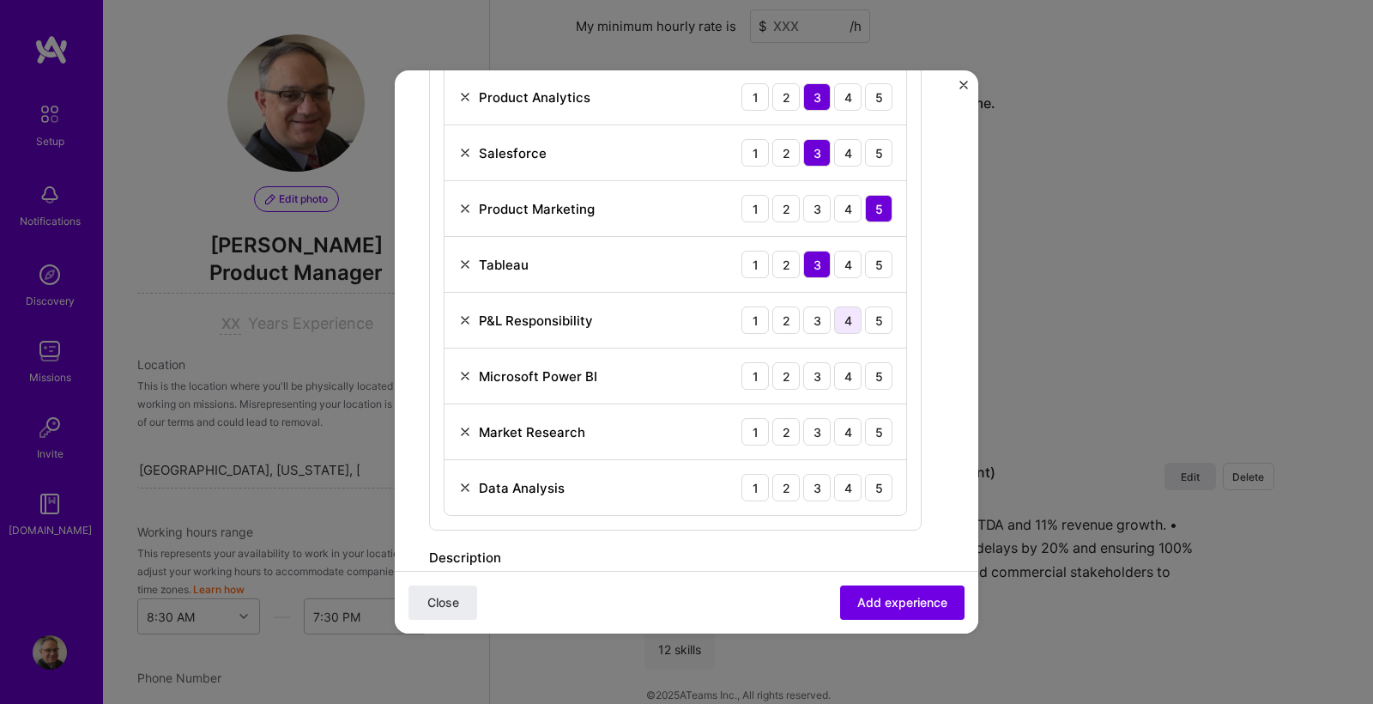
click at [848, 323] on div "4" at bounding box center [847, 319] width 27 height 27
click at [792, 378] on div "2" at bounding box center [785, 375] width 27 height 27
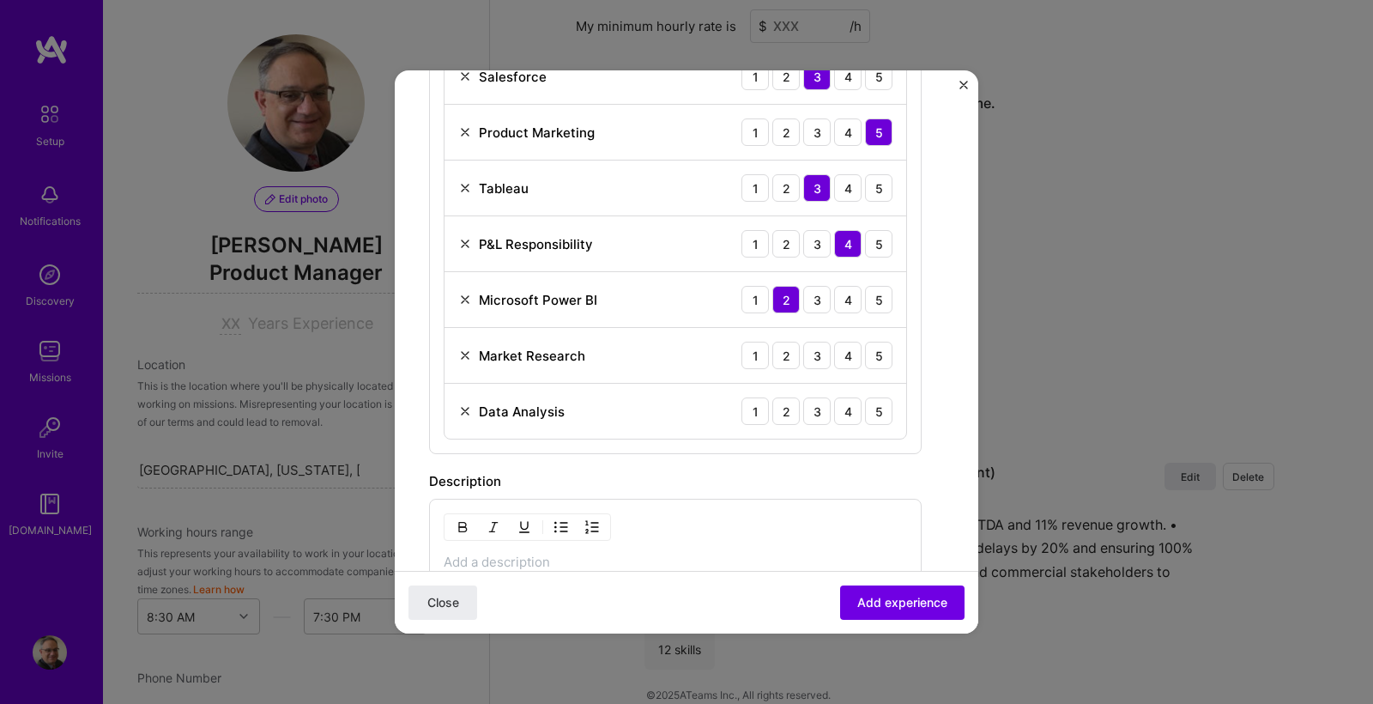
scroll to position [929, 0]
click at [846, 354] on div "4" at bounding box center [847, 354] width 27 height 27
click at [850, 408] on div "4" at bounding box center [847, 409] width 27 height 27
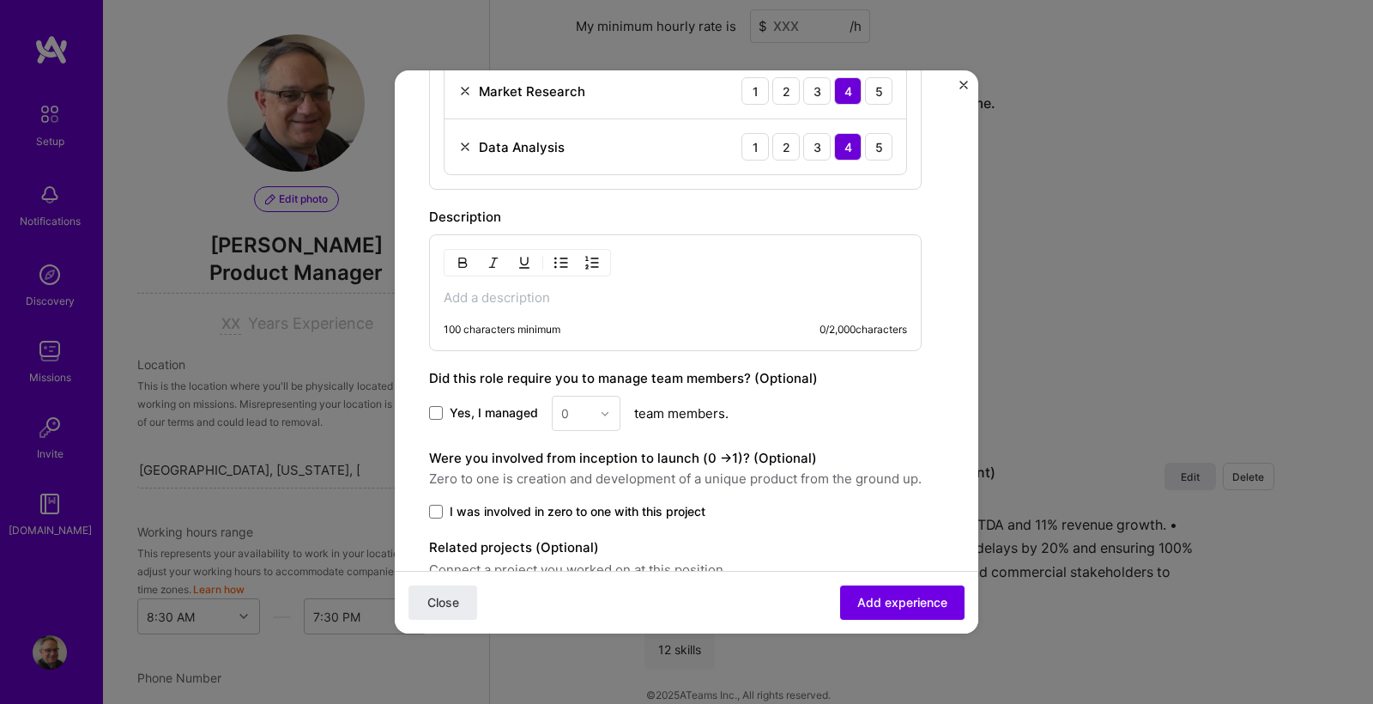
scroll to position [1201, 0]
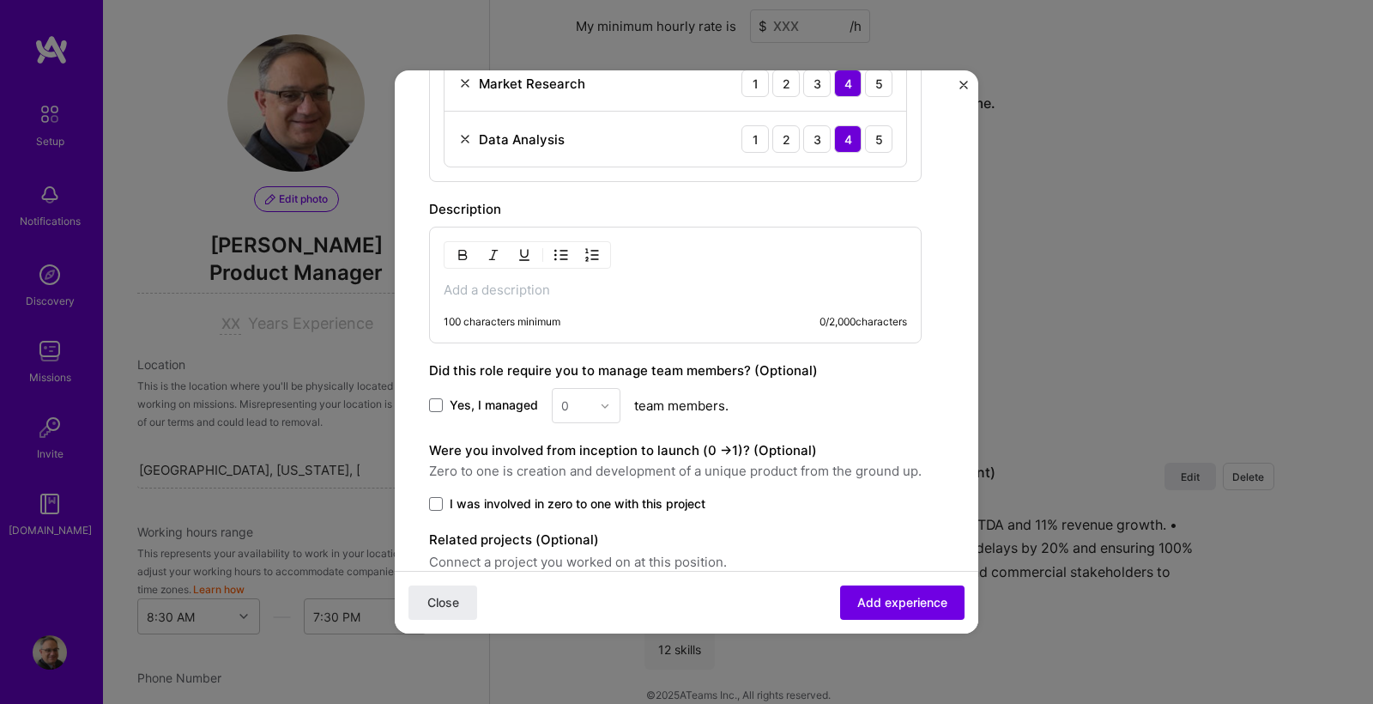
click at [526, 316] on div "100 characters minimum" at bounding box center [502, 322] width 117 height 14
click at [523, 293] on p at bounding box center [675, 289] width 463 height 17
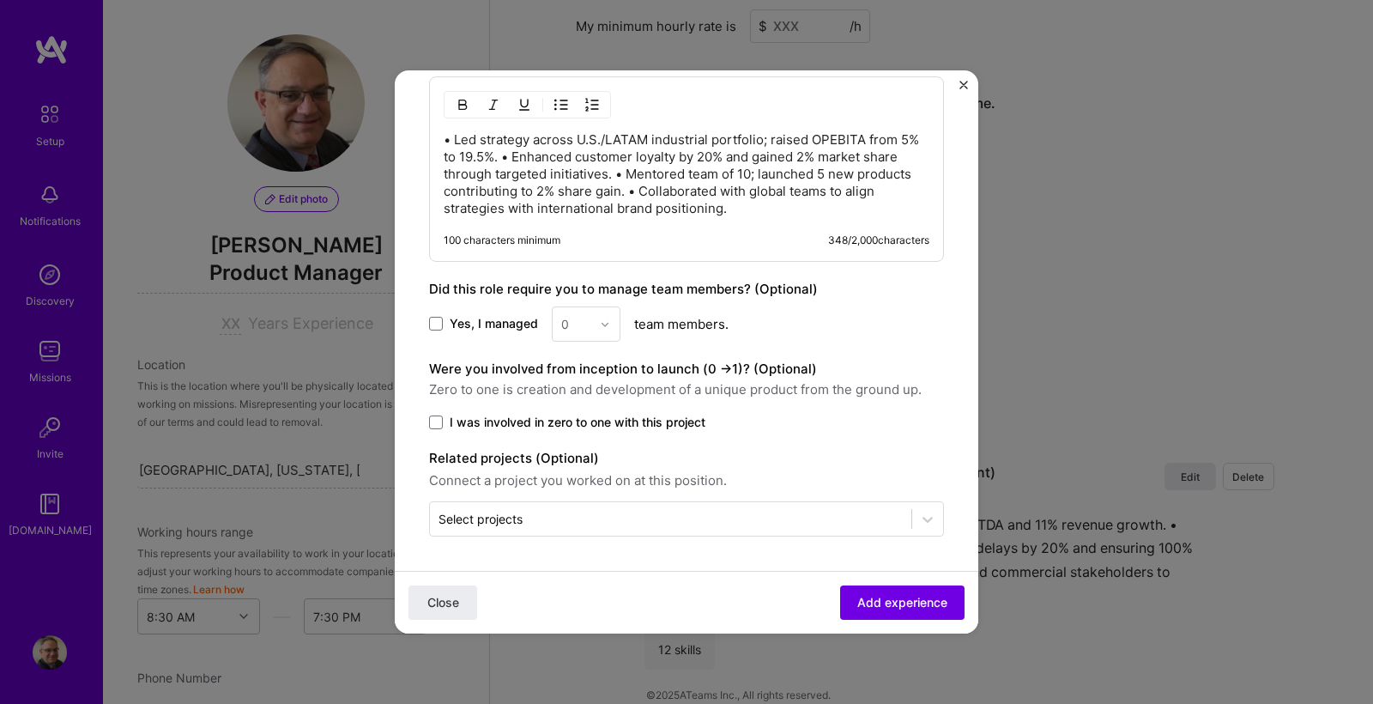
scroll to position [1351, 0]
click at [438, 324] on span at bounding box center [436, 324] width 14 height 14
click at [0, 0] on input "Yes, I managed" at bounding box center [0, 0] width 0 height 0
click at [605, 323] on img at bounding box center [605, 324] width 10 height 10
click at [572, 586] on div "8" at bounding box center [586, 592] width 58 height 32
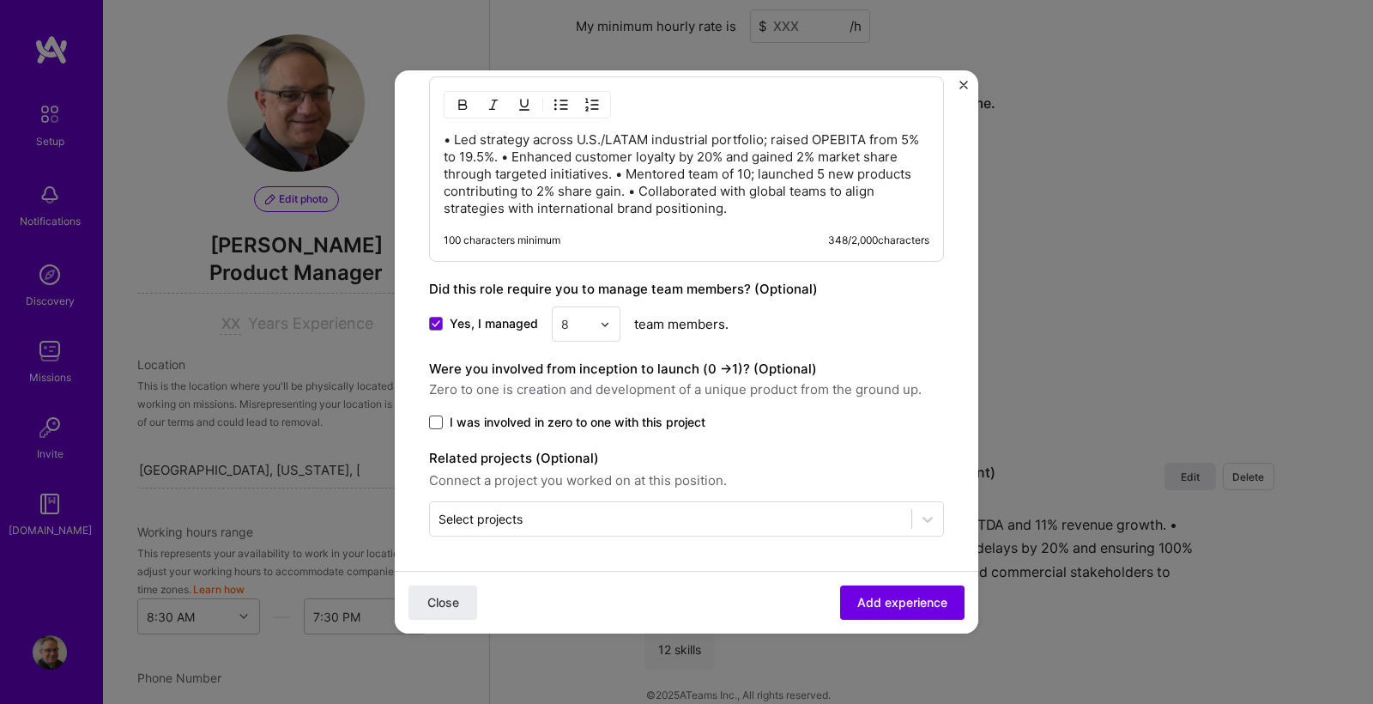
click at [434, 421] on span at bounding box center [436, 422] width 14 height 14
click at [0, 0] on input "I was involved in zero to one with this project" at bounding box center [0, 0] width 0 height 0
click at [892, 601] on span "Add experience" at bounding box center [902, 602] width 90 height 17
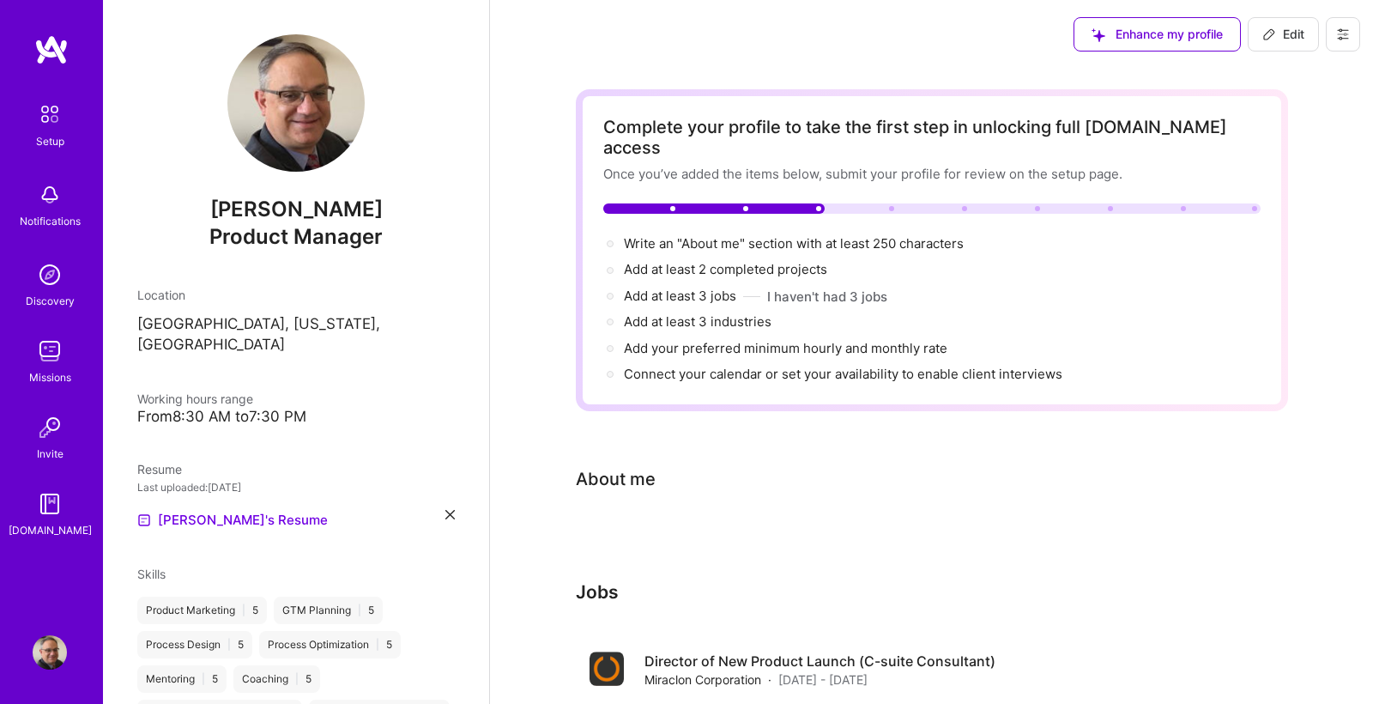
scroll to position [0, 0]
click at [714, 287] on span "Add at least 3 jobs →" at bounding box center [688, 295] width 128 height 16
select select "US"
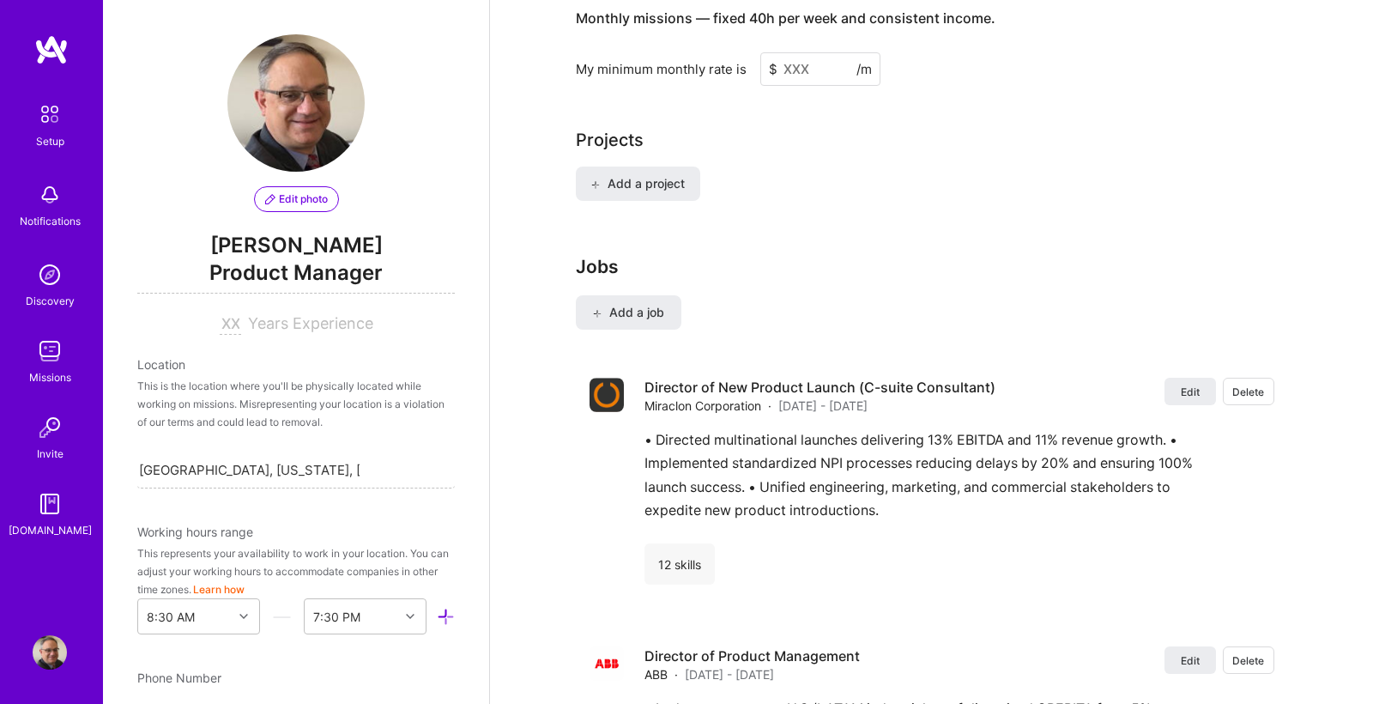
scroll to position [1430, 0]
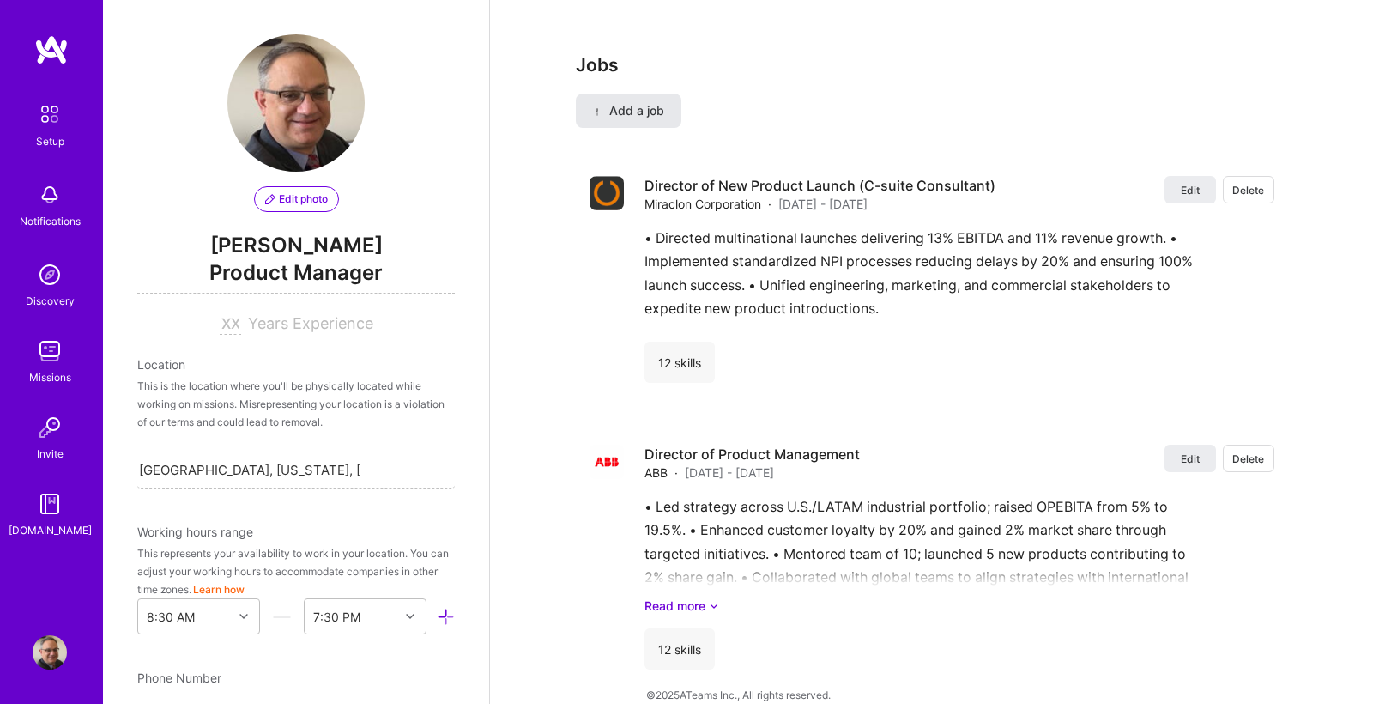
click at [627, 102] on span "Add a job" at bounding box center [628, 110] width 71 height 17
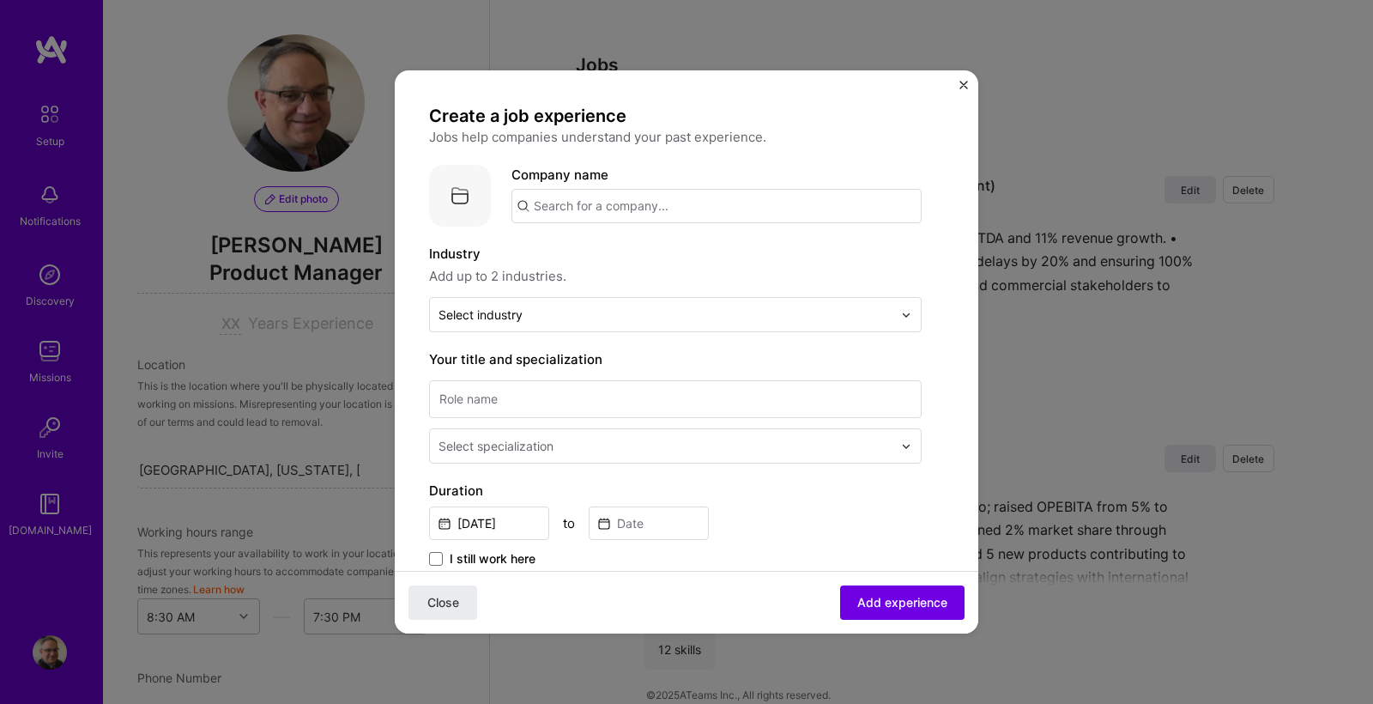
click at [561, 201] on input "text" at bounding box center [716, 206] width 410 height 34
type input "[PERSON_NAME] & Nephew Inc."
click at [640, 253] on div "[PERSON_NAME] & Nephew Inc." at bounding box center [714, 254] width 213 height 30
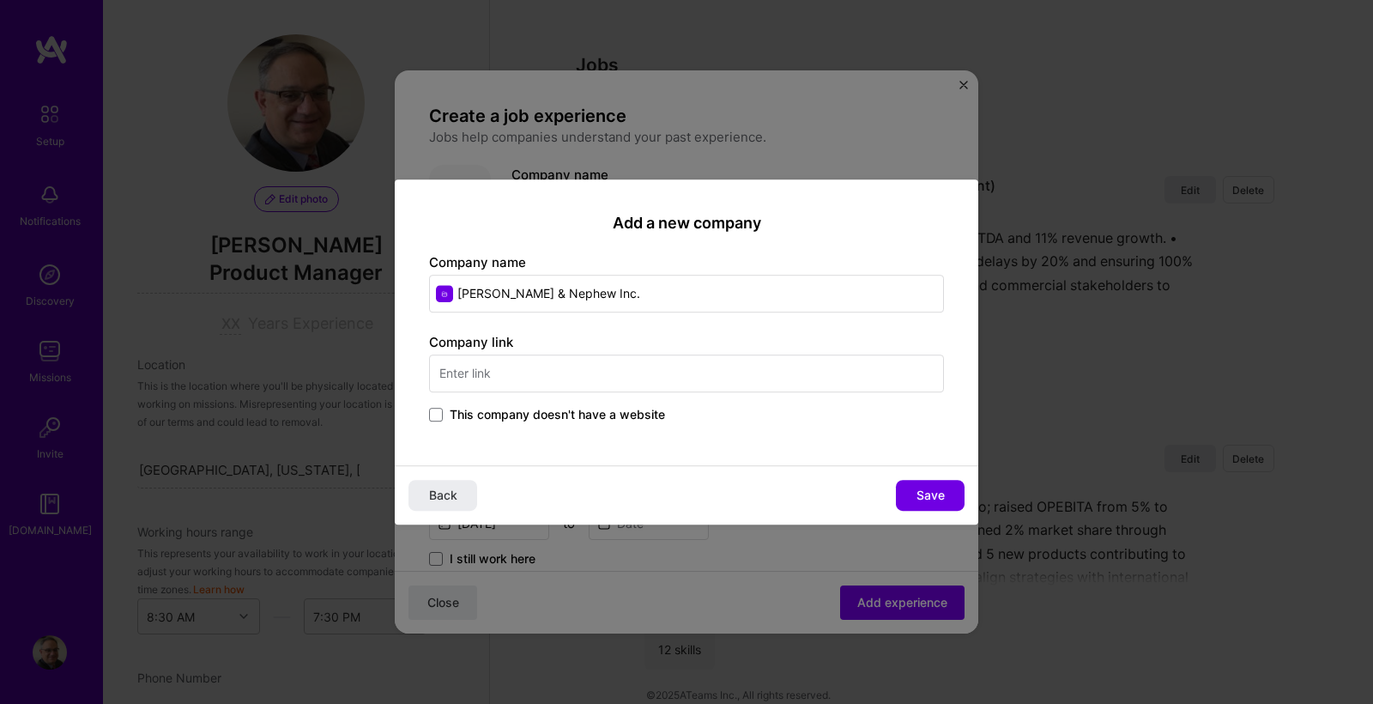
click at [568, 372] on input "text" at bounding box center [686, 373] width 515 height 38
type input "[DOMAIN_NAME][PERSON_NAME]"
click at [924, 490] on span "Save" at bounding box center [930, 495] width 28 height 17
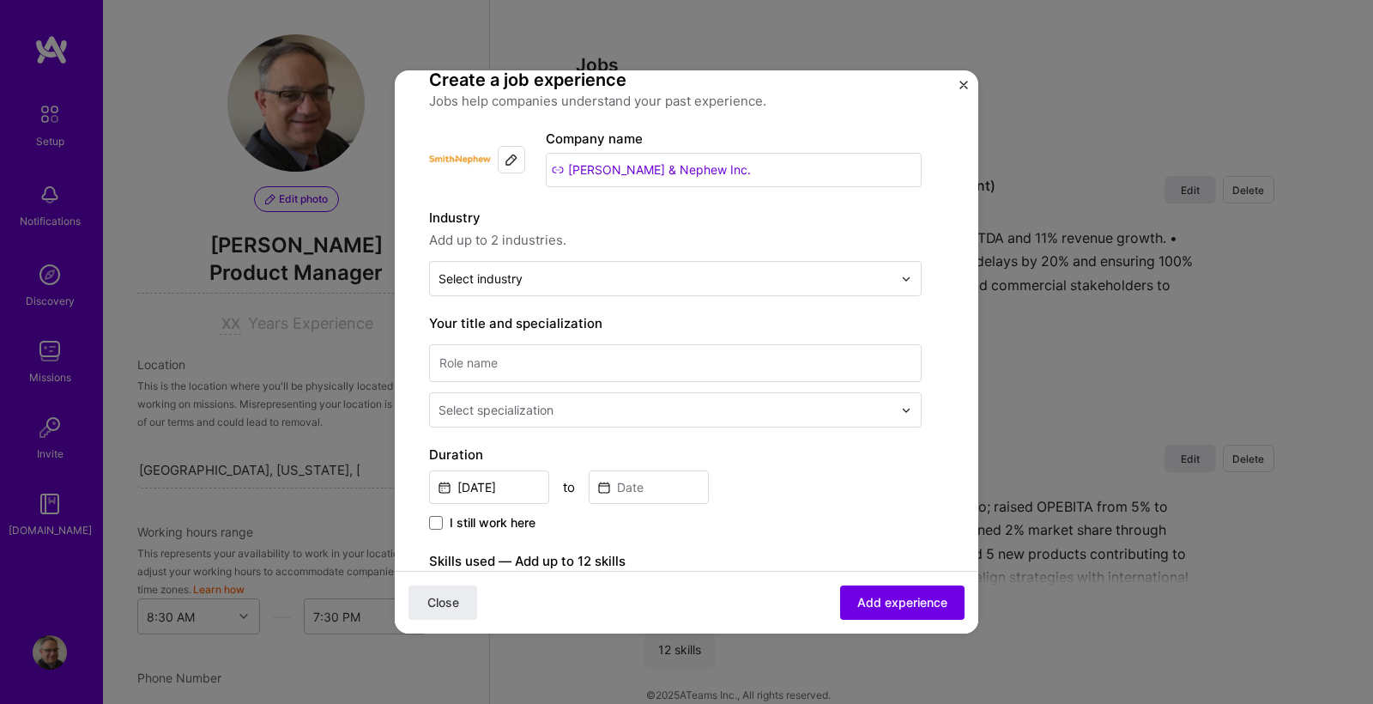
scroll to position [37, 0]
click at [586, 275] on input "text" at bounding box center [665, 278] width 454 height 18
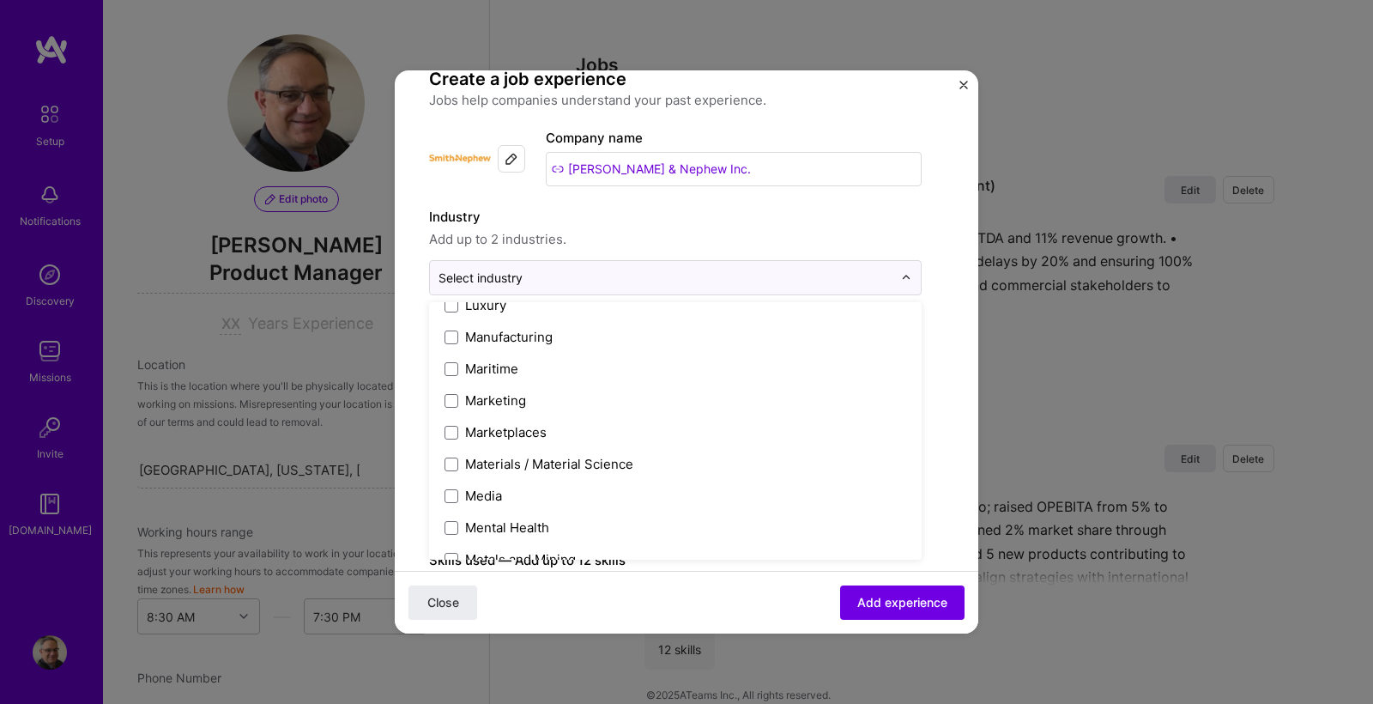
scroll to position [2495, 0]
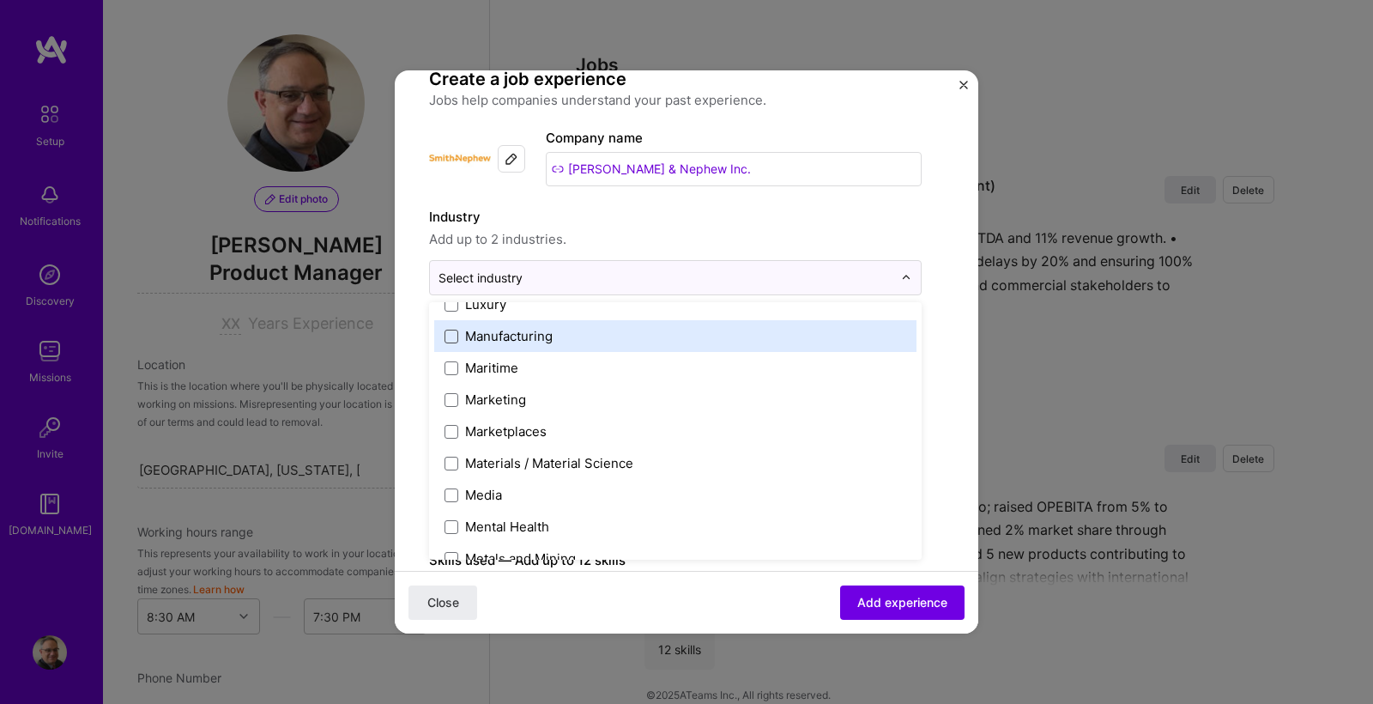
click at [453, 337] on span at bounding box center [452, 337] width 14 height 14
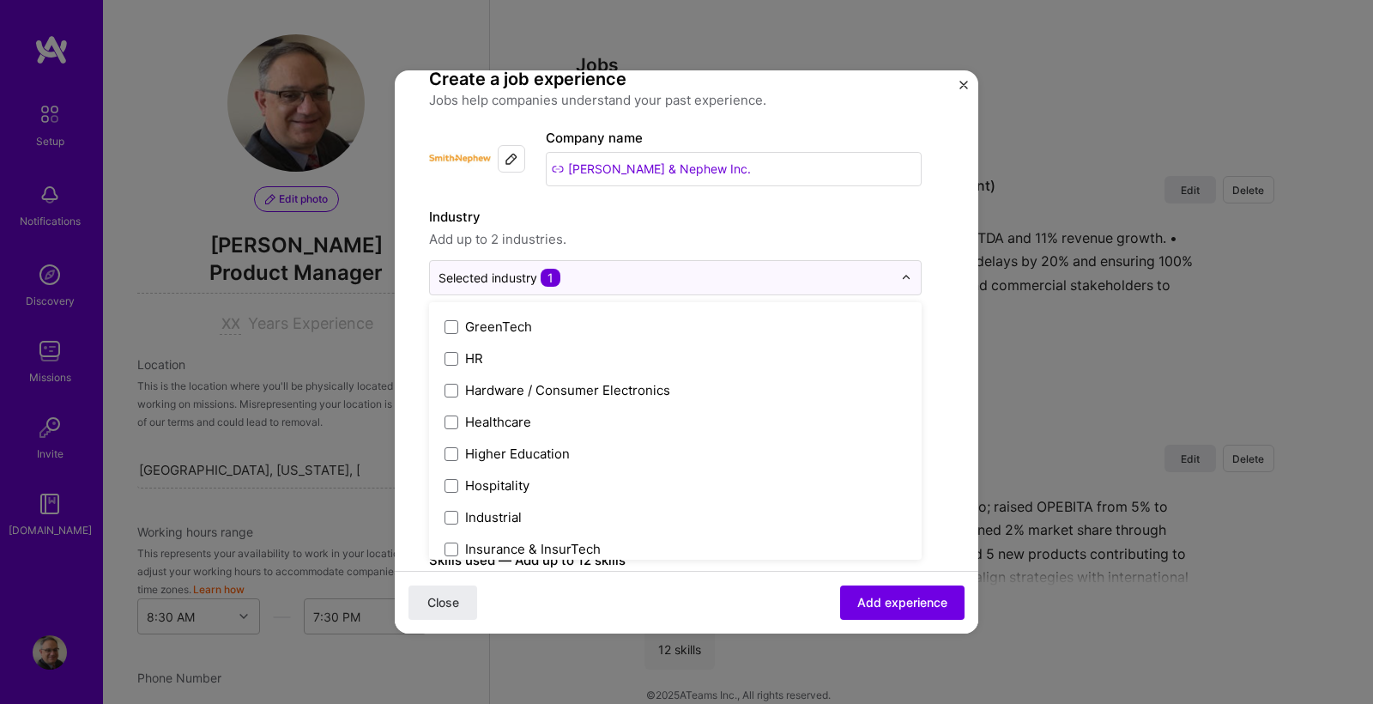
scroll to position [2126, 0]
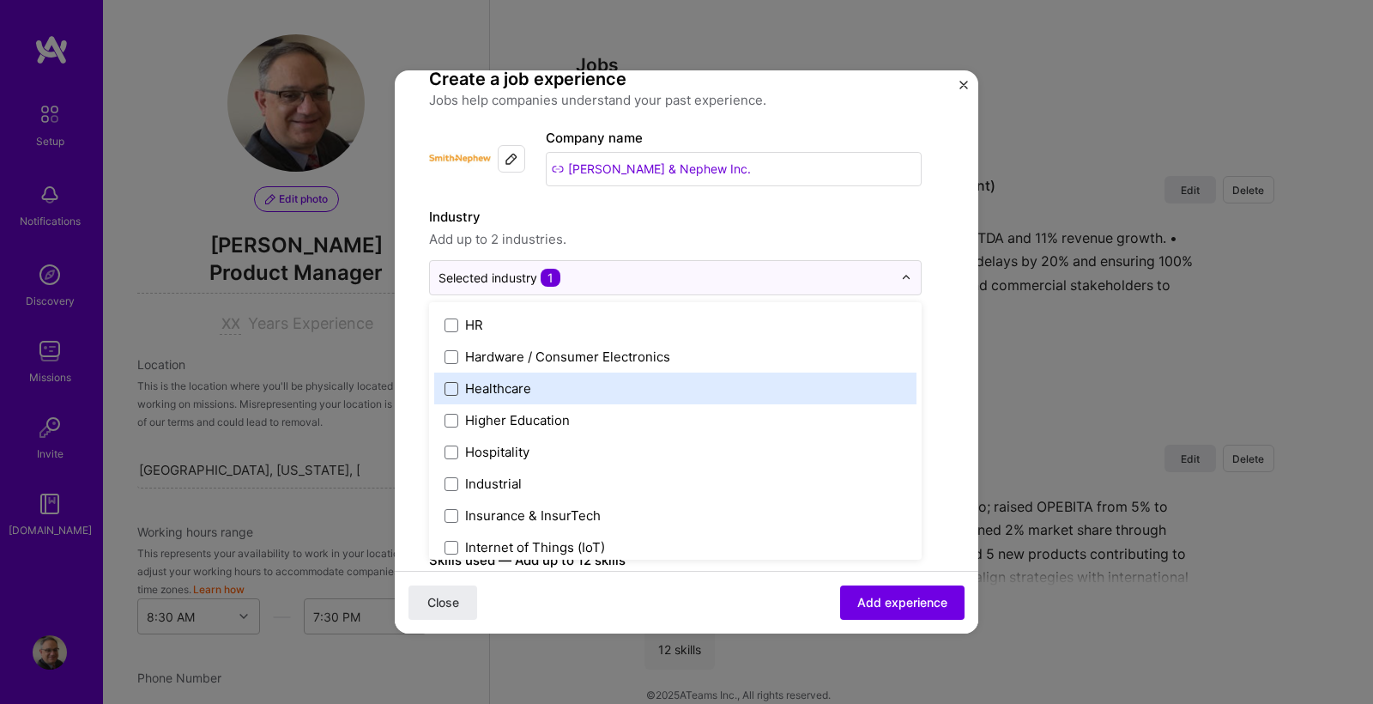
click at [453, 385] on span at bounding box center [452, 389] width 14 height 14
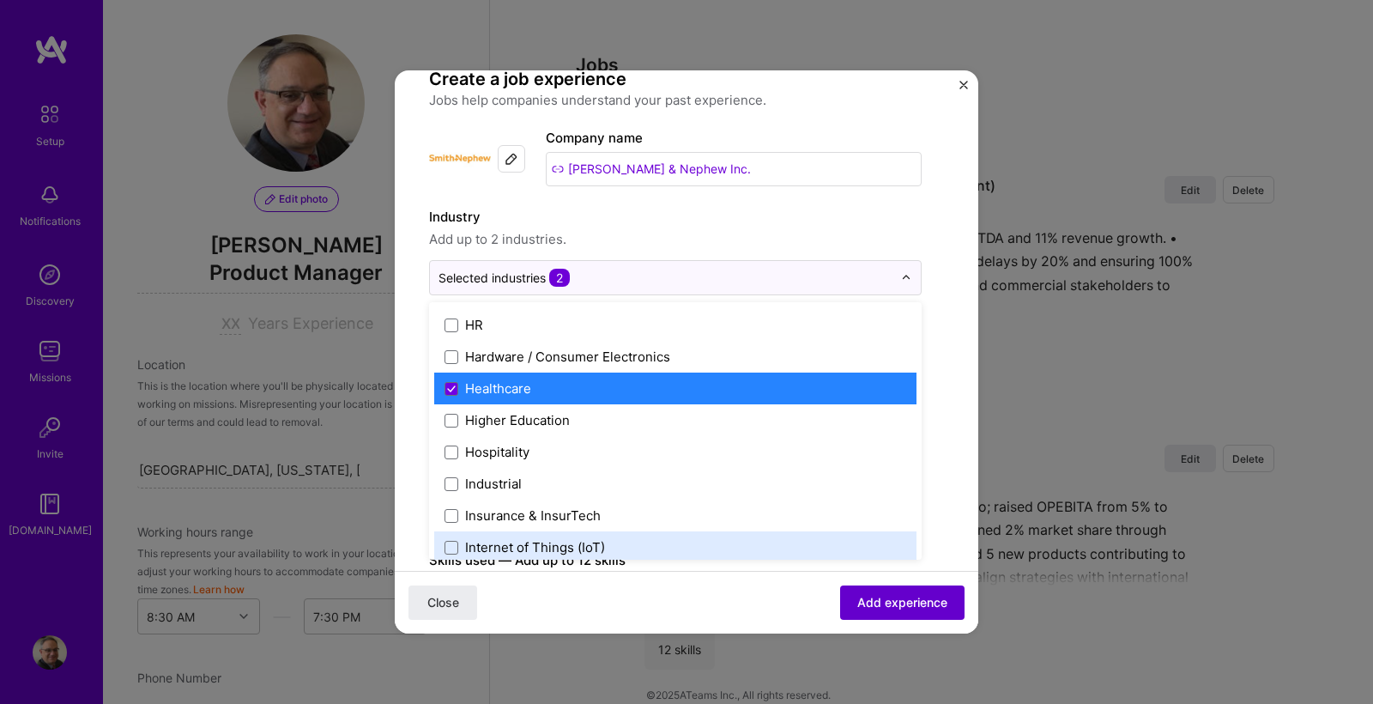
click at [904, 602] on span "Add experience" at bounding box center [902, 602] width 90 height 17
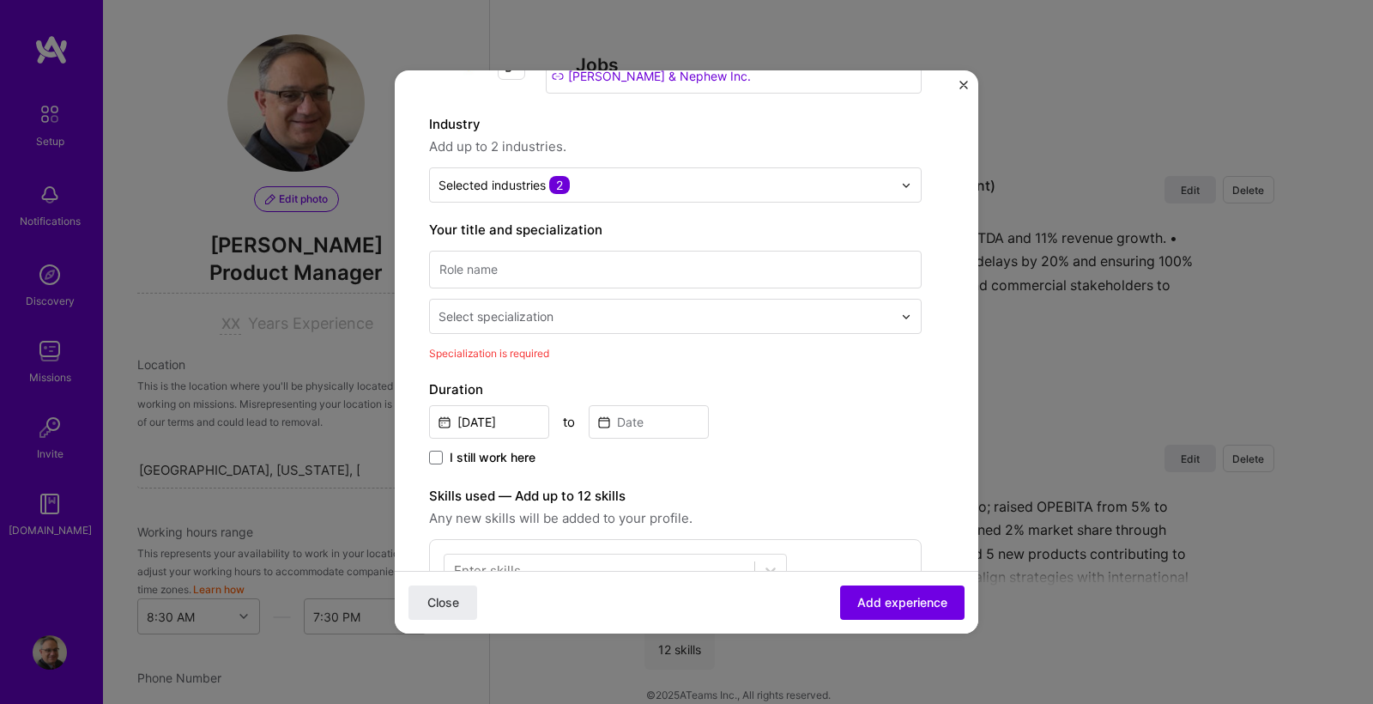
scroll to position [128, 0]
click at [626, 269] on input at bounding box center [675, 271] width 493 height 38
type input "Sr. Director of Global Marketing"
click at [638, 324] on input "text" at bounding box center [666, 318] width 457 height 18
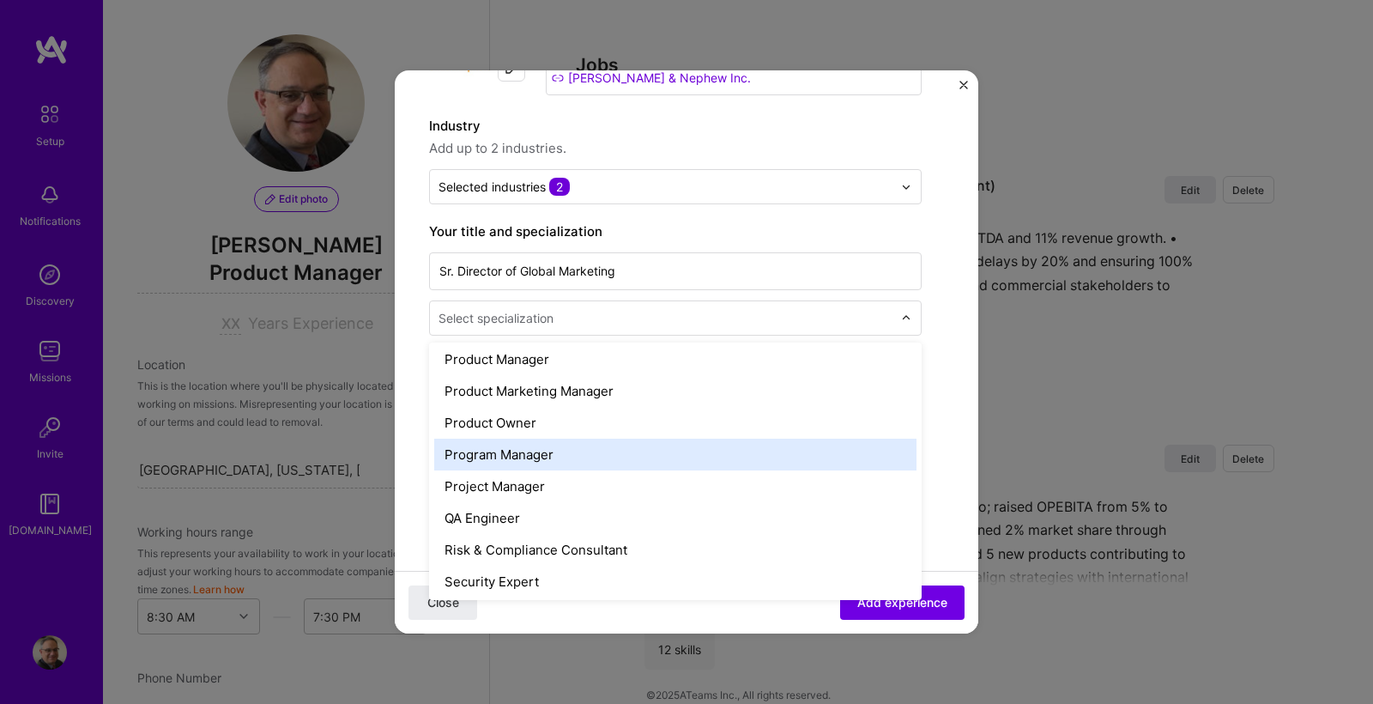
scroll to position [1588, 0]
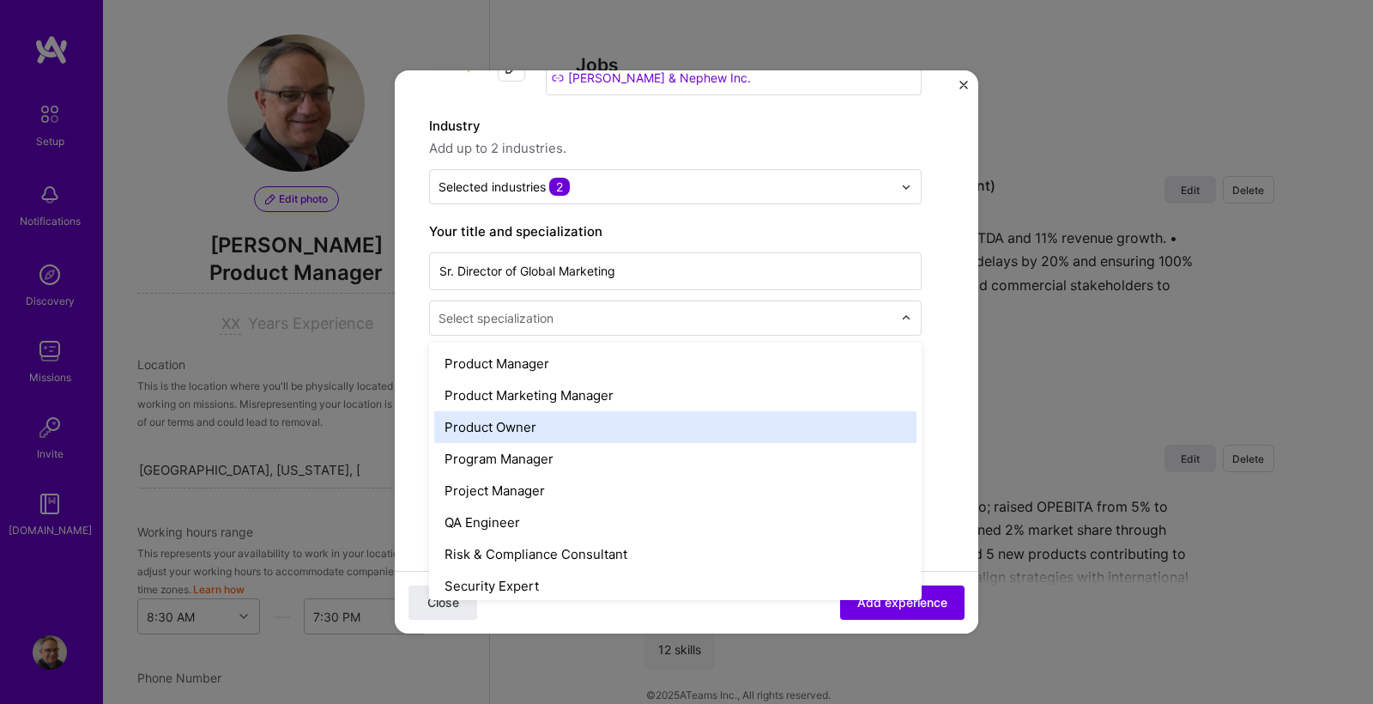
click at [489, 427] on div "Product Owner" at bounding box center [675, 427] width 482 height 32
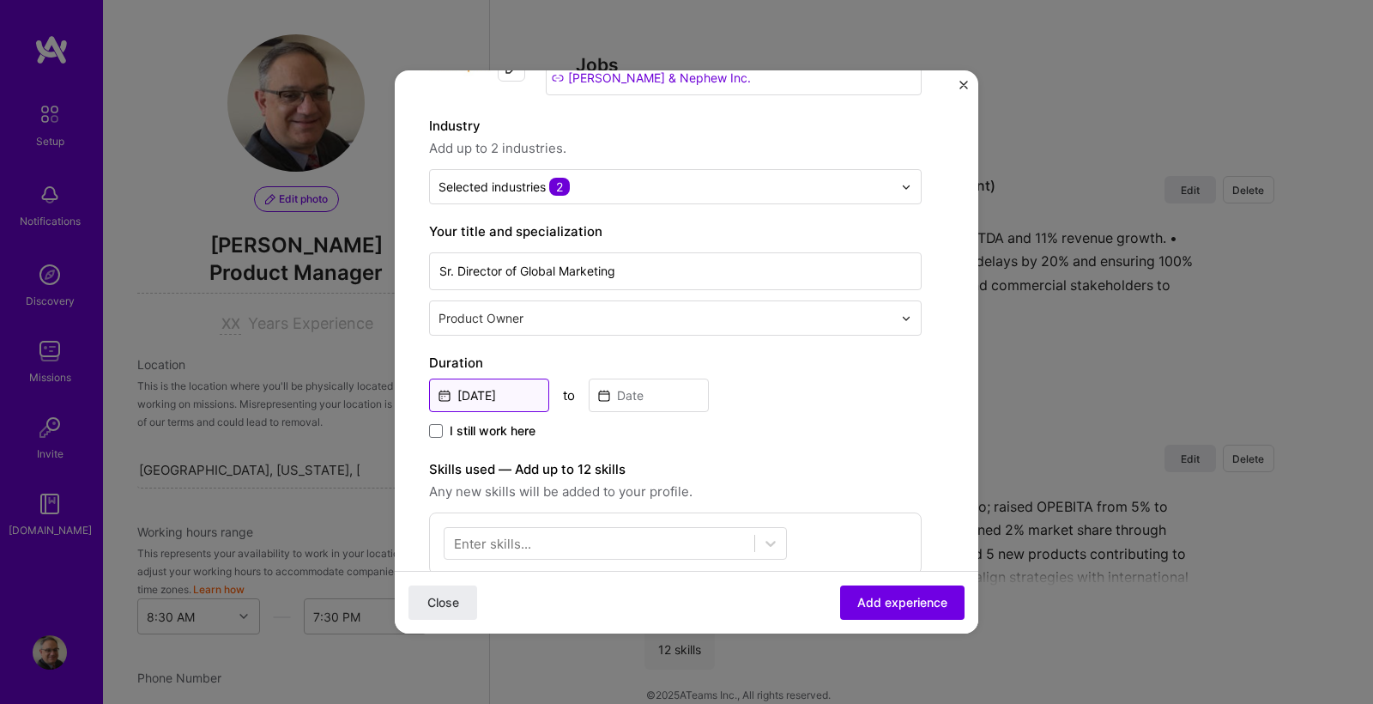
click at [511, 396] on input "[DATE]" at bounding box center [489, 394] width 120 height 33
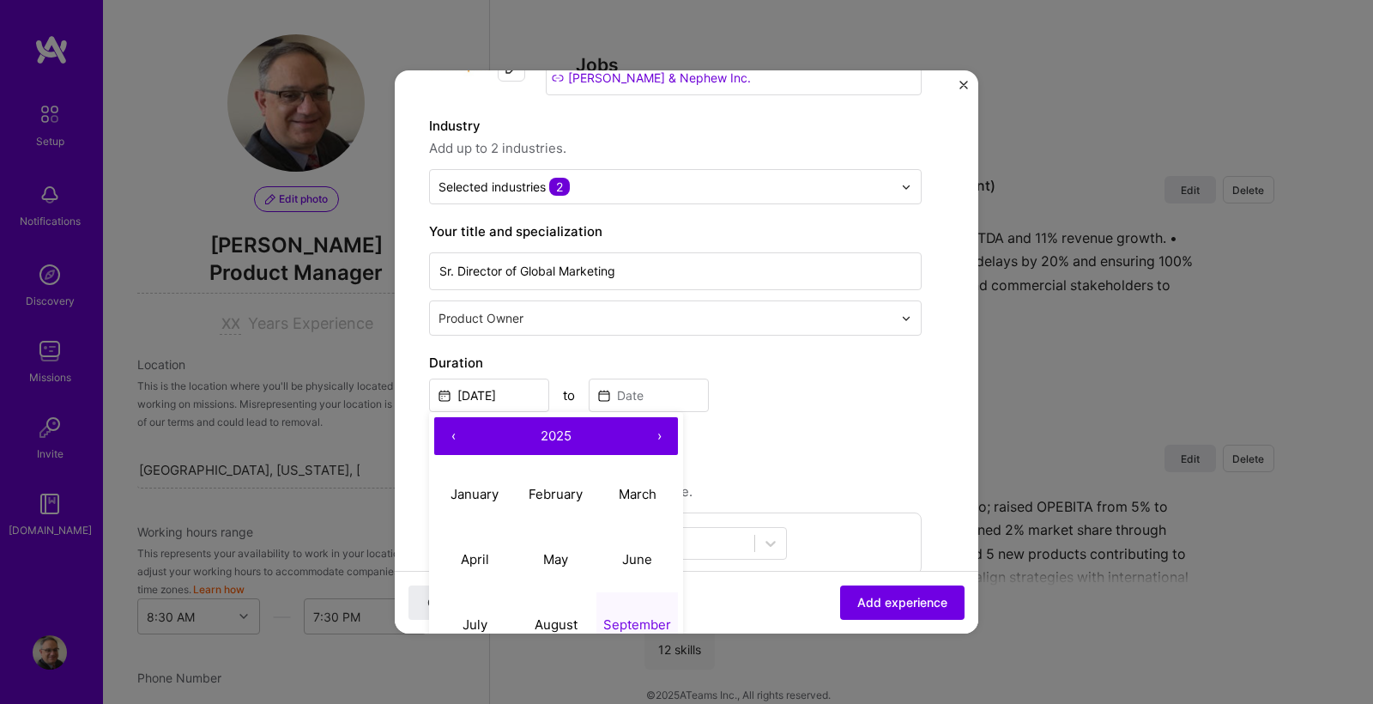
click at [456, 437] on button "‹" at bounding box center [453, 436] width 38 height 38
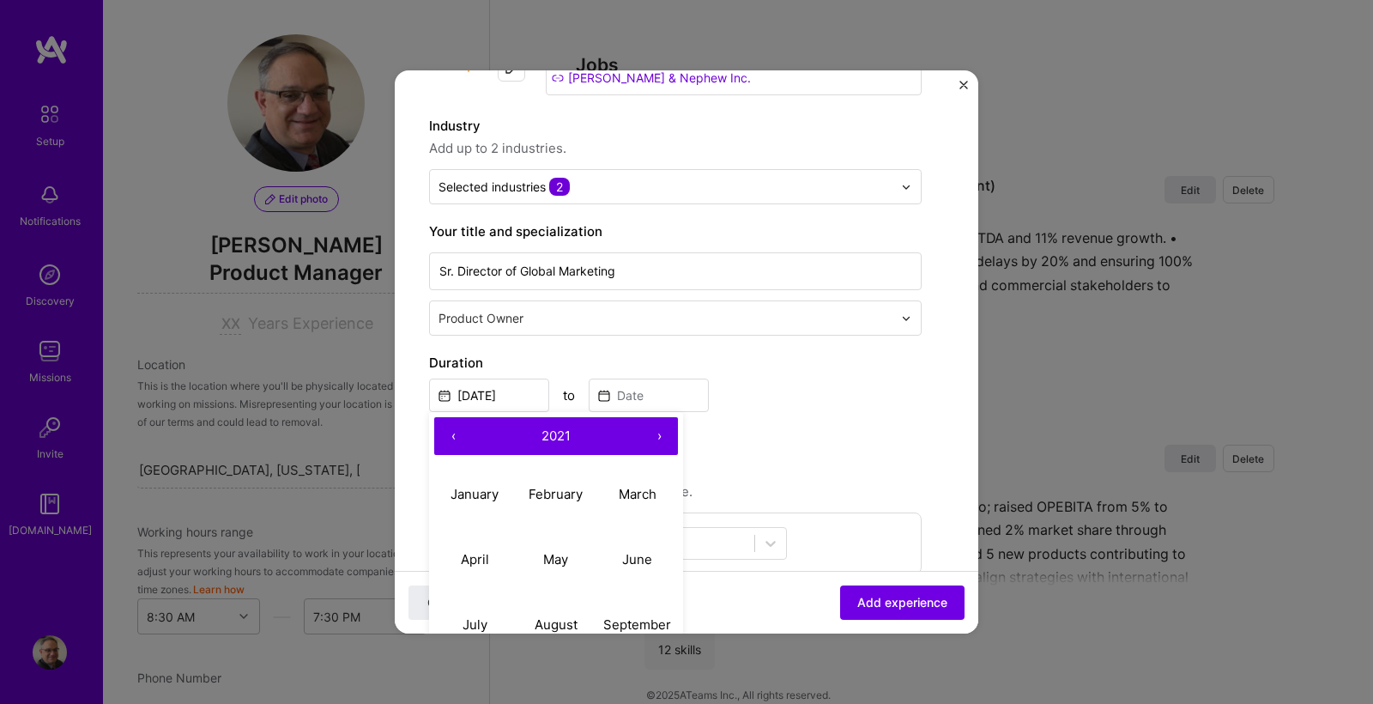
click at [456, 437] on button "‹" at bounding box center [453, 436] width 38 height 38
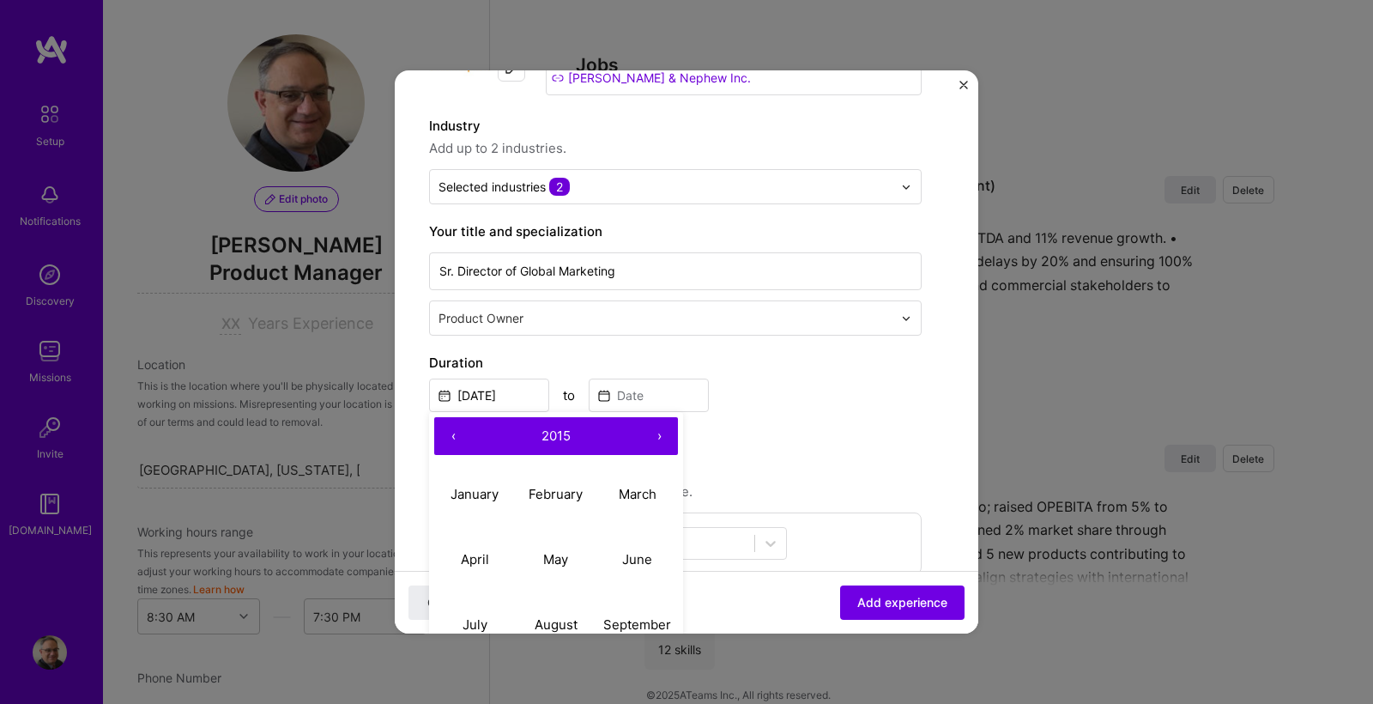
click at [456, 437] on button "‹" at bounding box center [453, 436] width 38 height 38
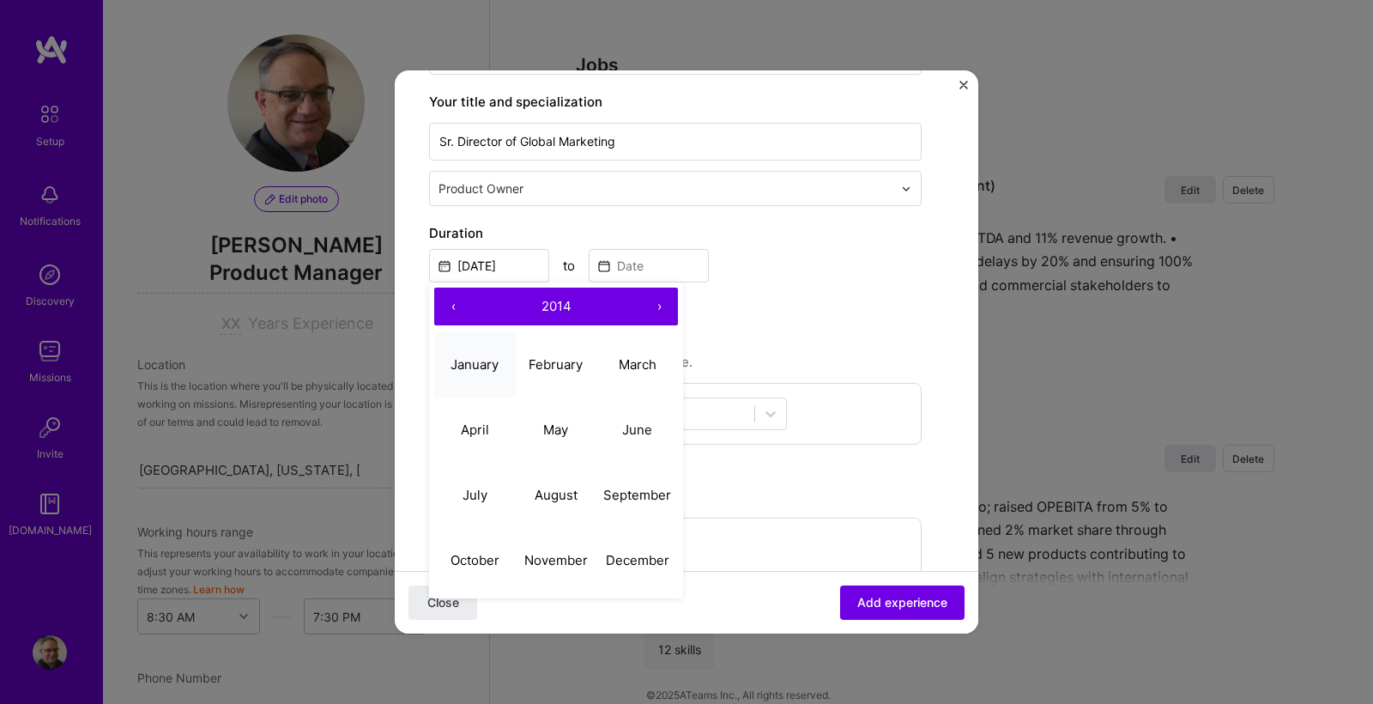
scroll to position [259, 0]
click at [547, 430] on abbr "May" at bounding box center [555, 428] width 25 height 16
type input "[DATE]"
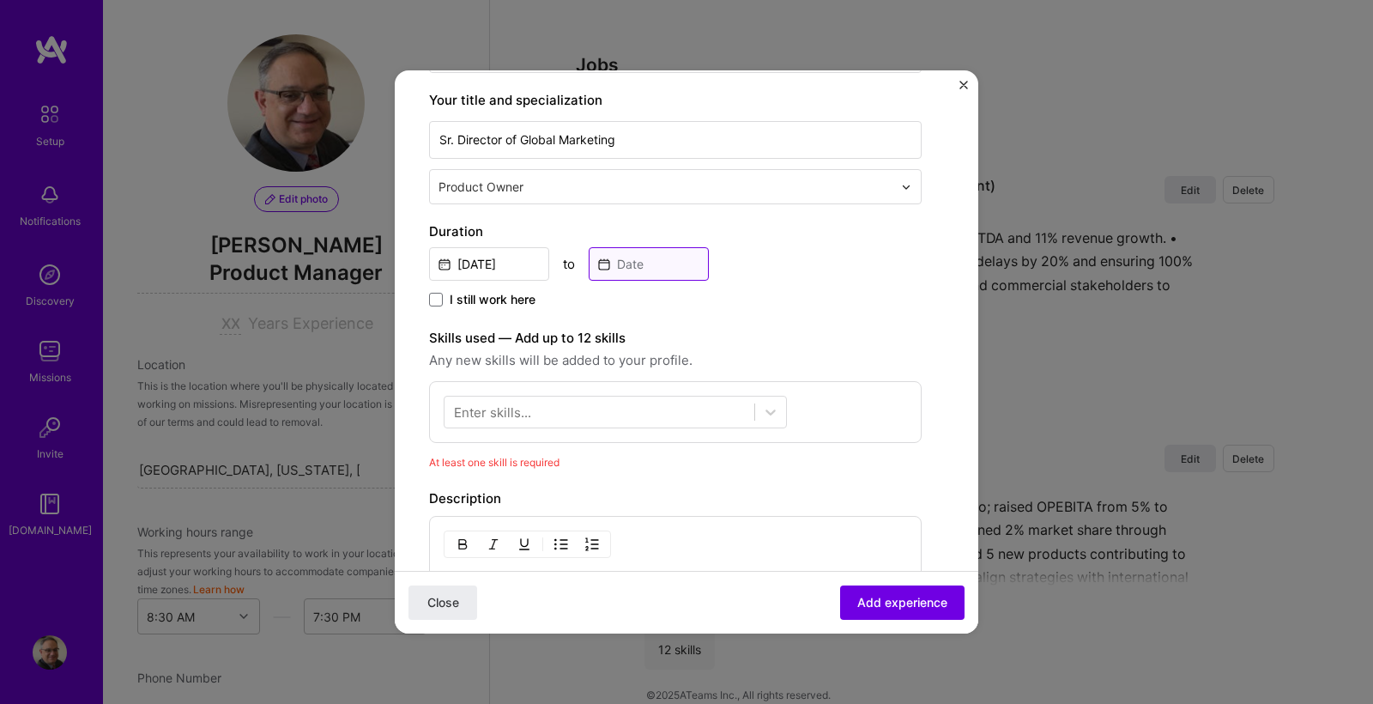
click at [630, 268] on input at bounding box center [649, 263] width 120 height 33
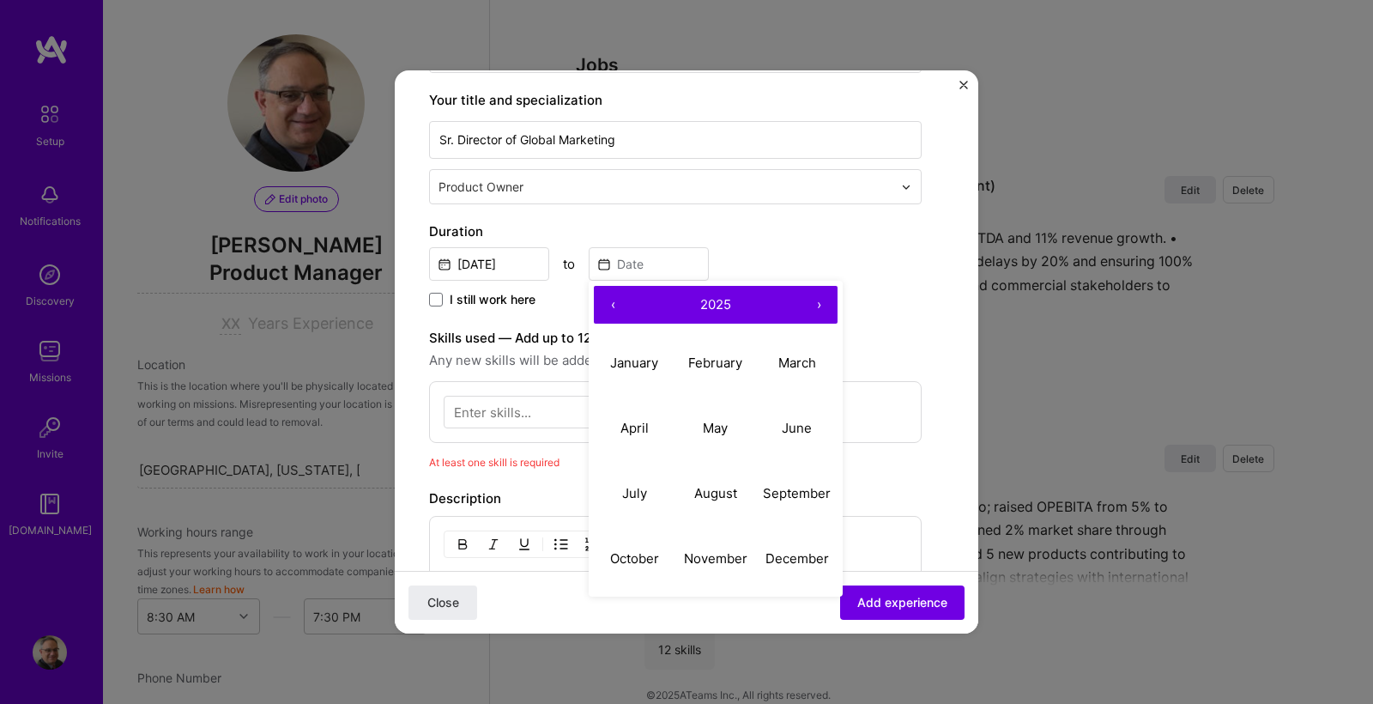
click at [610, 303] on button "‹" at bounding box center [613, 305] width 38 height 38
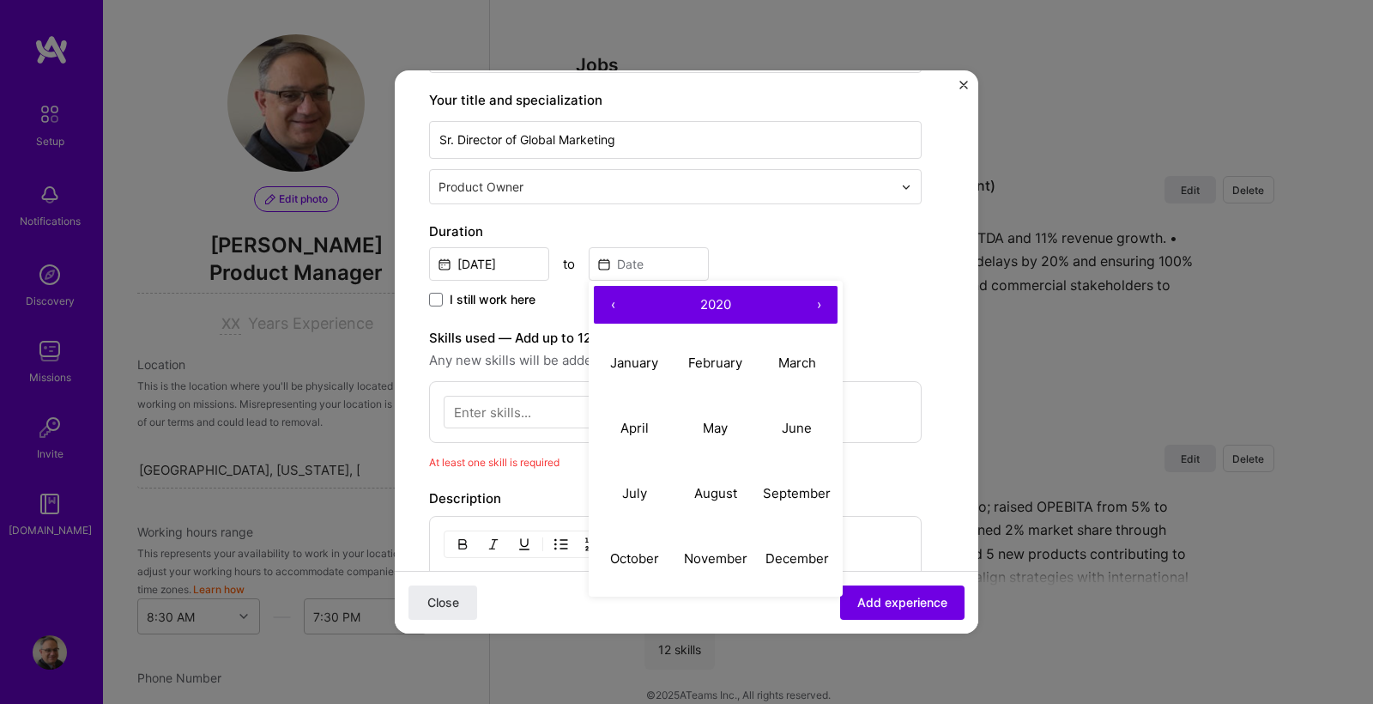
click at [610, 303] on button "‹" at bounding box center [613, 305] width 38 height 38
click at [792, 493] on abbr "September" at bounding box center [797, 493] width 68 height 16
type input "[DATE]"
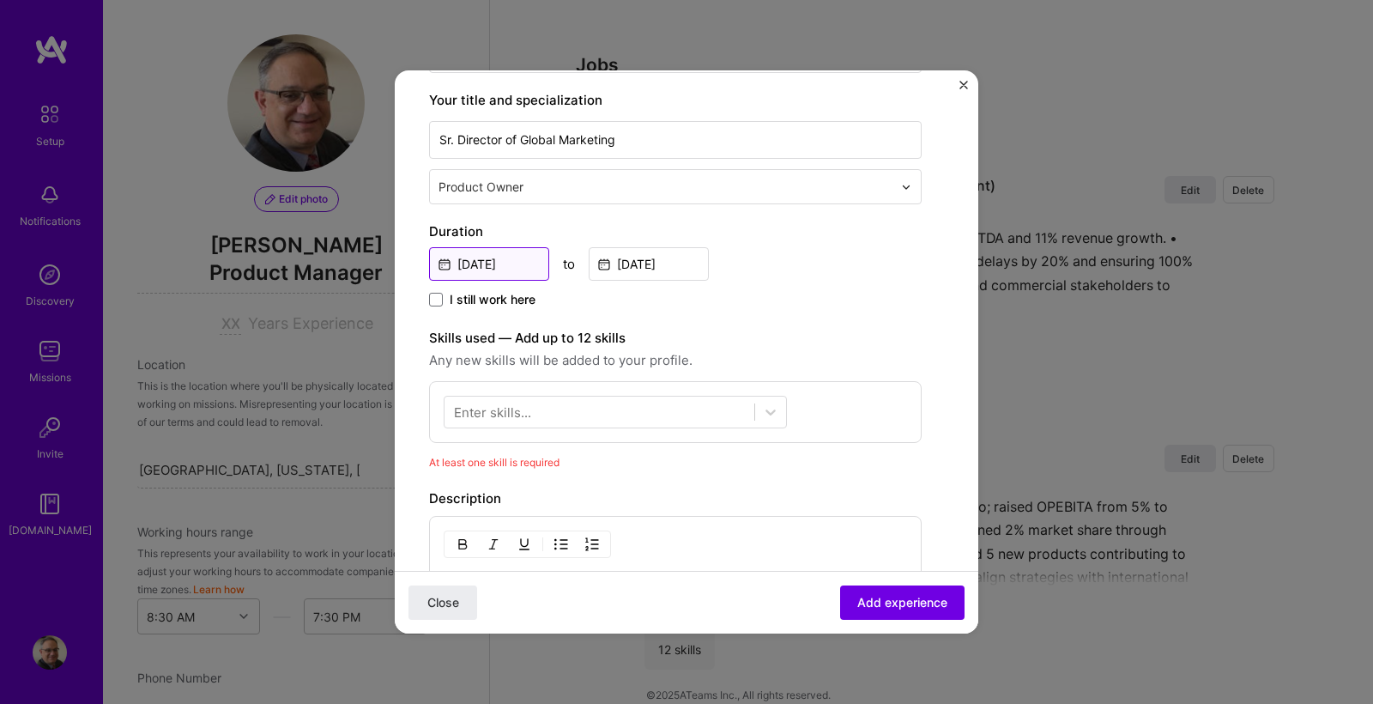
click at [501, 265] on input "[DATE]" at bounding box center [489, 263] width 120 height 33
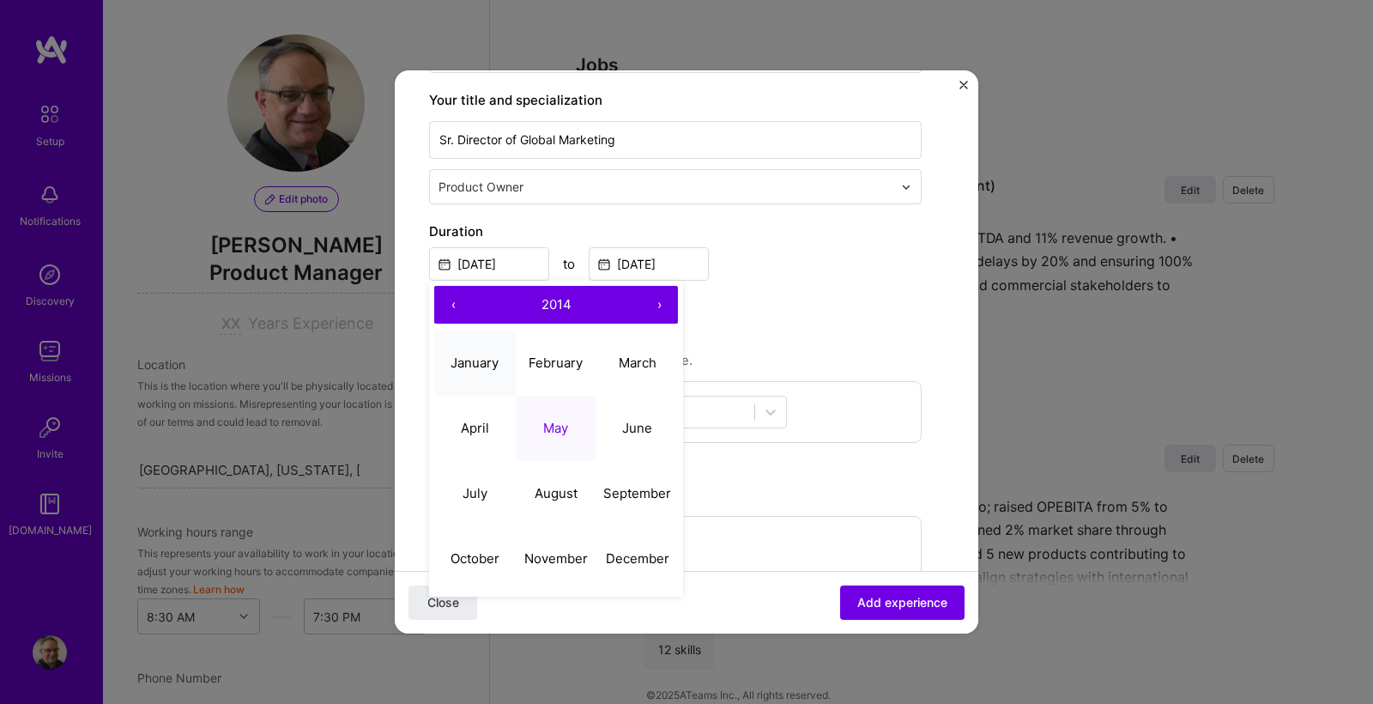
click at [487, 359] on abbr "January" at bounding box center [475, 362] width 48 height 16
type input "[DATE]"
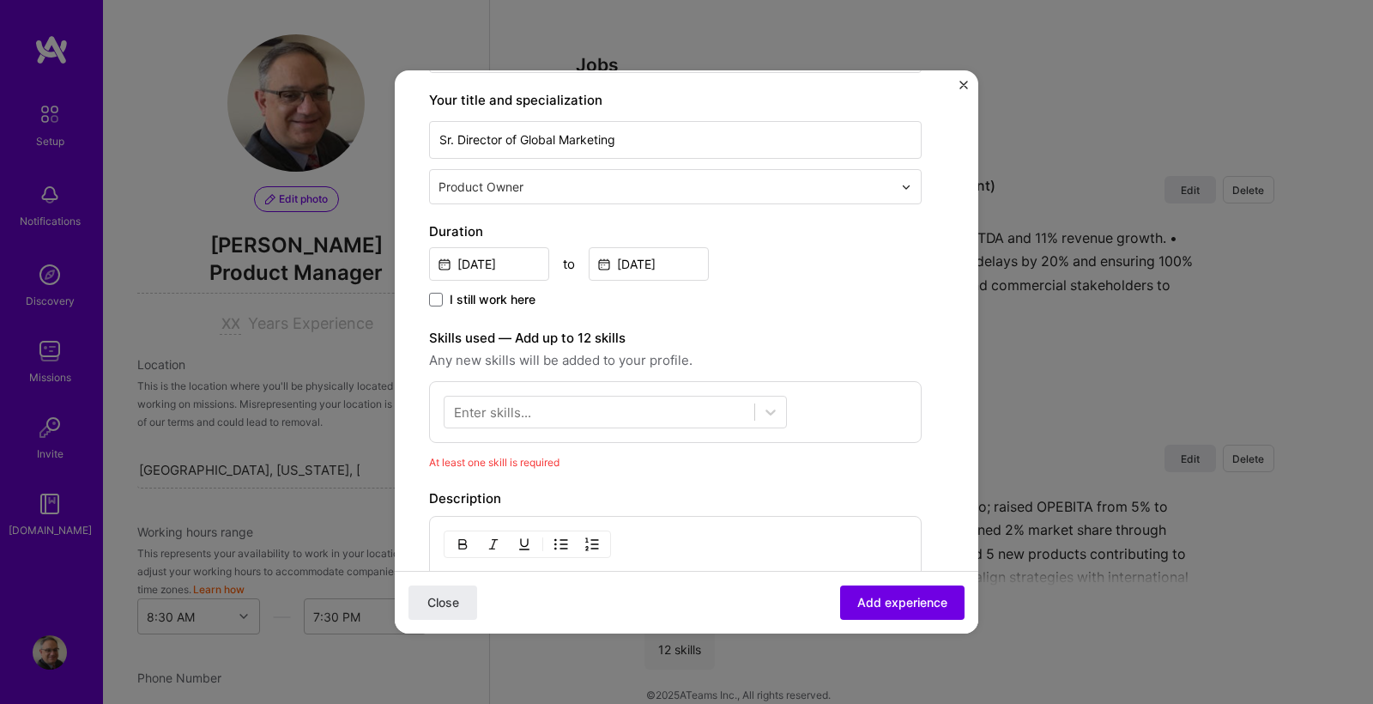
click at [791, 316] on div "Create a job experience Jobs help companies understand your past experience. Co…" at bounding box center [675, 391] width 493 height 1090
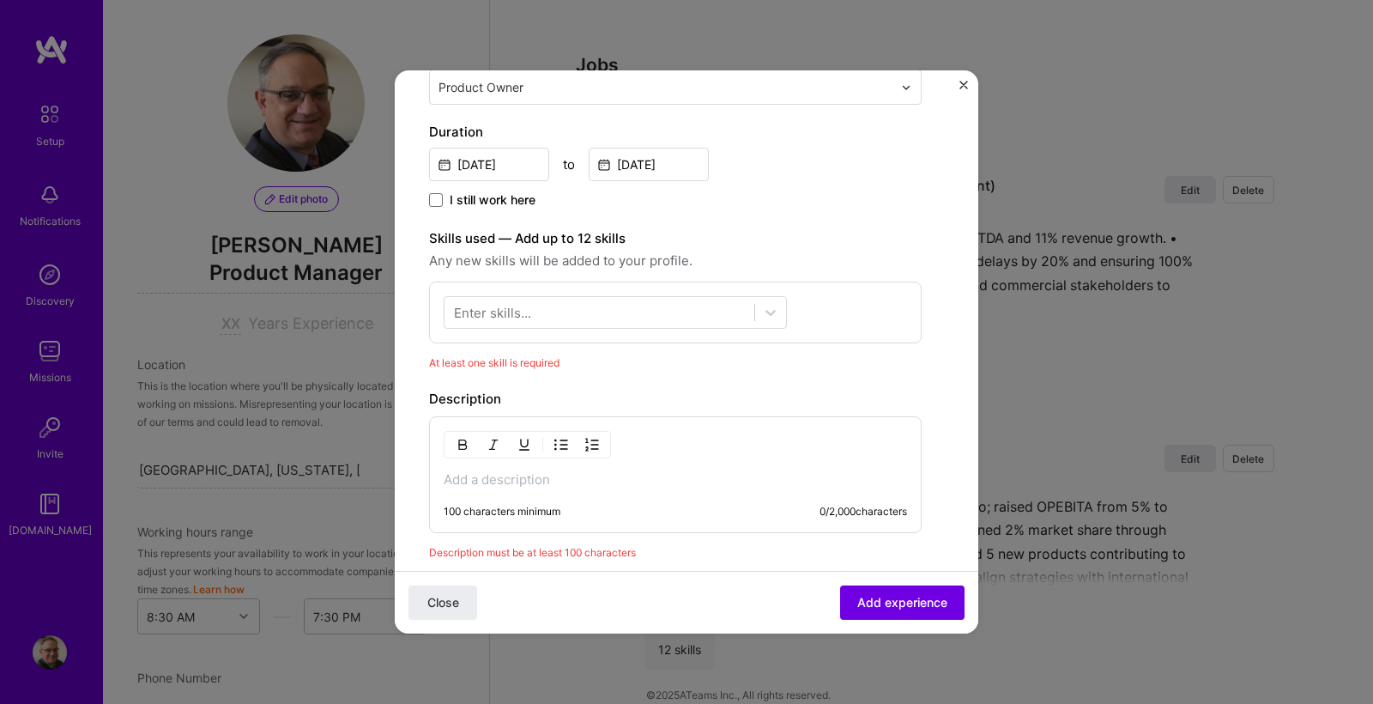
scroll to position [372, 0]
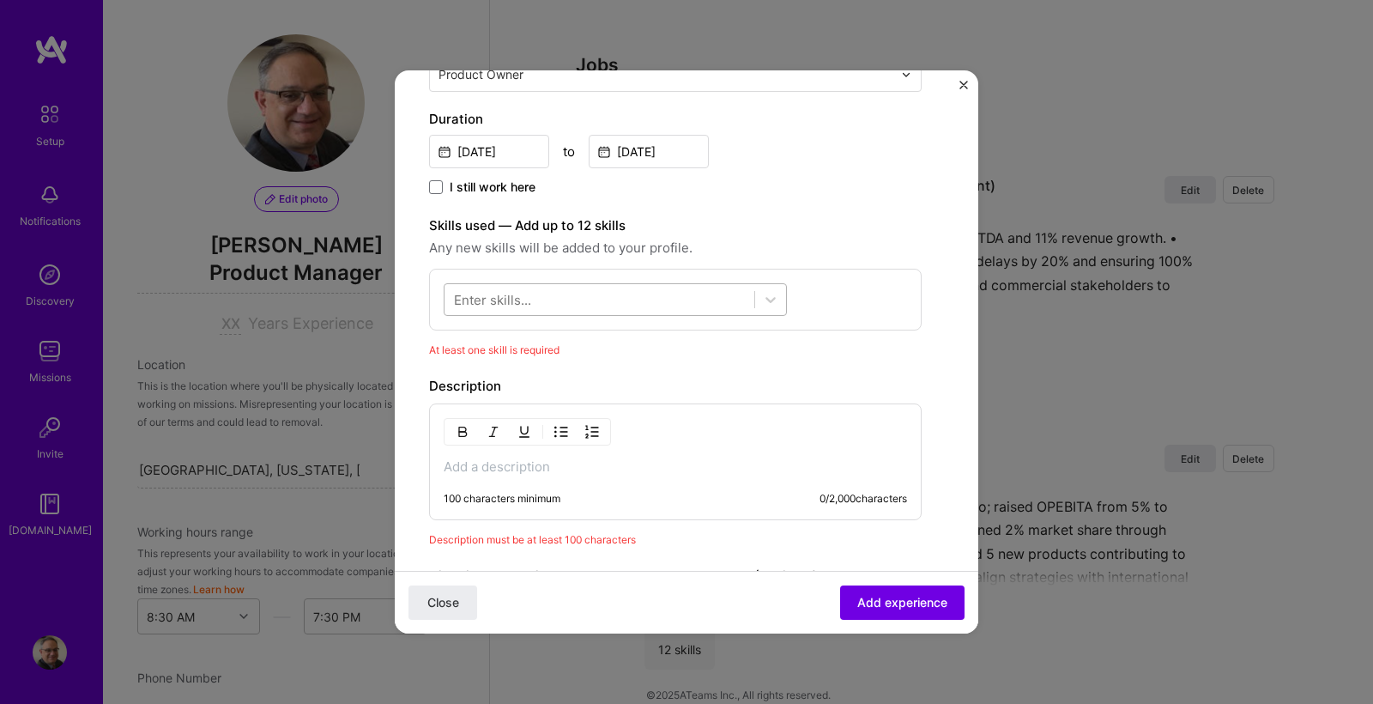
click at [555, 303] on div at bounding box center [600, 300] width 310 height 28
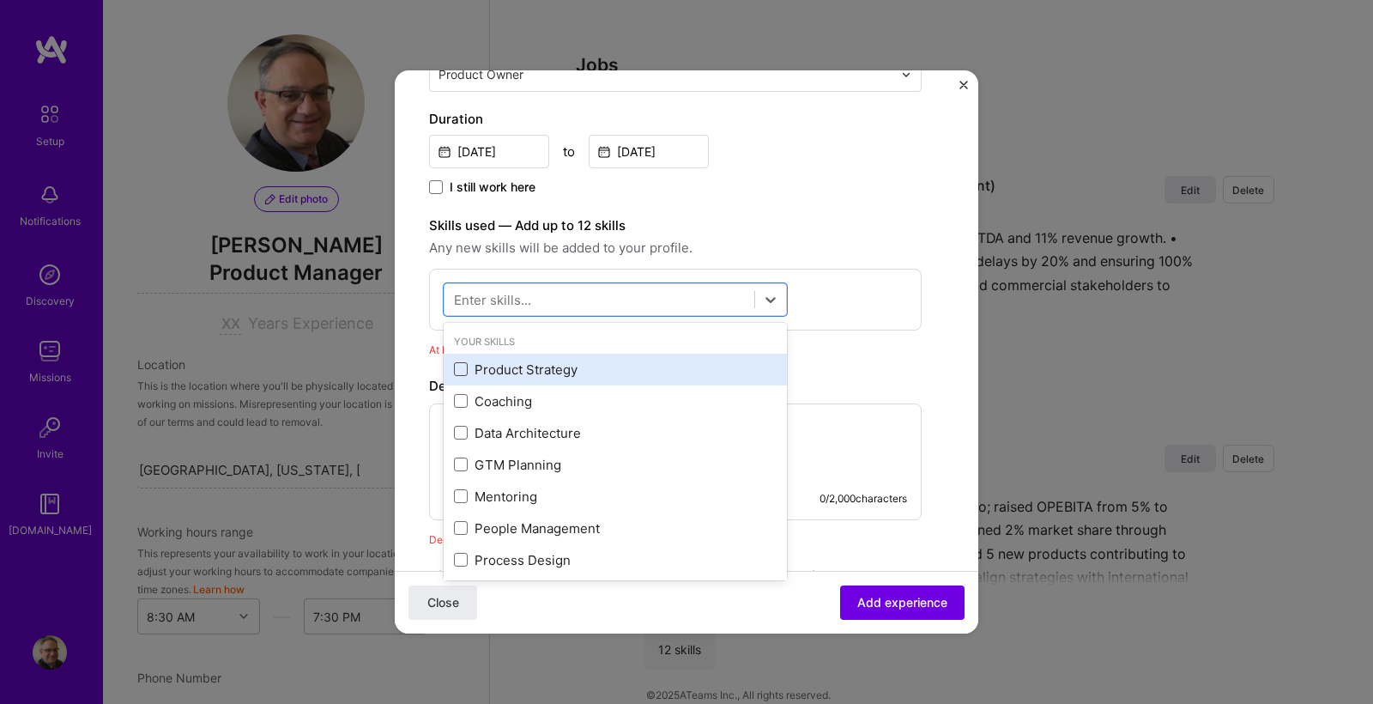
click at [459, 368] on span at bounding box center [461, 369] width 14 height 14
click at [0, 0] on input "checkbox" at bounding box center [0, 0] width 0 height 0
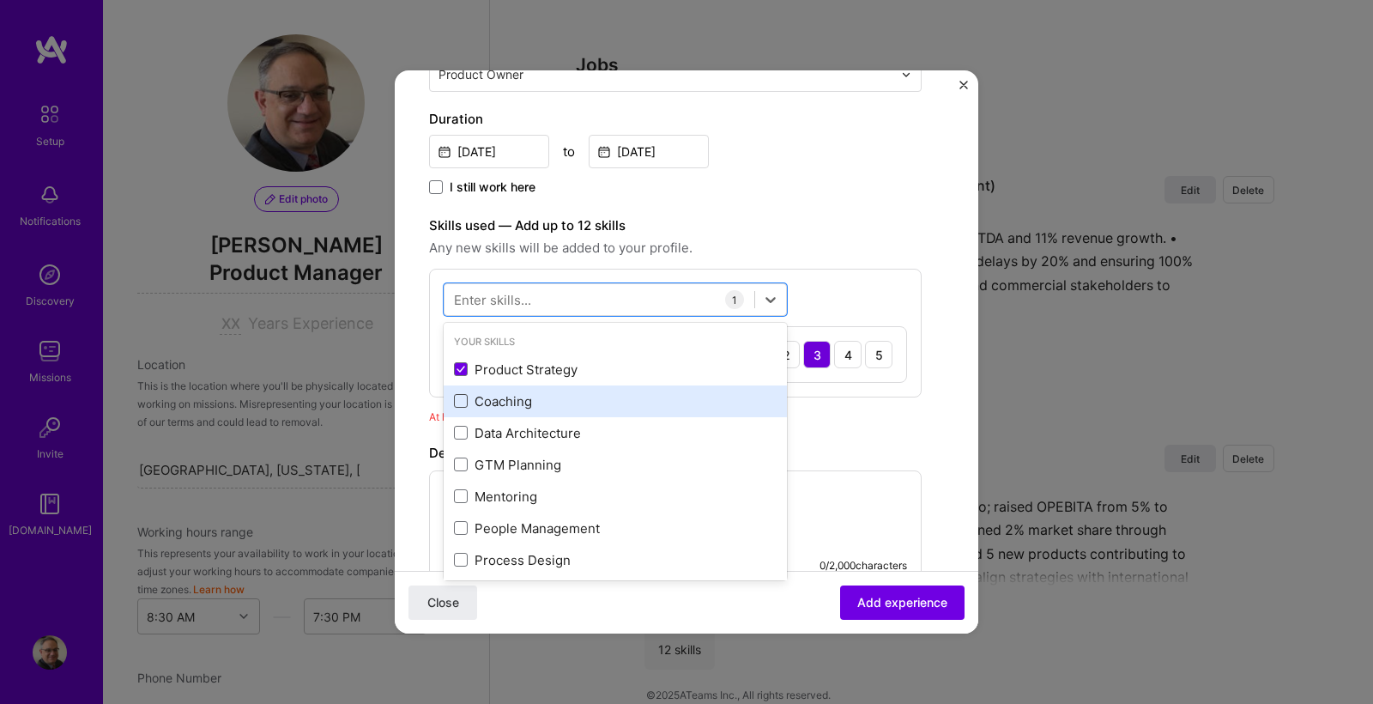
click at [463, 401] on span at bounding box center [461, 401] width 14 height 14
click at [0, 0] on input "checkbox" at bounding box center [0, 0] width 0 height 0
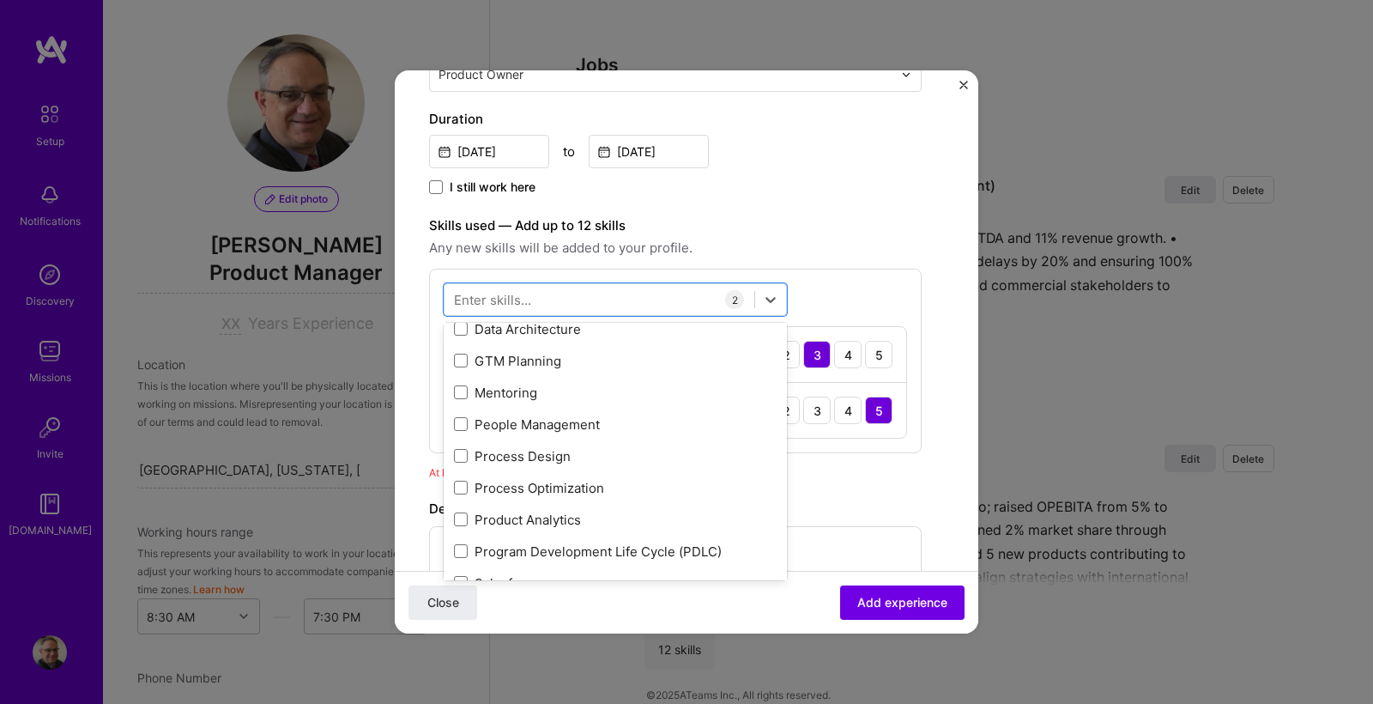
scroll to position [112, 0]
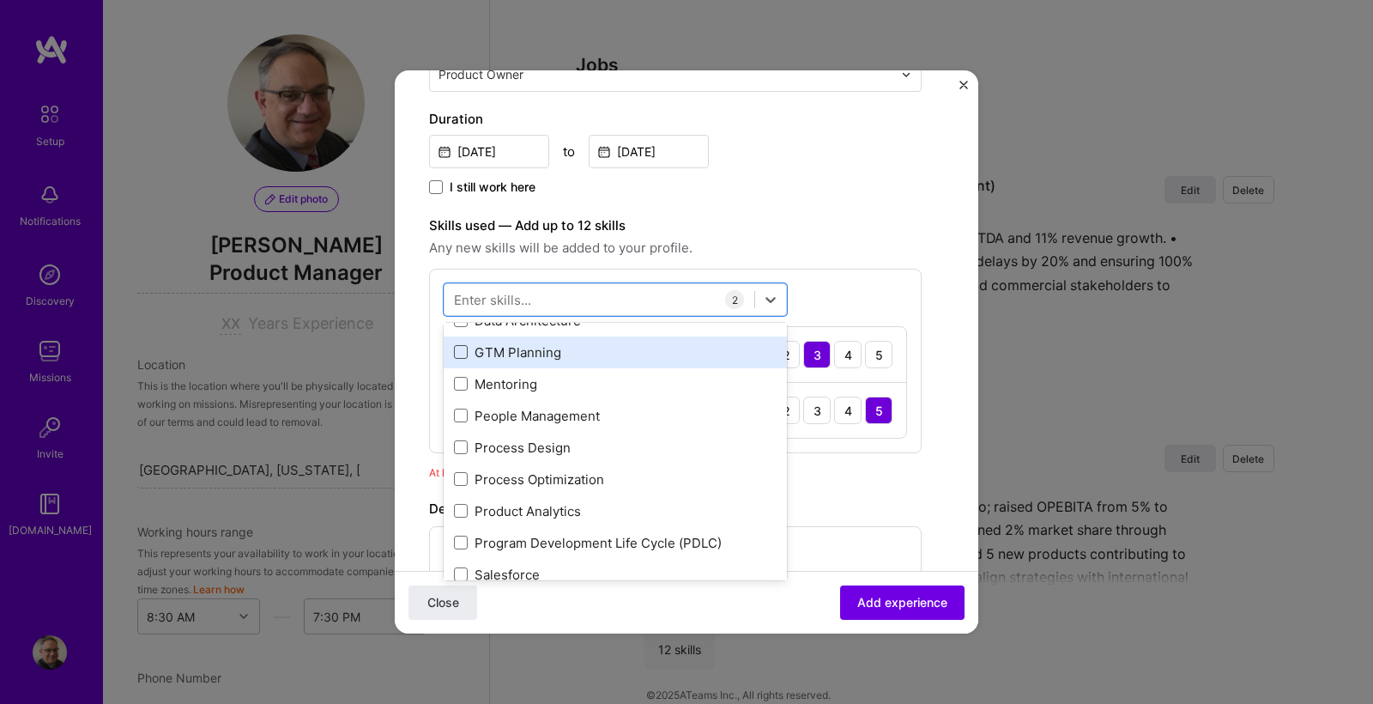
click at [461, 348] on span at bounding box center [461, 352] width 14 height 14
click at [0, 0] on input "checkbox" at bounding box center [0, 0] width 0 height 0
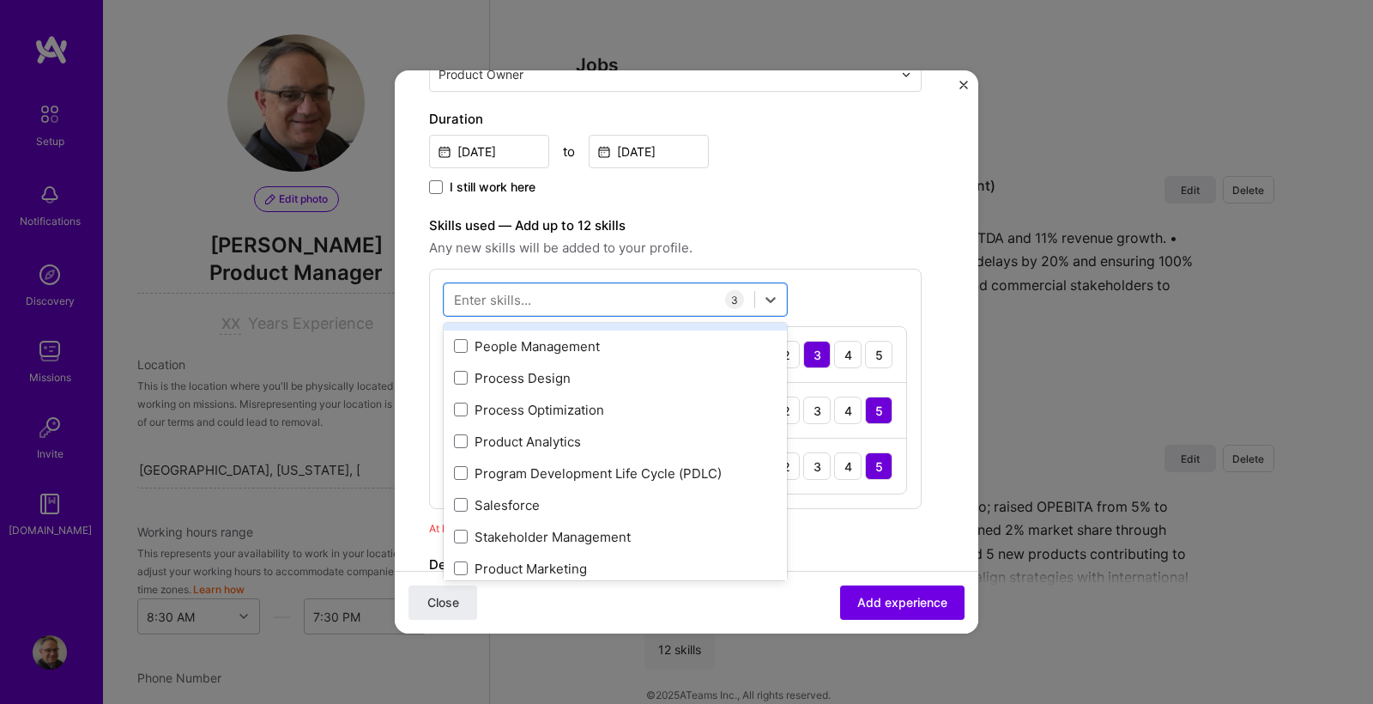
scroll to position [184, 0]
click at [458, 342] on span at bounding box center [461, 344] width 14 height 14
click at [0, 0] on input "checkbox" at bounding box center [0, 0] width 0 height 0
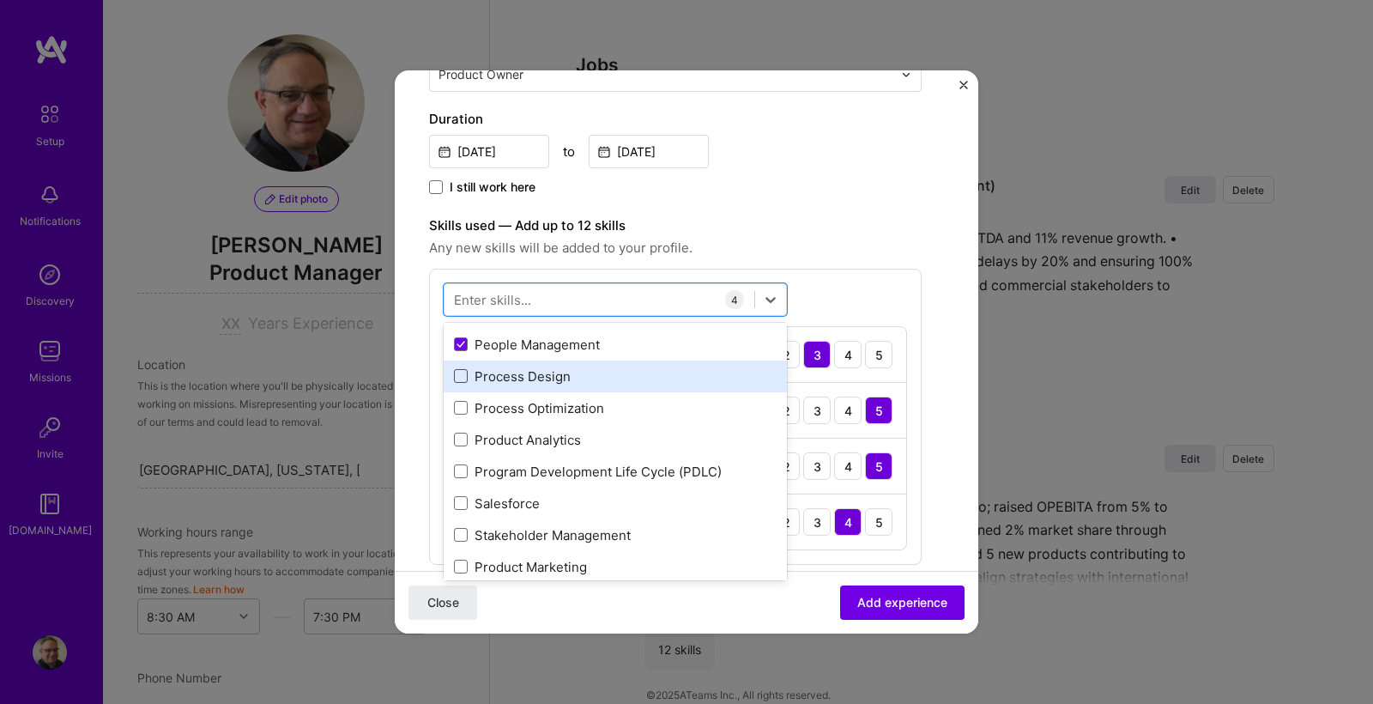
click at [466, 377] on span at bounding box center [461, 376] width 14 height 14
click at [0, 0] on input "checkbox" at bounding box center [0, 0] width 0 height 0
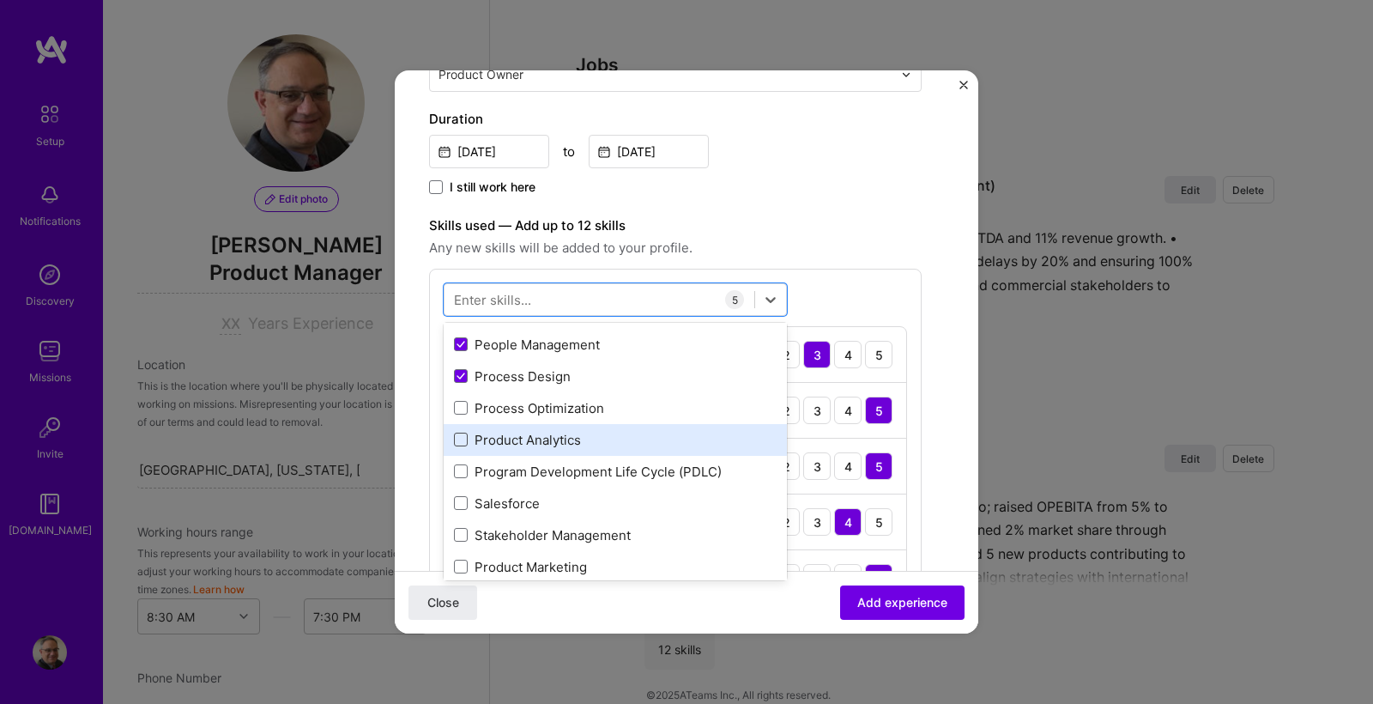
click at [466, 434] on span at bounding box center [461, 439] width 14 height 14
click at [0, 0] on input "checkbox" at bounding box center [0, 0] width 0 height 0
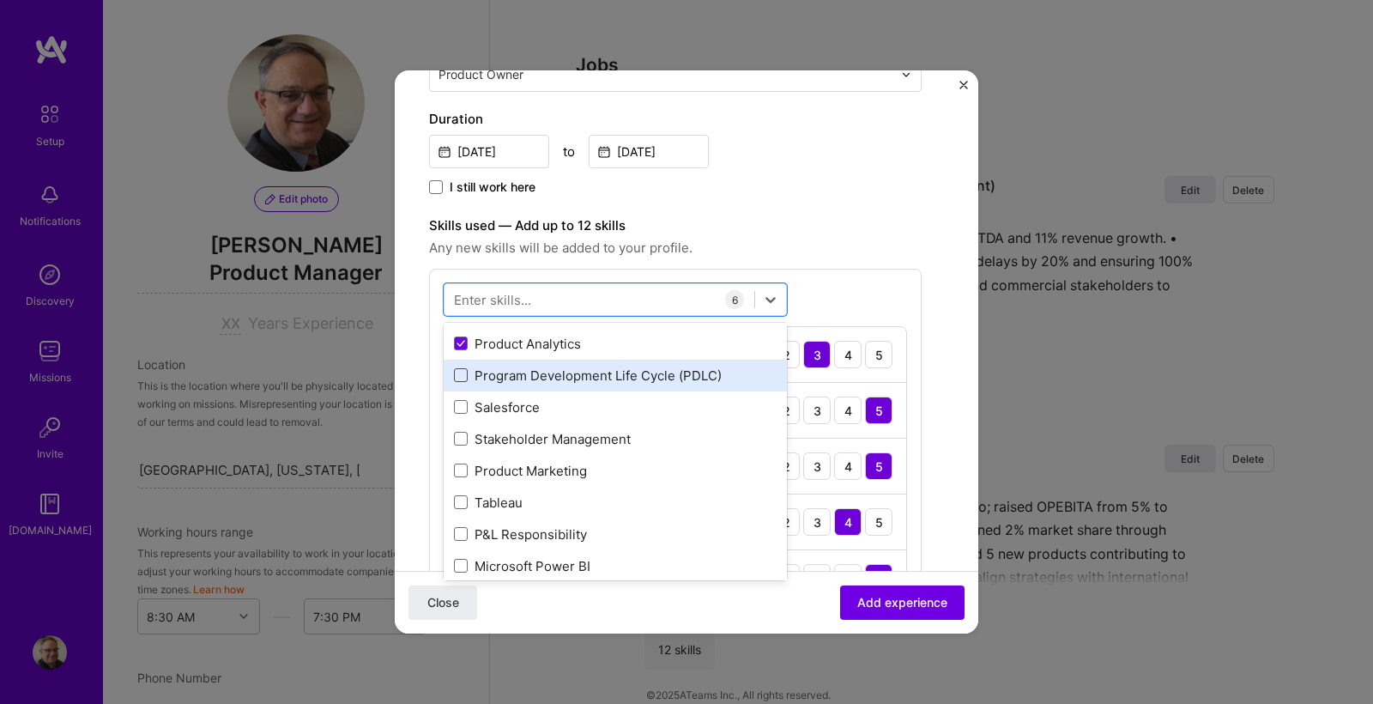
click at [463, 374] on span at bounding box center [461, 375] width 14 height 14
click at [0, 0] on input "checkbox" at bounding box center [0, 0] width 0 height 0
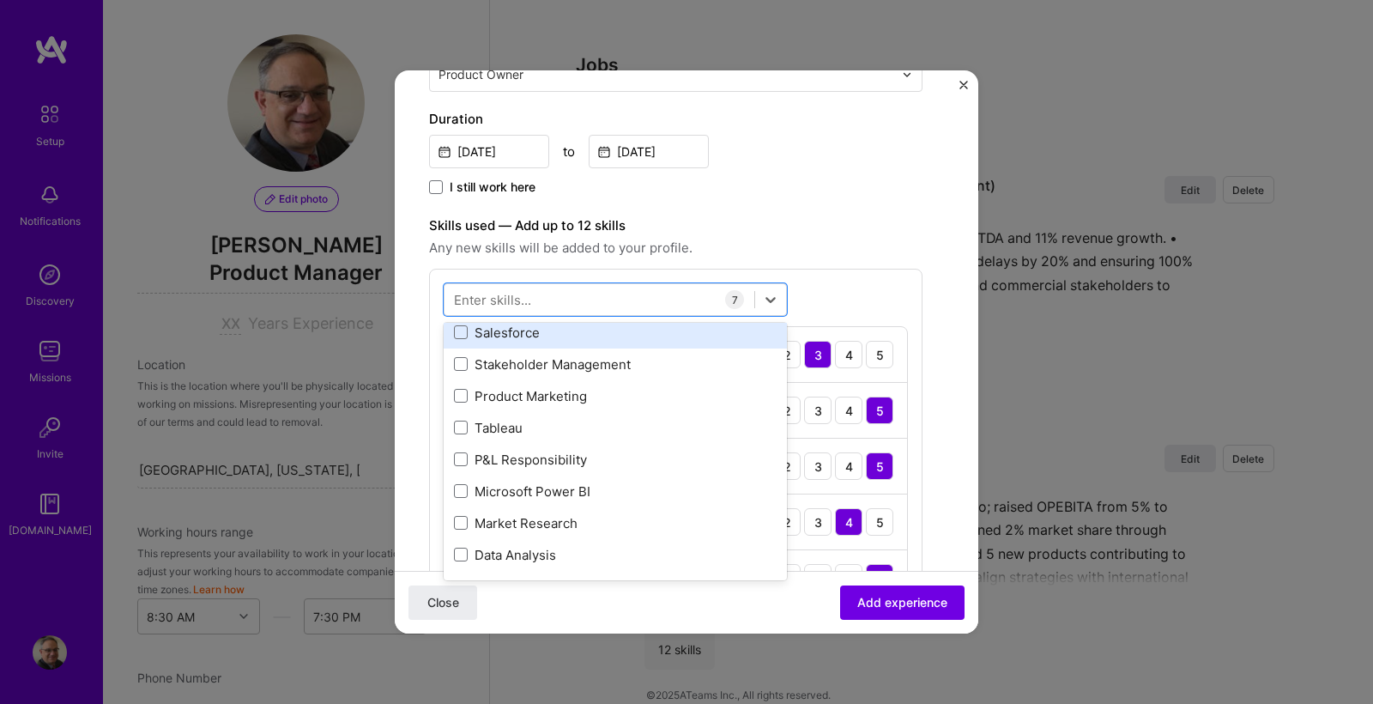
scroll to position [359, 0]
click at [467, 328] on span at bounding box center [461, 328] width 14 height 14
click at [0, 0] on input "checkbox" at bounding box center [0, 0] width 0 height 0
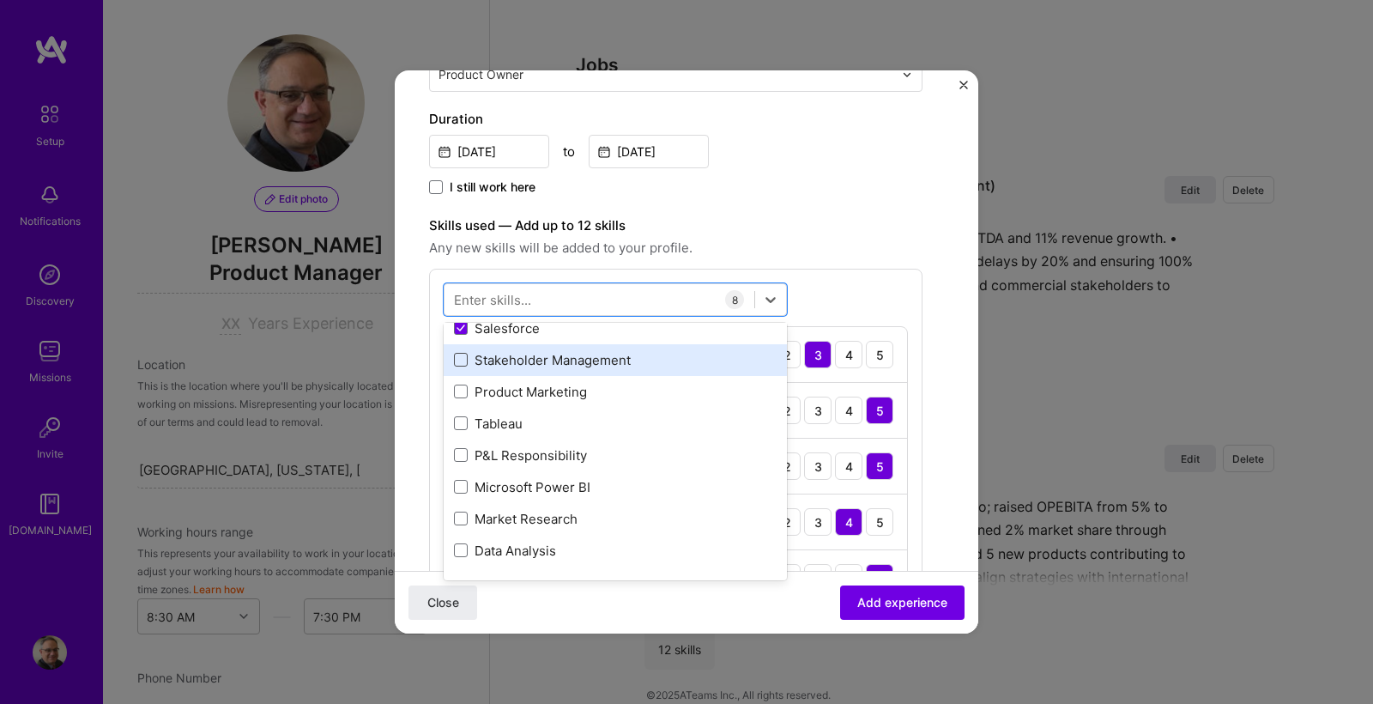
click at [460, 360] on span at bounding box center [461, 360] width 14 height 14
click at [0, 0] on input "checkbox" at bounding box center [0, 0] width 0 height 0
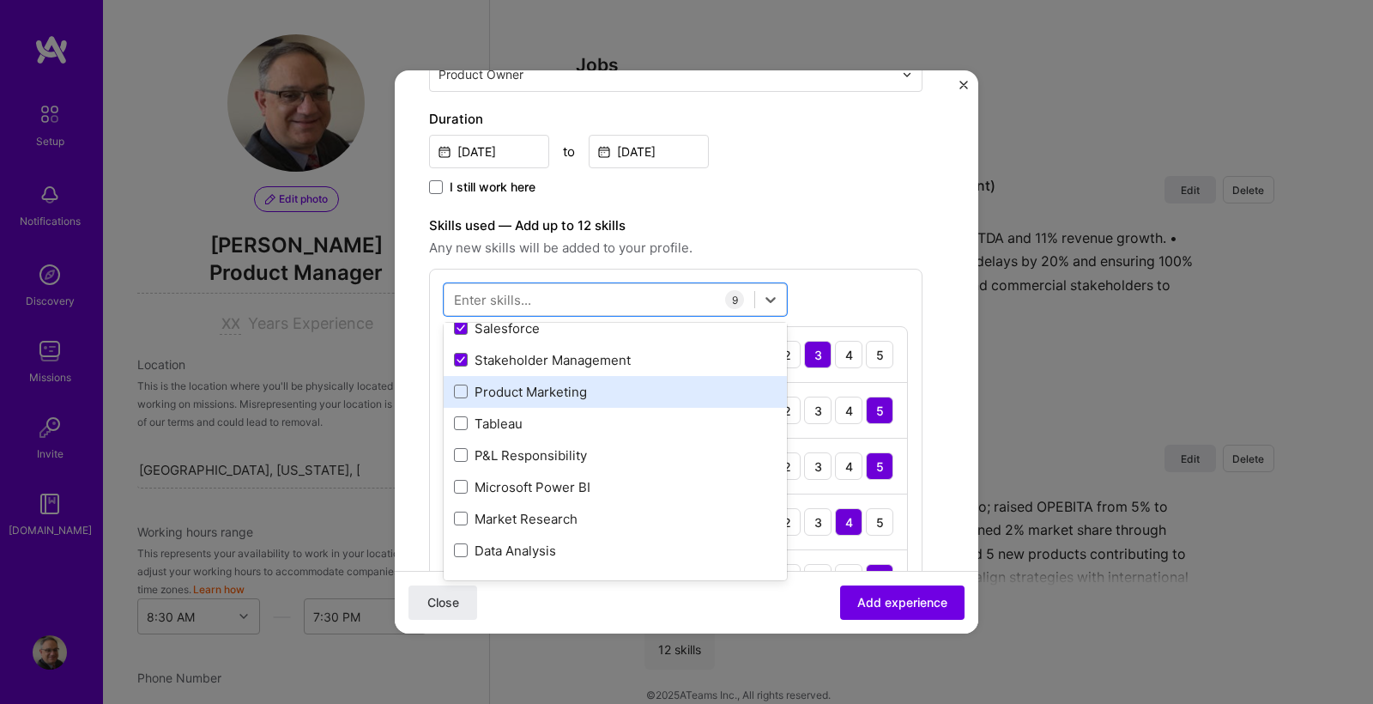
click at [469, 396] on div "Product Marketing" at bounding box center [615, 392] width 323 height 18
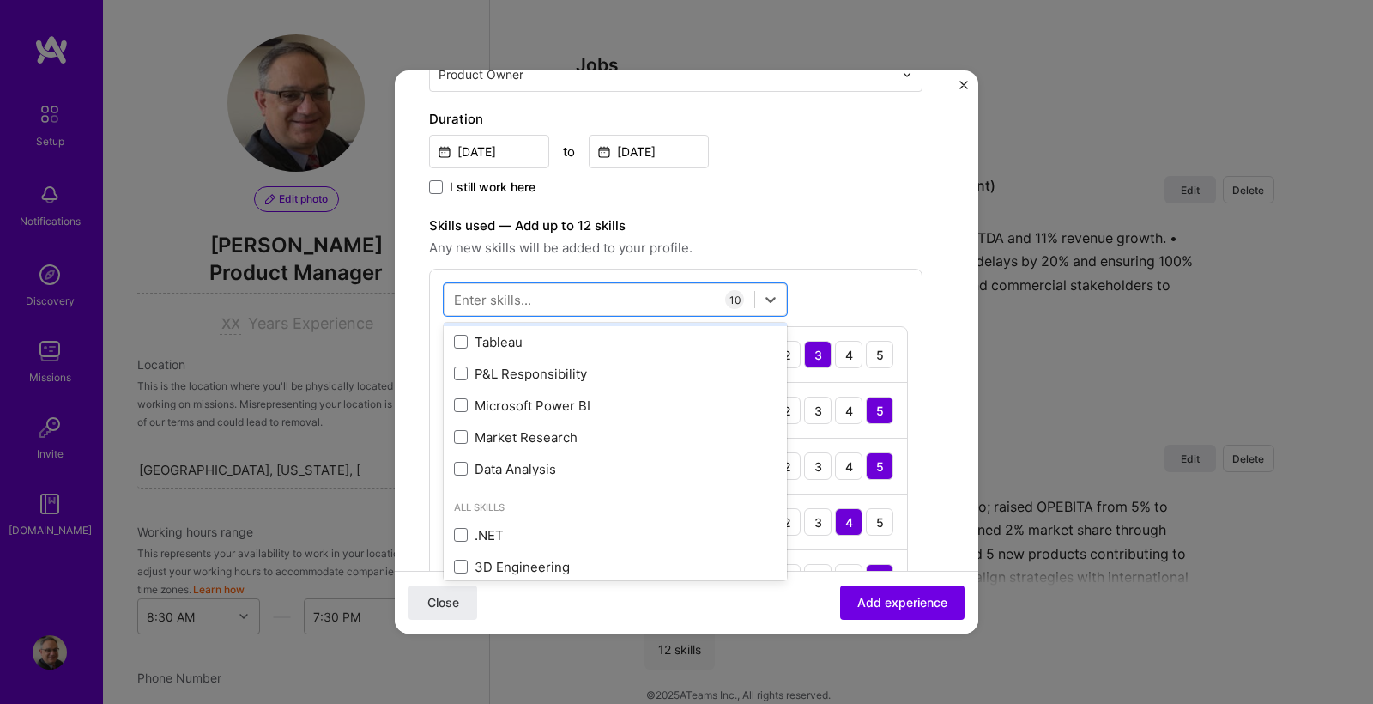
scroll to position [446, 0]
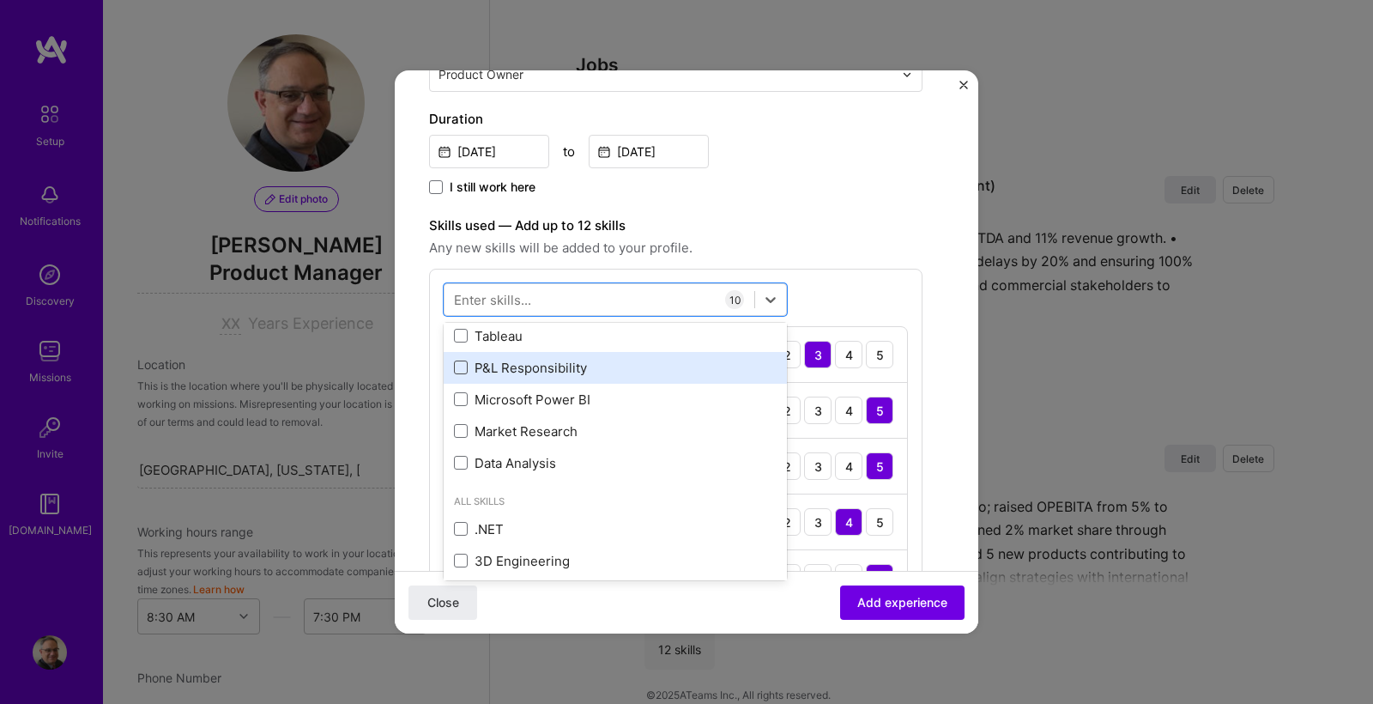
click at [463, 367] on span at bounding box center [461, 367] width 14 height 14
click at [0, 0] on input "checkbox" at bounding box center [0, 0] width 0 height 0
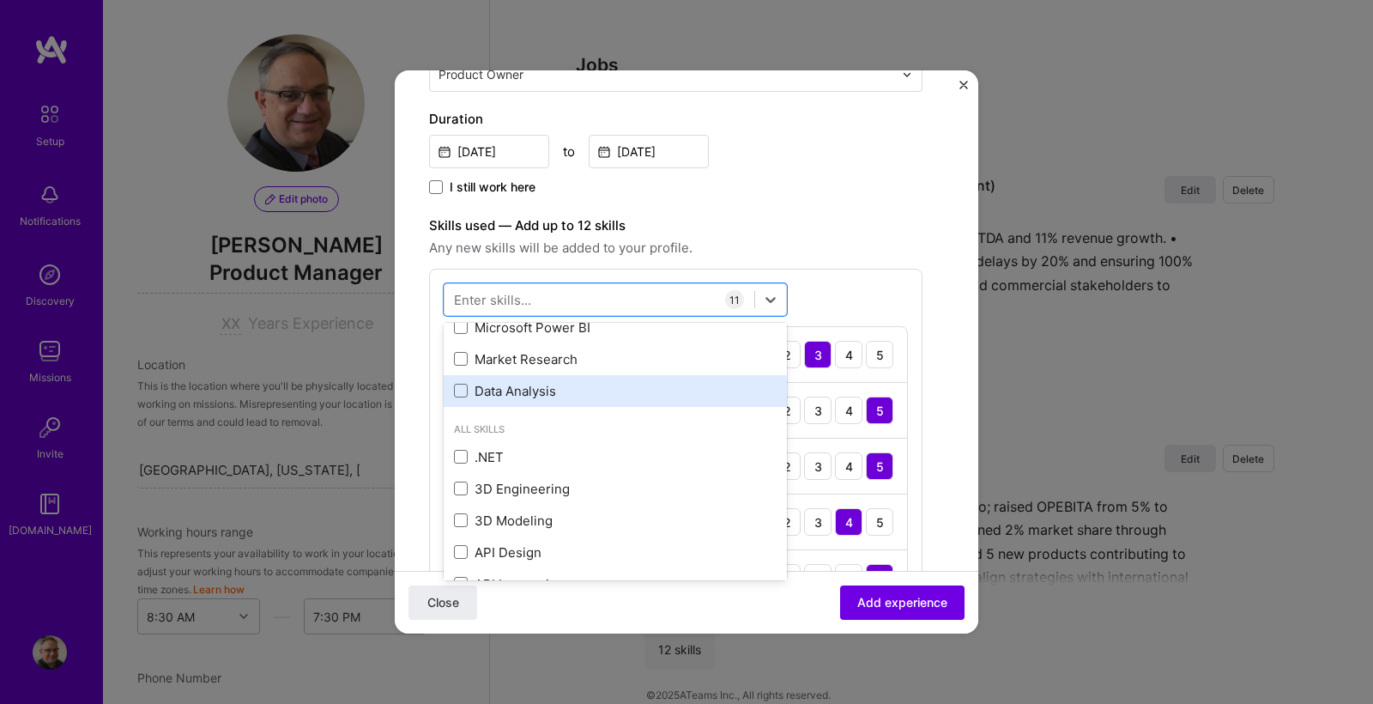
scroll to position [521, 0]
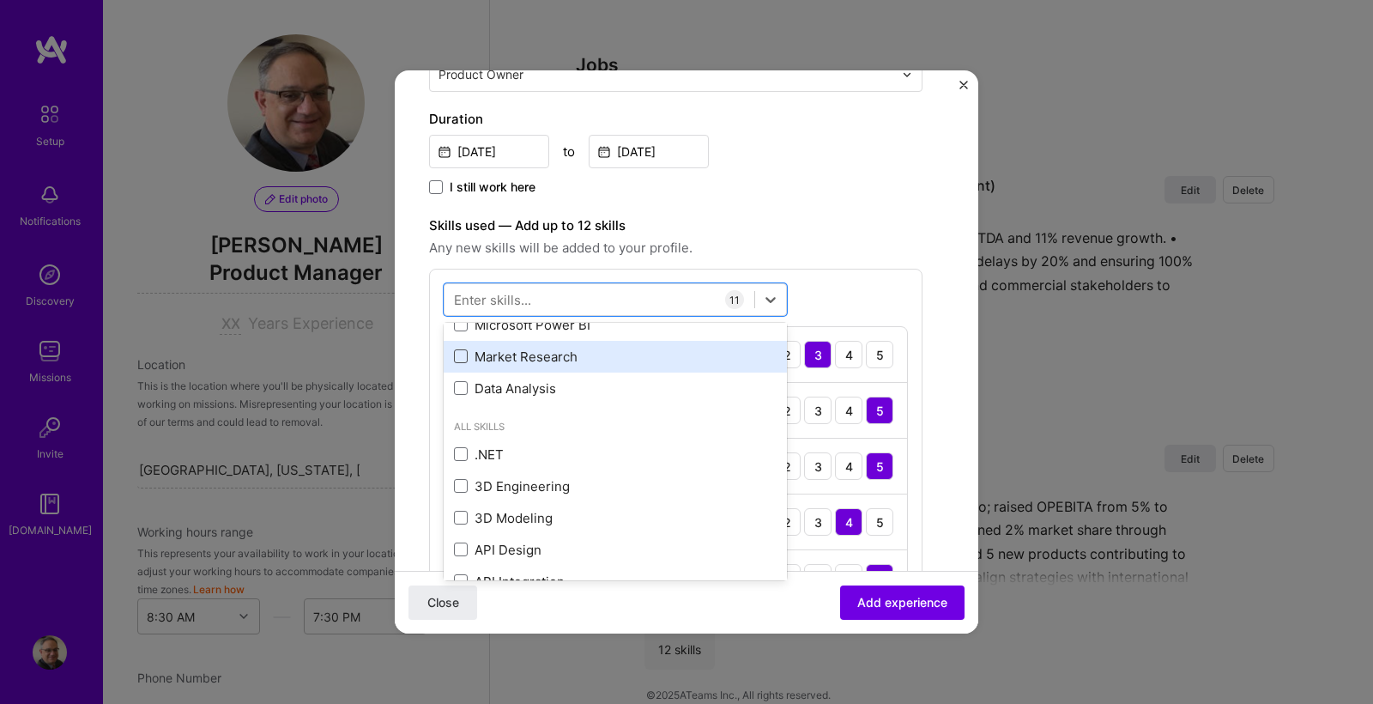
click at [463, 360] on span at bounding box center [461, 356] width 14 height 14
click at [0, 0] on input "checkbox" at bounding box center [0, 0] width 0 height 0
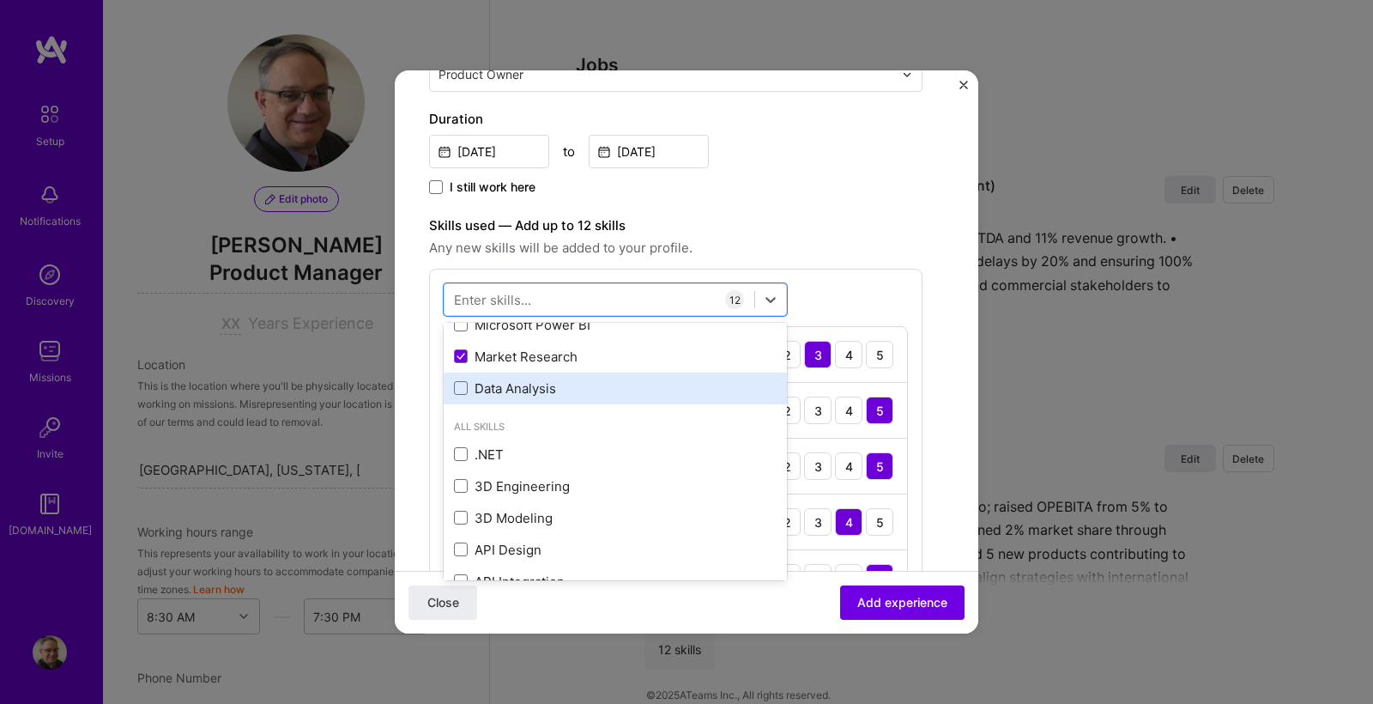
click at [468, 393] on div "Data Analysis" at bounding box center [615, 388] width 323 height 18
drag, startPoint x: 921, startPoint y: 598, endPoint x: 915, endPoint y: 590, distance: 9.8
click at [921, 598] on span "Add experience" at bounding box center [902, 602] width 90 height 17
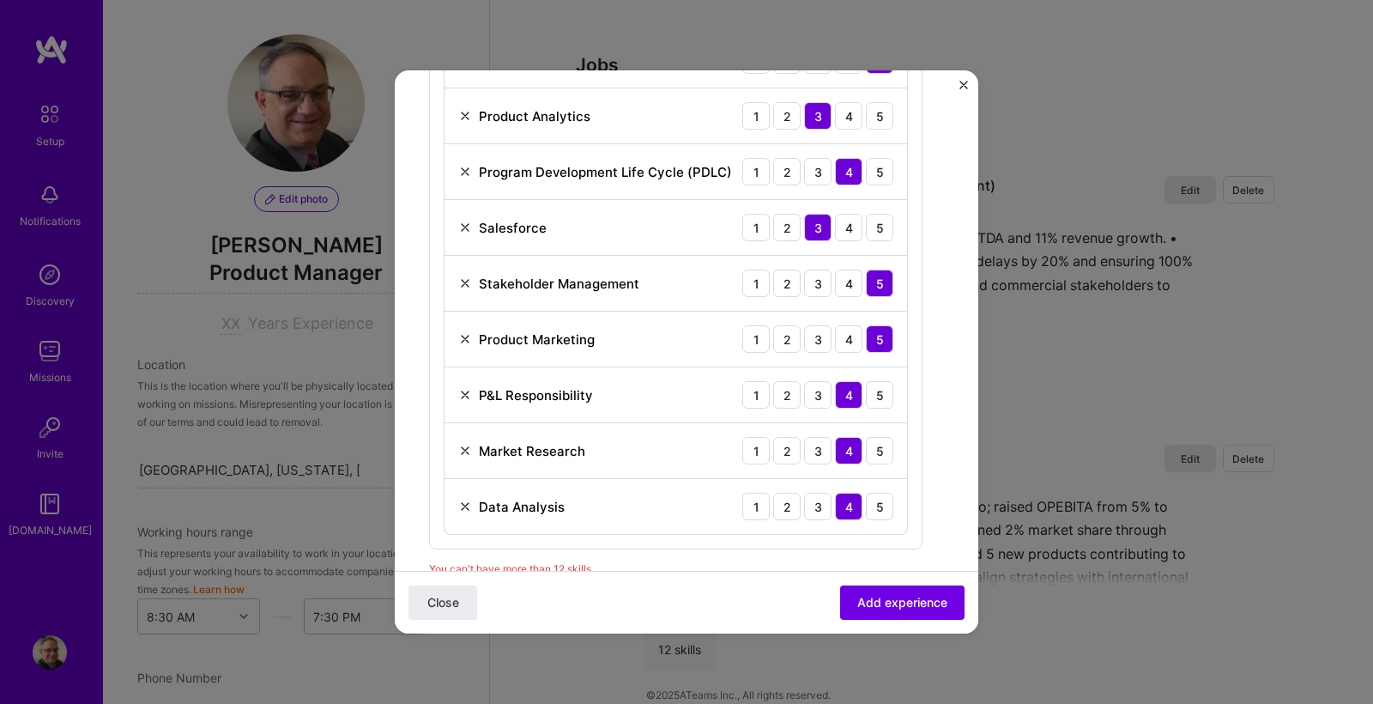
scroll to position [868, 0]
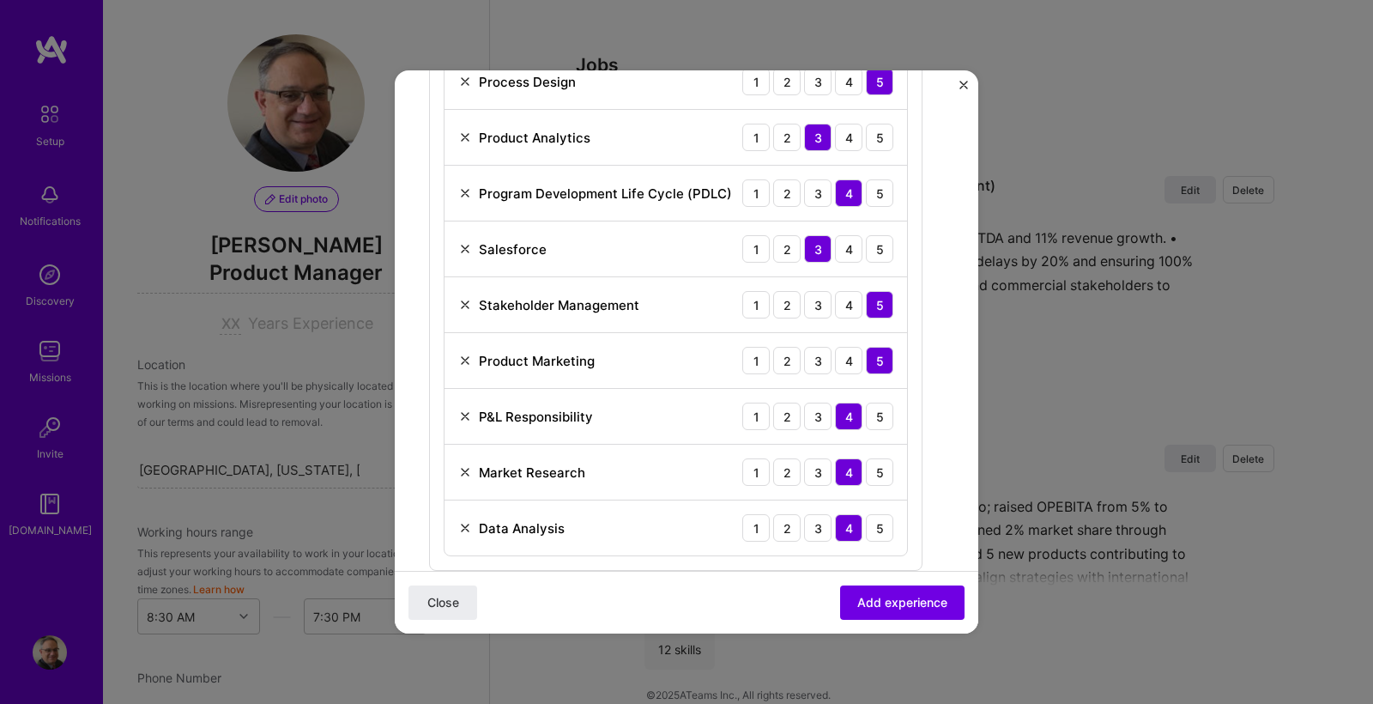
click at [460, 190] on img at bounding box center [465, 193] width 14 height 14
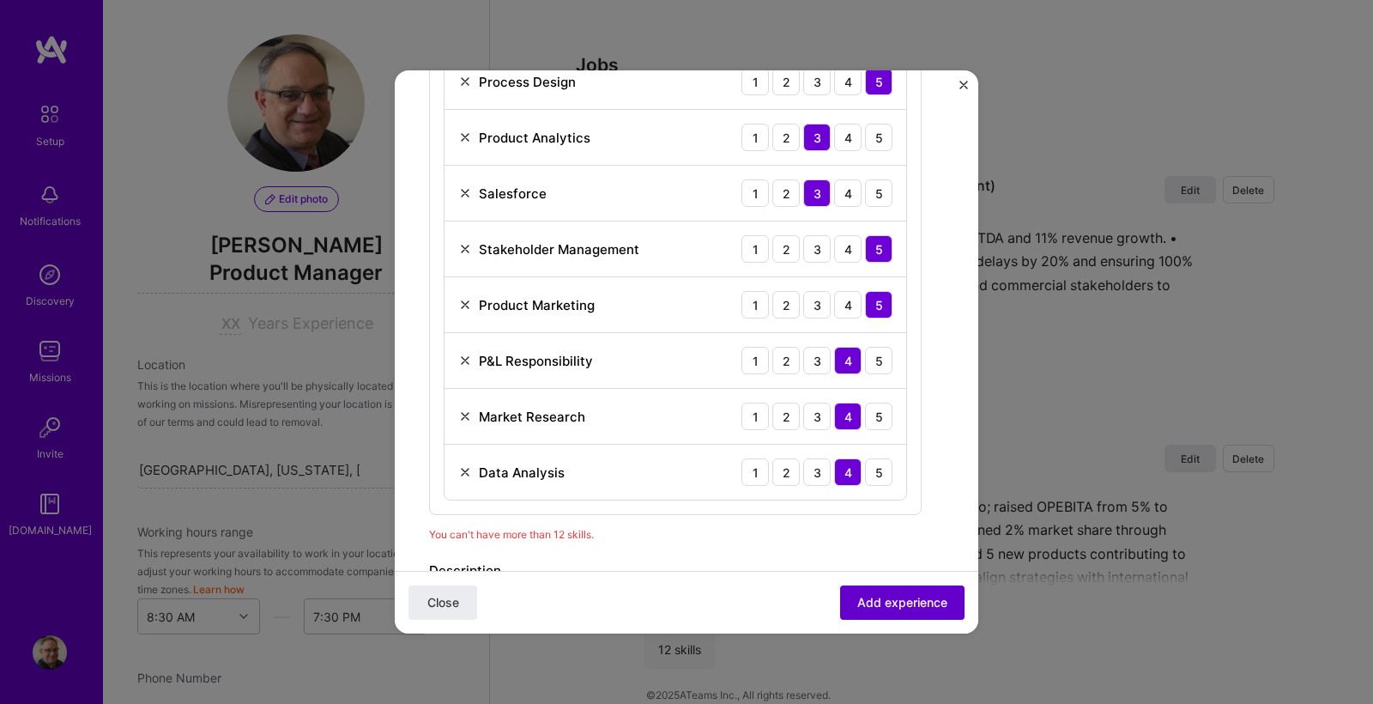
click at [906, 597] on span "Add experience" at bounding box center [902, 602] width 90 height 17
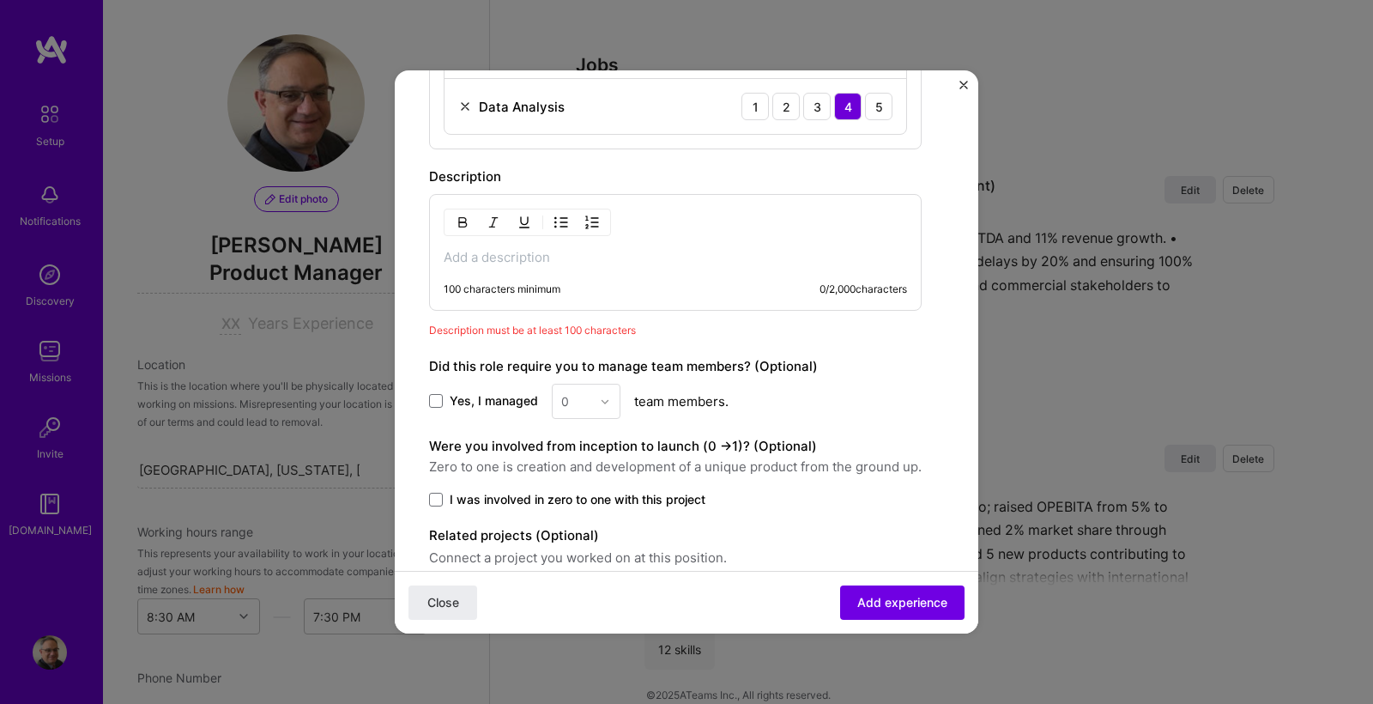
scroll to position [1310, 0]
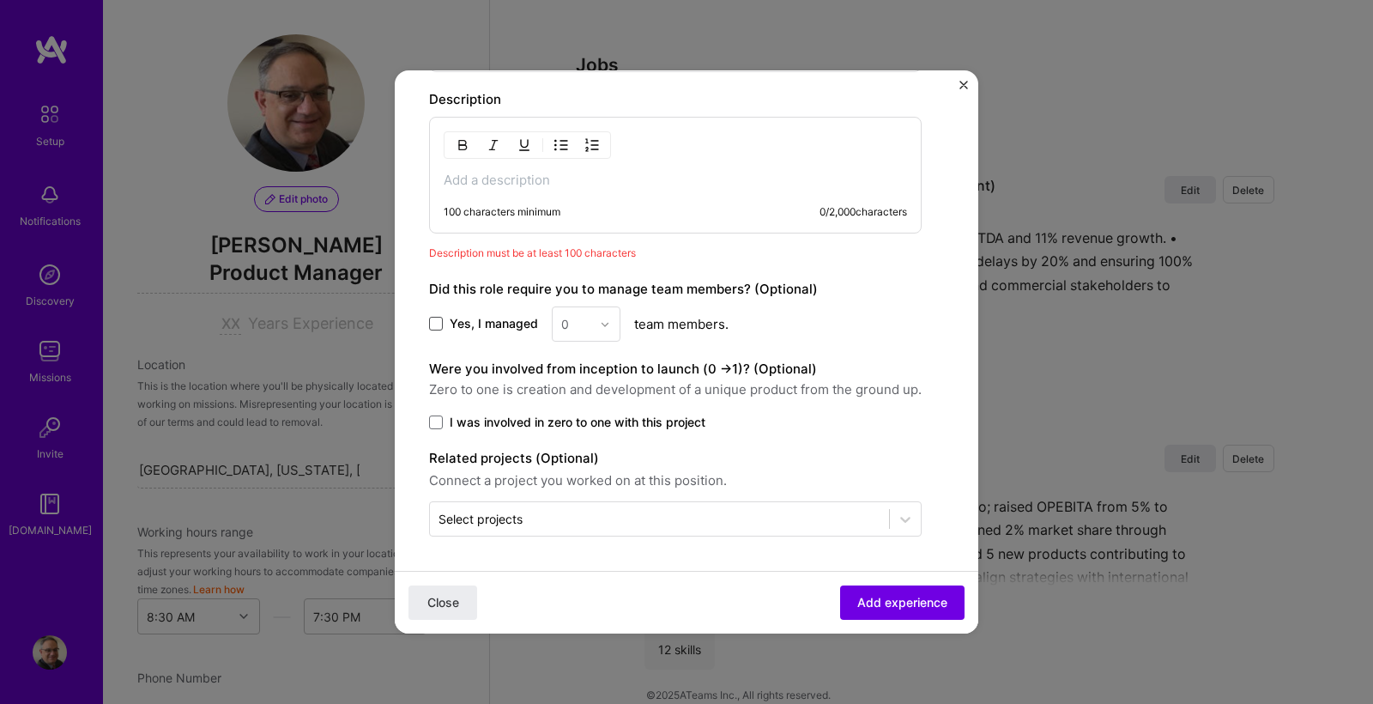
click at [438, 324] on span at bounding box center [436, 324] width 14 height 14
click at [0, 0] on input "Yes, I managed" at bounding box center [0, 0] width 0 height 0
click at [603, 319] on img at bounding box center [605, 324] width 10 height 10
click at [579, 585] on div "25+" at bounding box center [586, 585] width 58 height 32
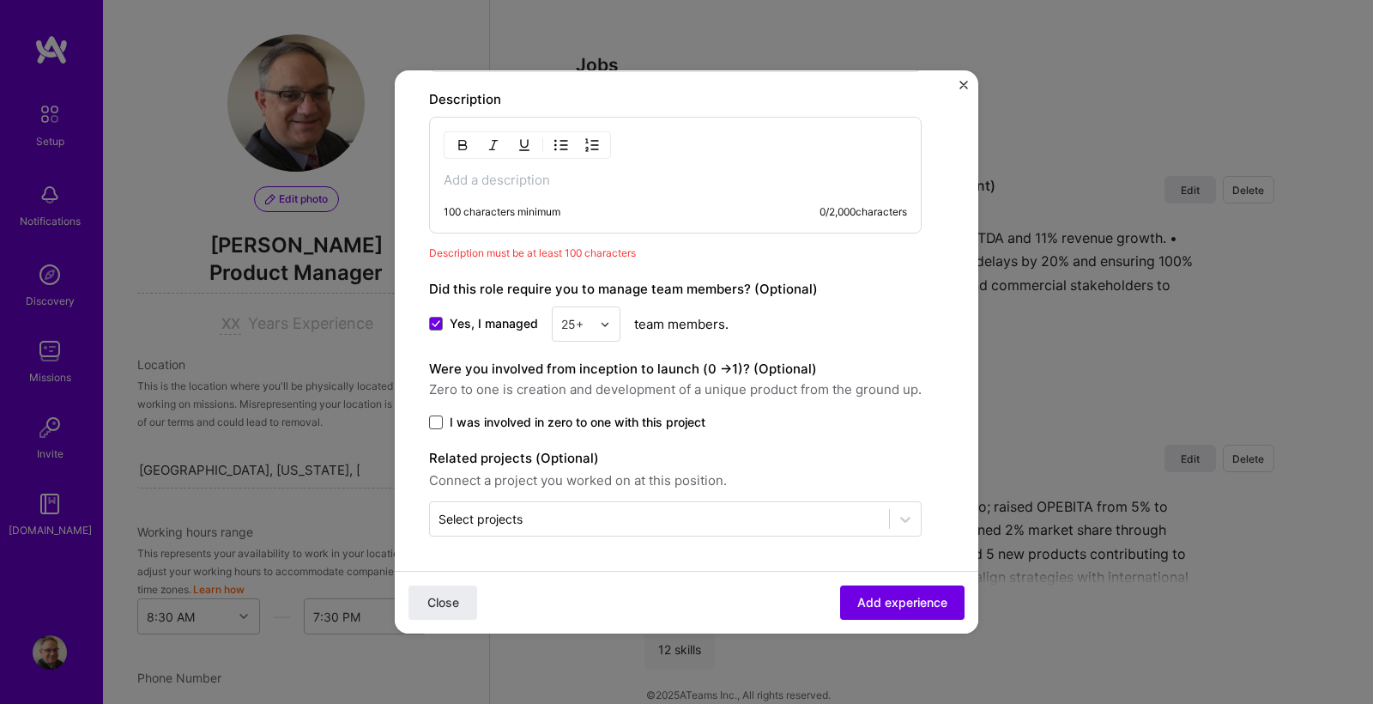
click at [438, 421] on span at bounding box center [436, 422] width 14 height 14
click at [0, 0] on input "I was involved in zero to one with this project" at bounding box center [0, 0] width 0 height 0
click at [910, 608] on span "Add experience" at bounding box center [902, 602] width 90 height 17
click at [912, 598] on span "Add experience" at bounding box center [902, 602] width 90 height 17
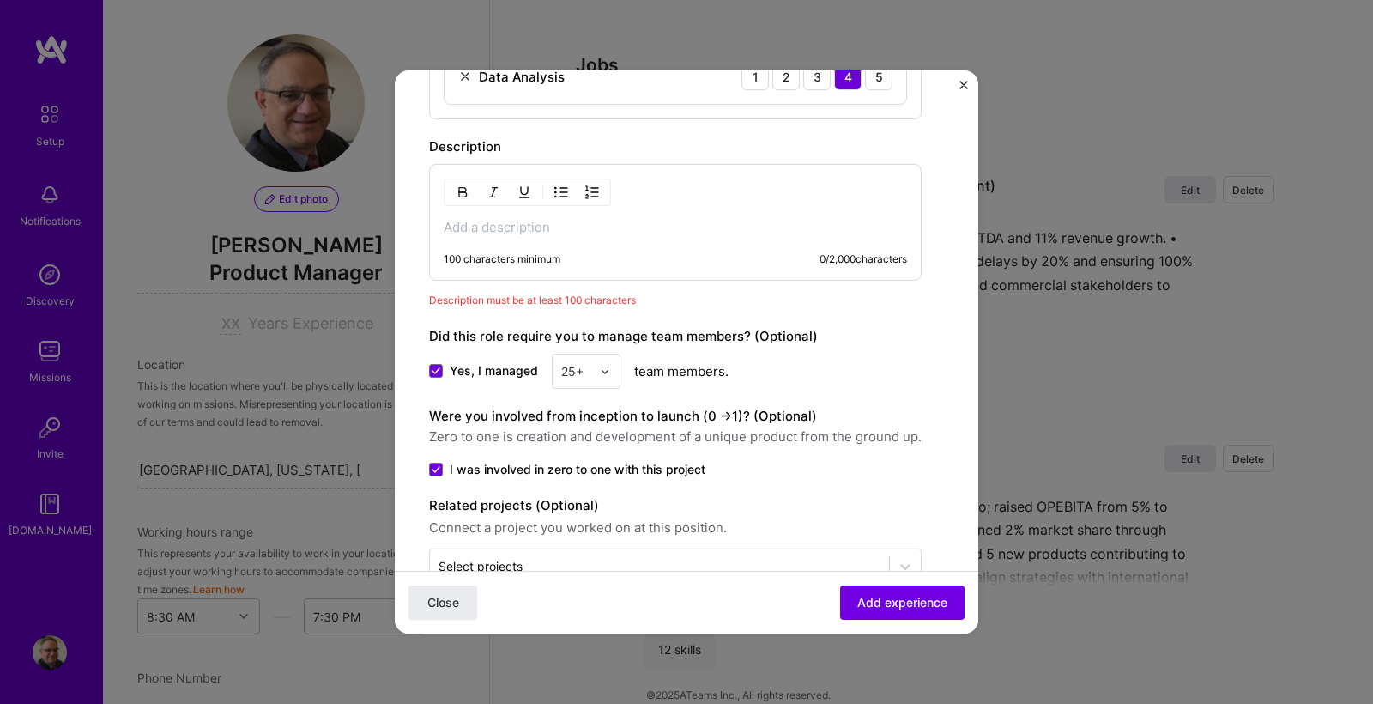
scroll to position [1196, 0]
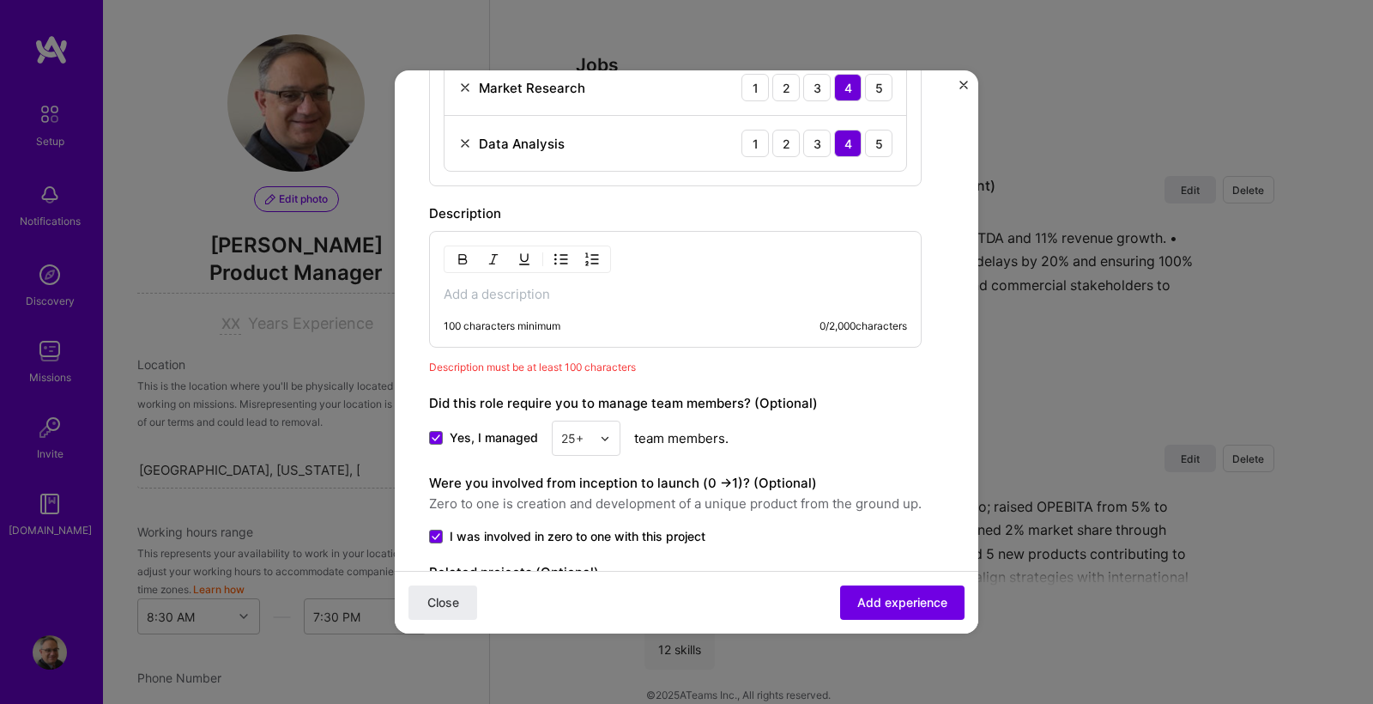
click at [493, 290] on p at bounding box center [675, 294] width 463 height 17
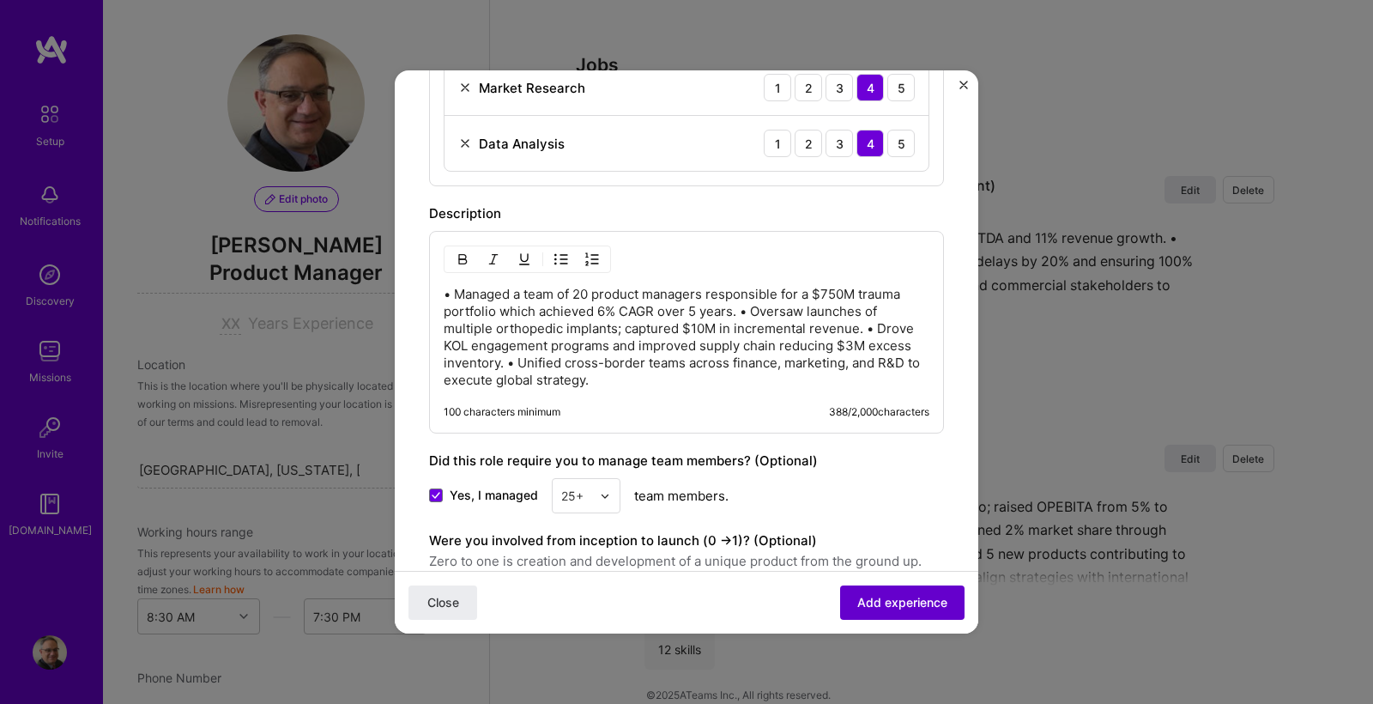
click at [925, 599] on span "Add experience" at bounding box center [902, 602] width 90 height 17
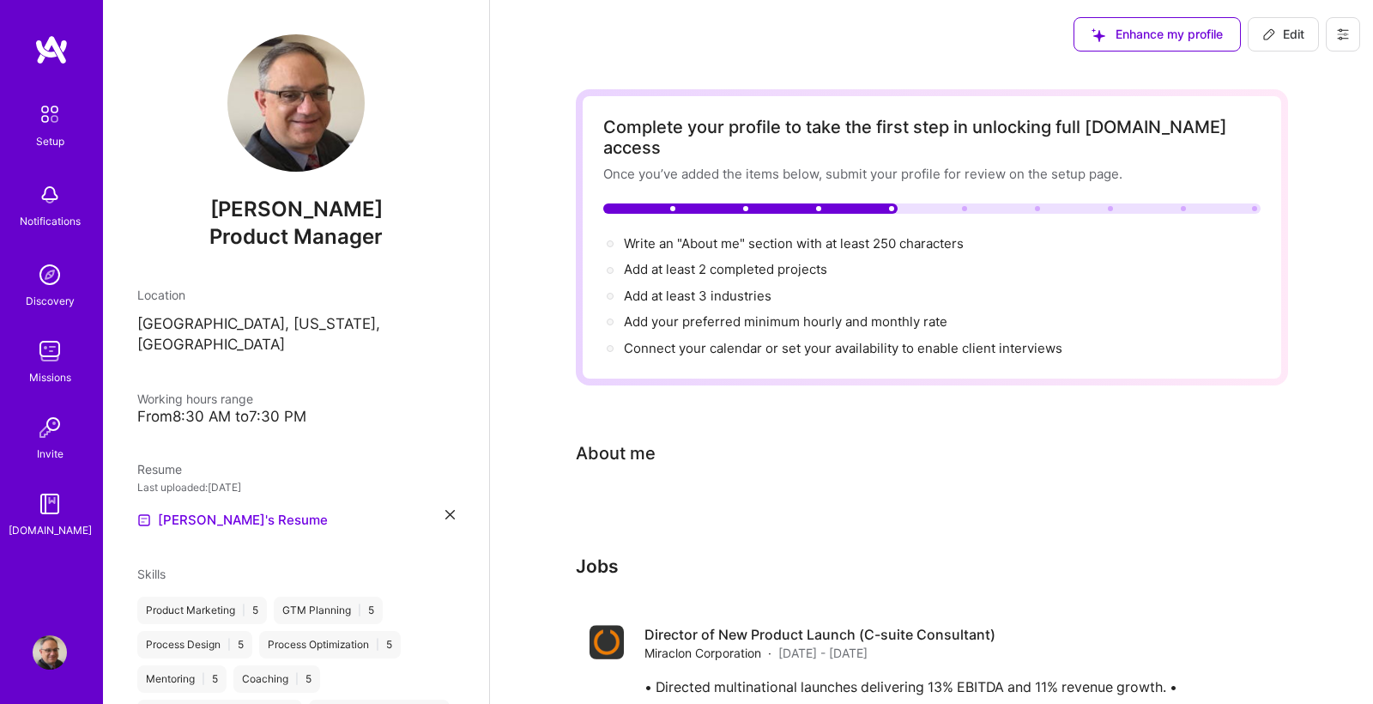
scroll to position [0, 0]
click at [705, 340] on span "Connect your calendar or set your availability to enable client interviews →" at bounding box center [851, 348] width 454 height 16
select select "US"
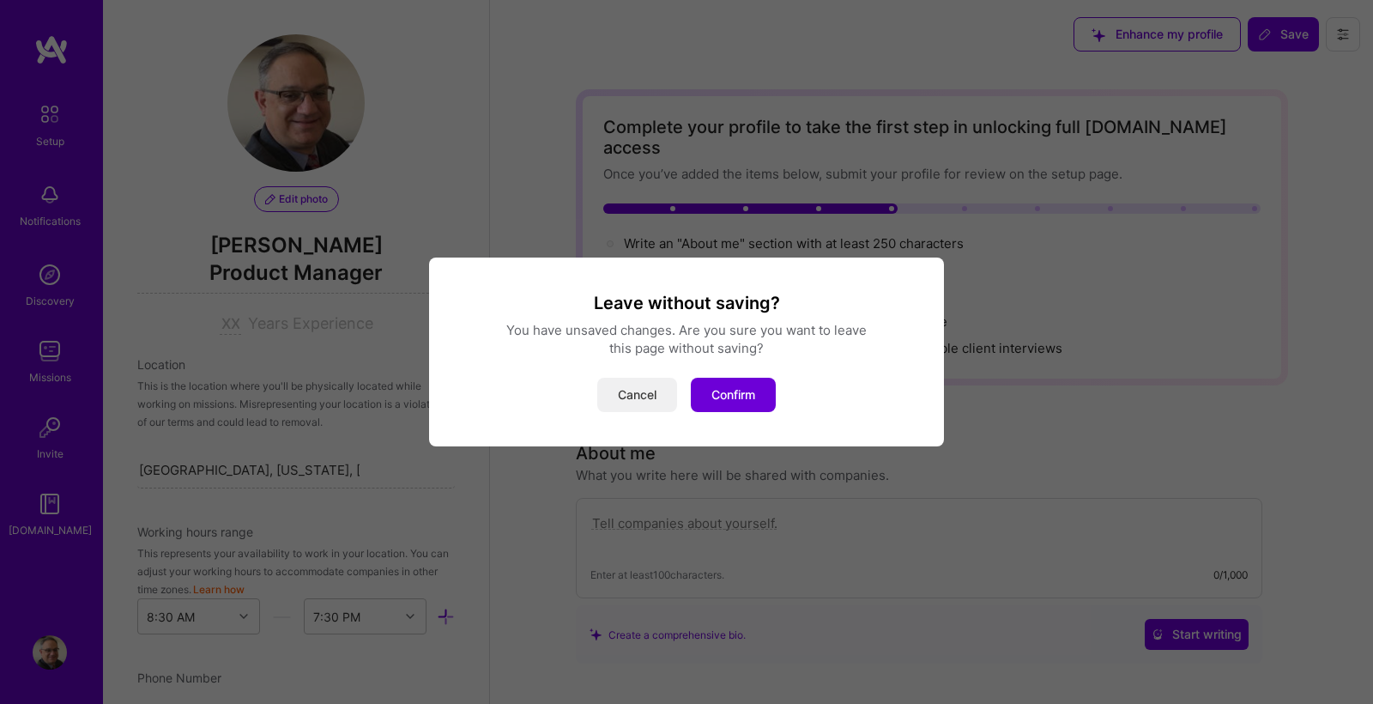
click at [644, 397] on button "Cancel" at bounding box center [637, 395] width 80 height 34
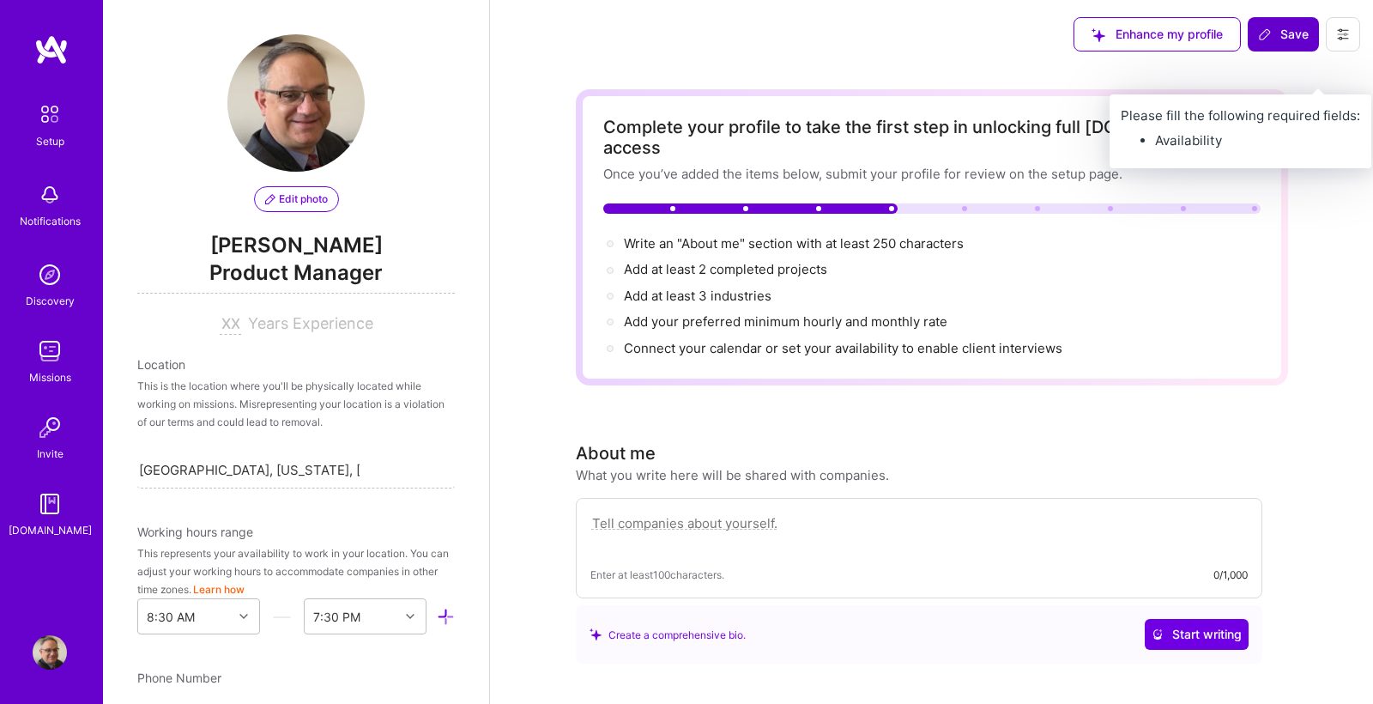
click at [1297, 29] on span "Save" at bounding box center [1283, 34] width 51 height 17
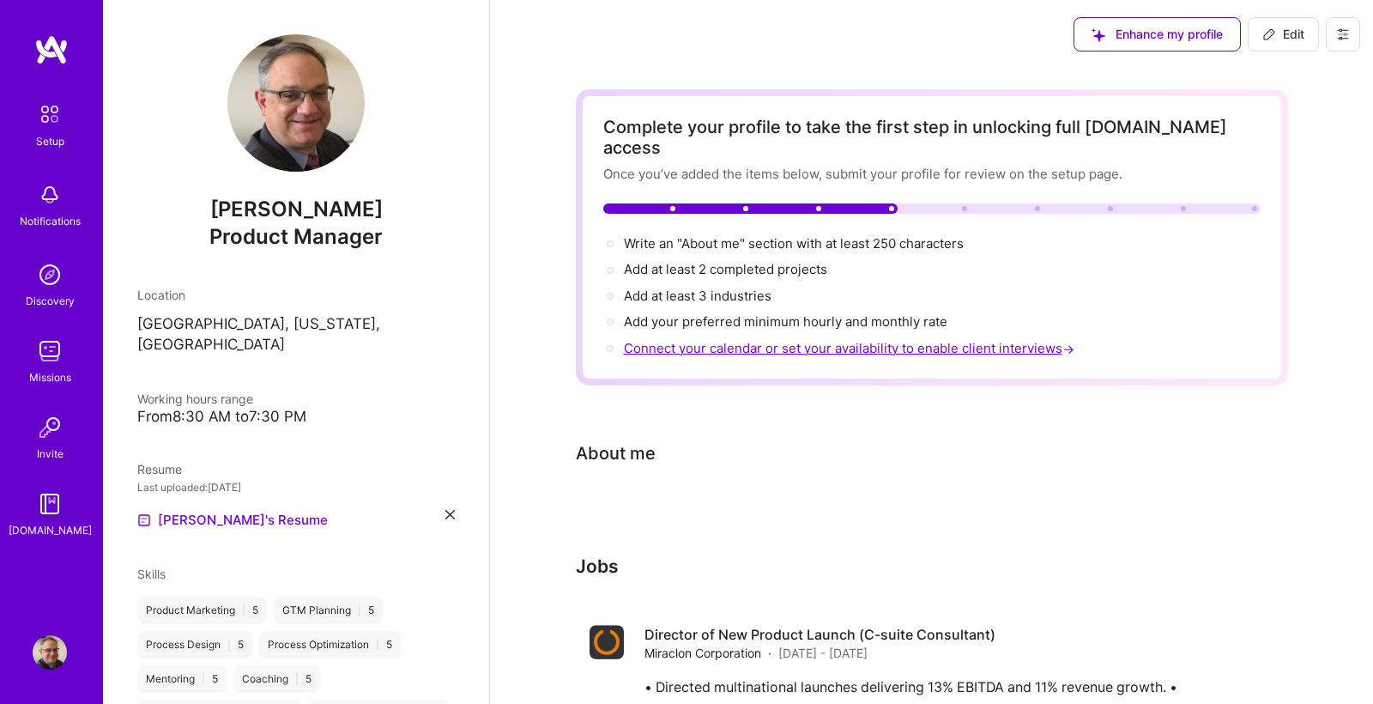
click at [733, 340] on span "Connect your calendar or set your availability to enable client interviews →" at bounding box center [851, 348] width 454 height 16
select select "US"
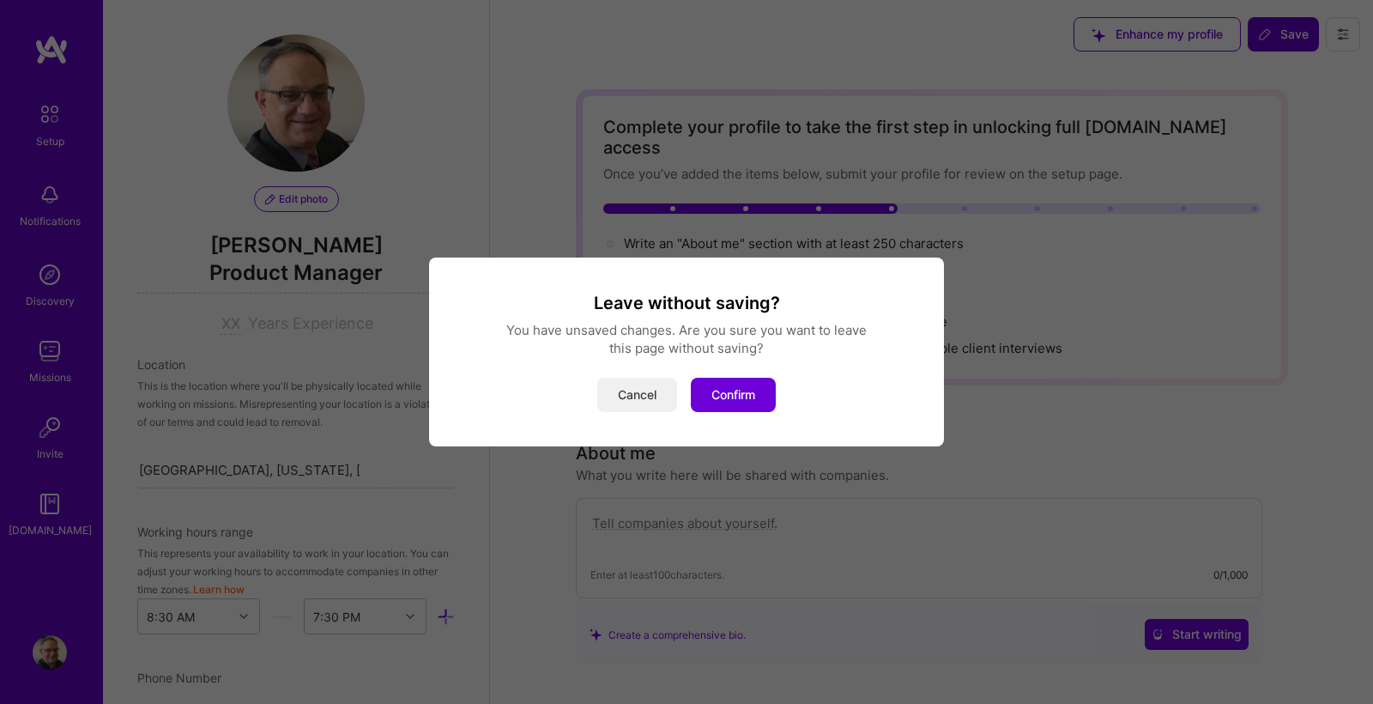
click at [639, 402] on button "Cancel" at bounding box center [637, 395] width 80 height 34
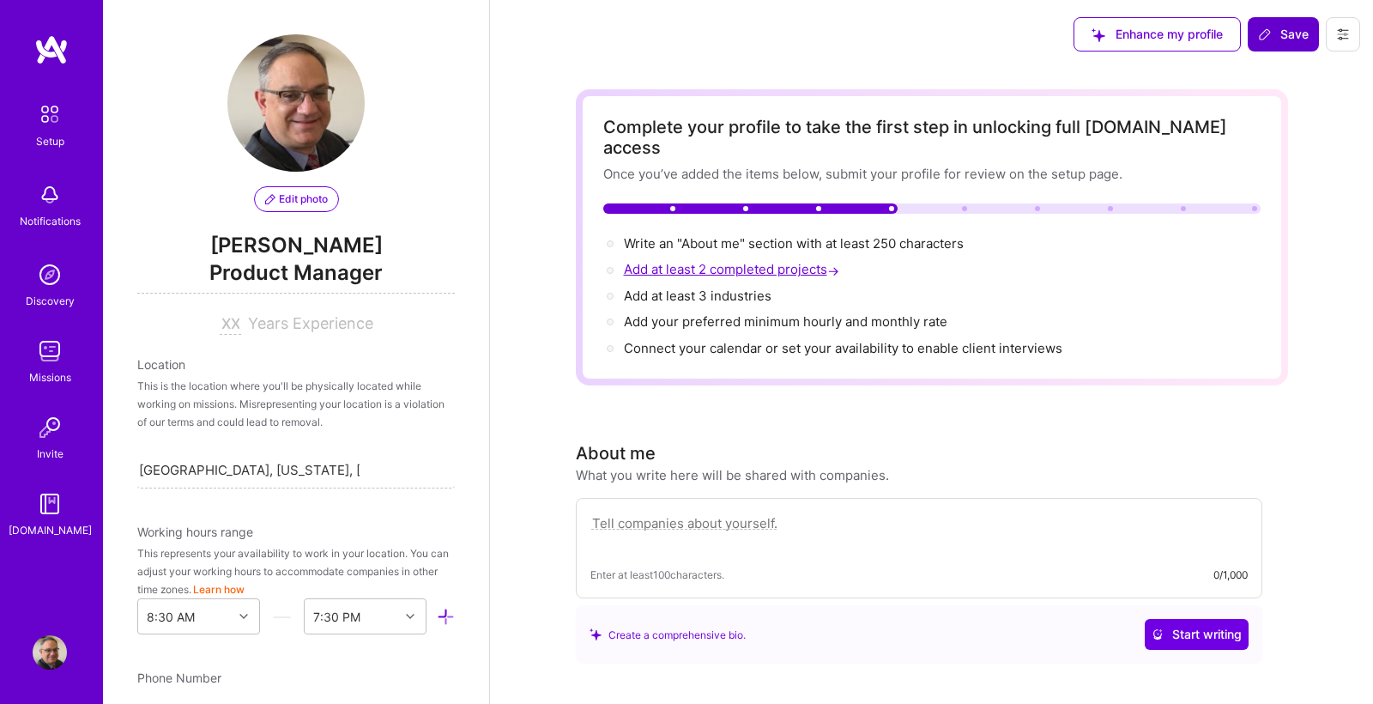
click at [762, 261] on span "Add at least 2 completed projects →" at bounding box center [733, 269] width 219 height 16
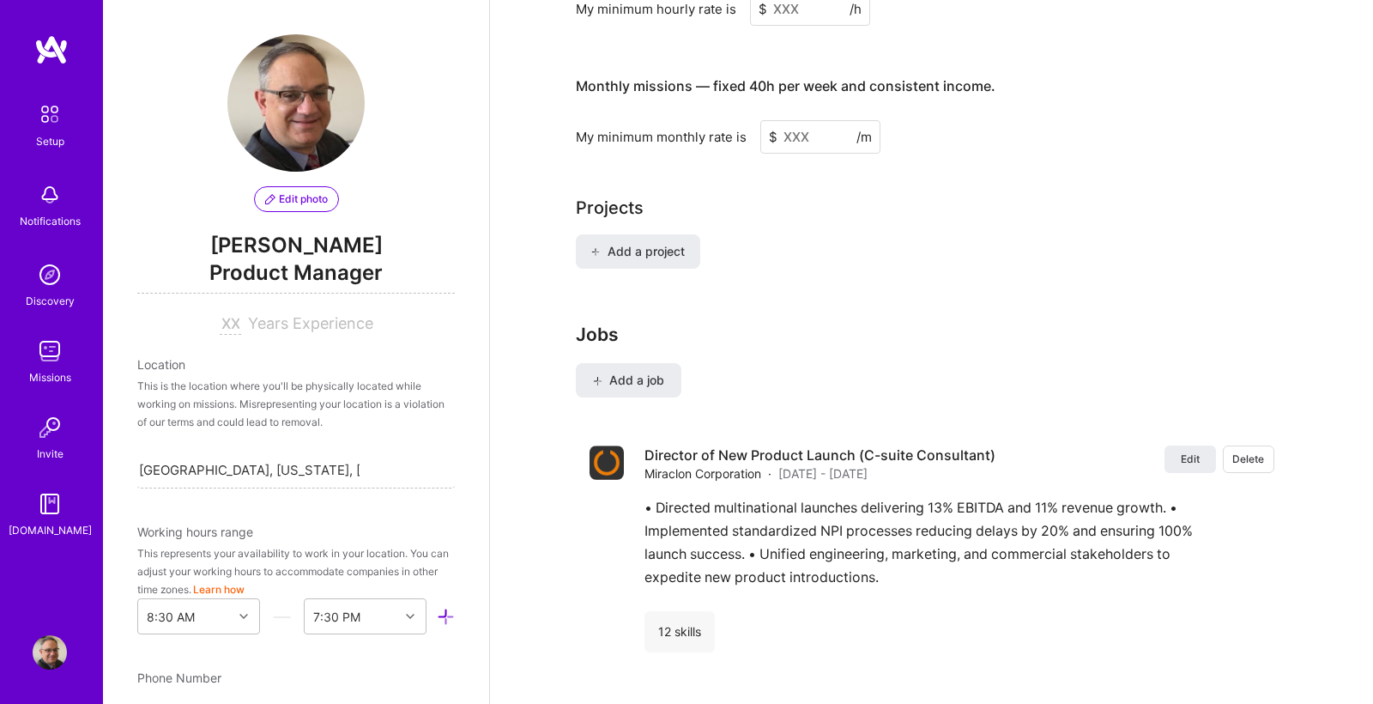
scroll to position [1309, 0]
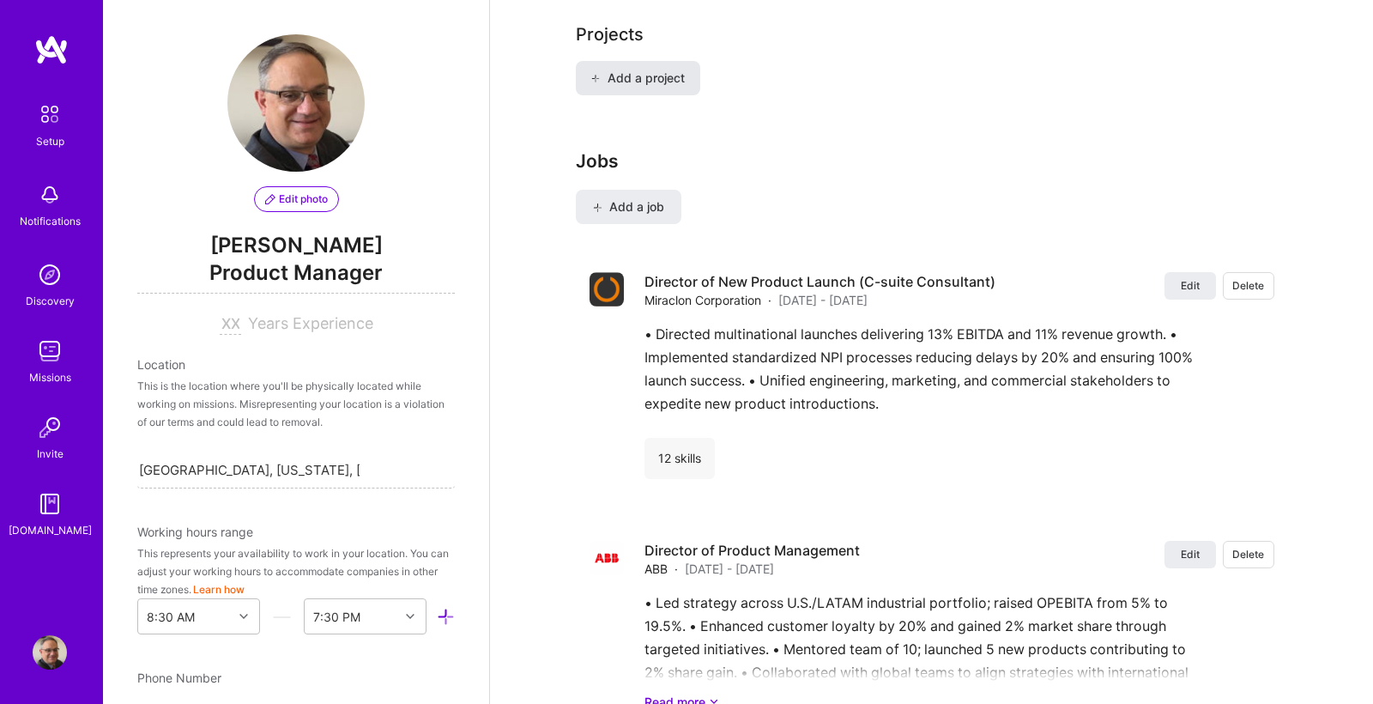
click at [632, 70] on span "Add a project" at bounding box center [637, 78] width 94 height 17
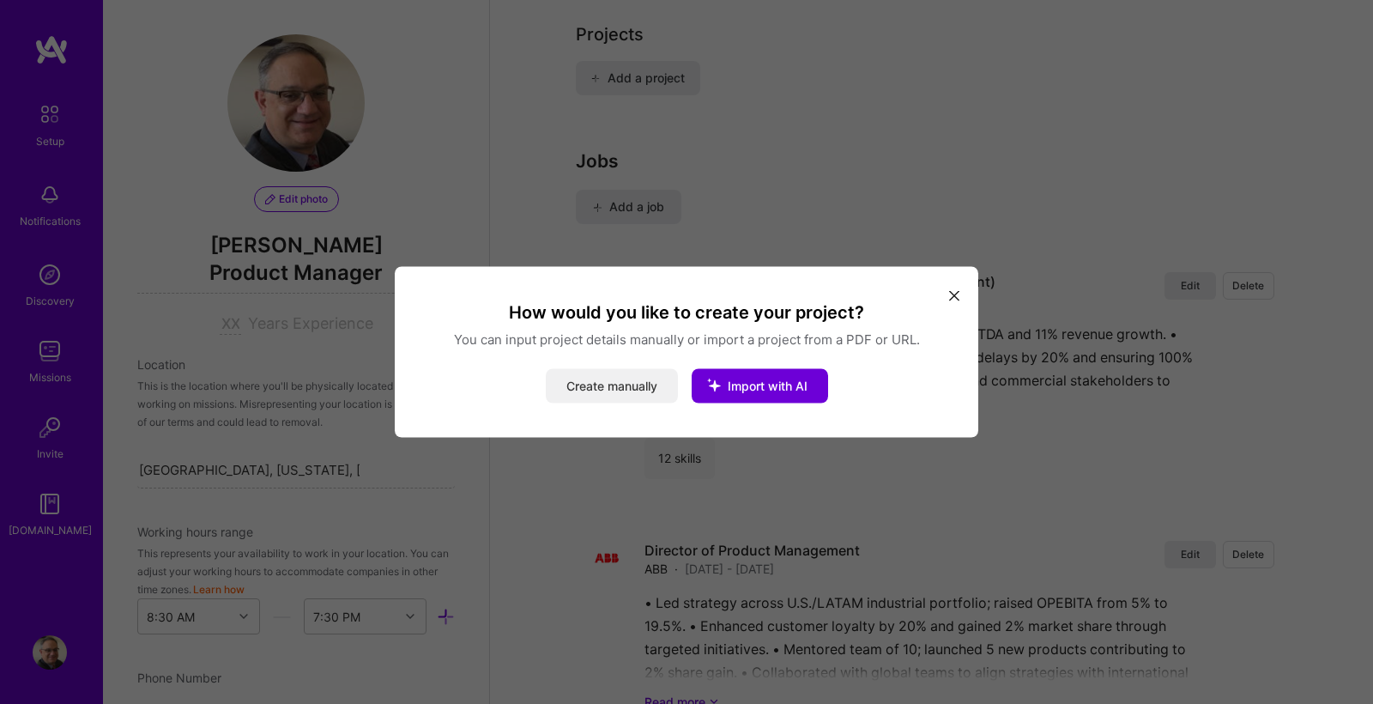
click at [620, 385] on button "Create manually" at bounding box center [612, 386] width 132 height 34
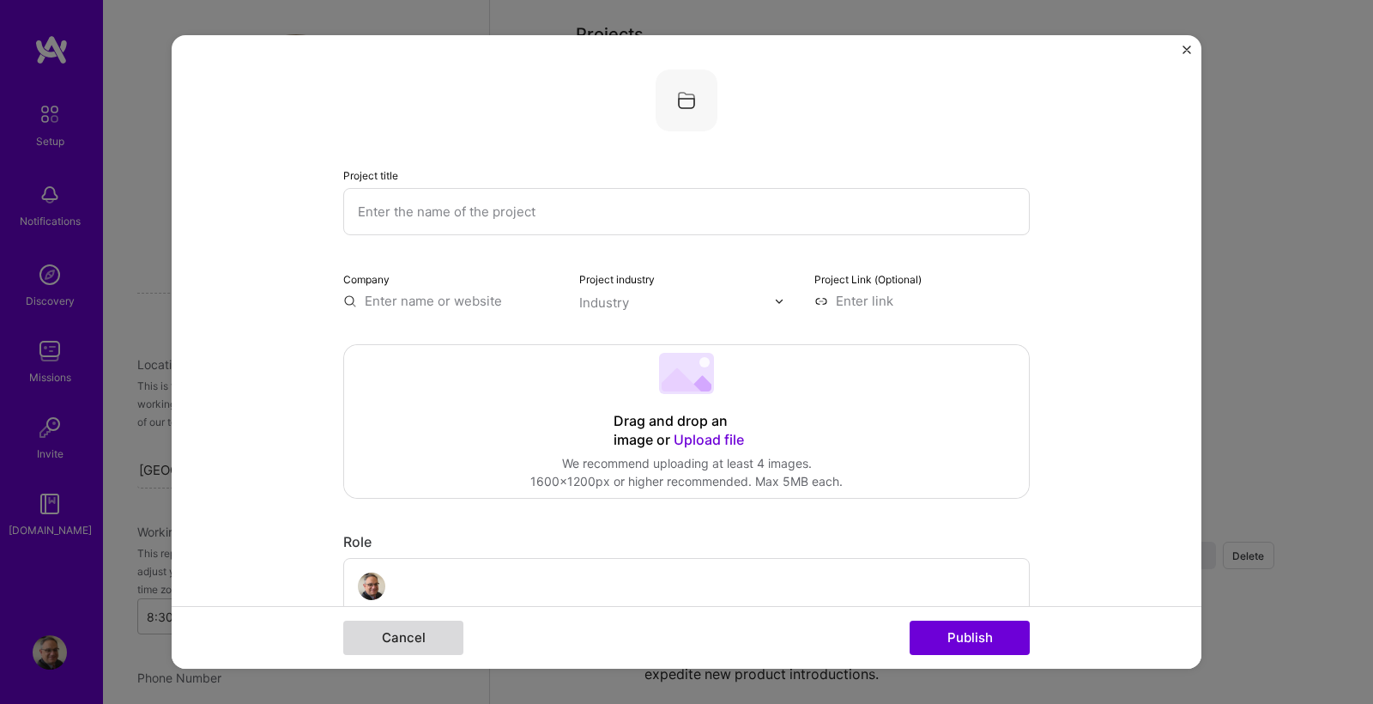
scroll to position [0, 0]
click at [412, 643] on button "Cancel" at bounding box center [403, 637] width 120 height 34
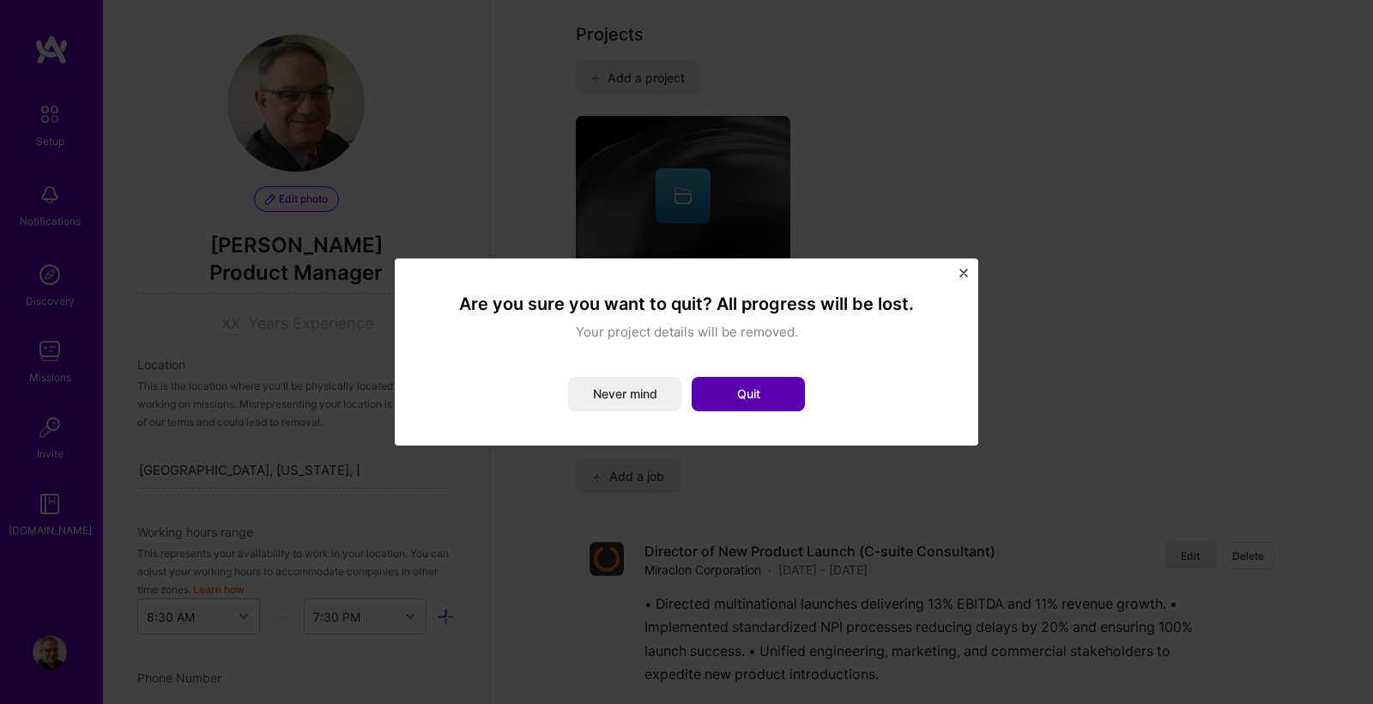
click at [755, 404] on button "Quit" at bounding box center [748, 394] width 113 height 34
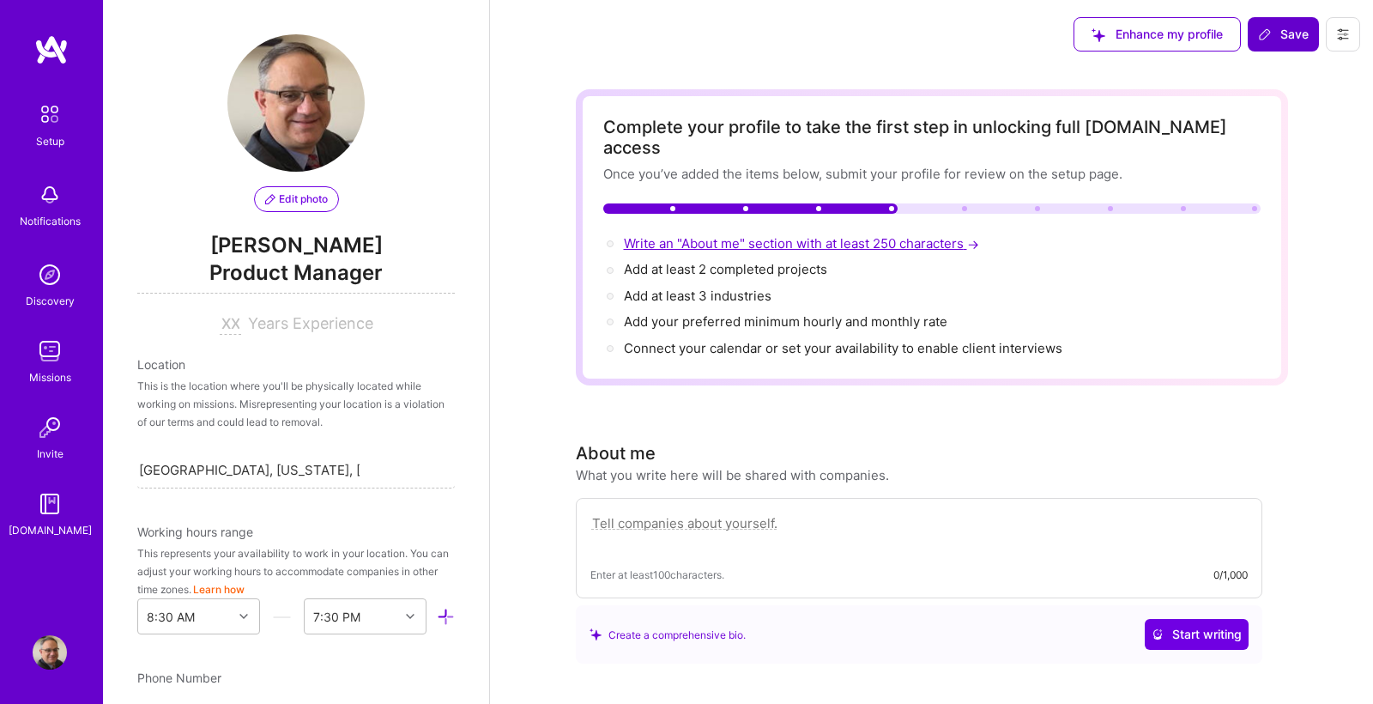
click at [766, 235] on span "Write an "About me" section with at least 250 characters →" at bounding box center [803, 243] width 359 height 16
click at [597, 512] on textarea at bounding box center [918, 531] width 657 height 39
click at [685, 626] on div "Create a comprehensive bio." at bounding box center [668, 635] width 156 height 18
click at [1207, 626] on span "Start writing" at bounding box center [1197, 634] width 90 height 17
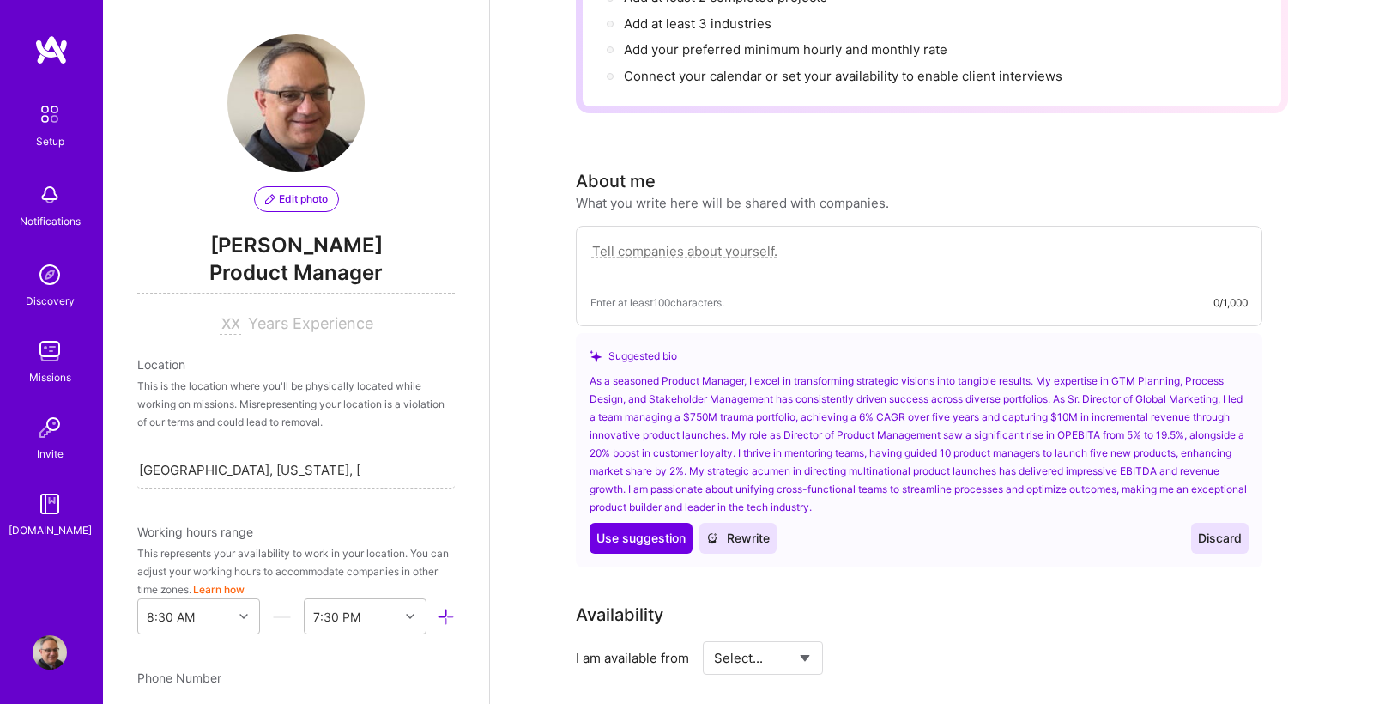
scroll to position [275, 0]
click at [1213, 527] on span "Discard" at bounding box center [1220, 535] width 44 height 17
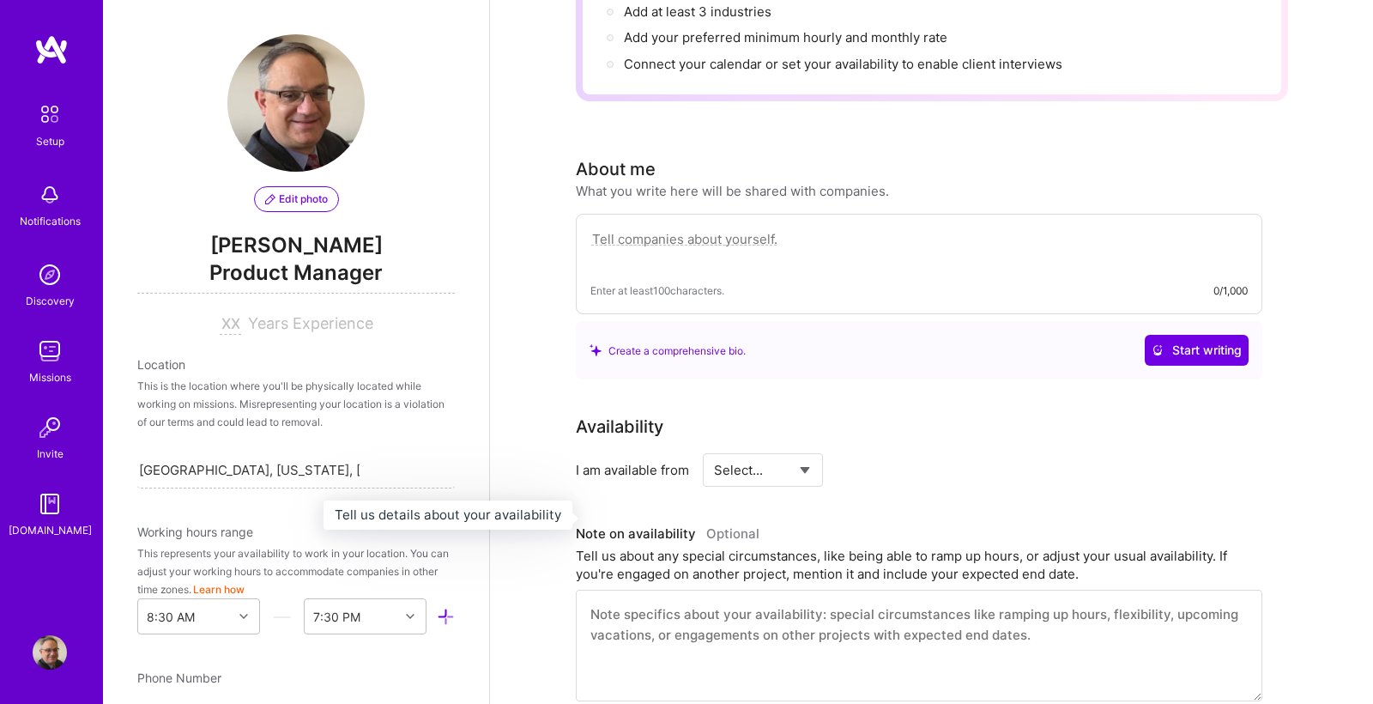
scroll to position [283, 0]
click at [666, 229] on textarea at bounding box center [918, 248] width 657 height 39
paste textarea "I’m [PERSON_NAME], with both a BS and MS in Engineering Science and Mechanics f…"
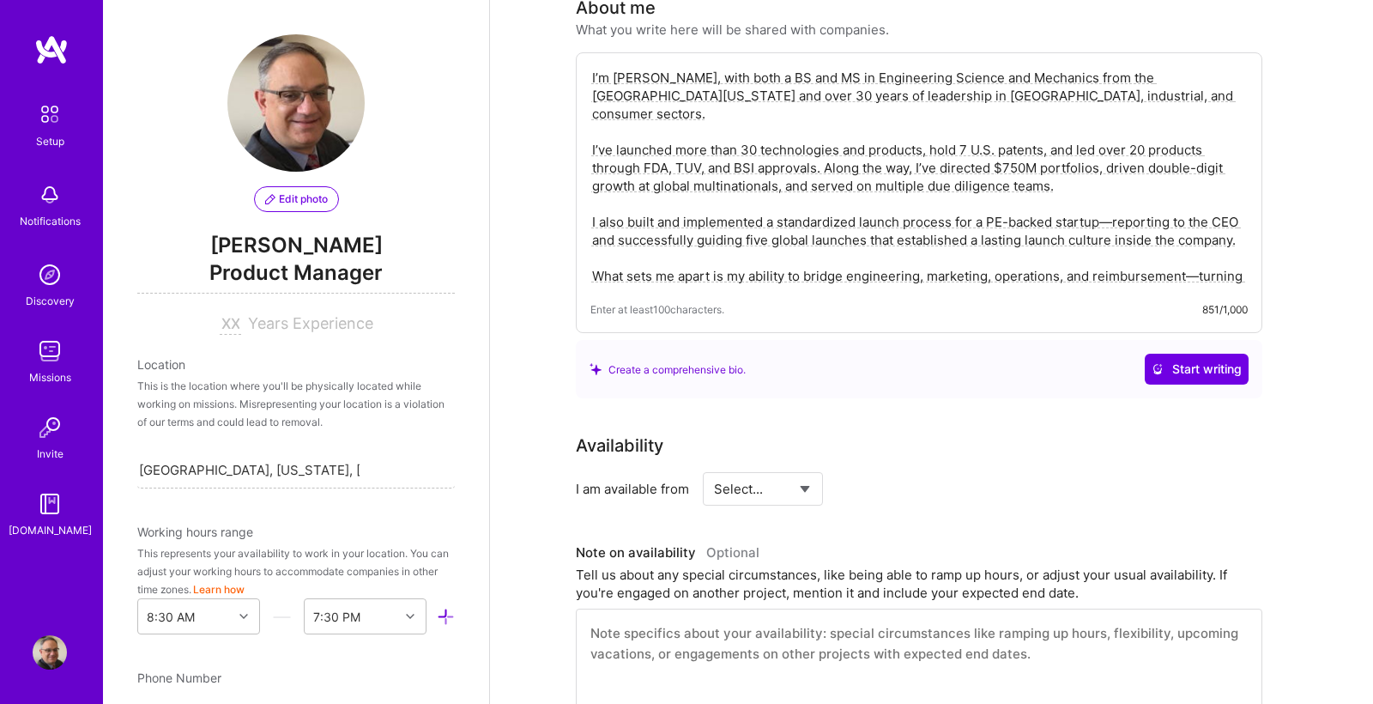
scroll to position [451, 0]
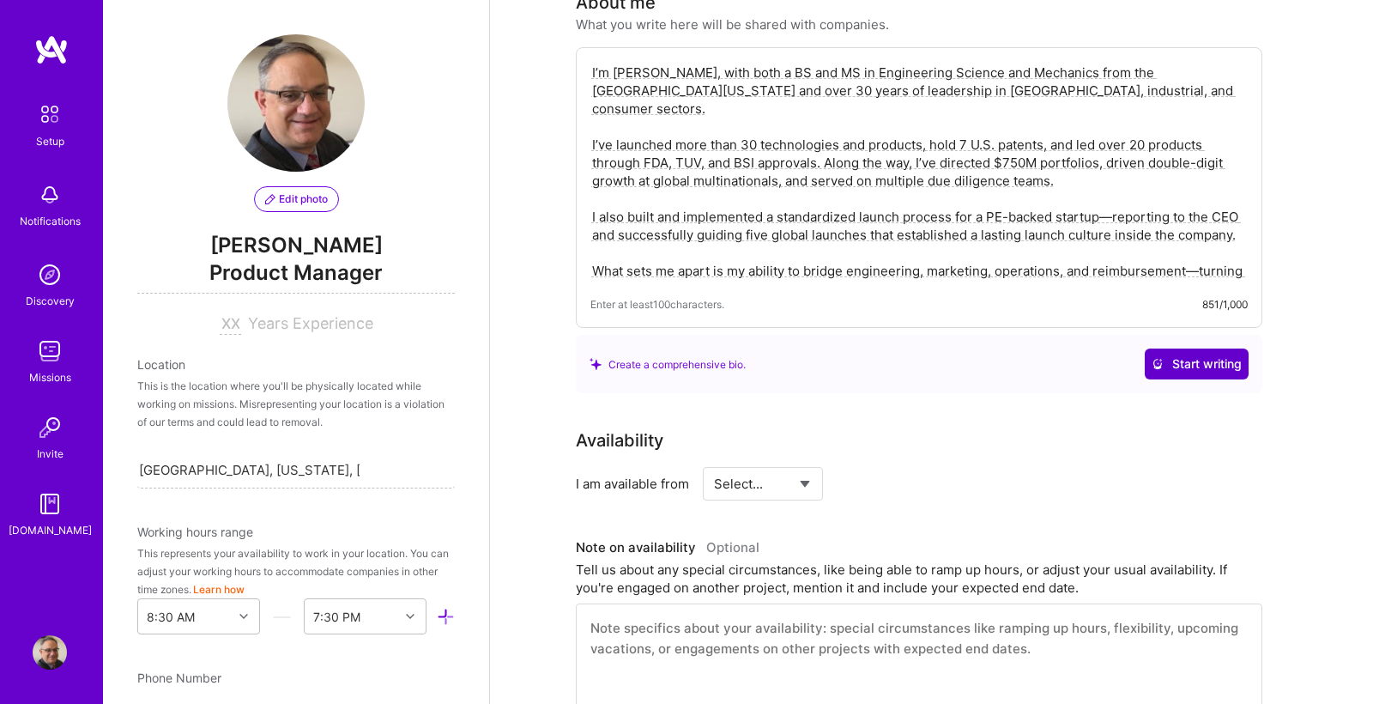
type textarea "I’m [PERSON_NAME], with both a BS and MS in Engineering Science and Mechanics f…"
click at [1195, 355] on span "Start writing" at bounding box center [1197, 363] width 90 height 17
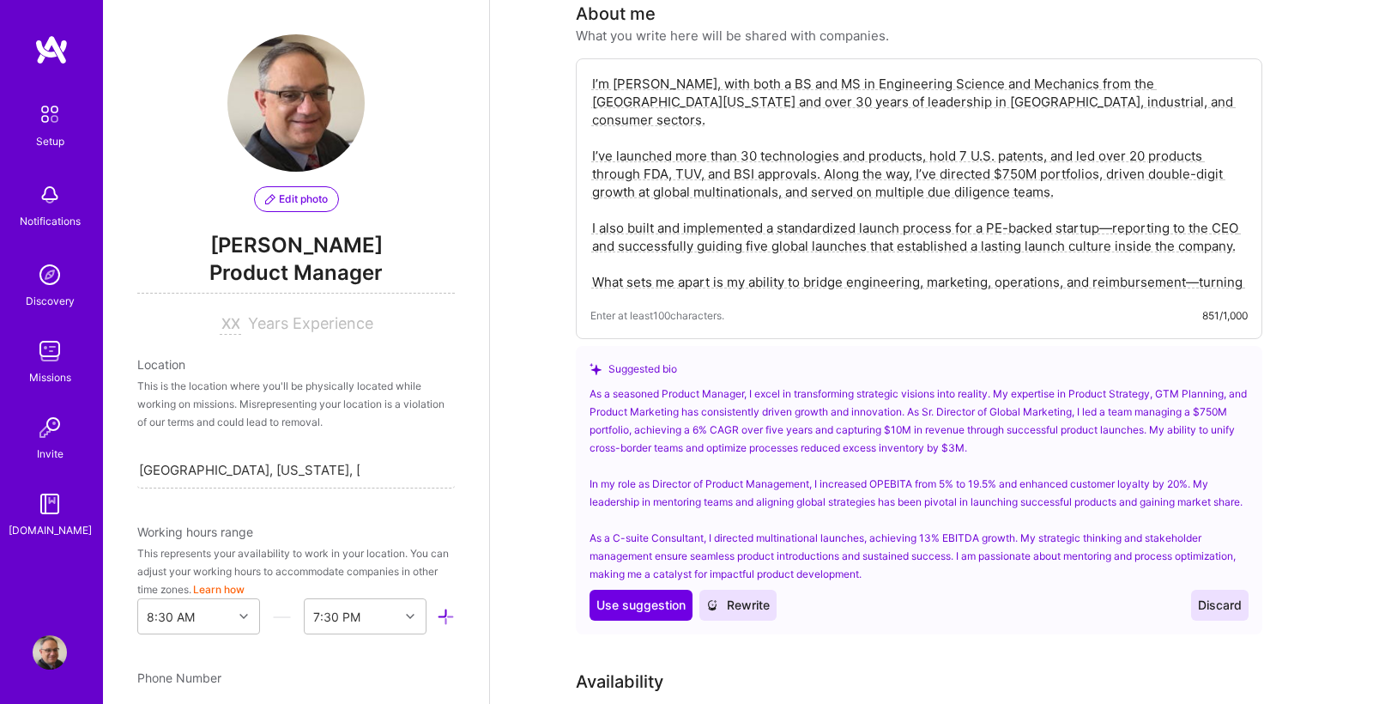
scroll to position [442, 0]
drag, startPoint x: 1227, startPoint y: 595, endPoint x: 1201, endPoint y: 581, distance: 29.9
click at [1228, 594] on span "Discard" at bounding box center [1220, 602] width 44 height 17
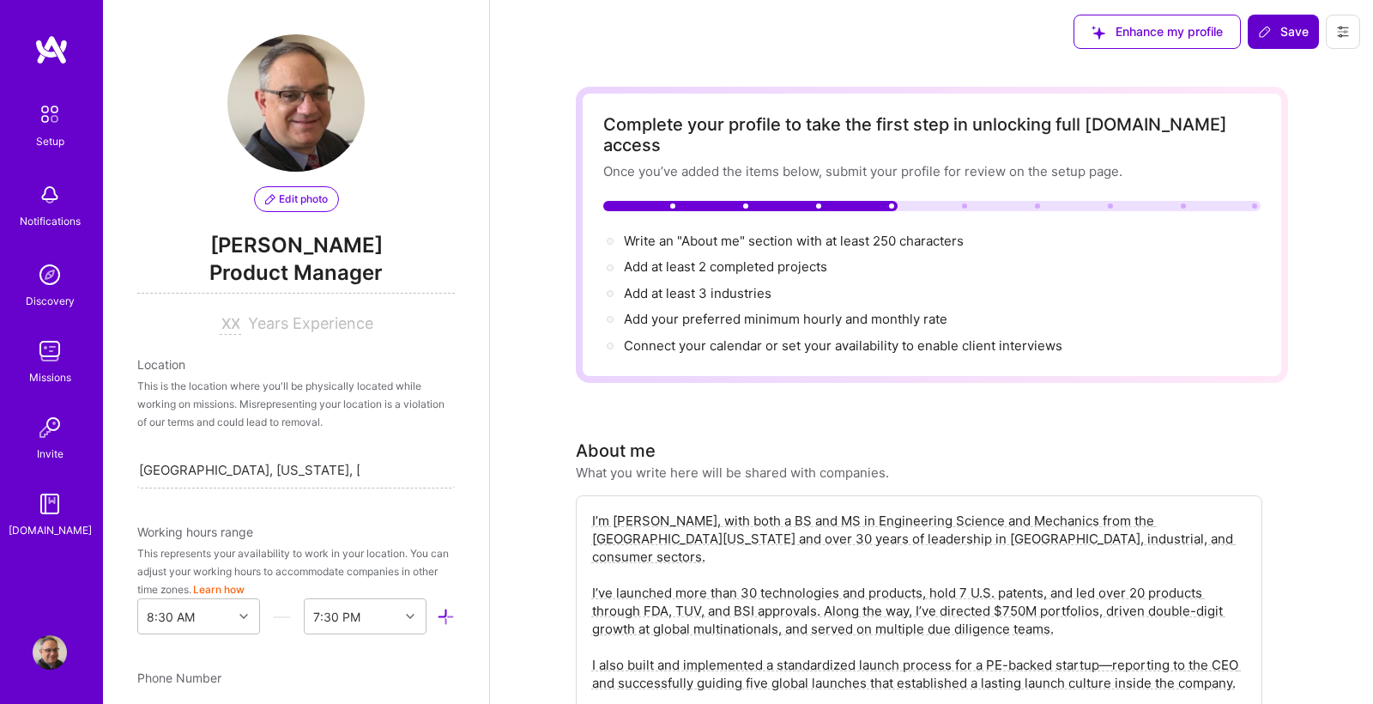
scroll to position [0, 0]
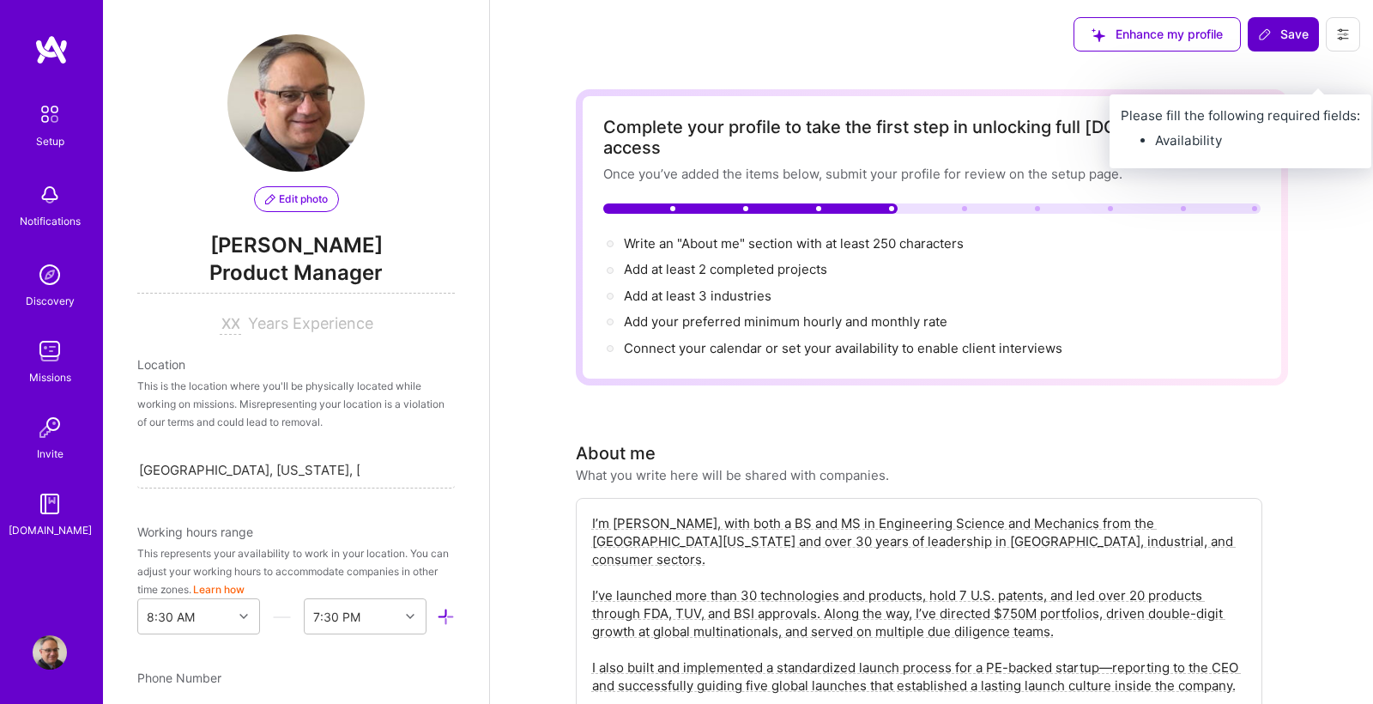
click at [1267, 38] on icon at bounding box center [1265, 34] width 14 height 14
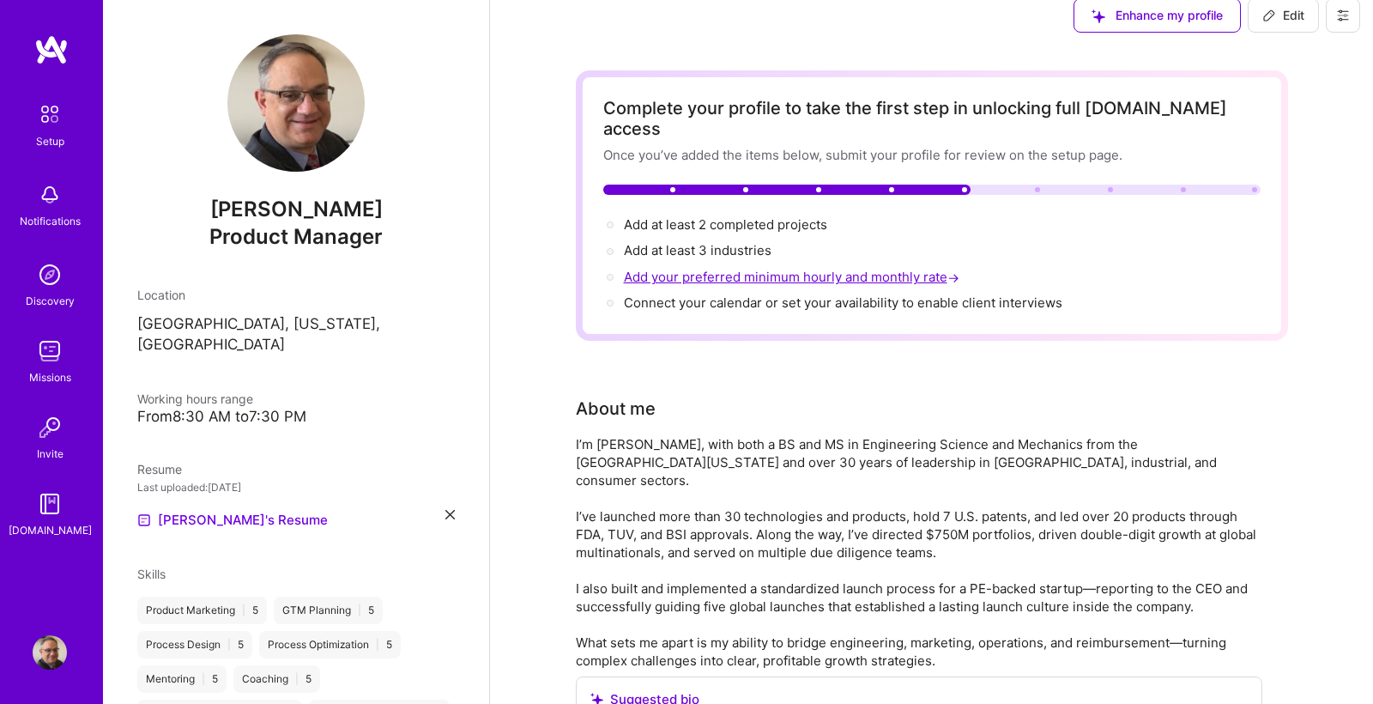
scroll to position [60, 0]
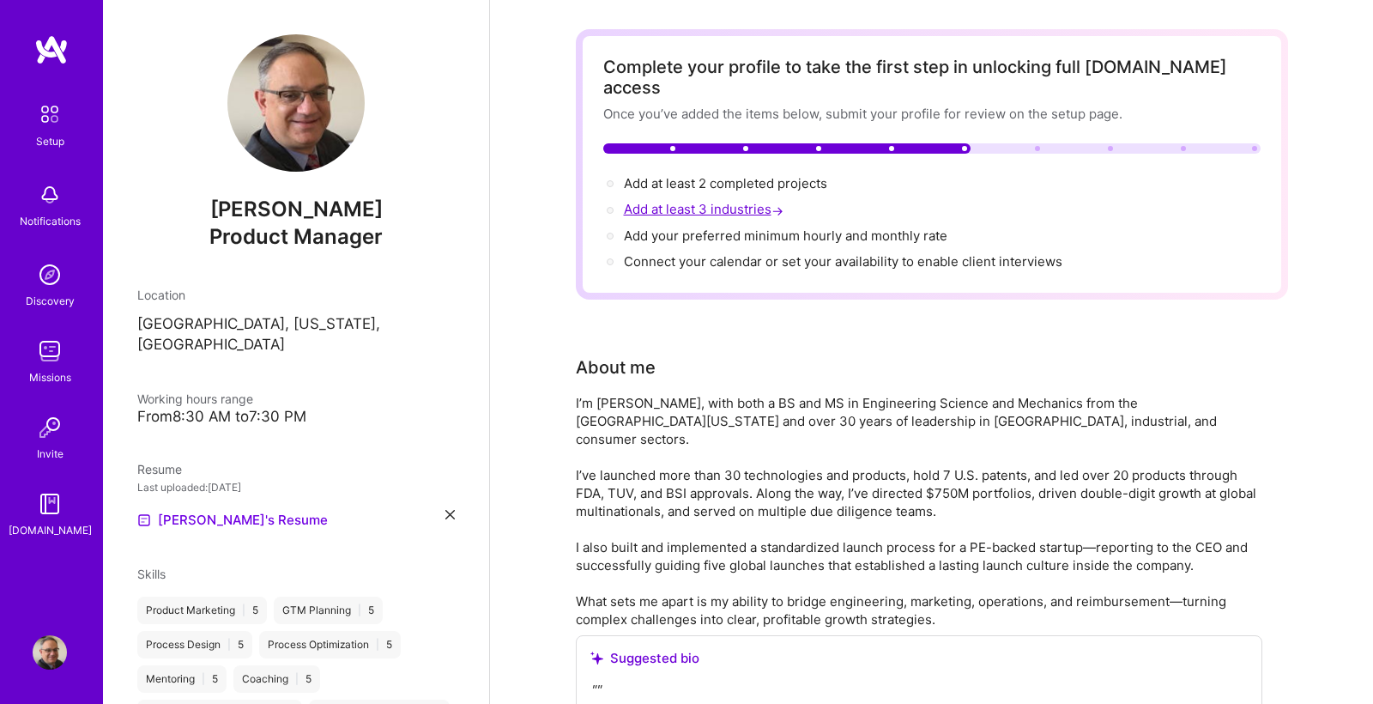
click at [738, 201] on span "Add at least 3 industries →" at bounding box center [705, 209] width 163 height 16
select select "US"
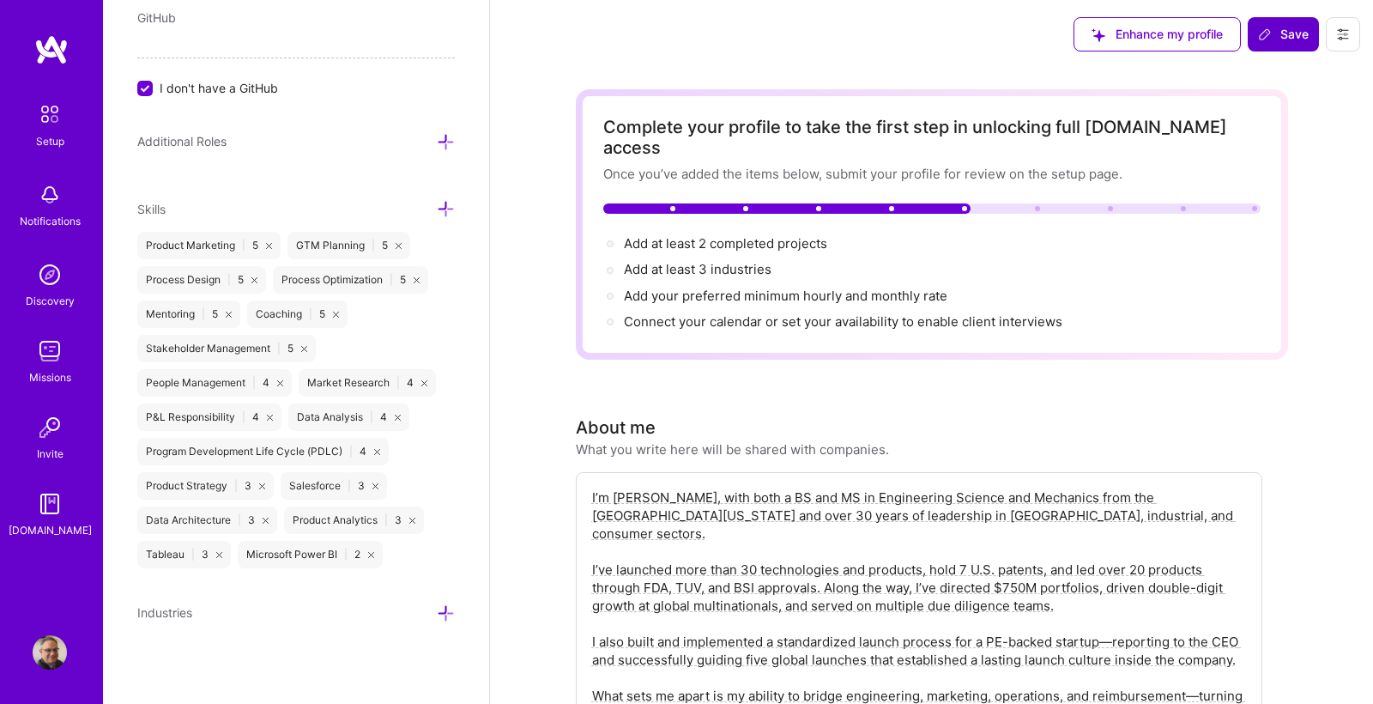
scroll to position [0, 0]
click at [718, 261] on span "Add at least 3 industries →" at bounding box center [705, 269] width 163 height 16
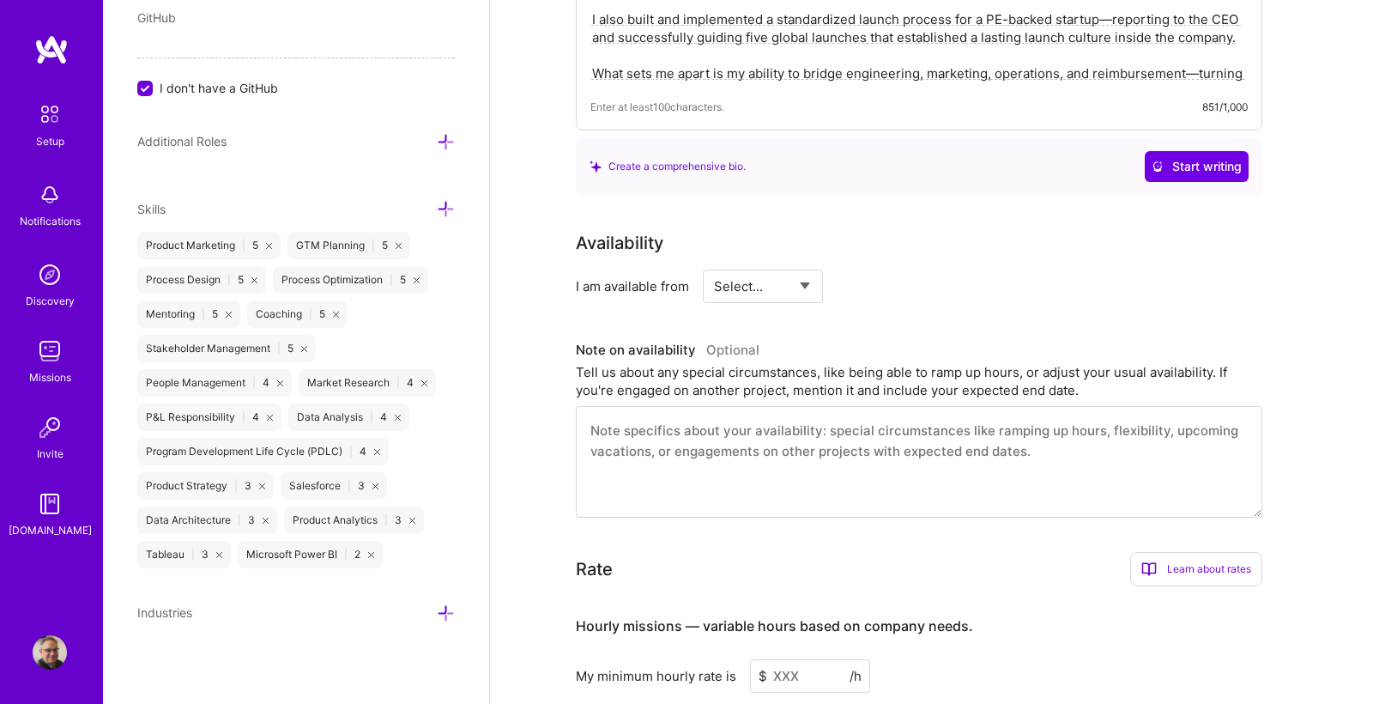
scroll to position [624, 0]
select select "Right Now"
click at [898, 268] on input at bounding box center [919, 284] width 103 height 33
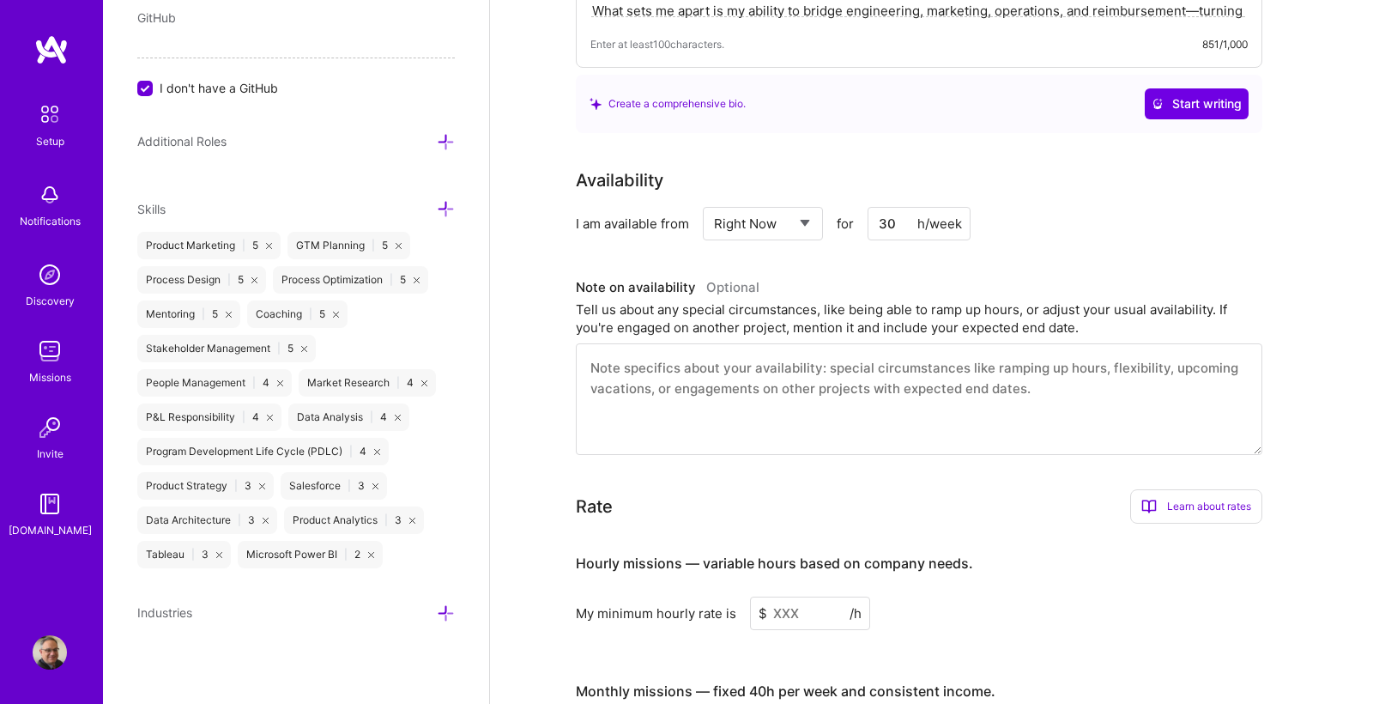
scroll to position [718, 0]
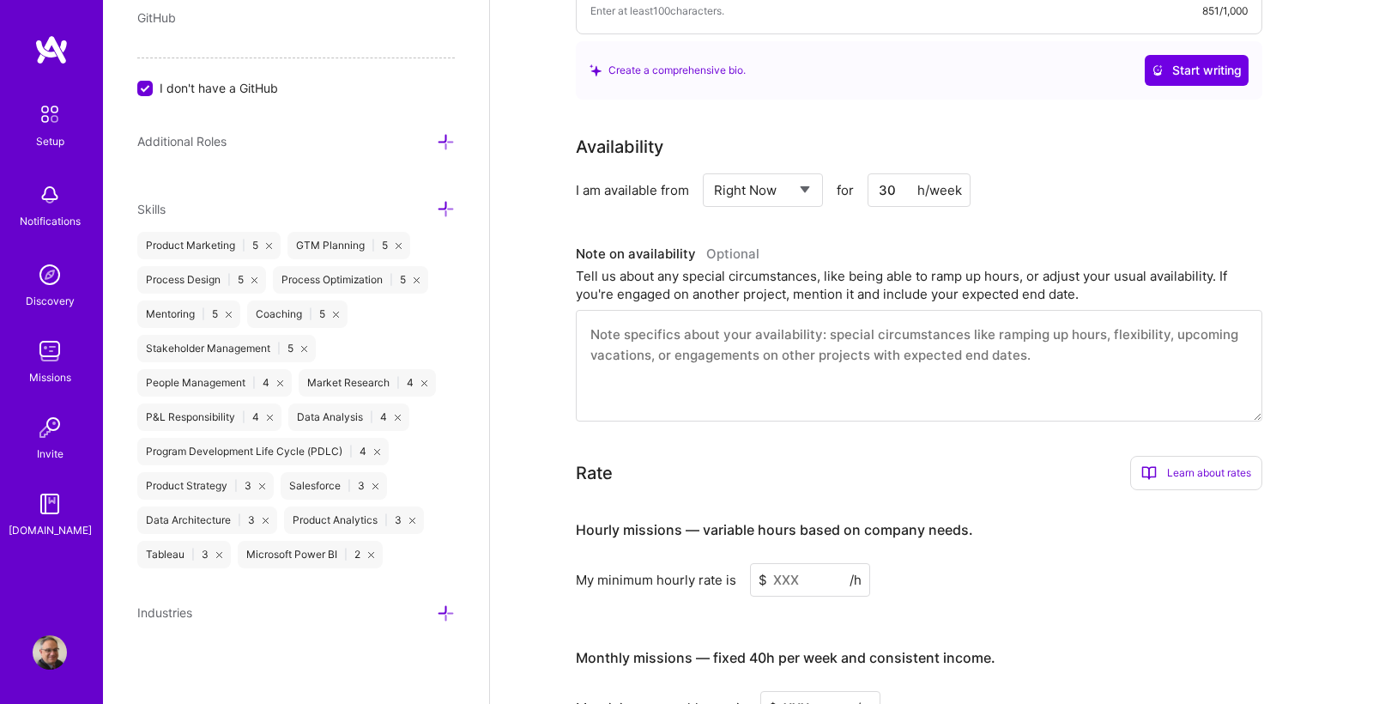
type input "30"
click at [596, 314] on textarea at bounding box center [919, 366] width 686 height 112
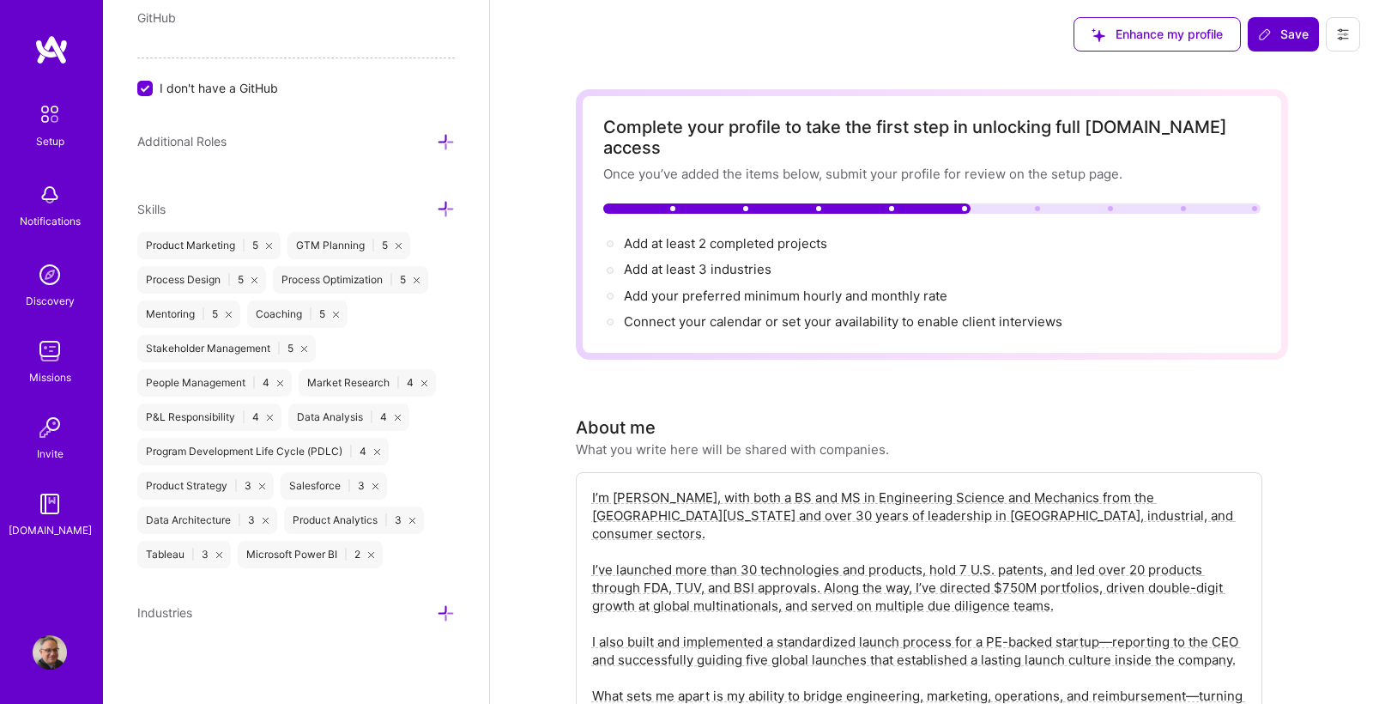
scroll to position [0, 0]
type textarea "I am currently available for 20 to 30 hours per week but can ramp up to 40+ hou…"
click at [1285, 42] on span "Save" at bounding box center [1283, 34] width 51 height 17
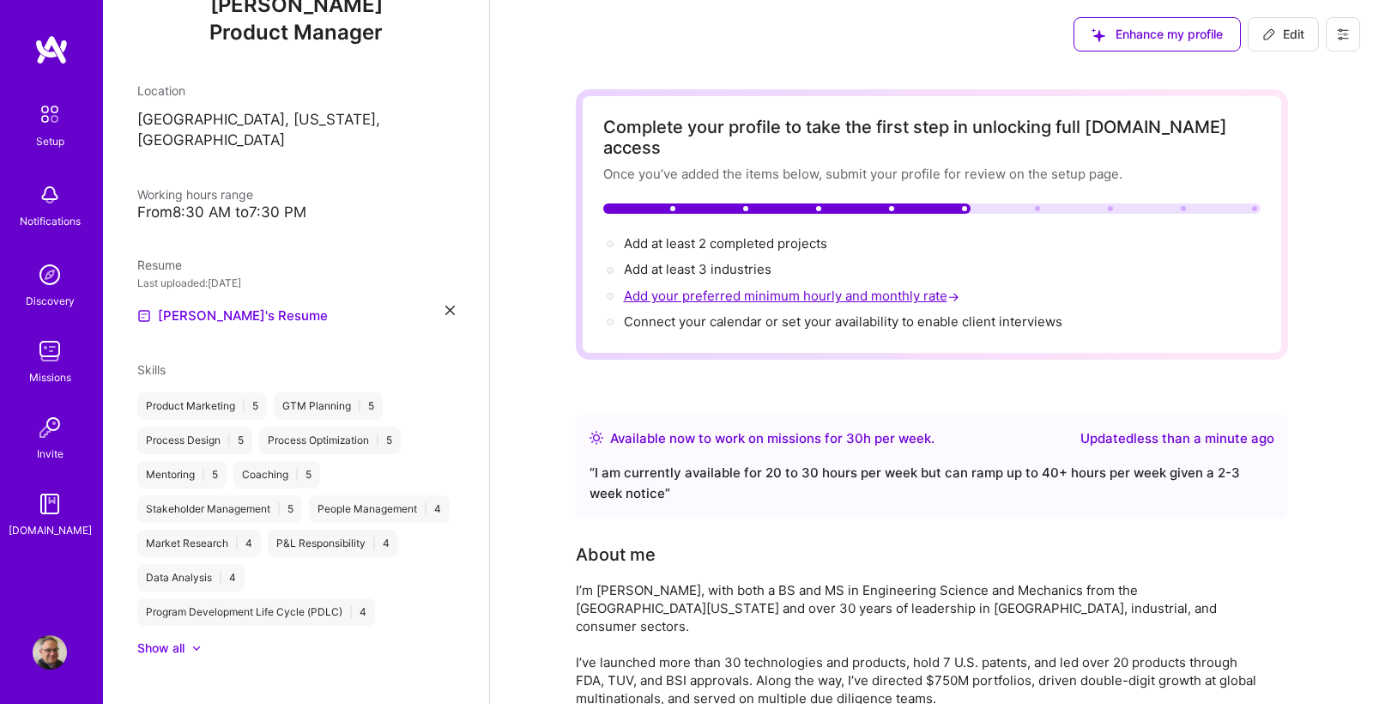
click at [744, 287] on span "Add your preferred minimum hourly and monthly rate →" at bounding box center [793, 295] width 339 height 16
select select "US"
select select "Right Now"
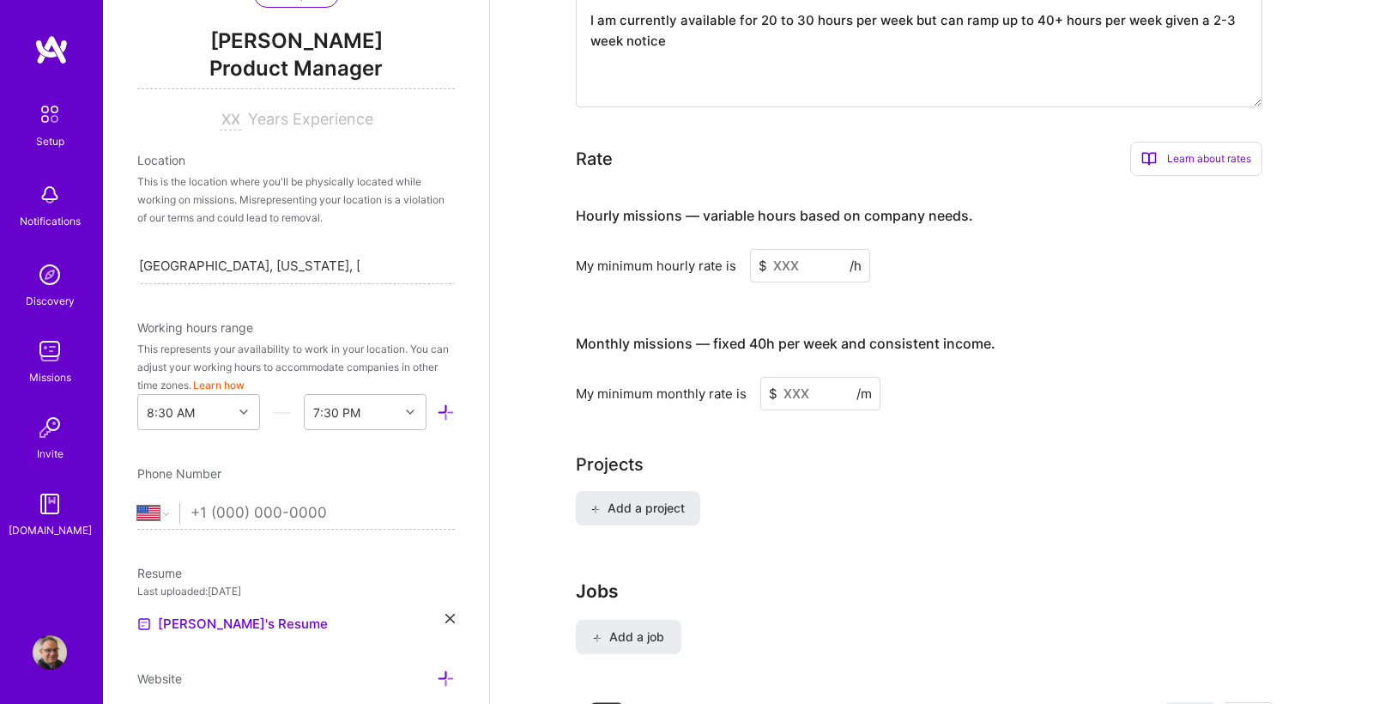
scroll to position [1032, 0]
click at [798, 249] on input at bounding box center [810, 265] width 120 height 33
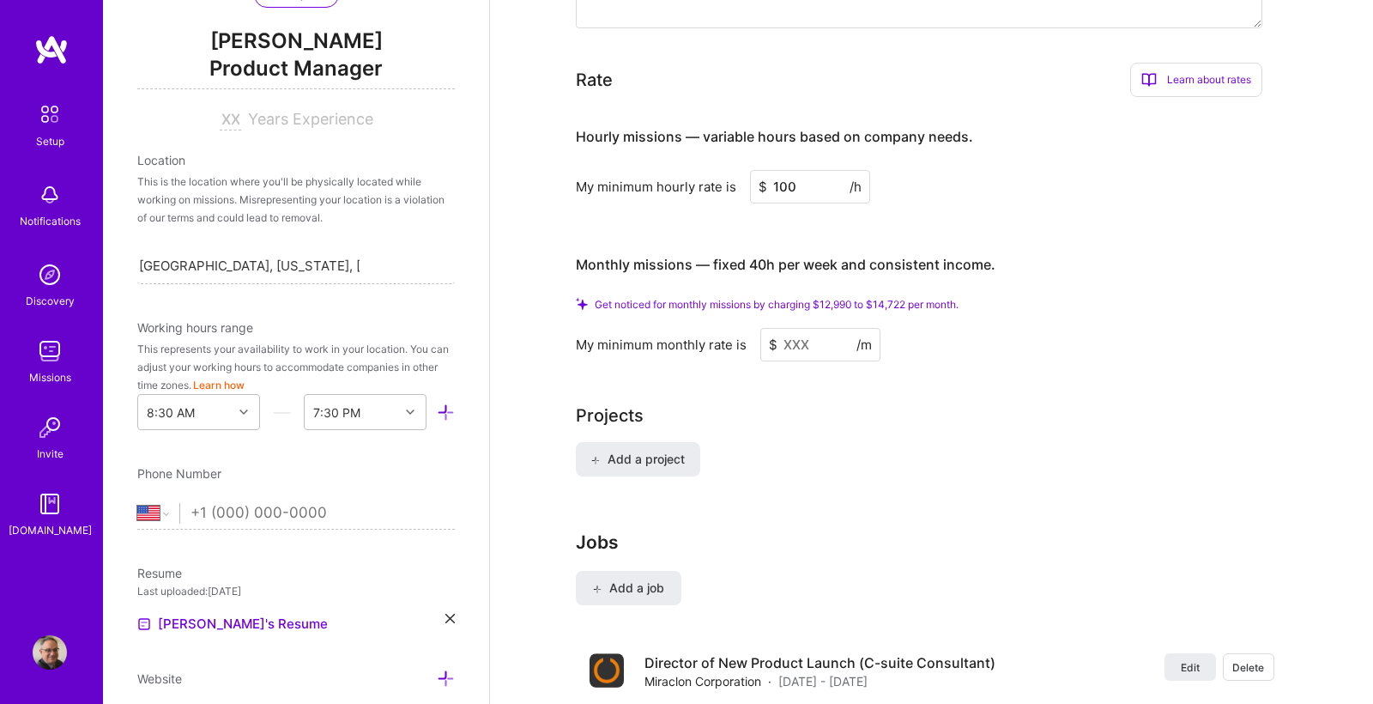
scroll to position [1114, 0]
type input "100"
drag, startPoint x: 812, startPoint y: 321, endPoint x: 790, endPoint y: 321, distance: 21.5
click at [790, 325] on input at bounding box center [820, 341] width 120 height 33
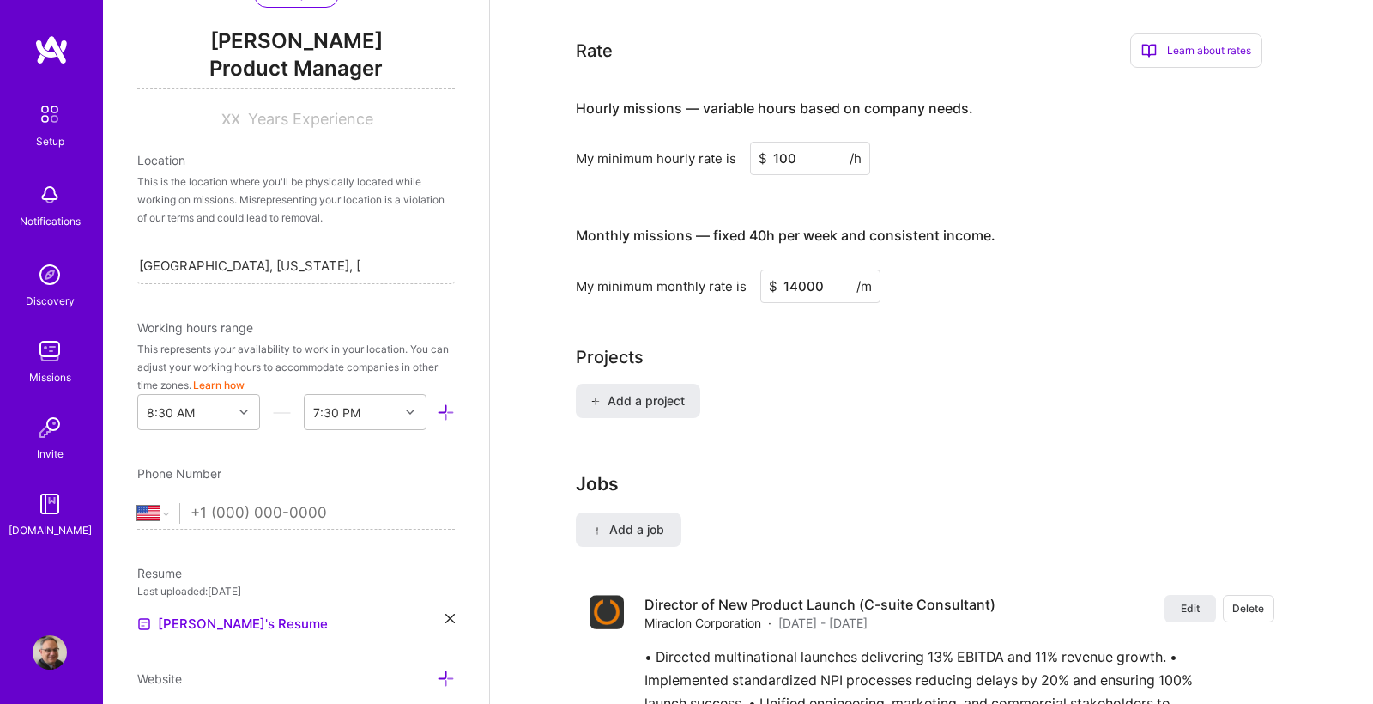
type input "14000"
click at [860, 346] on div "Projects" at bounding box center [932, 357] width 712 height 26
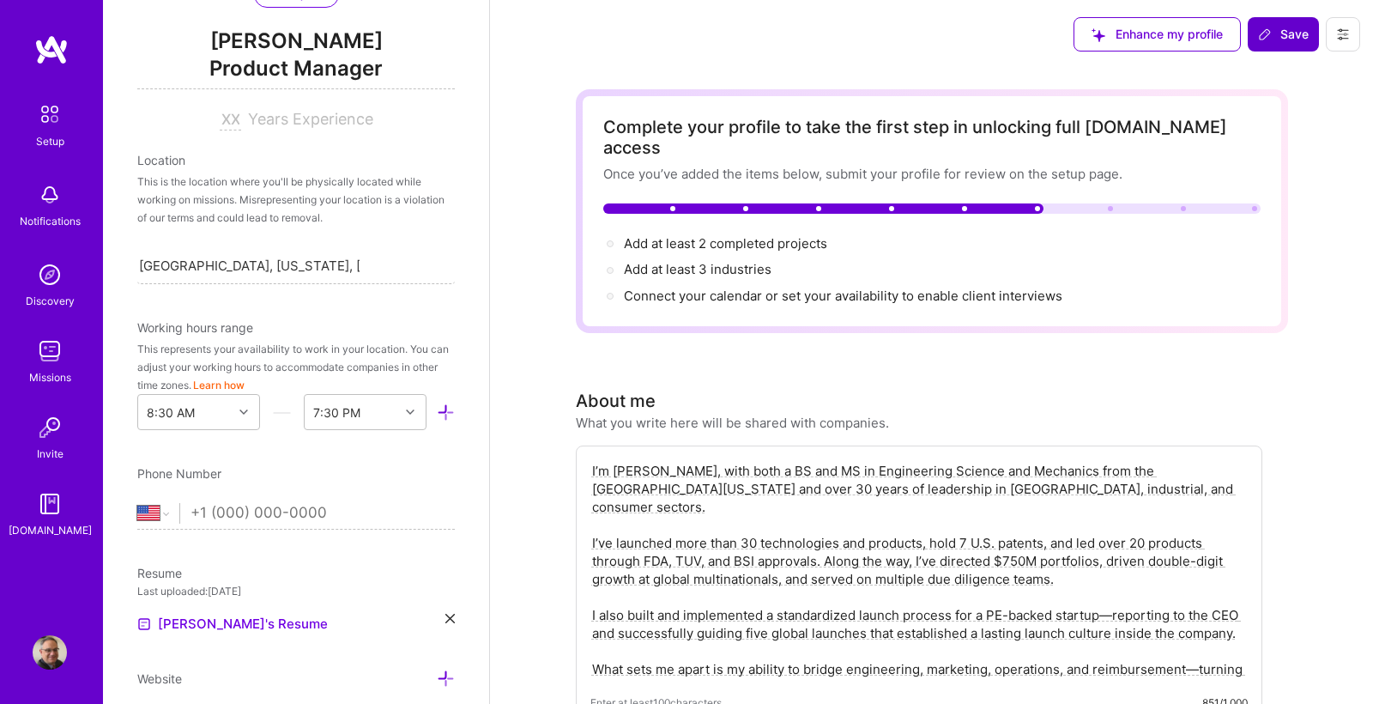
scroll to position [0, 0]
click at [1278, 31] on span "Save" at bounding box center [1283, 34] width 51 height 17
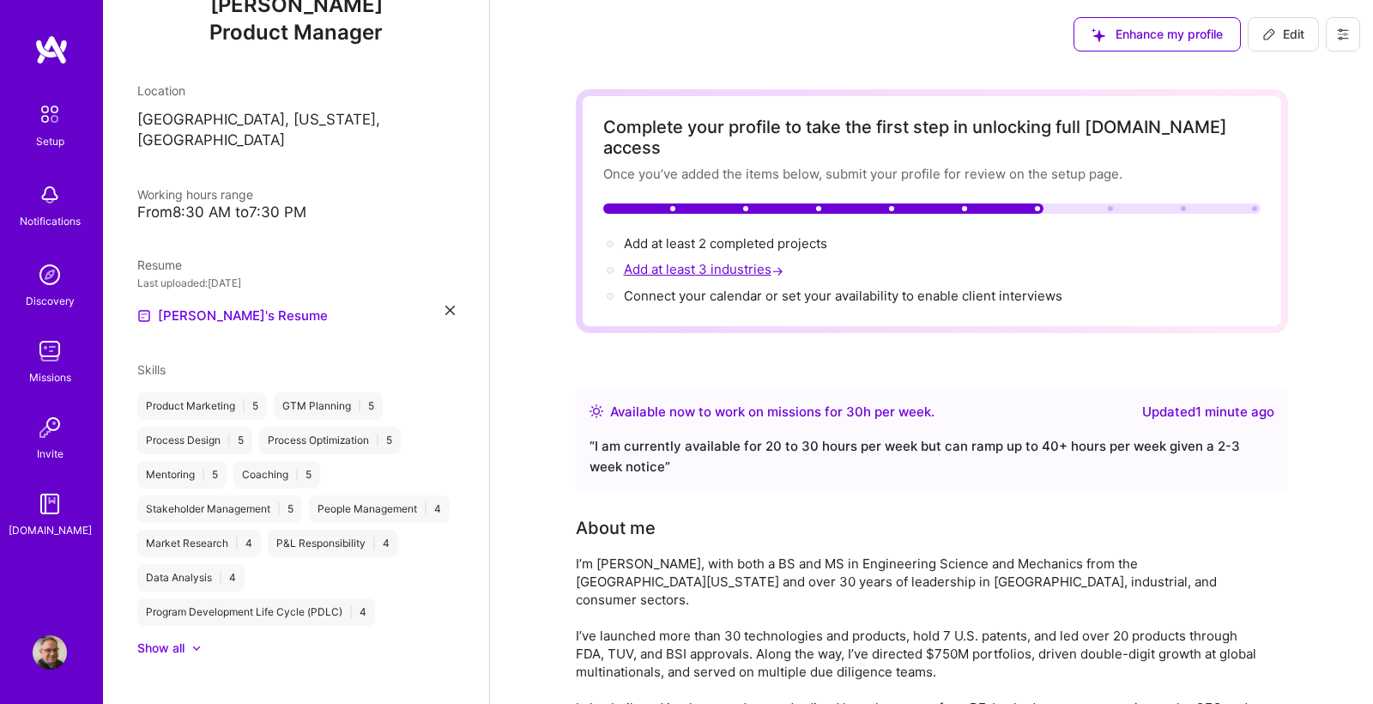
click at [747, 261] on span "Add at least 3 industries →" at bounding box center [705, 269] width 163 height 16
select select "US"
select select "Right Now"
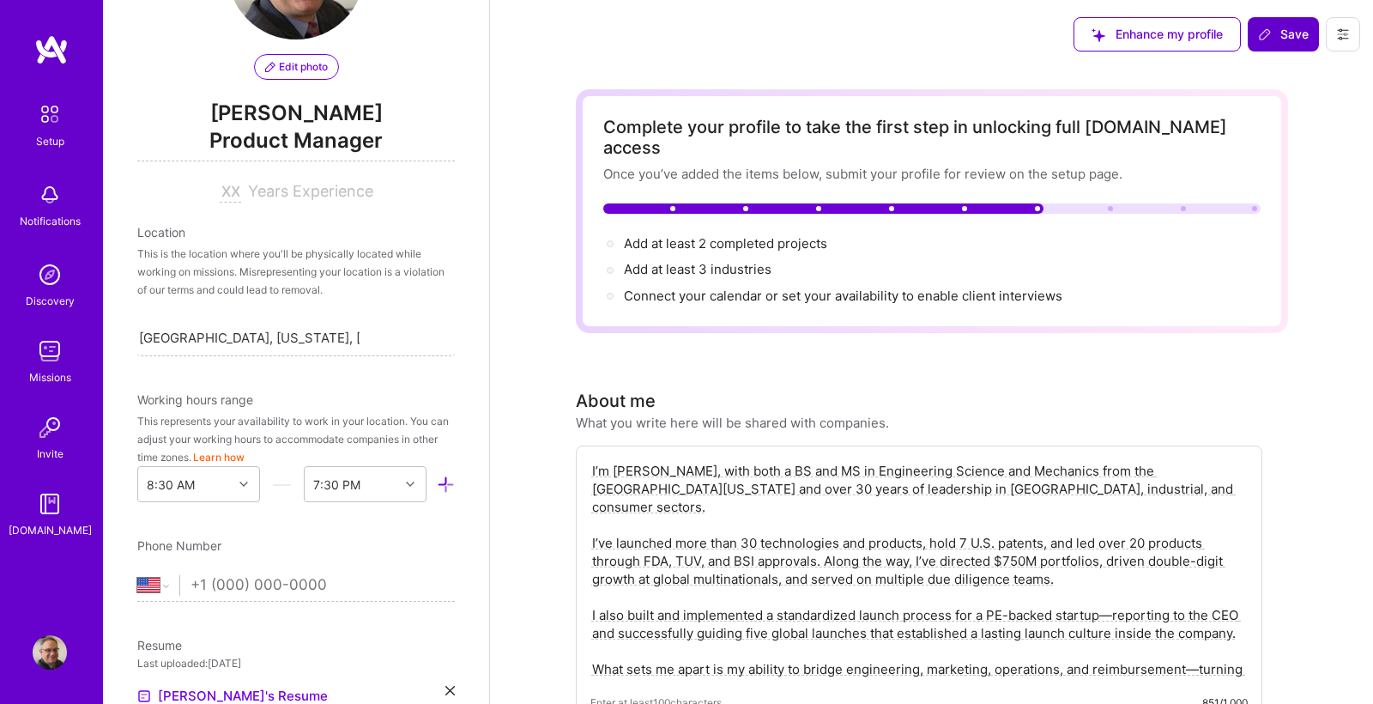
scroll to position [130, 0]
click at [263, 192] on span "Years Experience" at bounding box center [310, 193] width 125 height 18
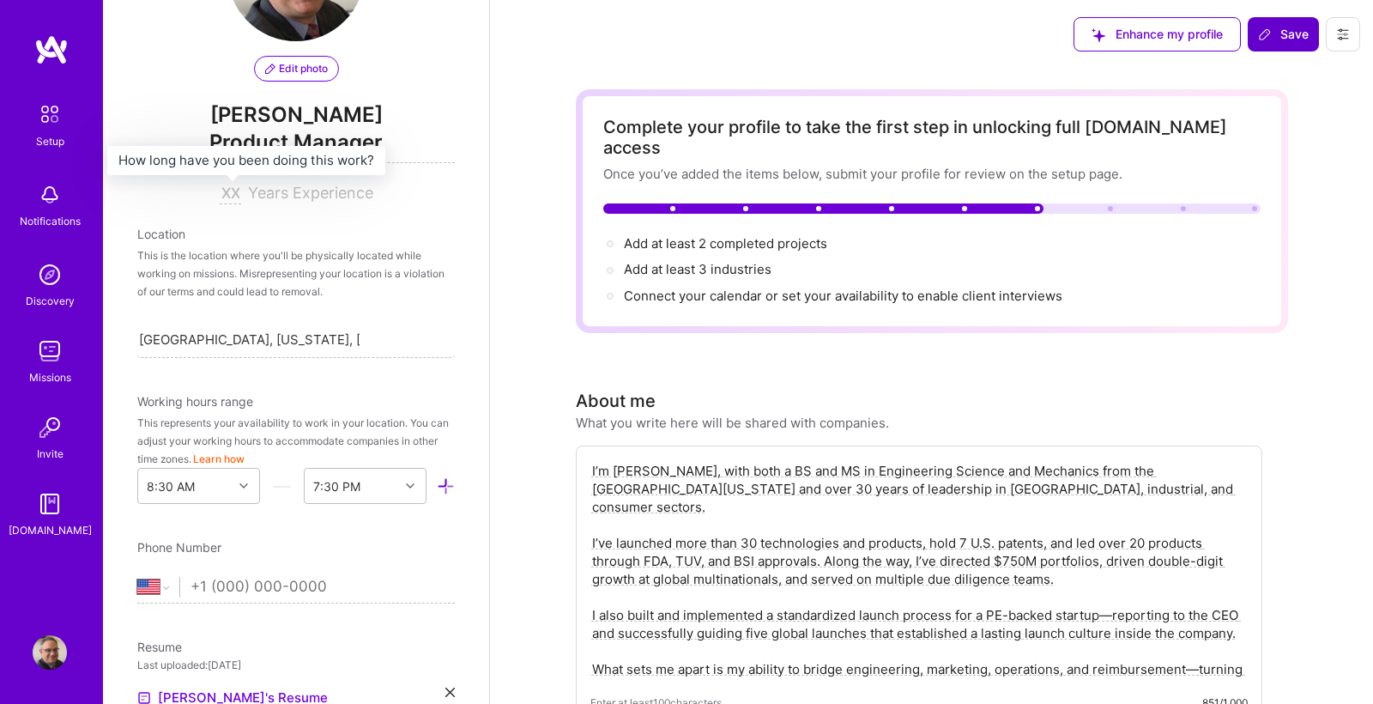
drag, startPoint x: 219, startPoint y: 193, endPoint x: 234, endPoint y: 193, distance: 15.4
click at [234, 193] on input at bounding box center [230, 194] width 21 height 21
type input "30"
click at [363, 283] on div "This is the location where you'll be physically located while working on missio…" at bounding box center [296, 273] width 318 height 54
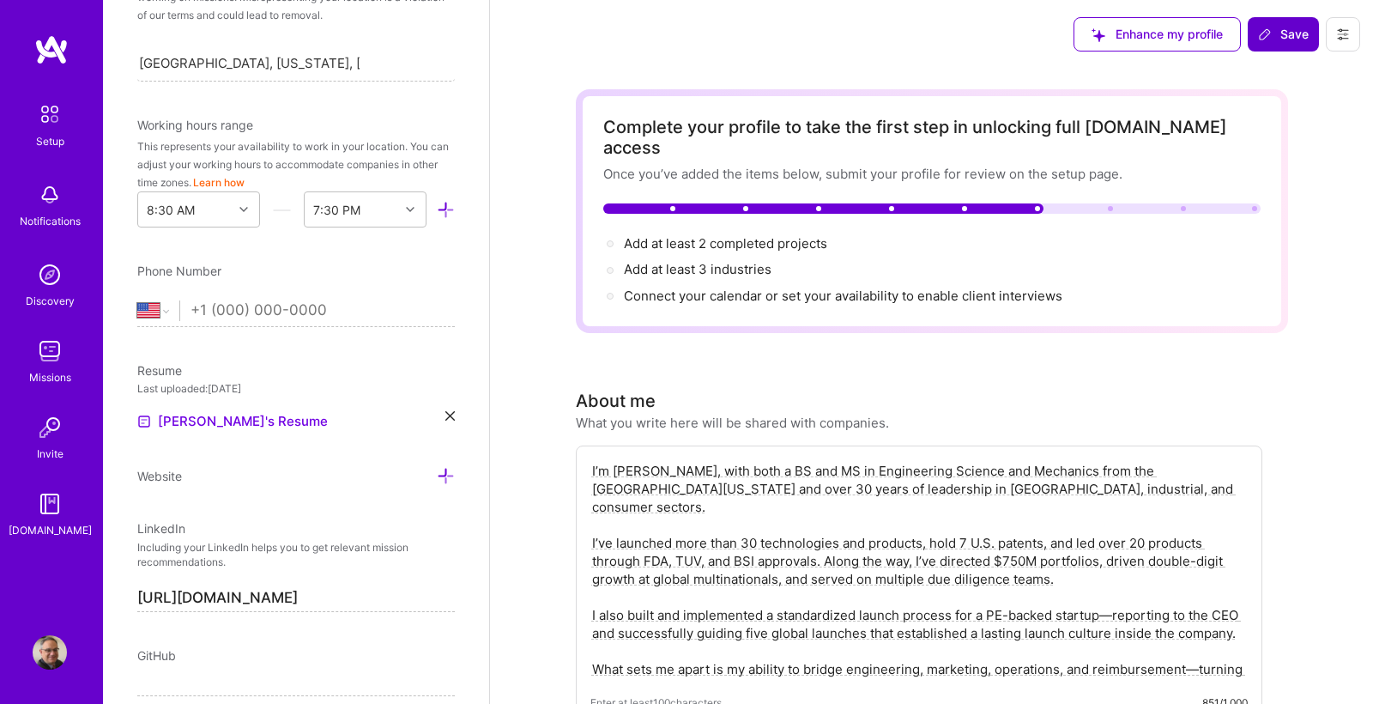
scroll to position [433, 0]
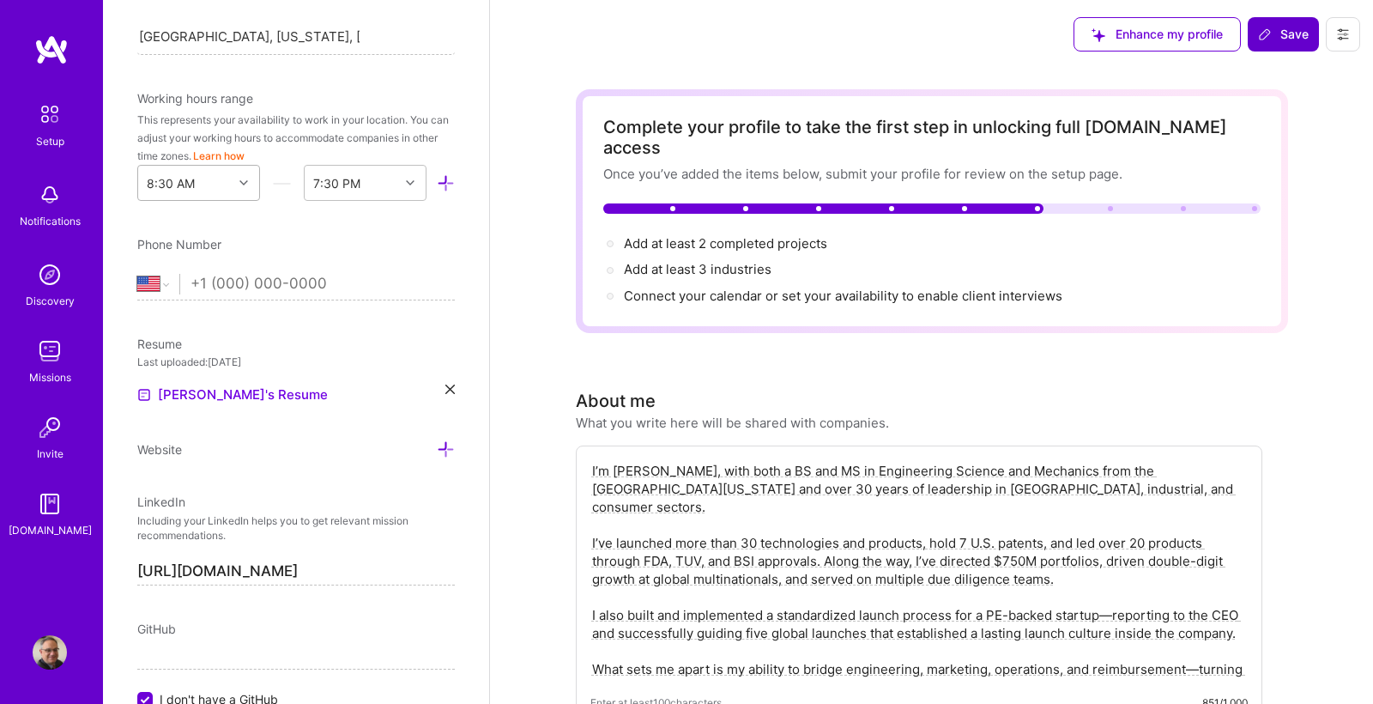
click at [244, 184] on icon at bounding box center [243, 182] width 9 height 9
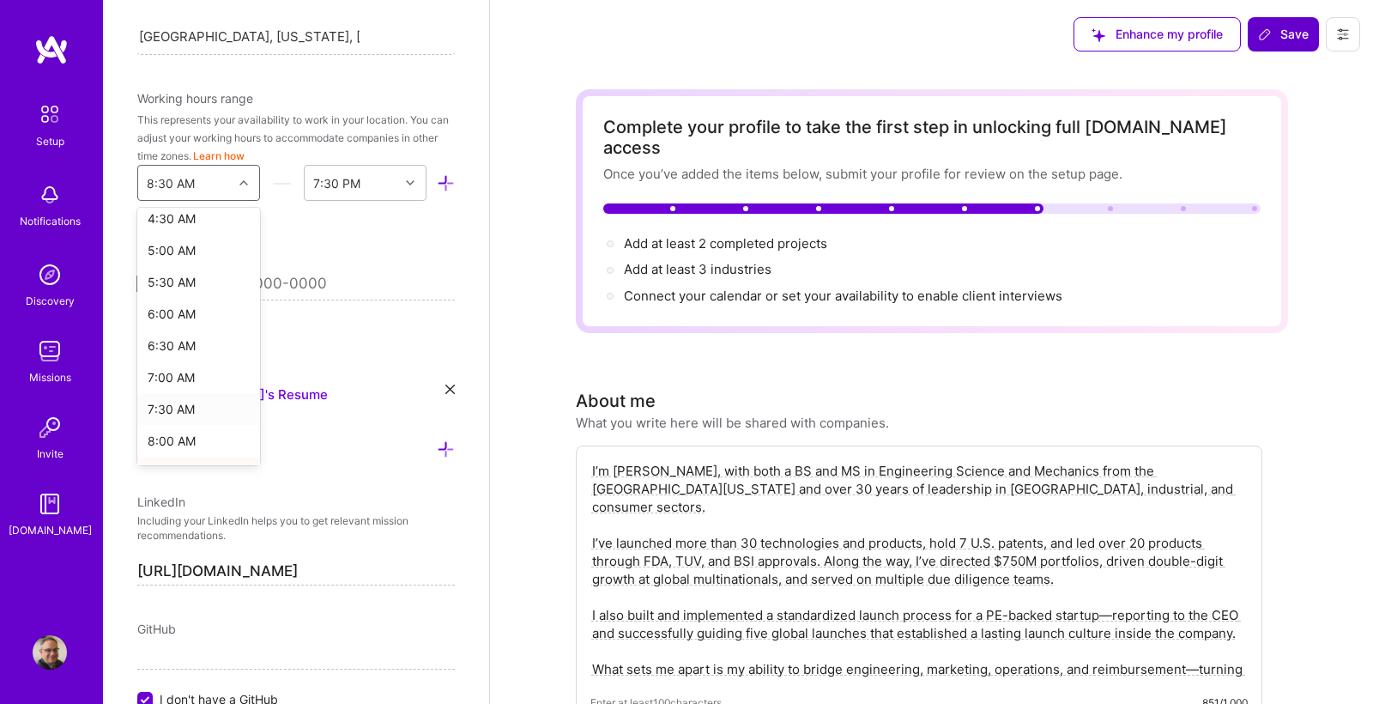
click at [181, 406] on div "7:30 AM" at bounding box center [198, 409] width 123 height 32
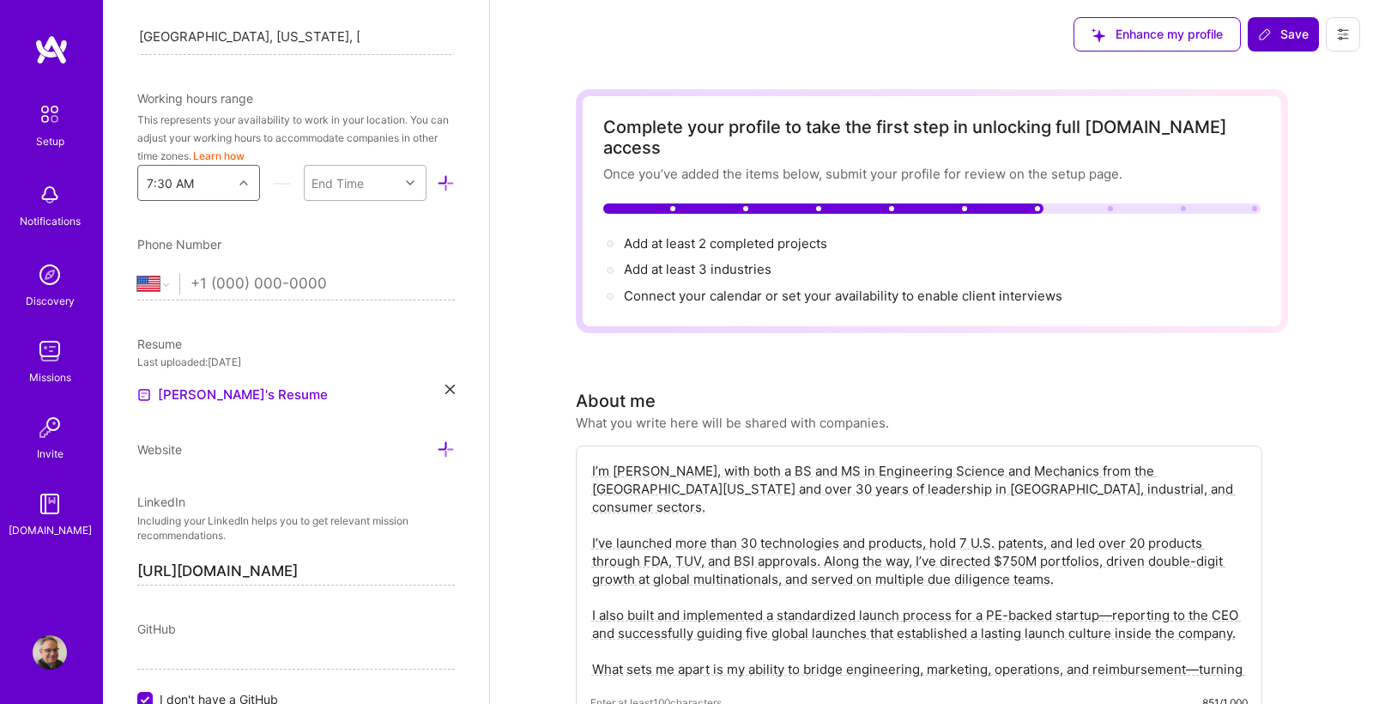
click at [411, 182] on icon at bounding box center [410, 182] width 9 height 9
click at [348, 385] on div "6:00 PM" at bounding box center [365, 394] width 123 height 32
click at [364, 240] on div "Phone Number" at bounding box center [296, 244] width 318 height 18
click at [256, 289] on input "tel" at bounding box center [323, 284] width 264 height 50
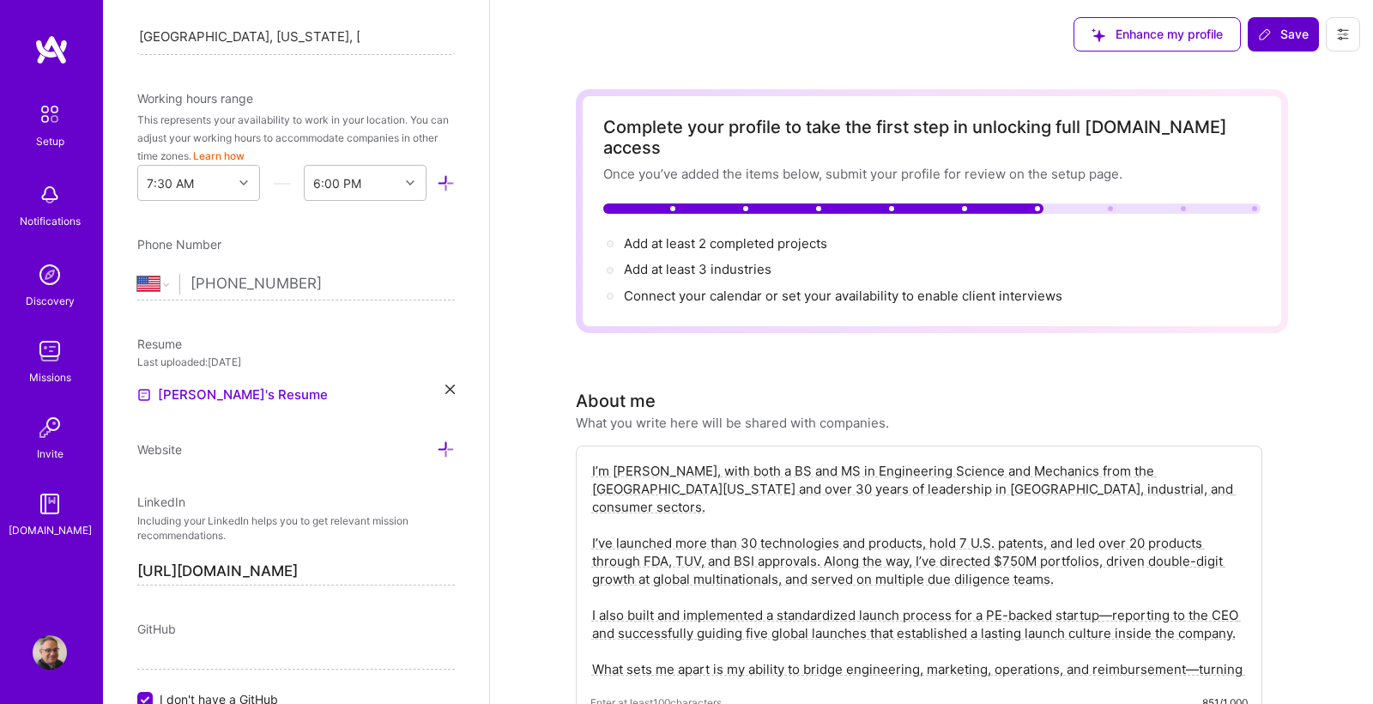
type input "[PHONE_NUMBER]"
click at [282, 320] on div "Edit photo [PERSON_NAME] Product Manager 30 Years Experience Location This is t…" at bounding box center [296, 352] width 386 height 704
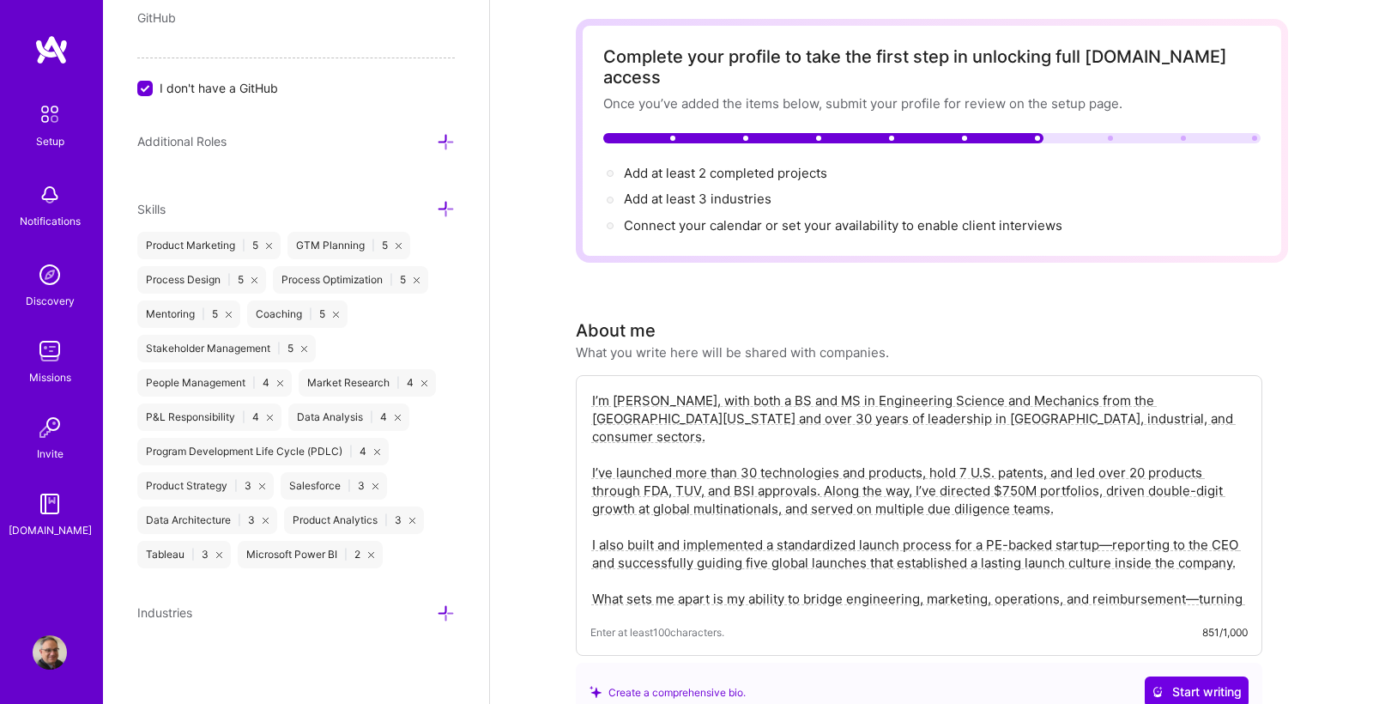
scroll to position [68, 0]
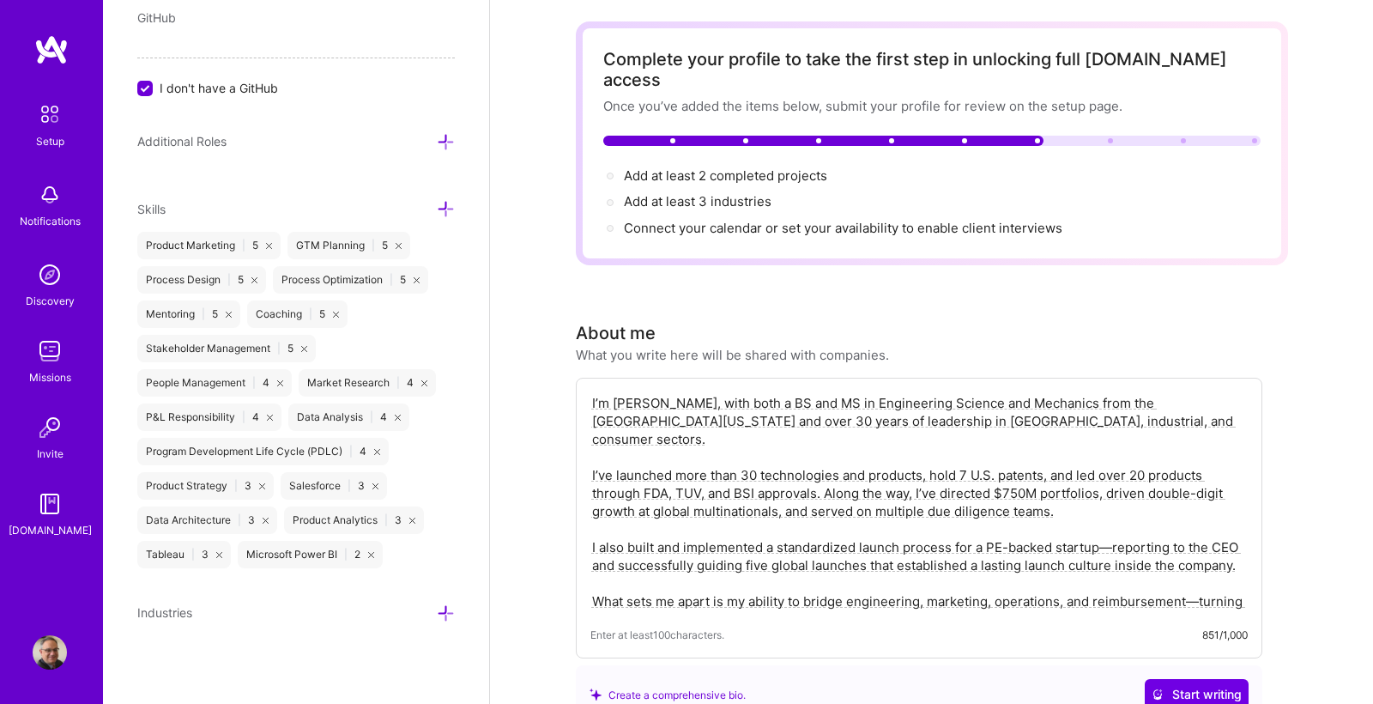
click at [440, 610] on icon at bounding box center [446, 613] width 18 height 18
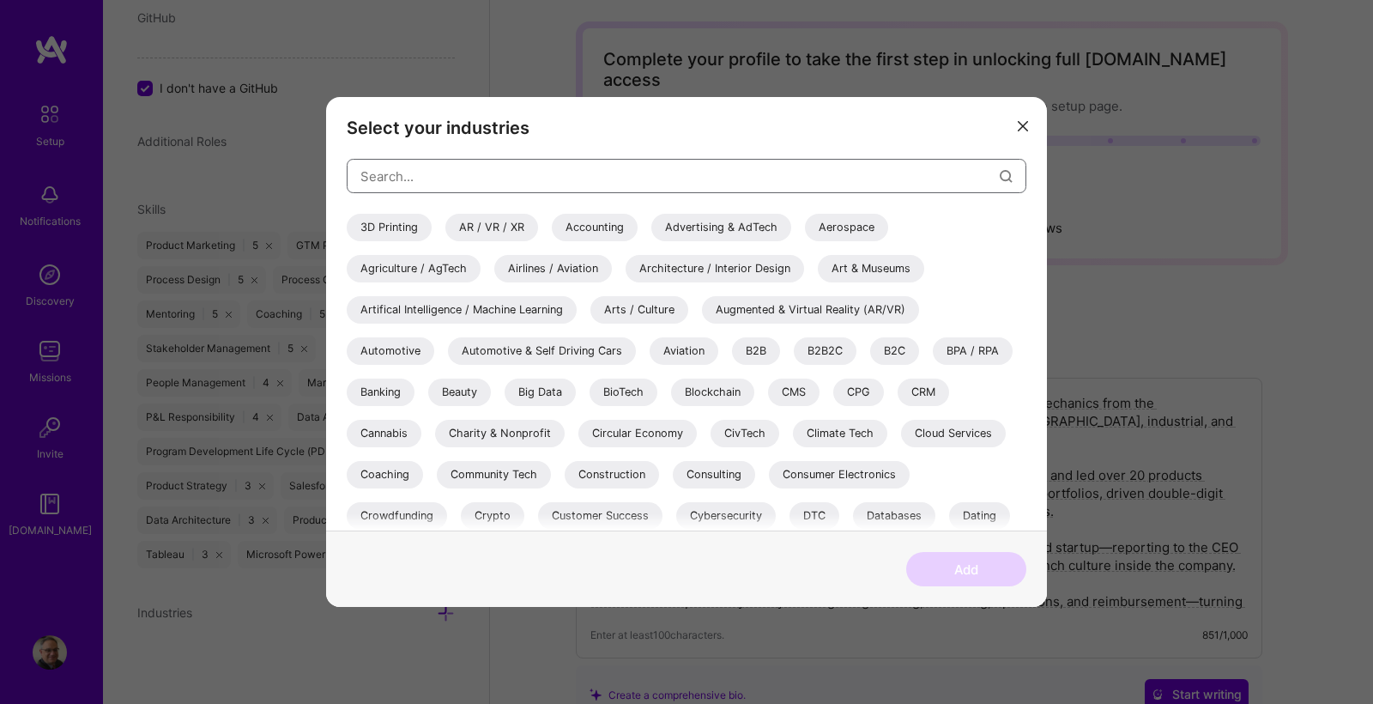
click at [462, 177] on input "modal" at bounding box center [679, 176] width 639 height 44
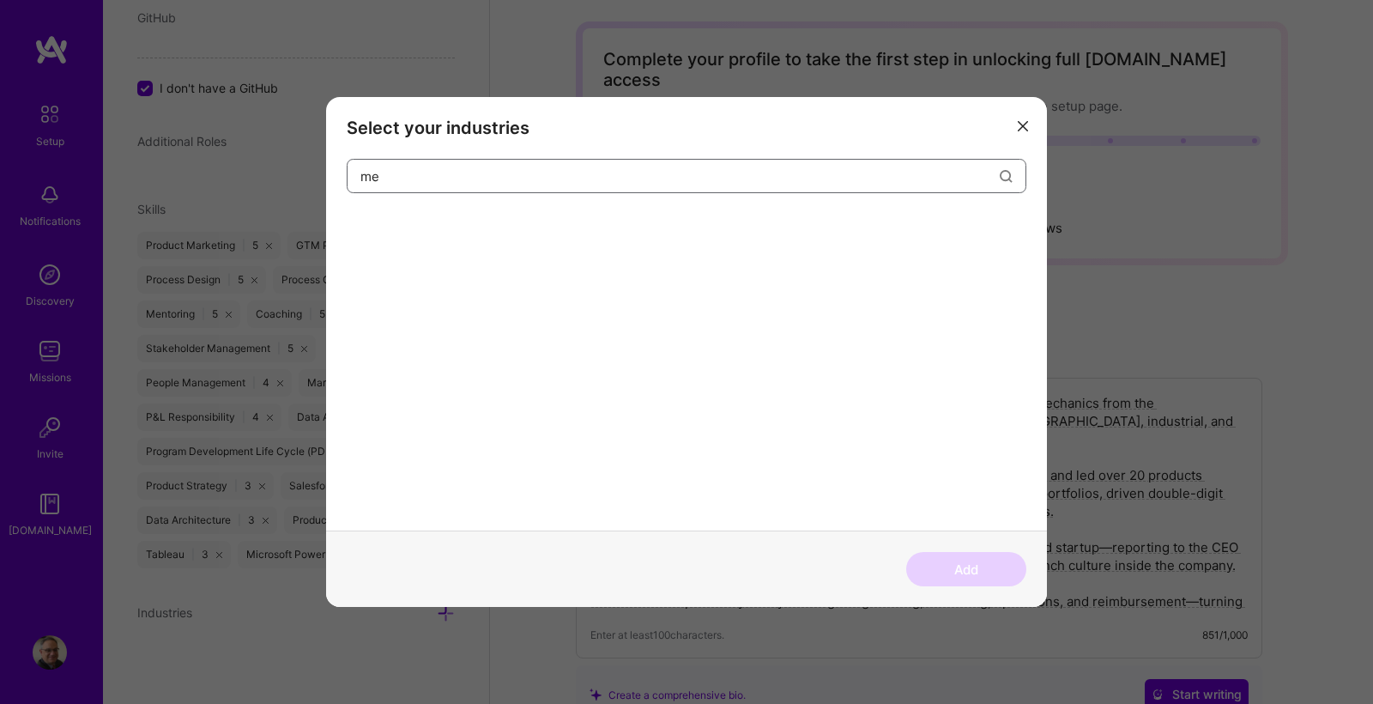
type input "m"
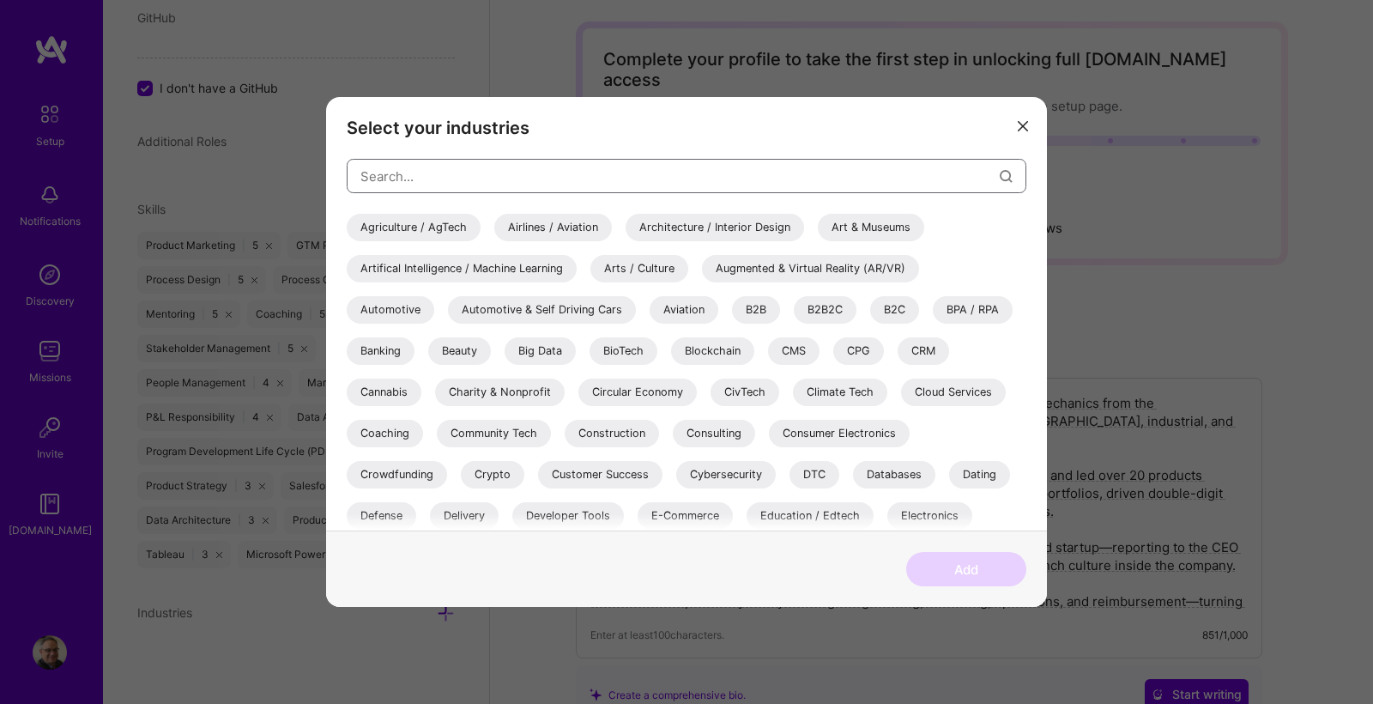
scroll to position [46, 0]
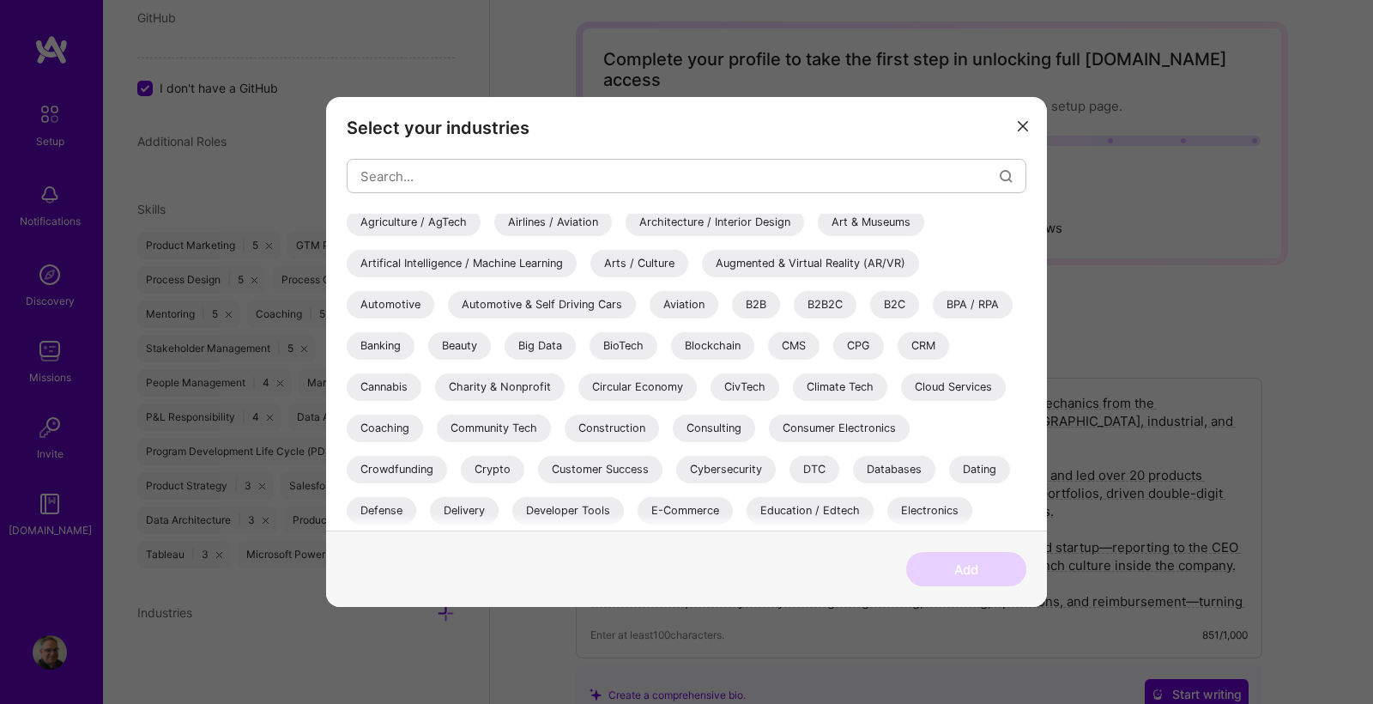
click at [763, 301] on div "B2B" at bounding box center [756, 304] width 48 height 27
click at [821, 304] on div "B2B2C" at bounding box center [825, 304] width 63 height 27
click at [890, 306] on div "B2C" at bounding box center [894, 304] width 49 height 27
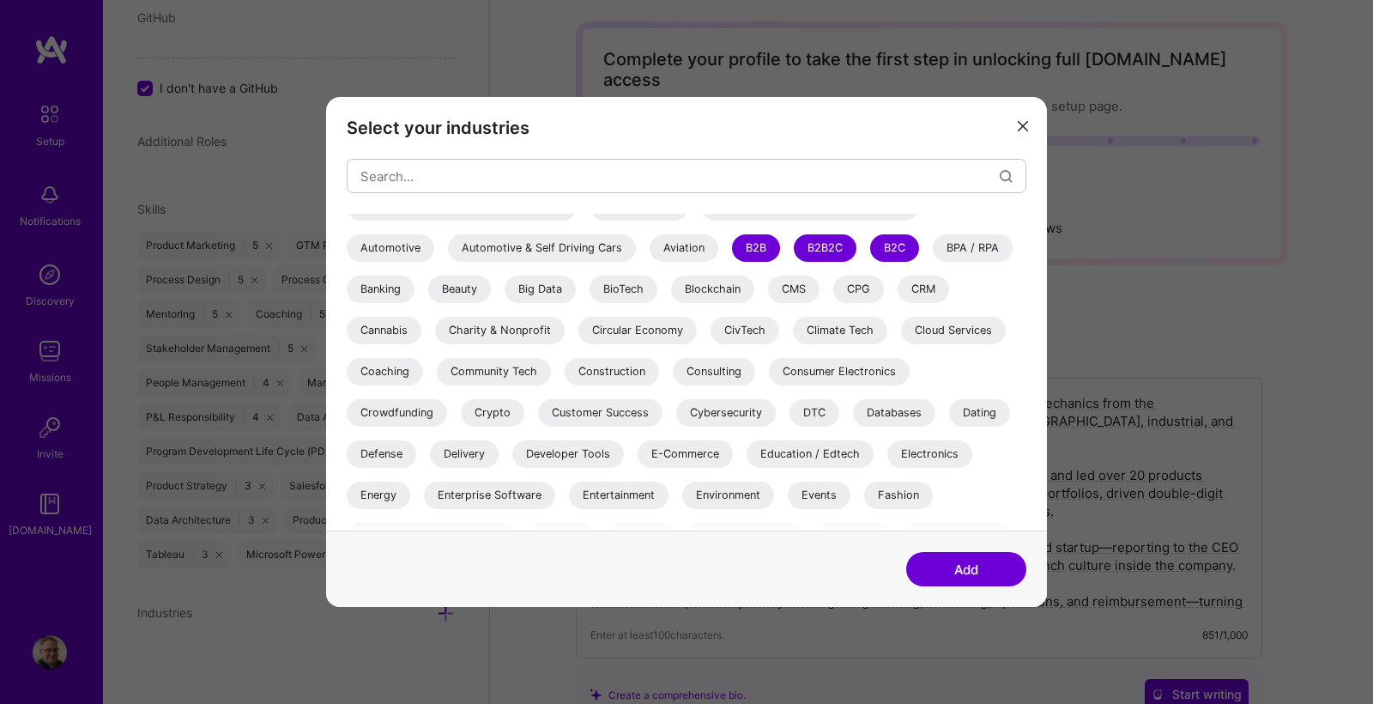
scroll to position [107, 0]
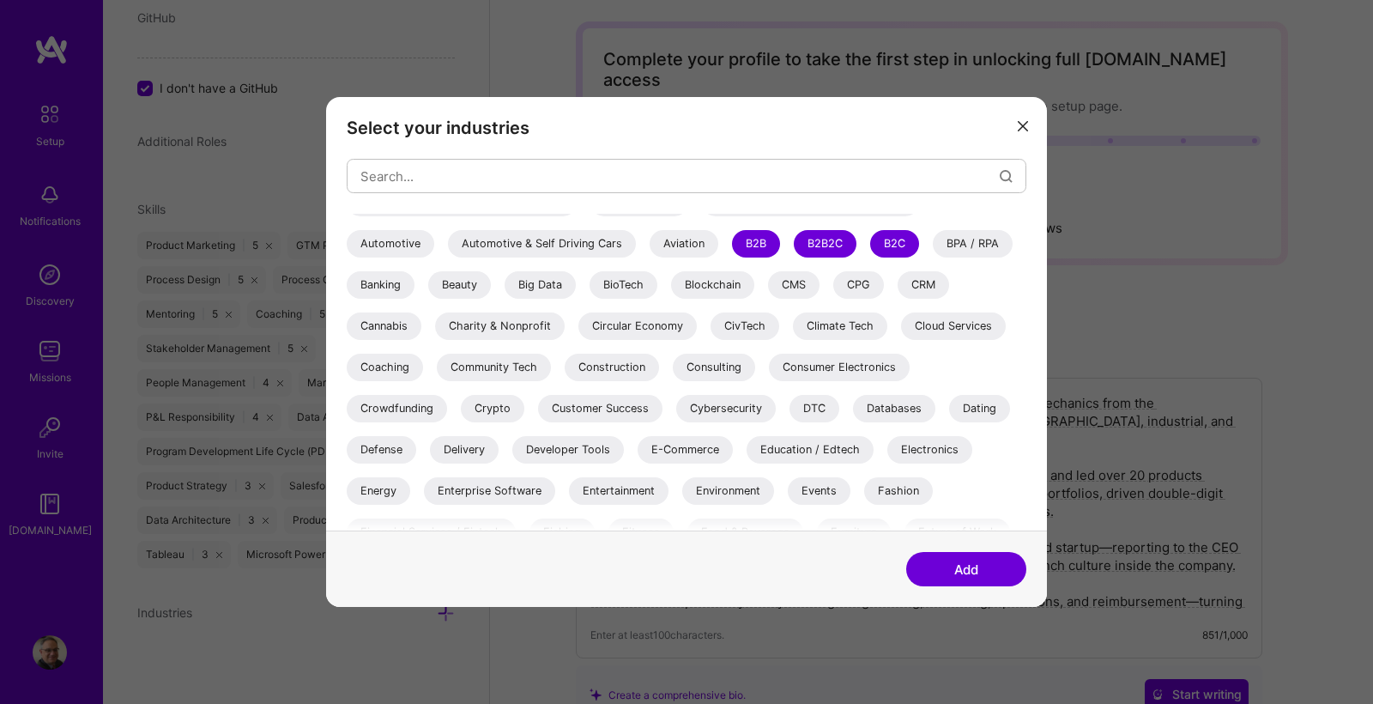
click at [630, 288] on div "BioTech" at bounding box center [624, 284] width 68 height 27
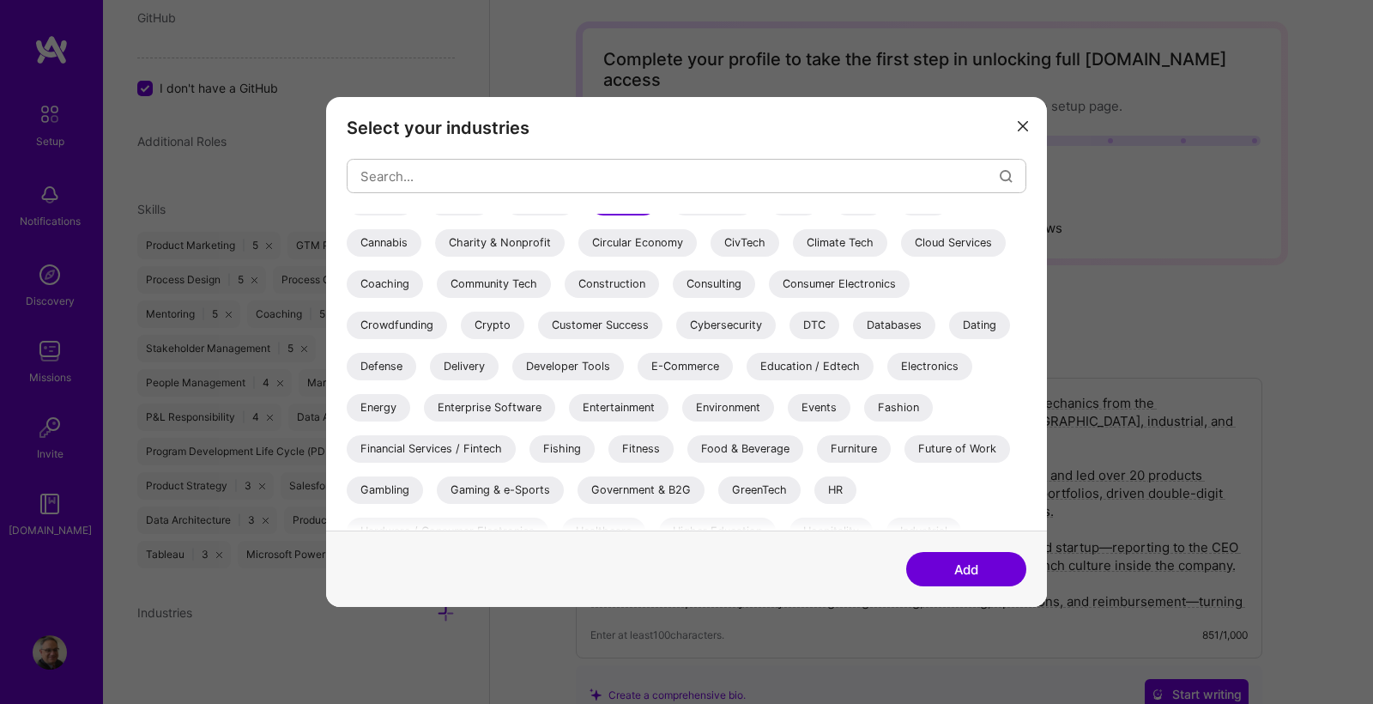
scroll to position [195, 0]
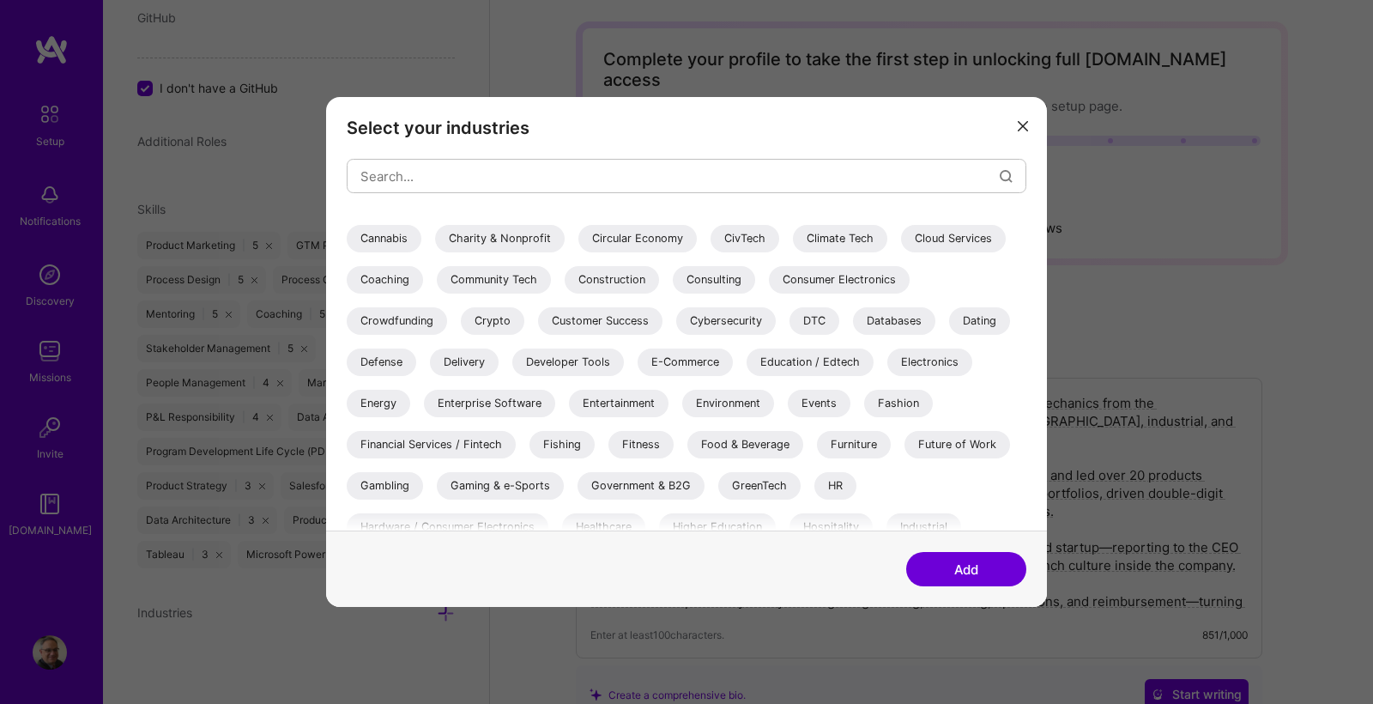
click at [712, 282] on div "Consulting" at bounding box center [714, 279] width 82 height 27
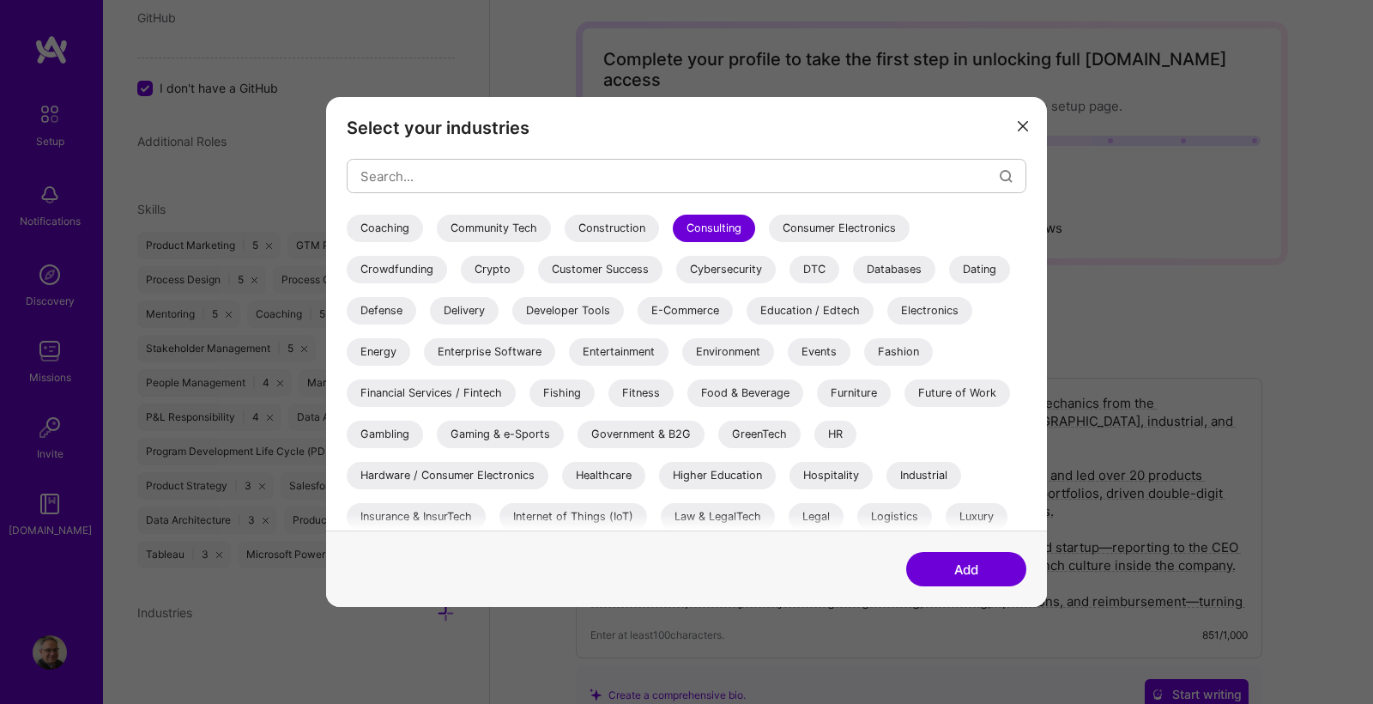
scroll to position [248, 0]
click at [380, 233] on div "Coaching" at bounding box center [385, 226] width 76 height 27
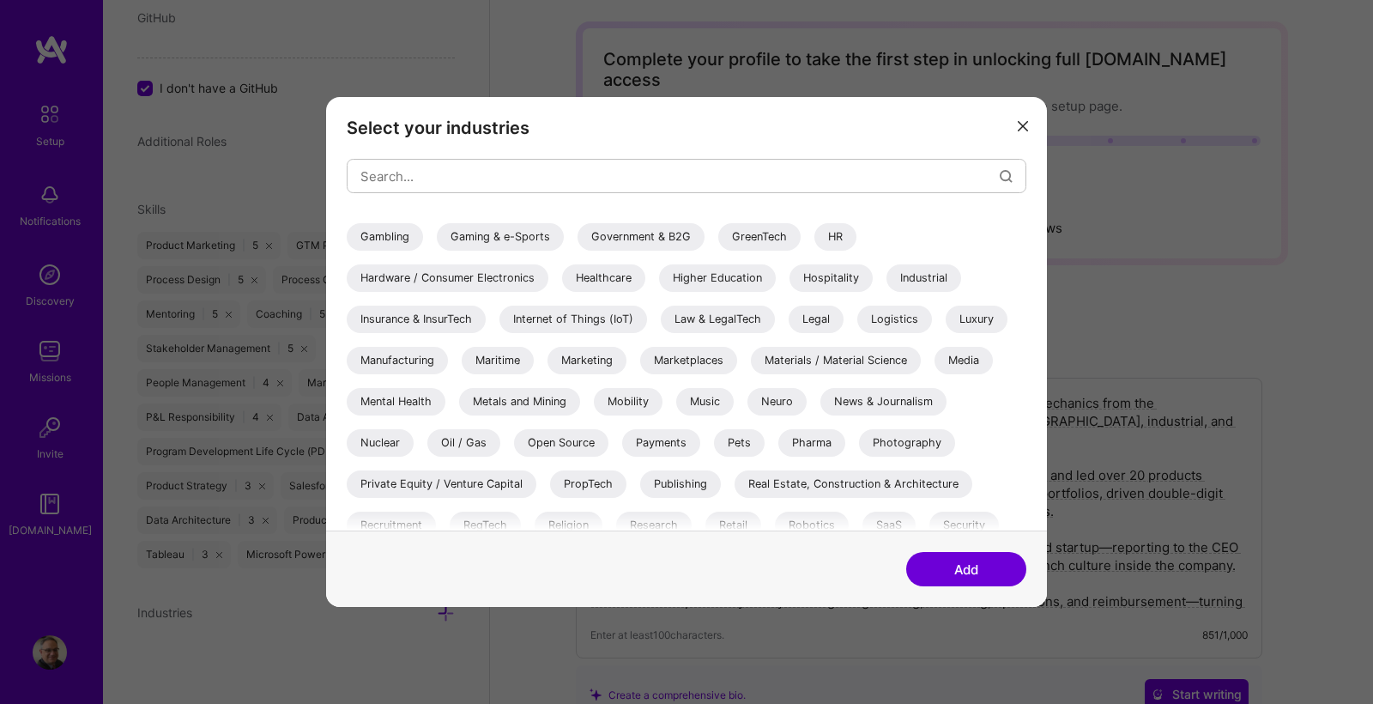
scroll to position [449, 0]
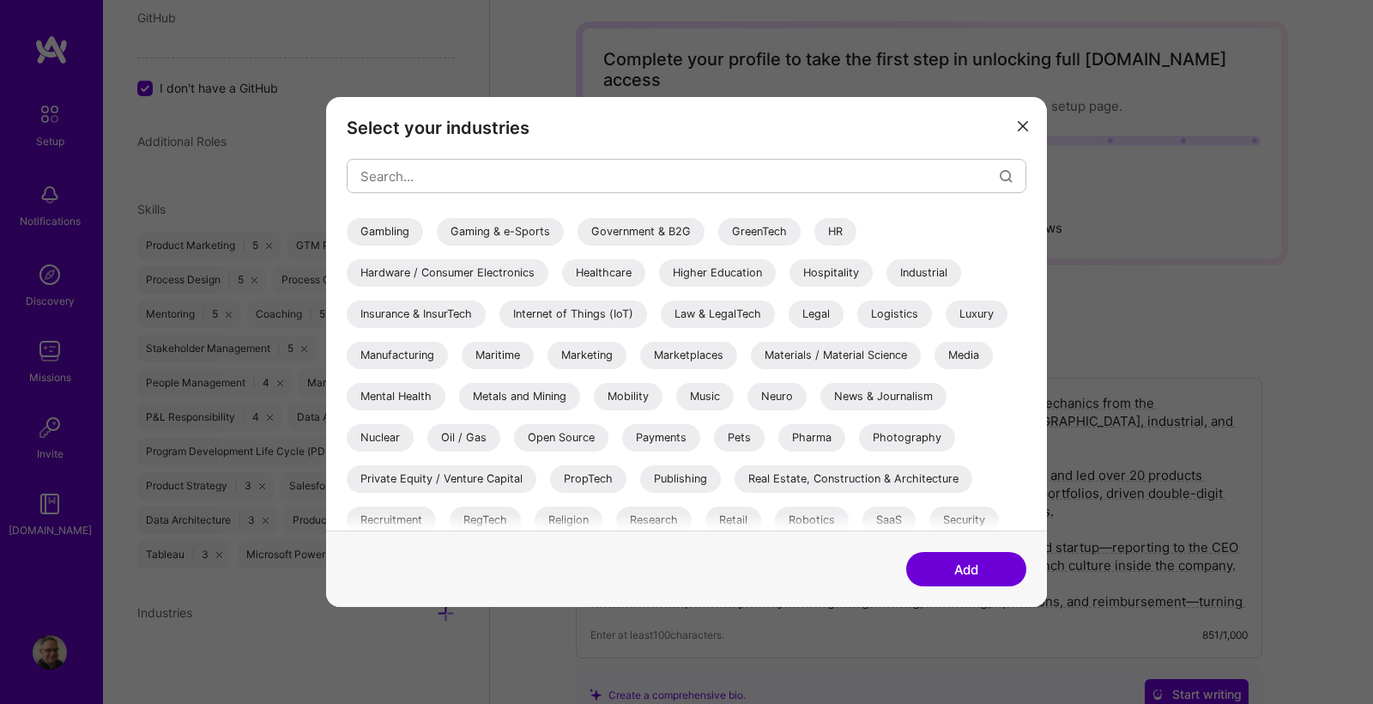
click at [599, 274] on div "Healthcare" at bounding box center [603, 272] width 83 height 27
click at [916, 269] on div "Industrial" at bounding box center [923, 272] width 75 height 27
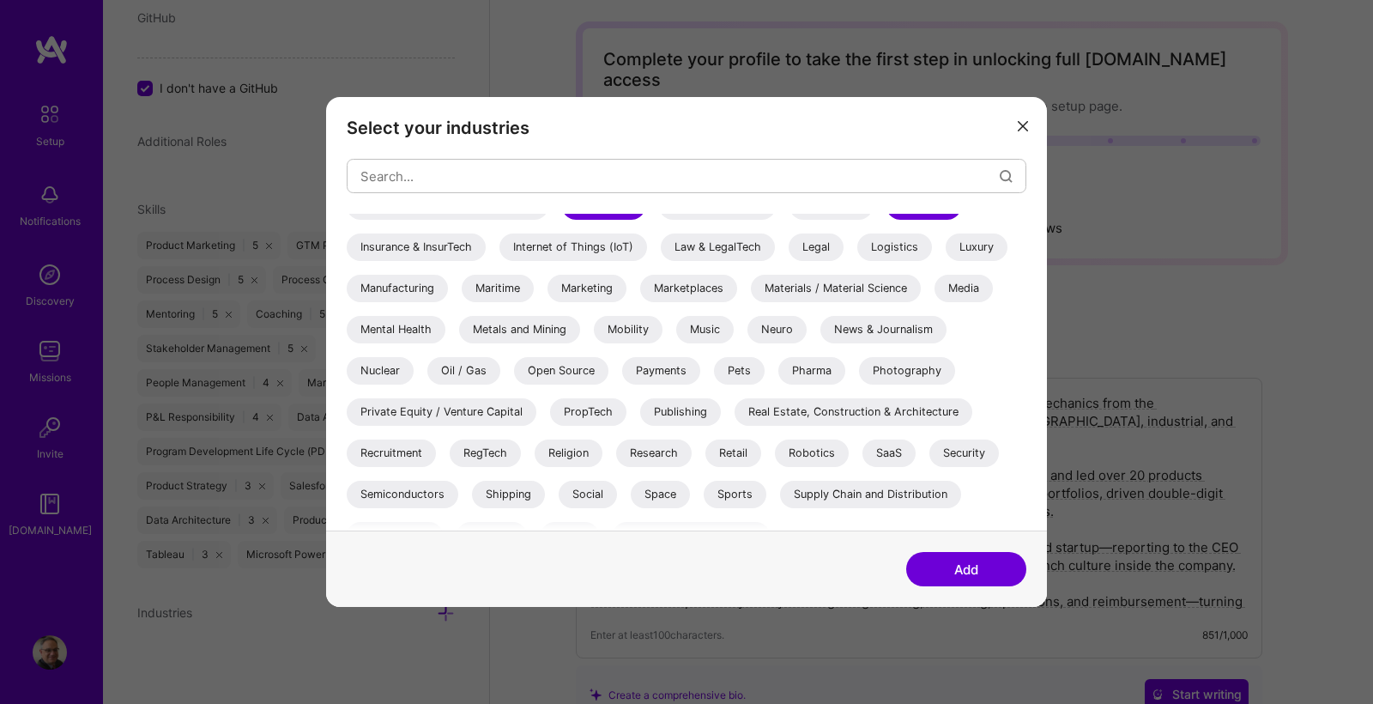
scroll to position [519, 0]
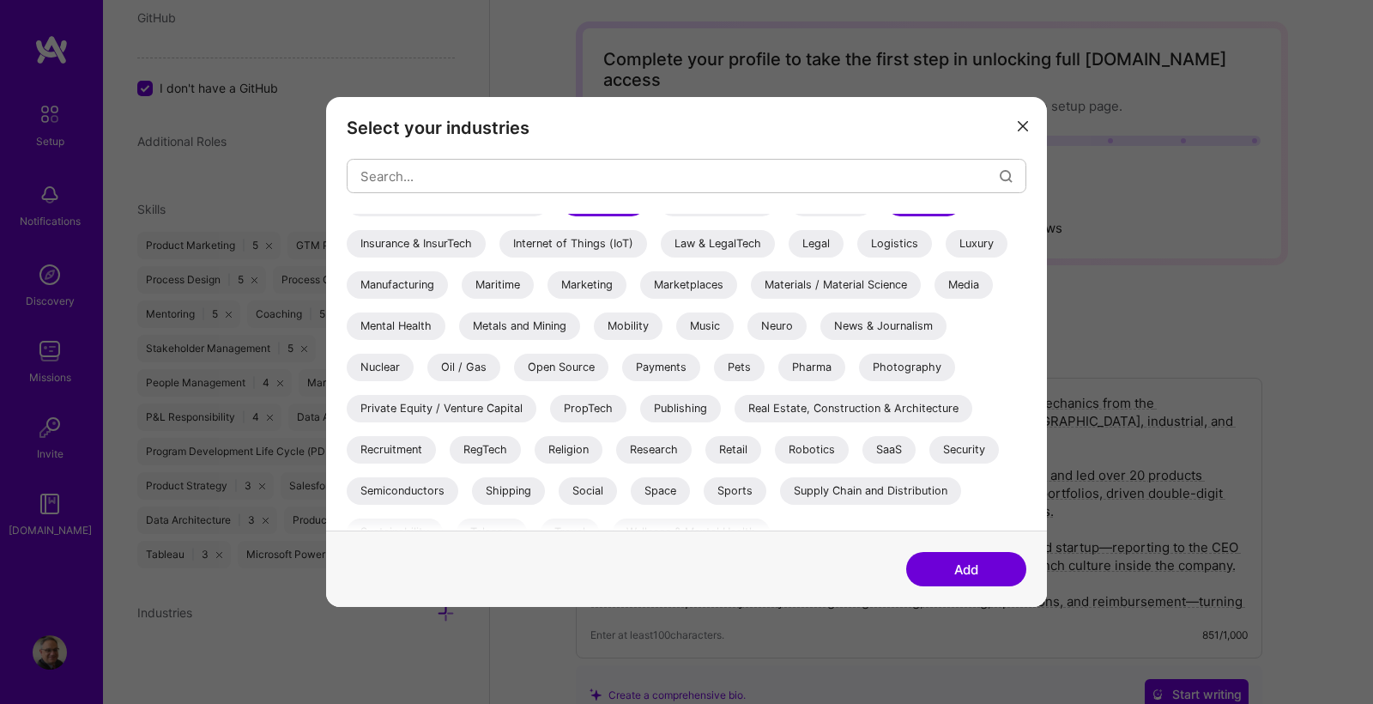
click at [408, 287] on div "Manufacturing" at bounding box center [397, 284] width 101 height 27
click at [596, 290] on div "Marketing" at bounding box center [586, 284] width 79 height 27
click at [820, 286] on div "Materials / Material Science" at bounding box center [836, 284] width 170 height 27
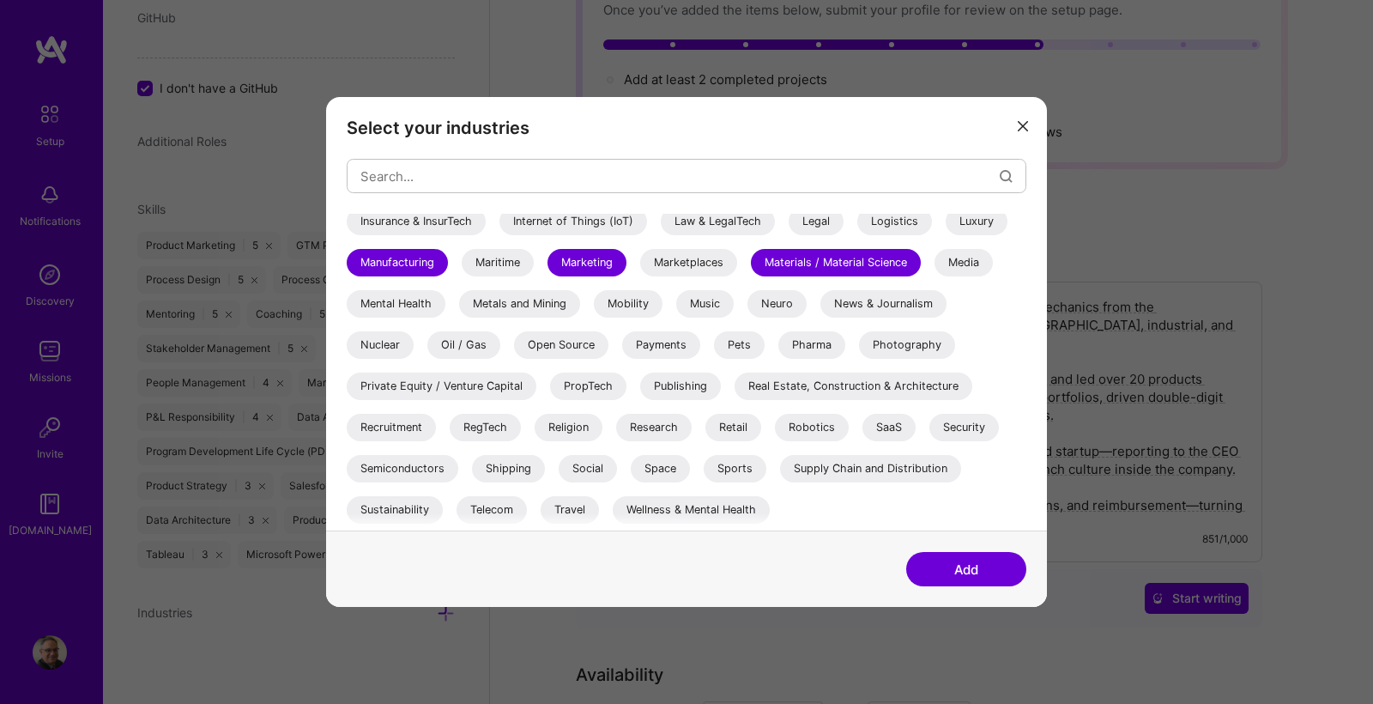
scroll to position [165, 0]
click at [654, 433] on div "Research" at bounding box center [654, 427] width 76 height 27
click at [891, 431] on div "SaaS" at bounding box center [888, 427] width 53 height 27
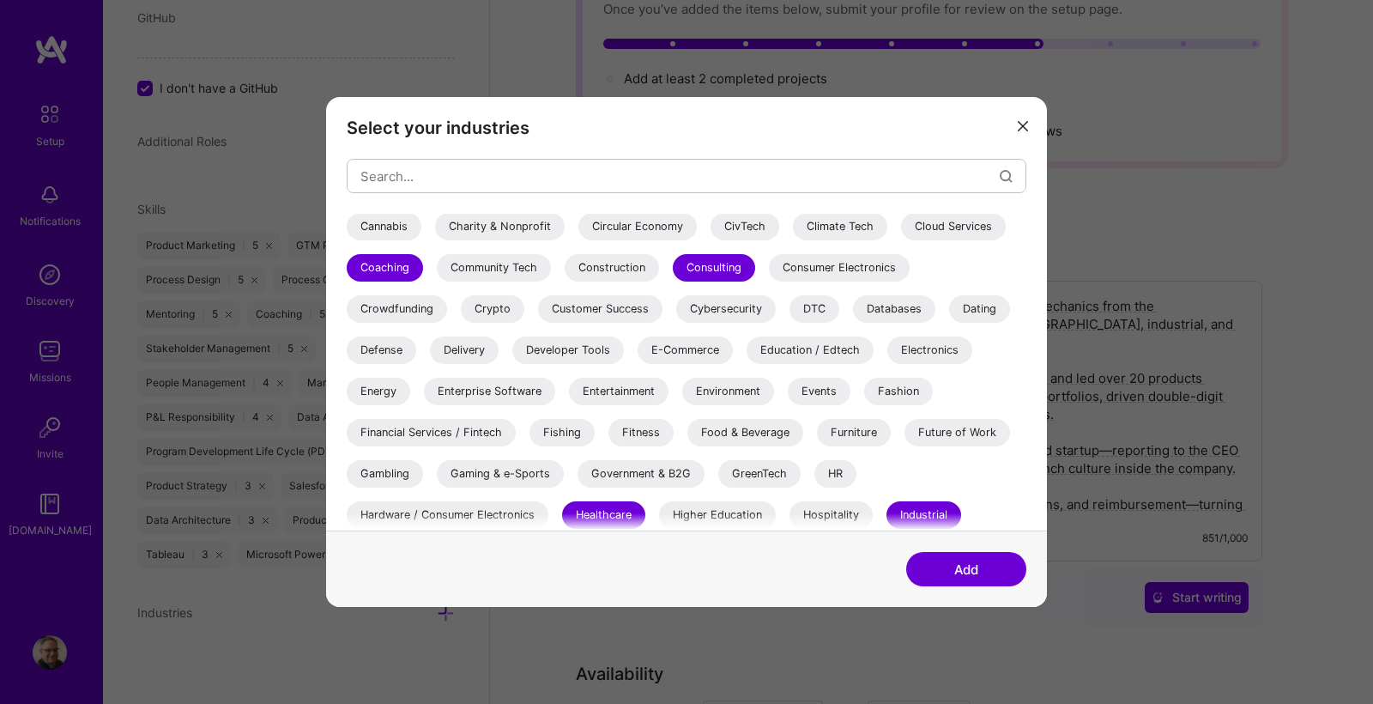
scroll to position [209, 0]
click at [965, 564] on button "Add" at bounding box center [966, 569] width 120 height 34
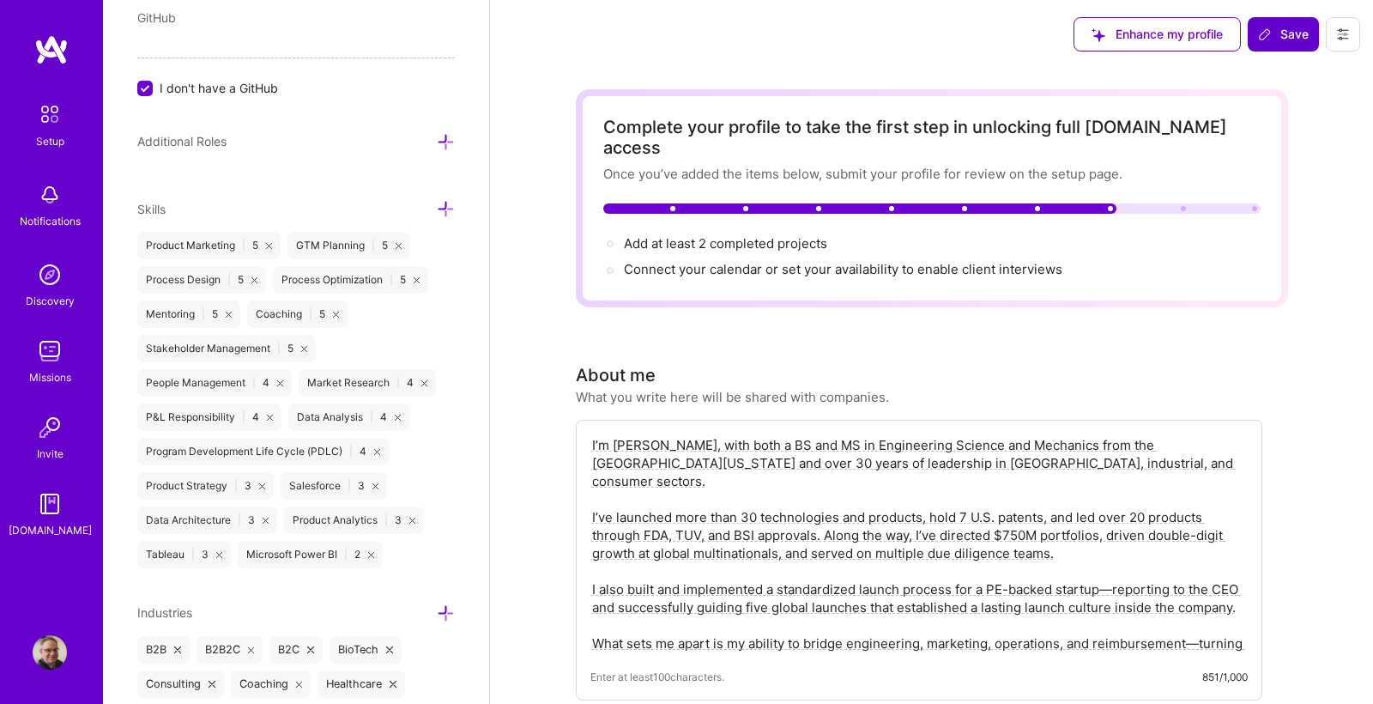
scroll to position [0, 0]
click at [1293, 30] on span "Save" at bounding box center [1283, 34] width 51 height 17
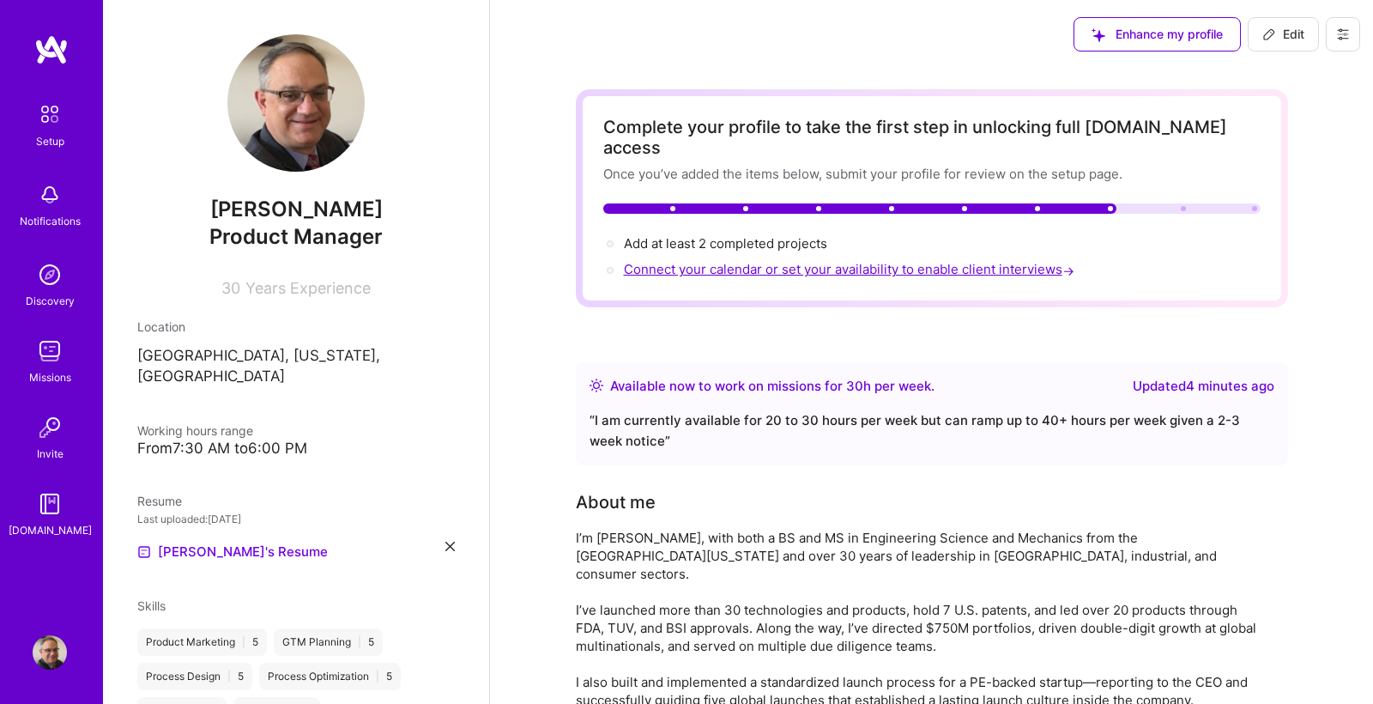
click at [751, 261] on span "Connect your calendar or set your availability to enable client interviews →" at bounding box center [851, 269] width 454 height 16
select select "US"
select select "Right Now"
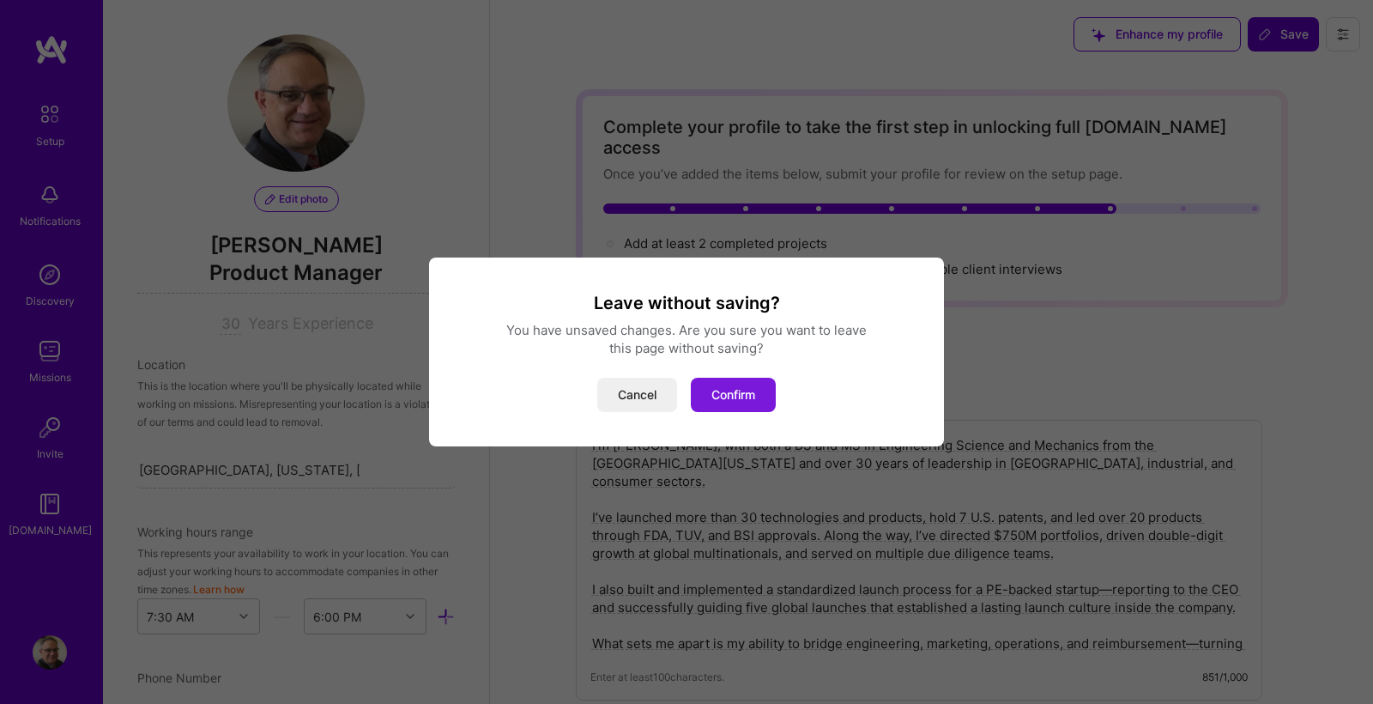
click at [743, 391] on button "Confirm" at bounding box center [733, 395] width 85 height 34
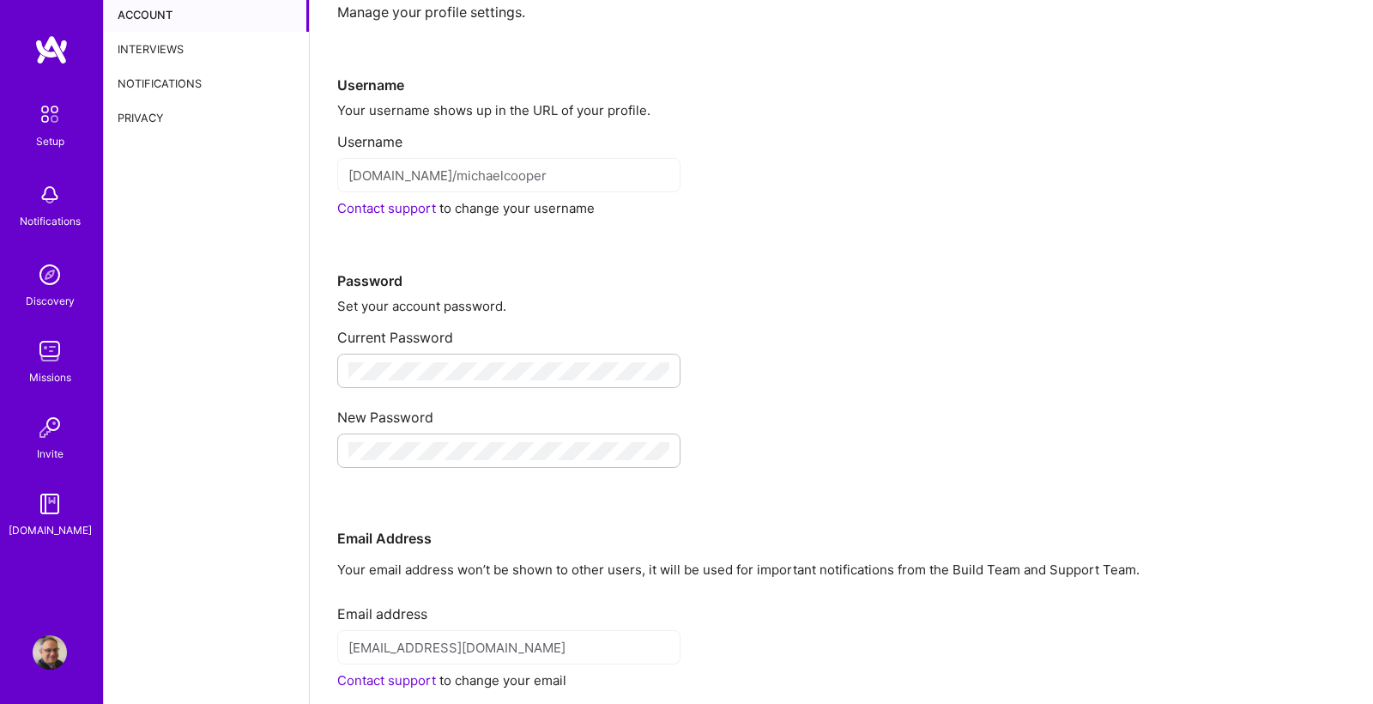
scroll to position [56, 0]
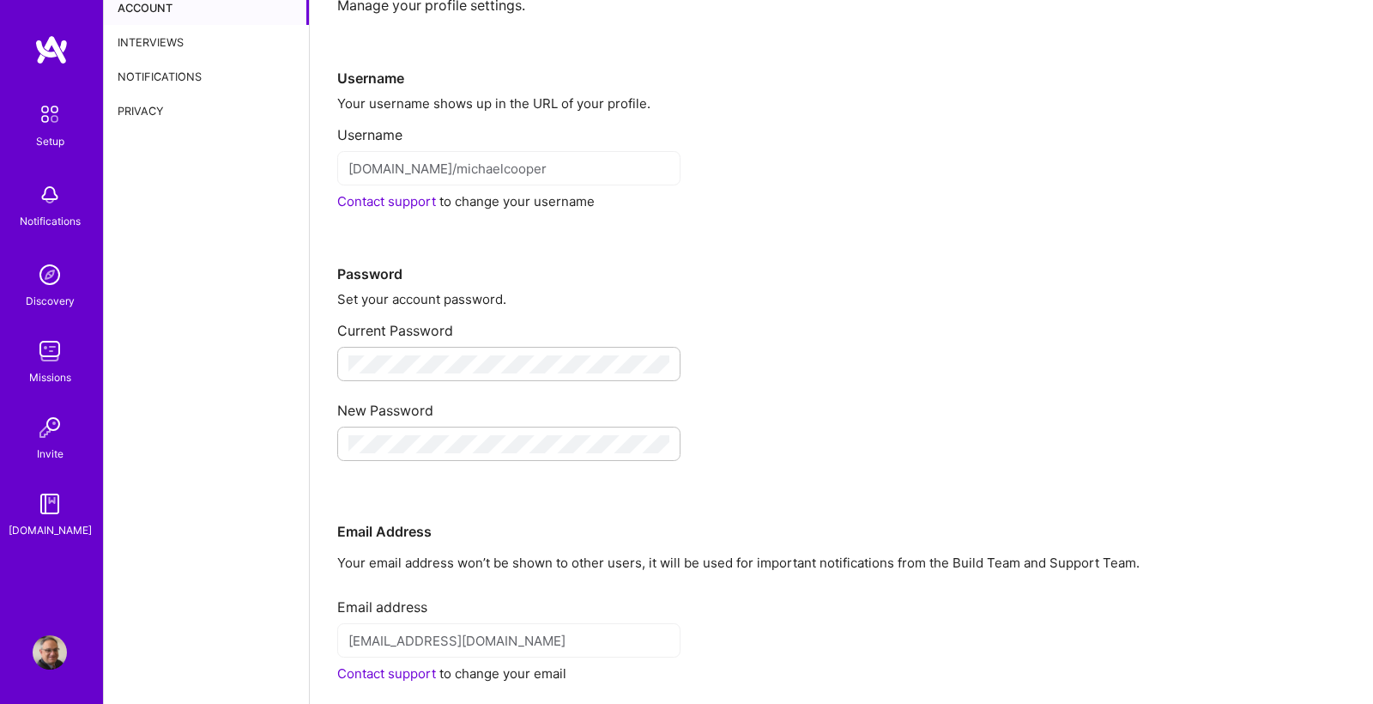
click at [795, 410] on div "New Password" at bounding box center [841, 404] width 1008 height 32
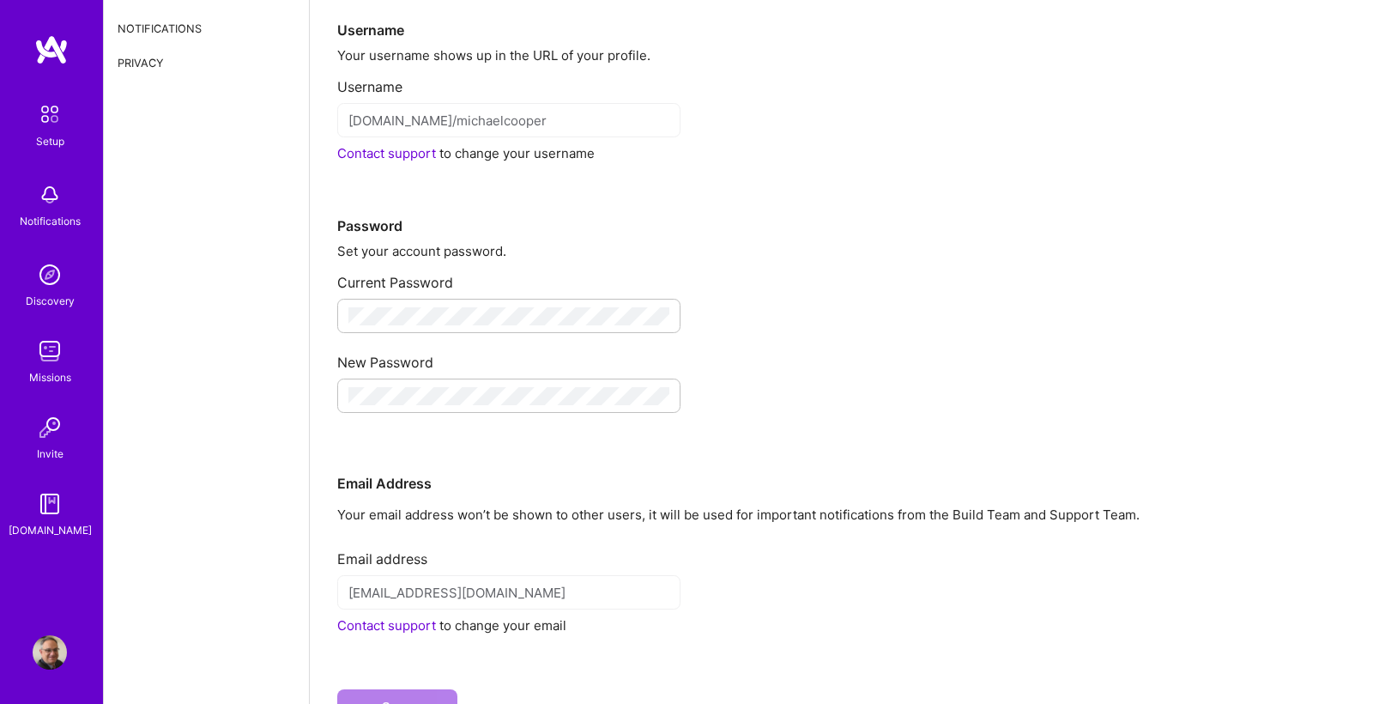
scroll to position [111, 0]
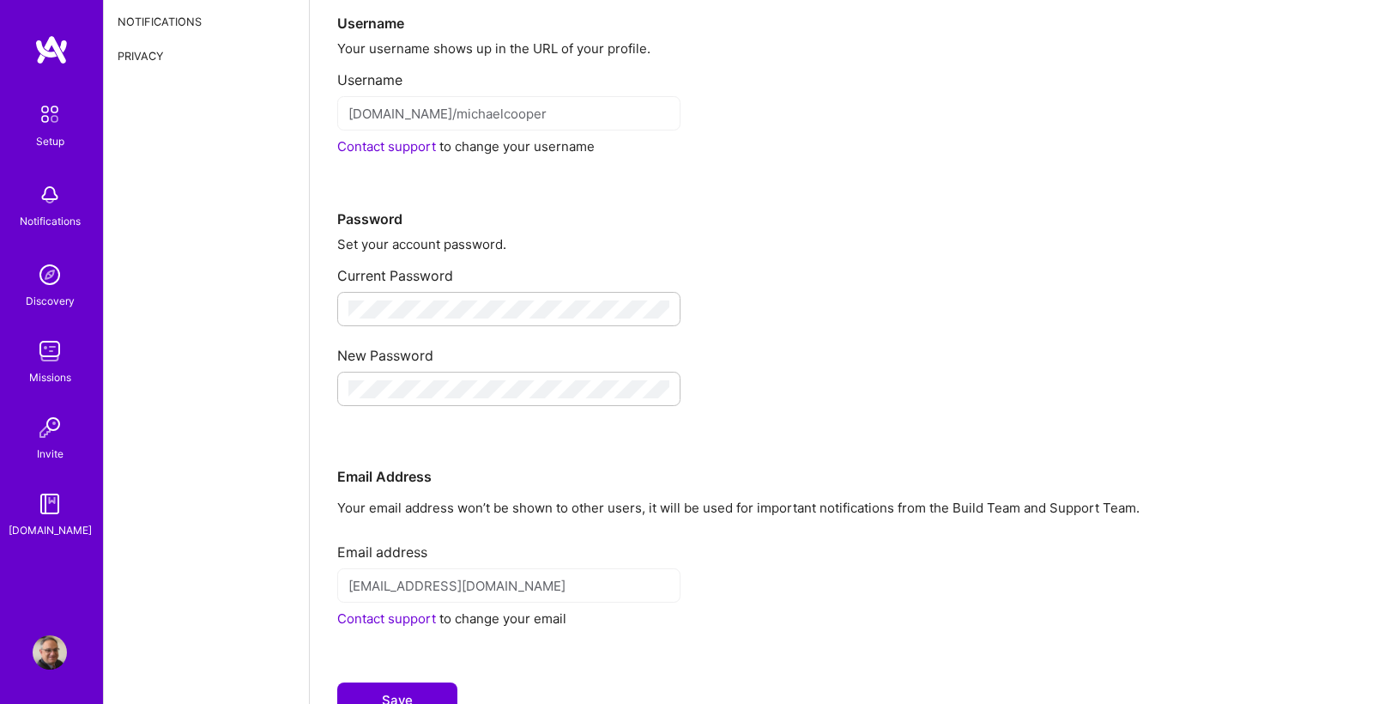
click at [501, 451] on div "Email Address" at bounding box center [841, 449] width 1008 height 73
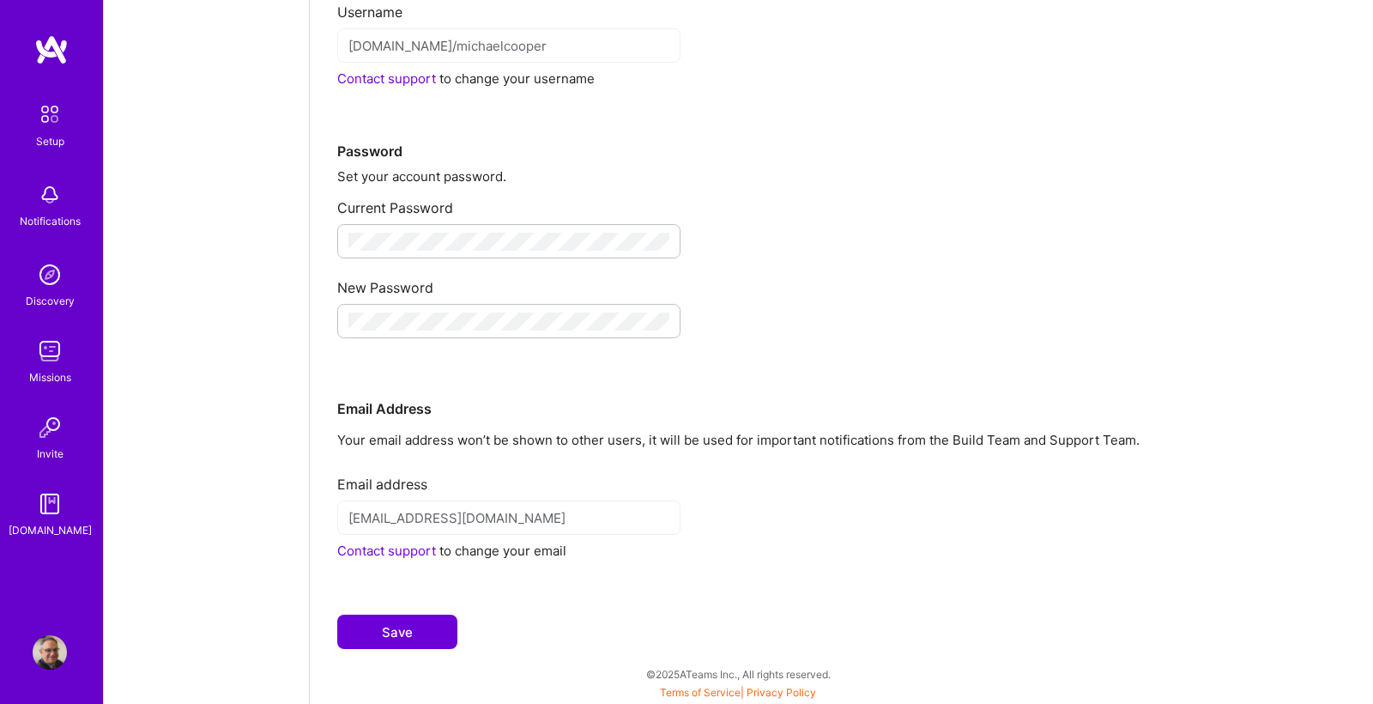
scroll to position [178, 0]
click at [411, 632] on button "Save" at bounding box center [397, 631] width 120 height 34
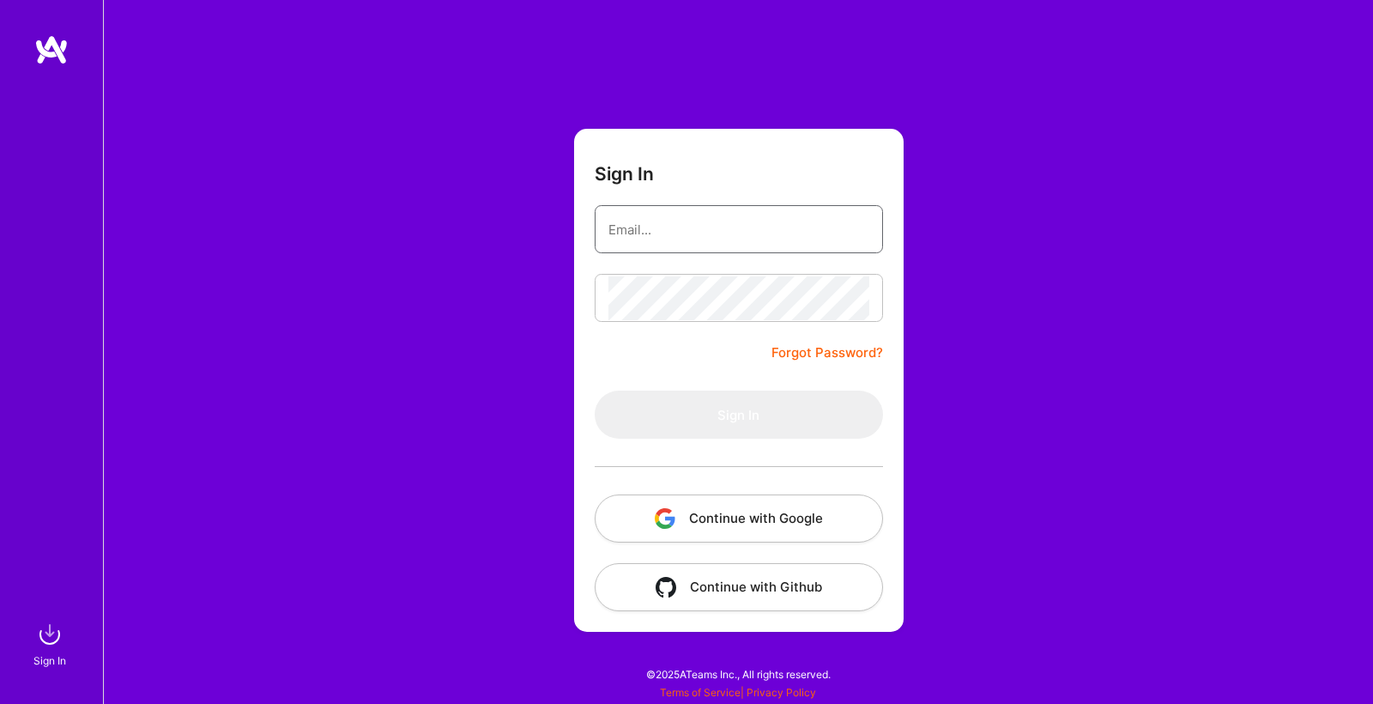
type input "[EMAIL_ADDRESS][DOMAIN_NAME]"
click at [738, 414] on button "Sign In" at bounding box center [739, 414] width 288 height 48
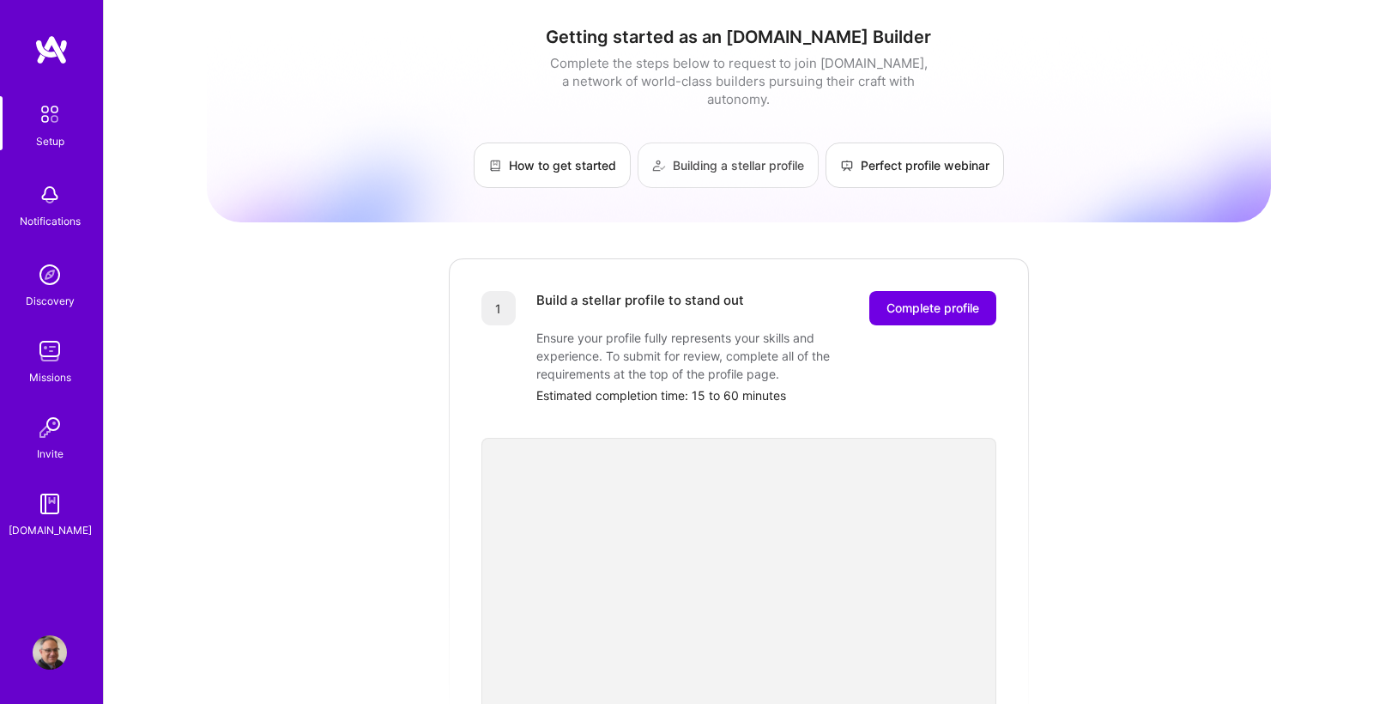
click at [745, 154] on link "Building a stellar profile" at bounding box center [728, 164] width 181 height 45
